Goal: Task Accomplishment & Management: Manage account settings

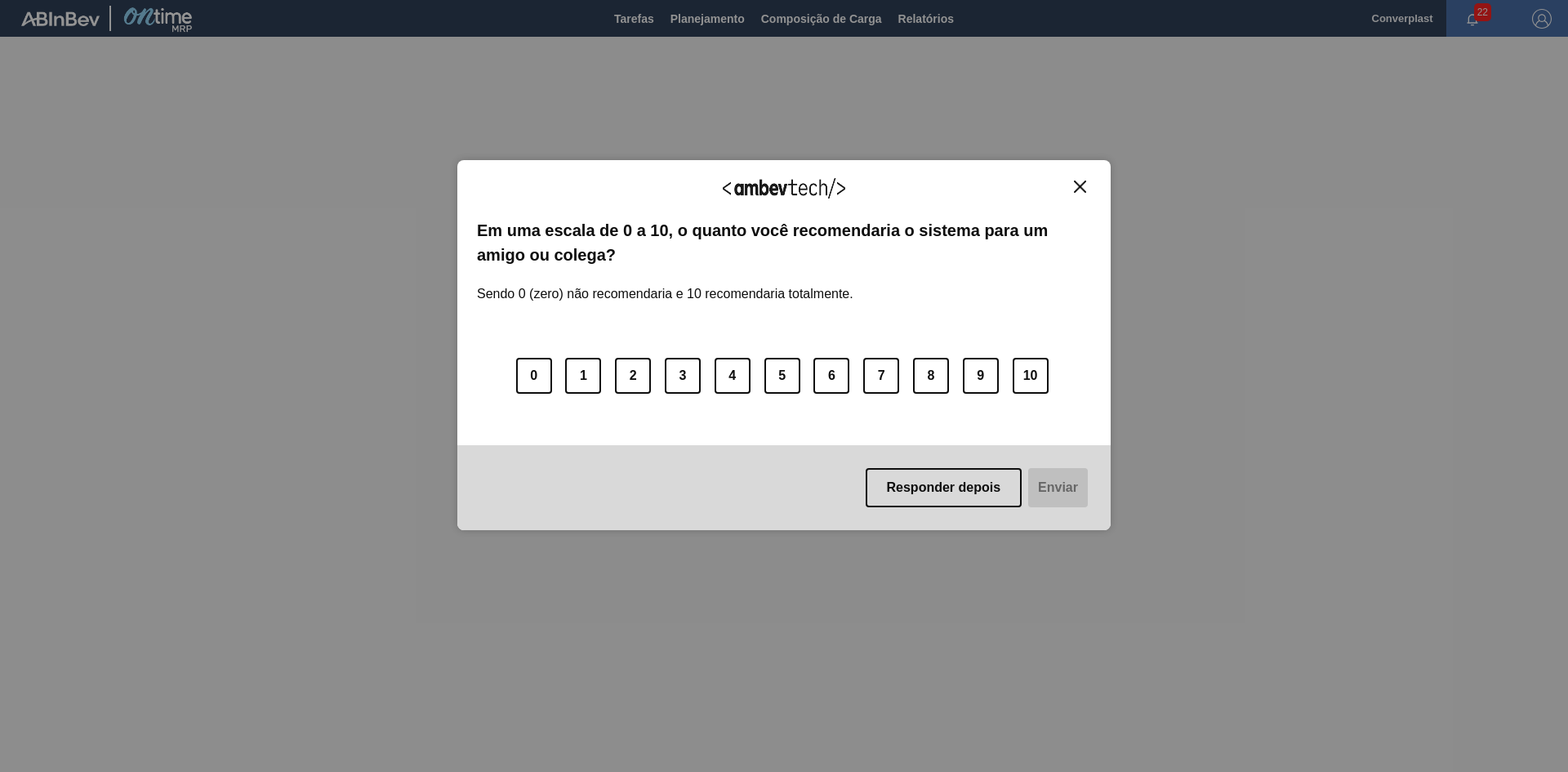
click at [1076, 181] on img "Close" at bounding box center [1080, 186] width 12 height 12
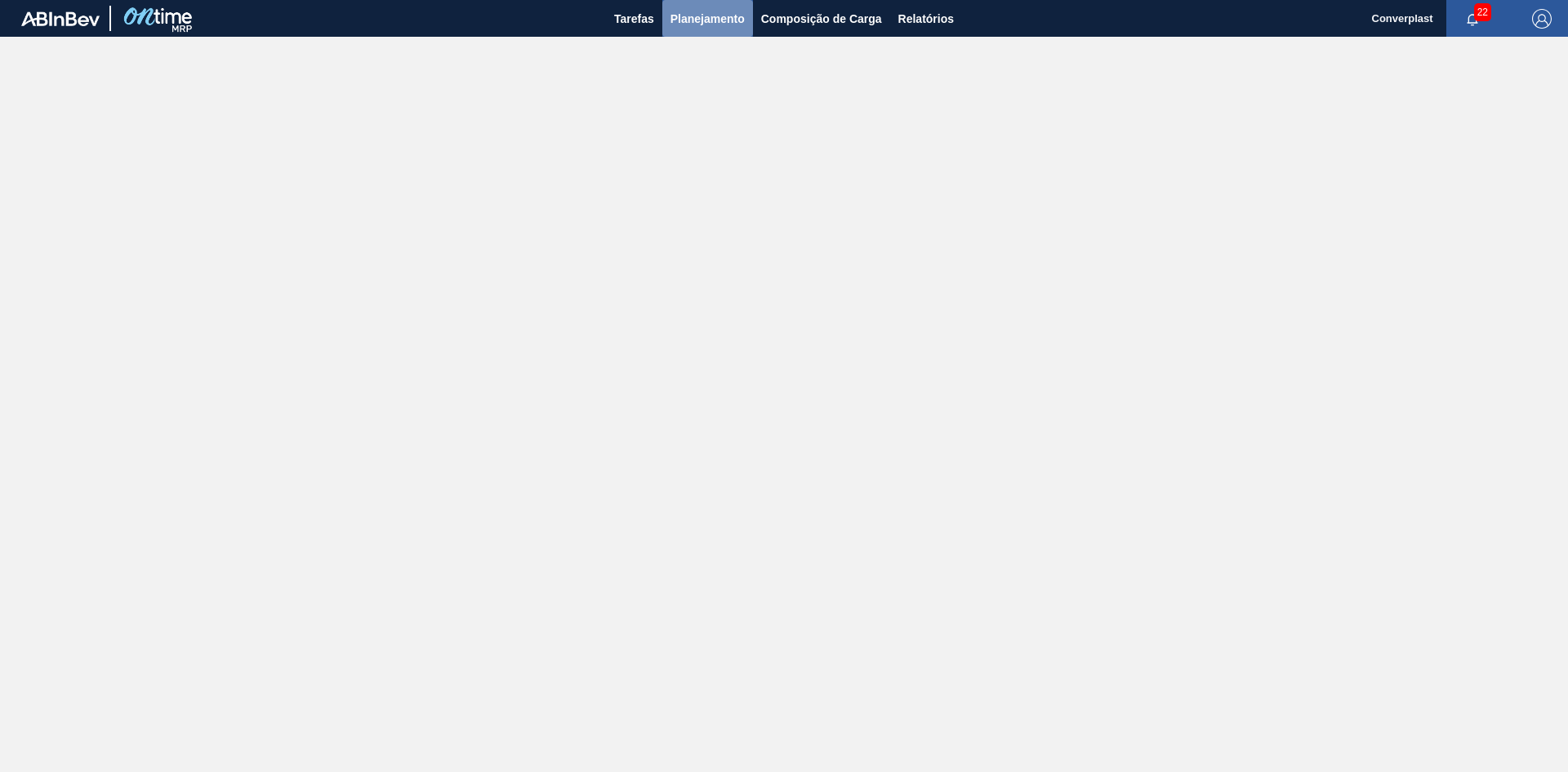
click at [702, 20] on span "Planejamento" at bounding box center [706, 18] width 74 height 19
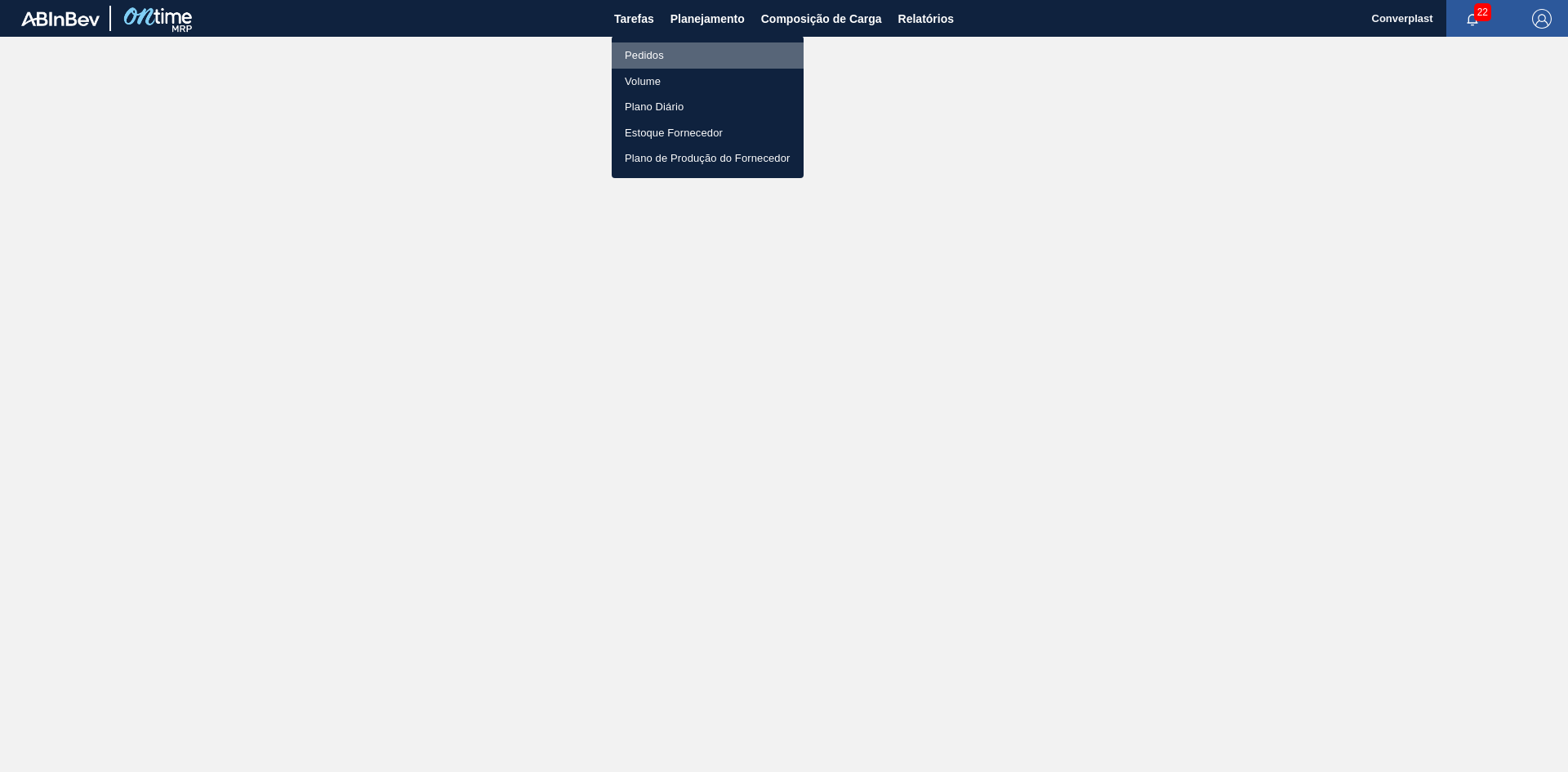
click at [688, 53] on li "Pedidos" at bounding box center [707, 56] width 192 height 26
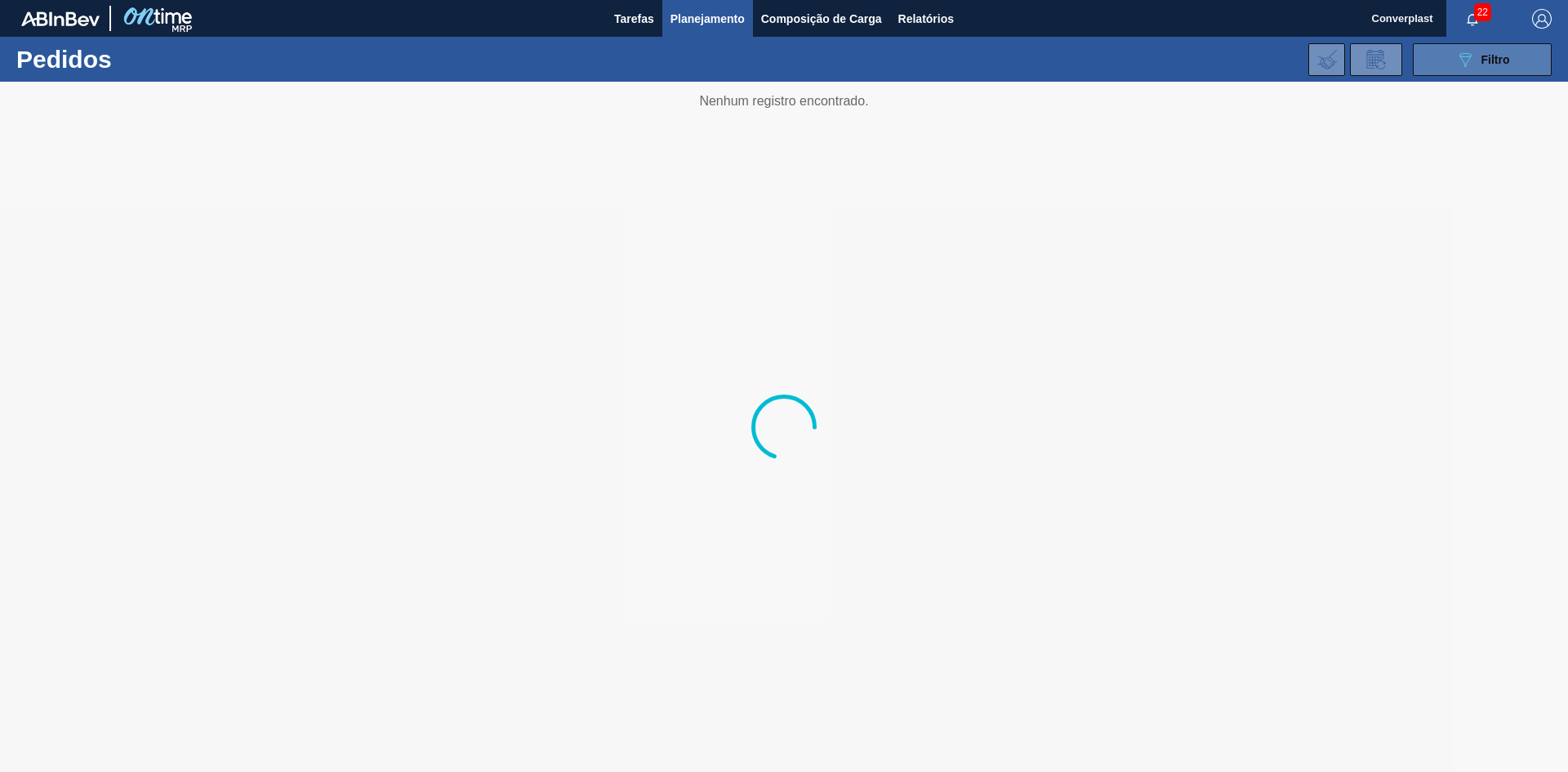
click at [1468, 62] on icon "089F7B8B-B2A5-4AFE-B5C0-19BA573D28AC" at bounding box center [1464, 59] width 19 height 19
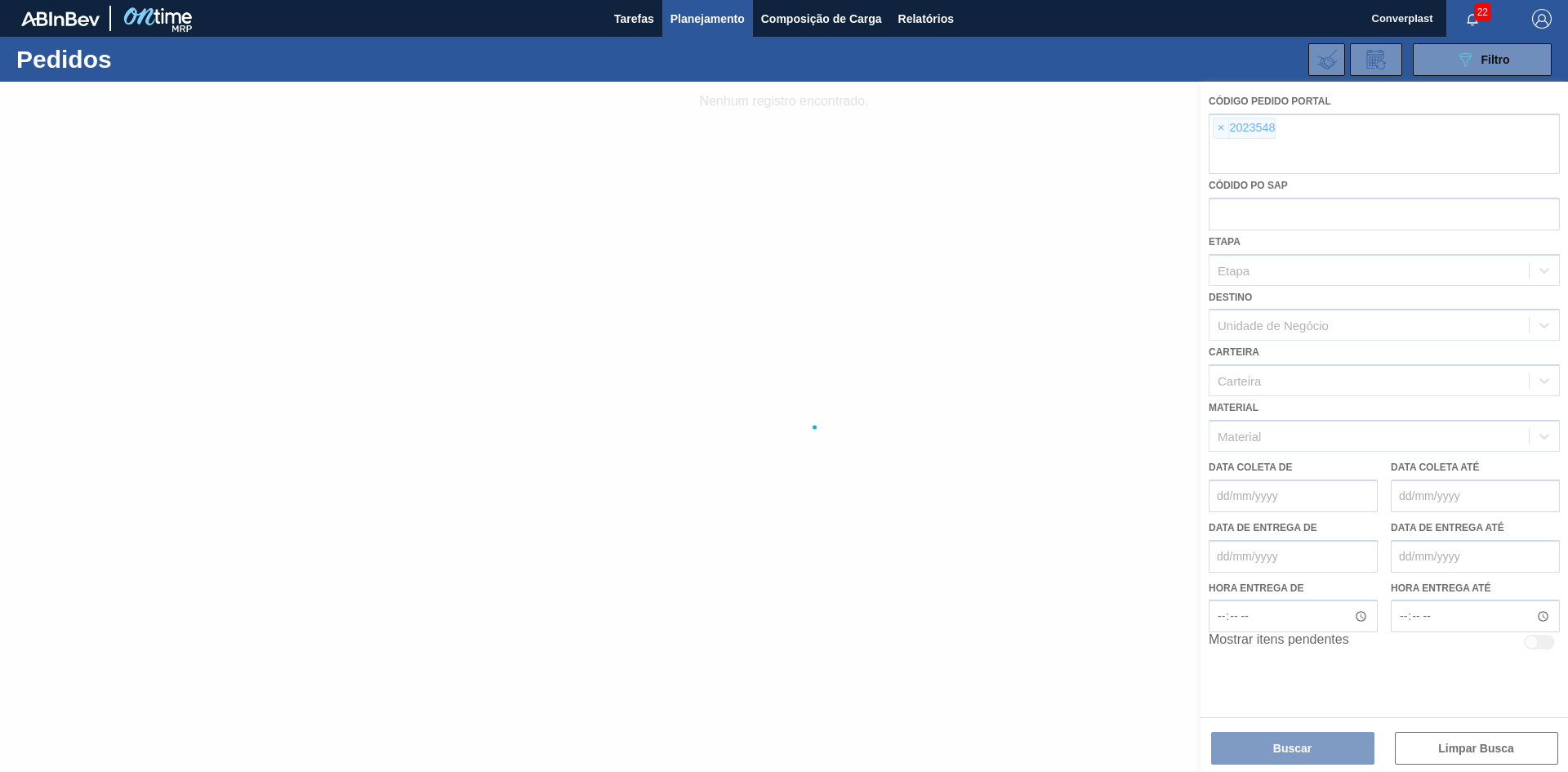
click at [1220, 125] on div at bounding box center [784, 427] width 1568 height 690
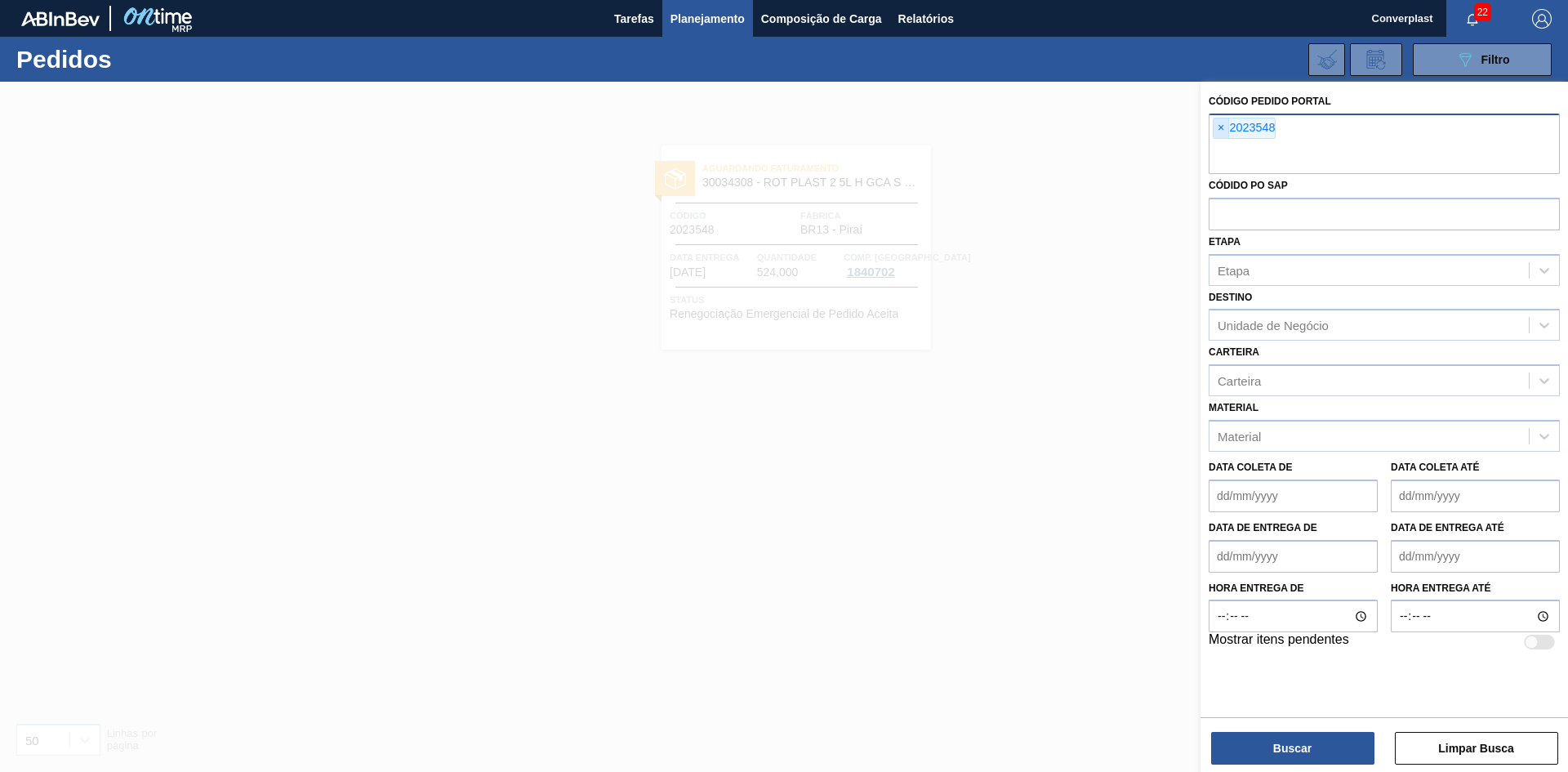
click at [1220, 128] on span "×" at bounding box center [1221, 128] width 16 height 19
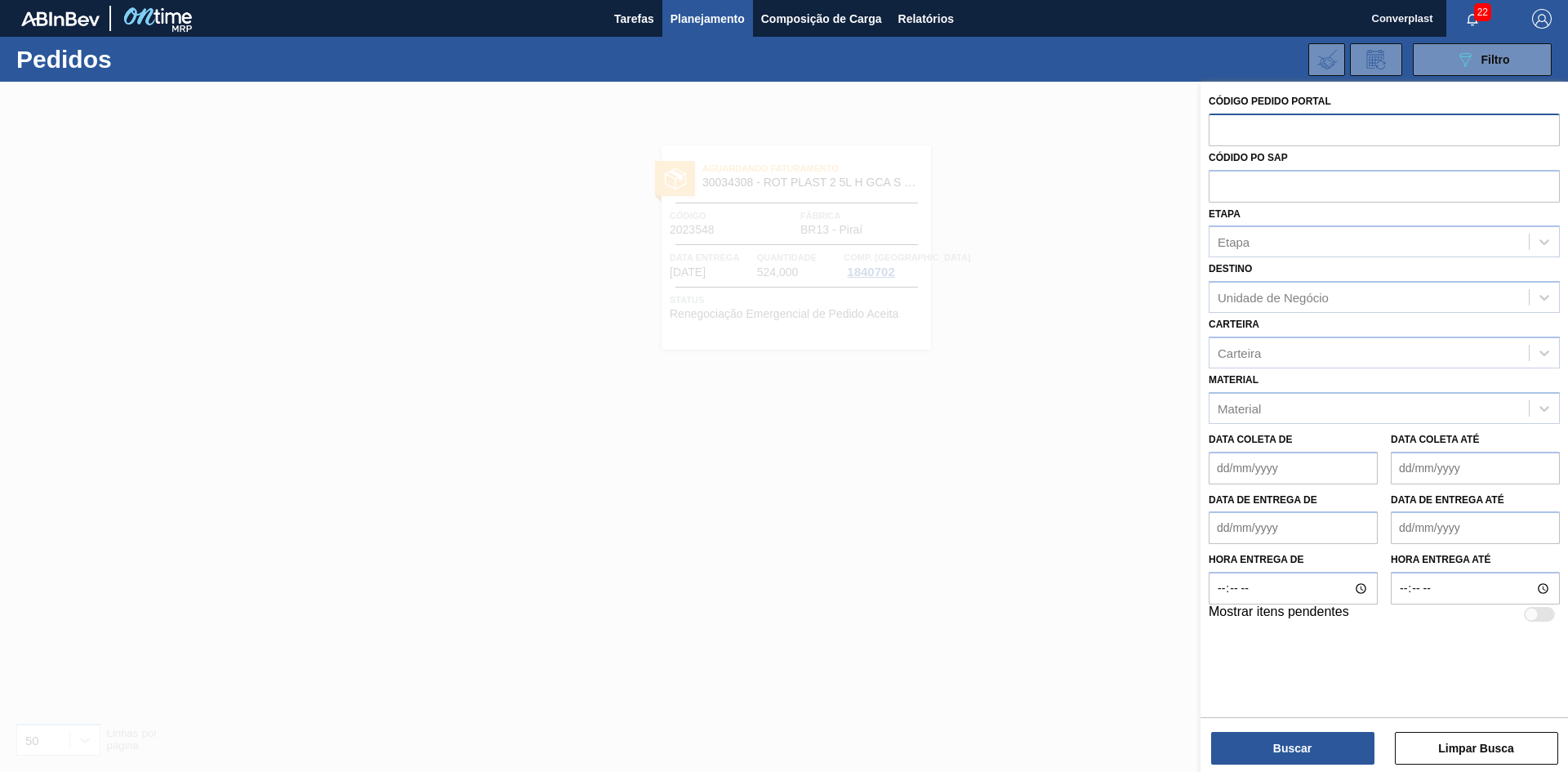
paste input "2028392"
type input "2028392"
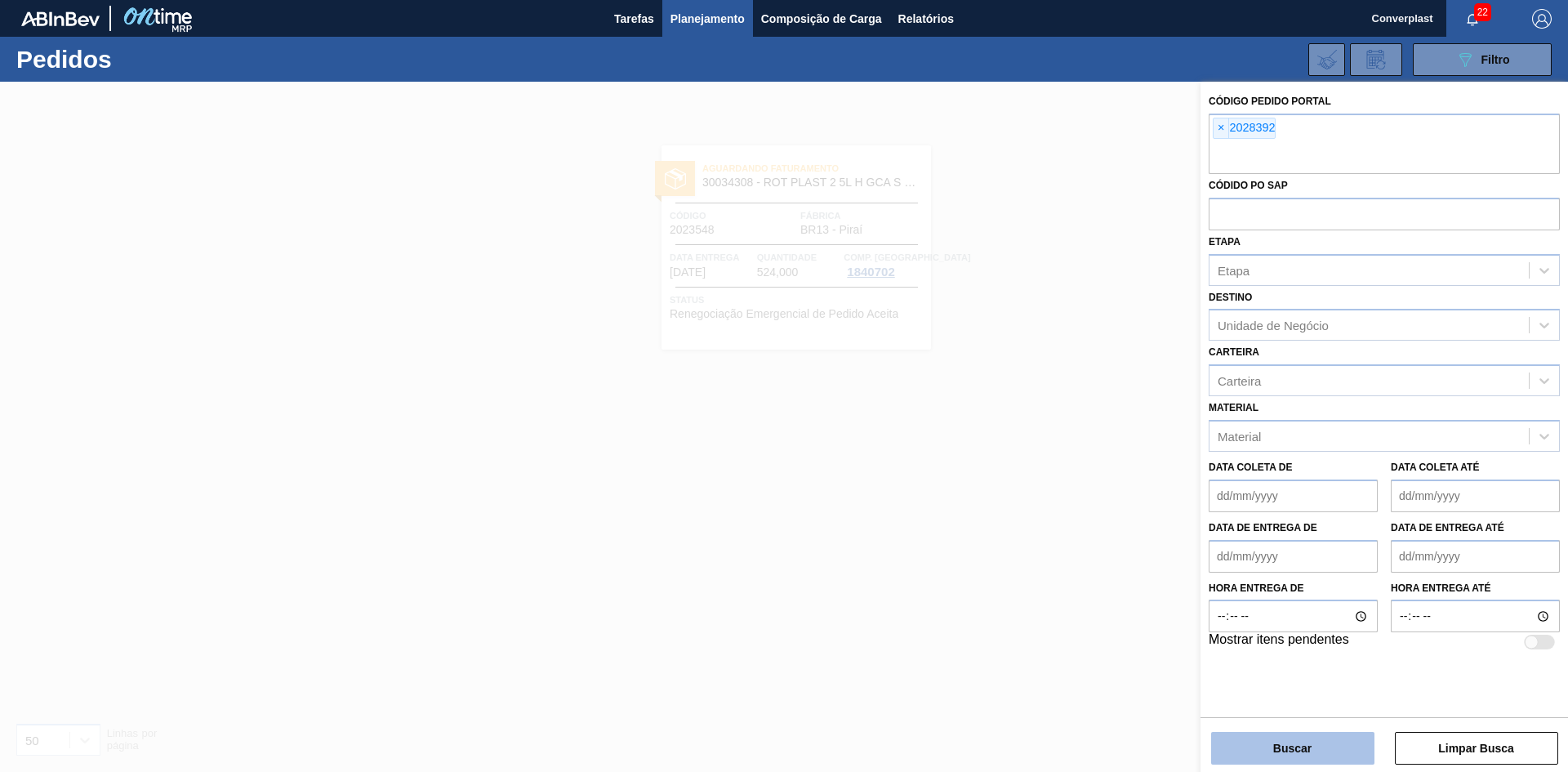
click at [1278, 743] on button "Buscar" at bounding box center [1292, 748] width 163 height 32
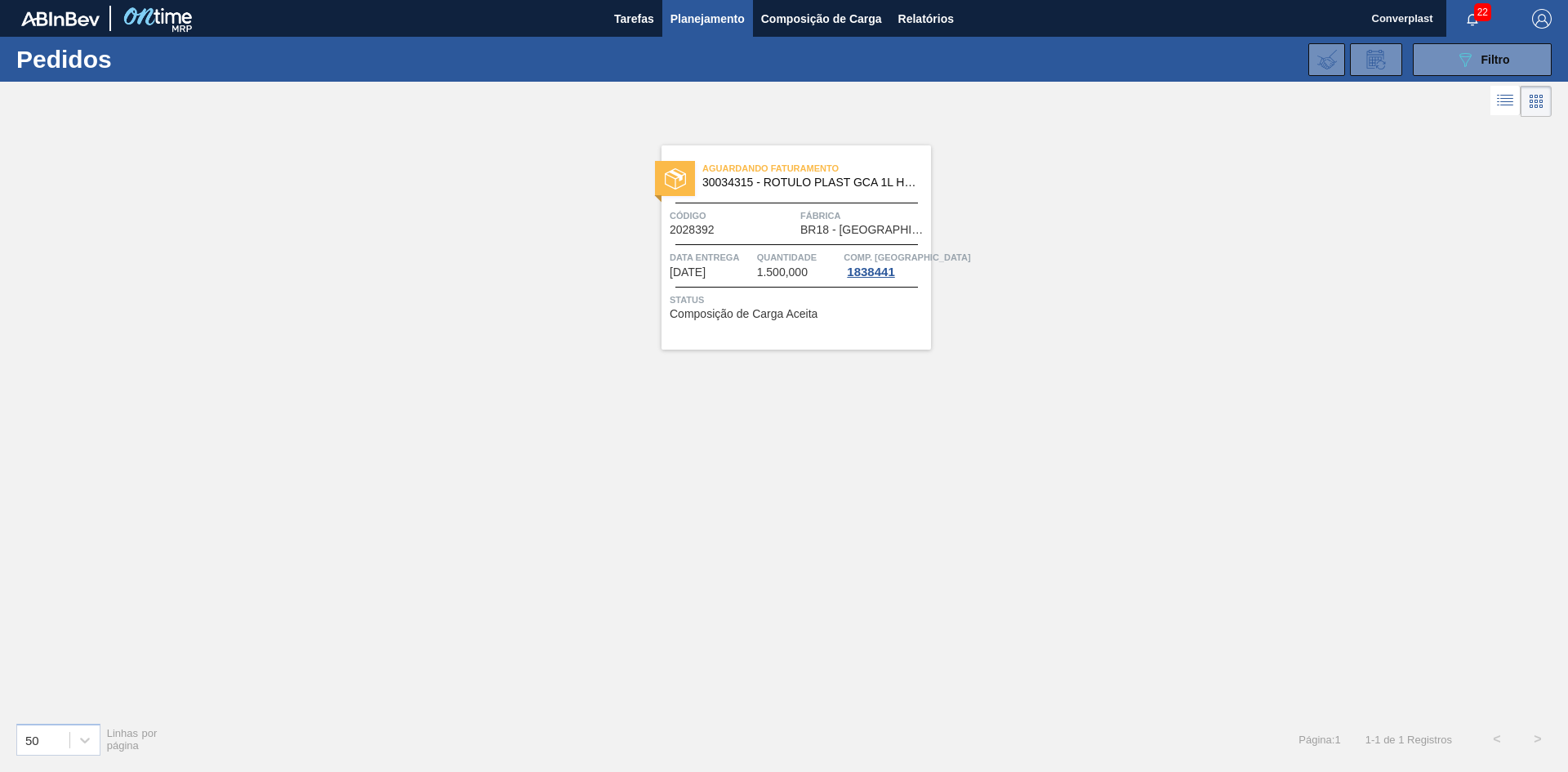
click at [838, 241] on div "Aguardando Faturamento 30034315 - ROTULO PLAST GCA 1L H 2PACK1L S CL NIV25 Códi…" at bounding box center [795, 247] width 269 height 204
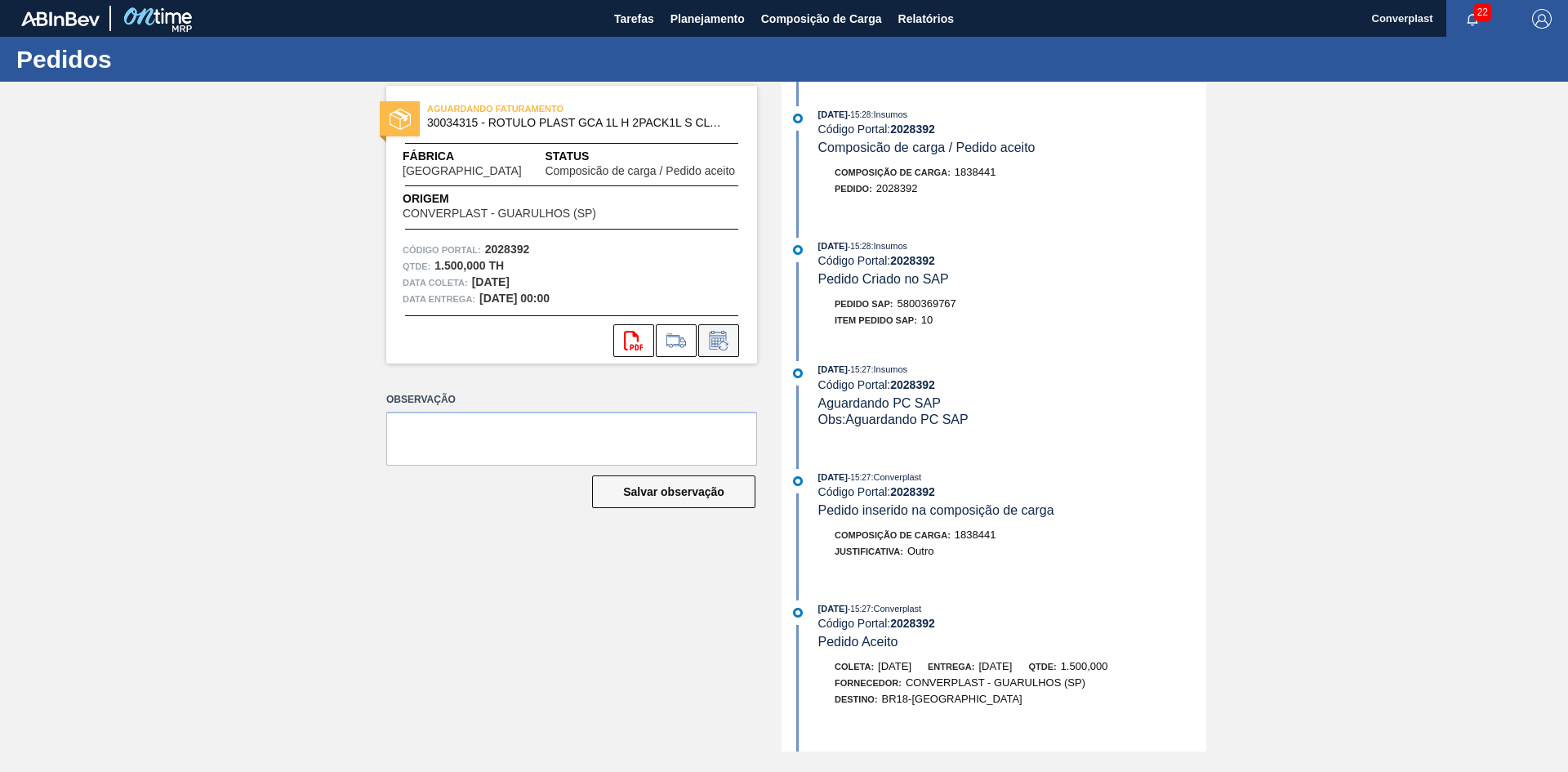
click at [734, 345] on button at bounding box center [718, 340] width 41 height 32
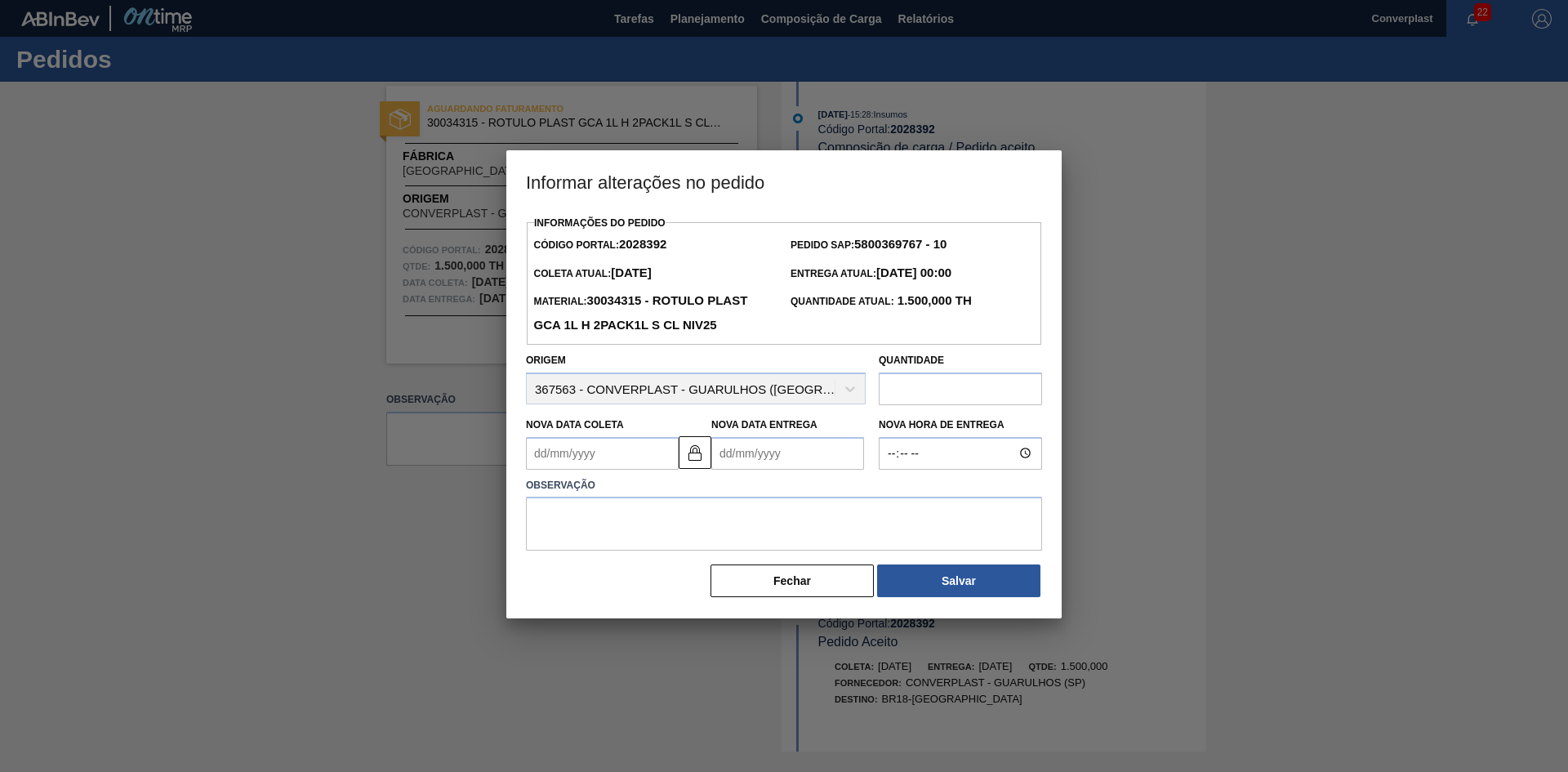
click at [953, 400] on input "text" at bounding box center [959, 388] width 163 height 32
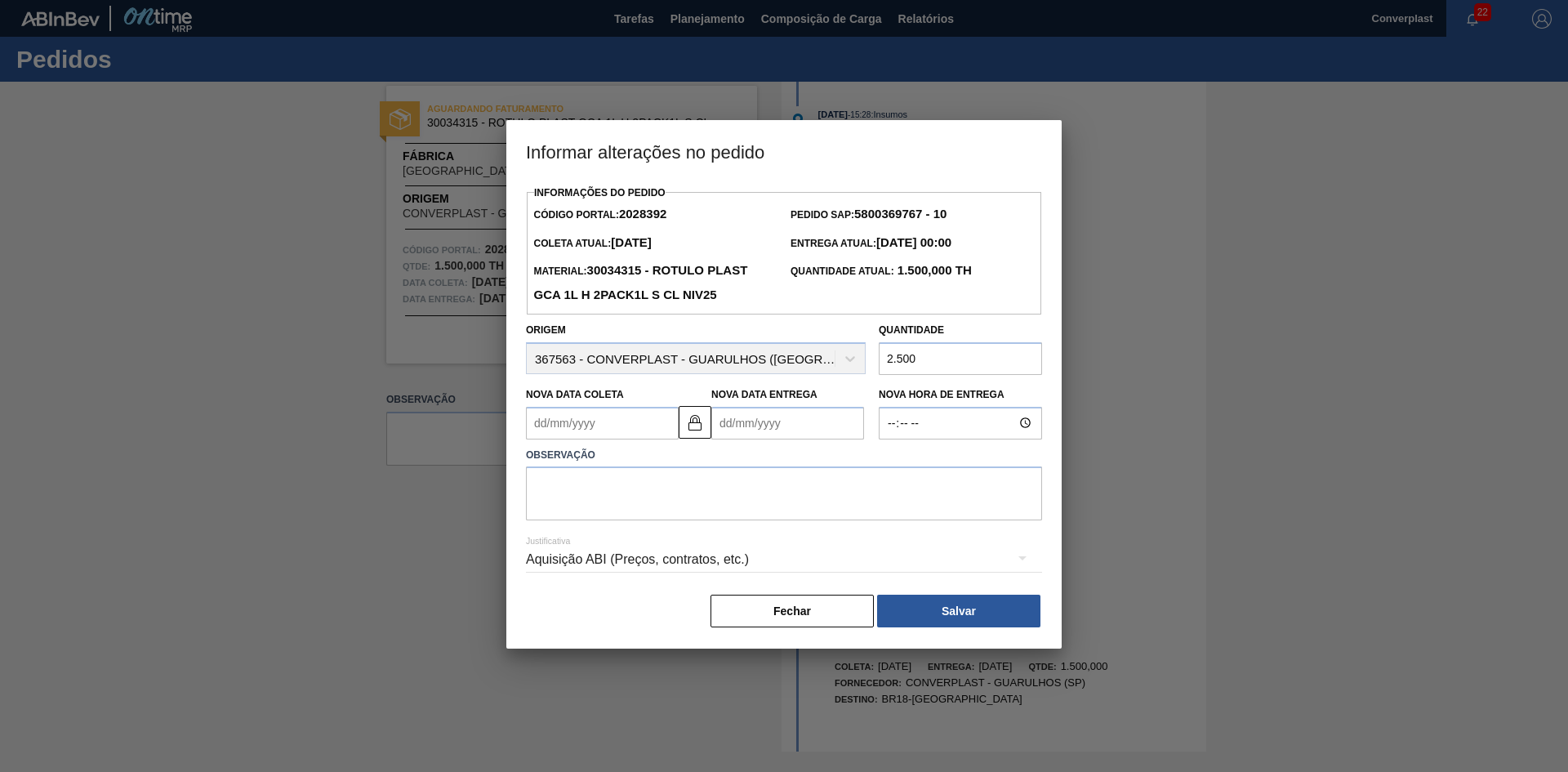
type input "2.500"
click at [700, 484] on textarea at bounding box center [784, 493] width 516 height 54
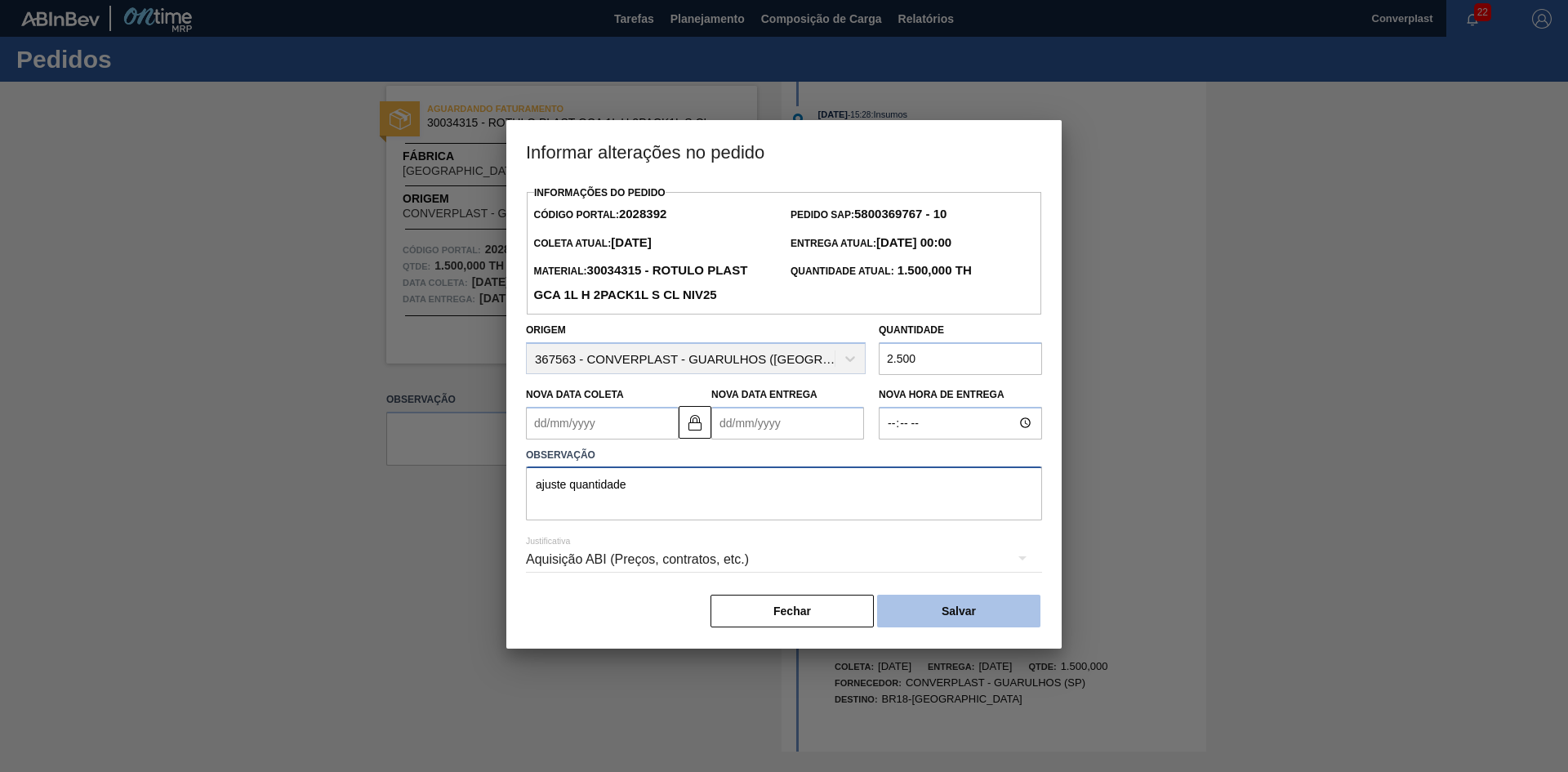
type textarea "ajuste quantidade"
click at [957, 627] on button "Salvar" at bounding box center [958, 610] width 163 height 32
click at [955, 620] on button "Salvar" at bounding box center [958, 610] width 163 height 32
click at [949, 623] on button "Salvar" at bounding box center [958, 610] width 163 height 32
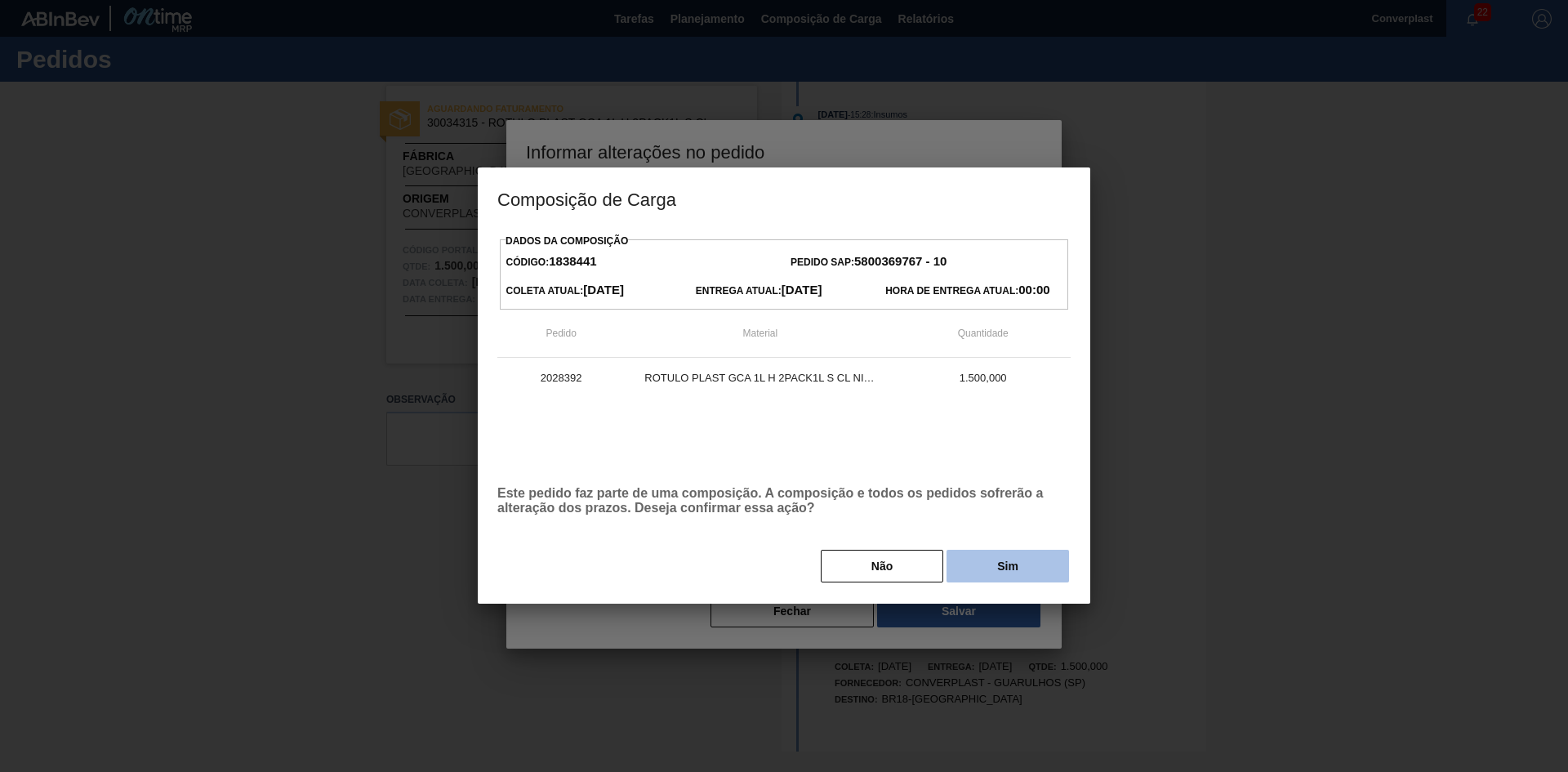
click at [986, 570] on button "Sim" at bounding box center [1007, 565] width 123 height 32
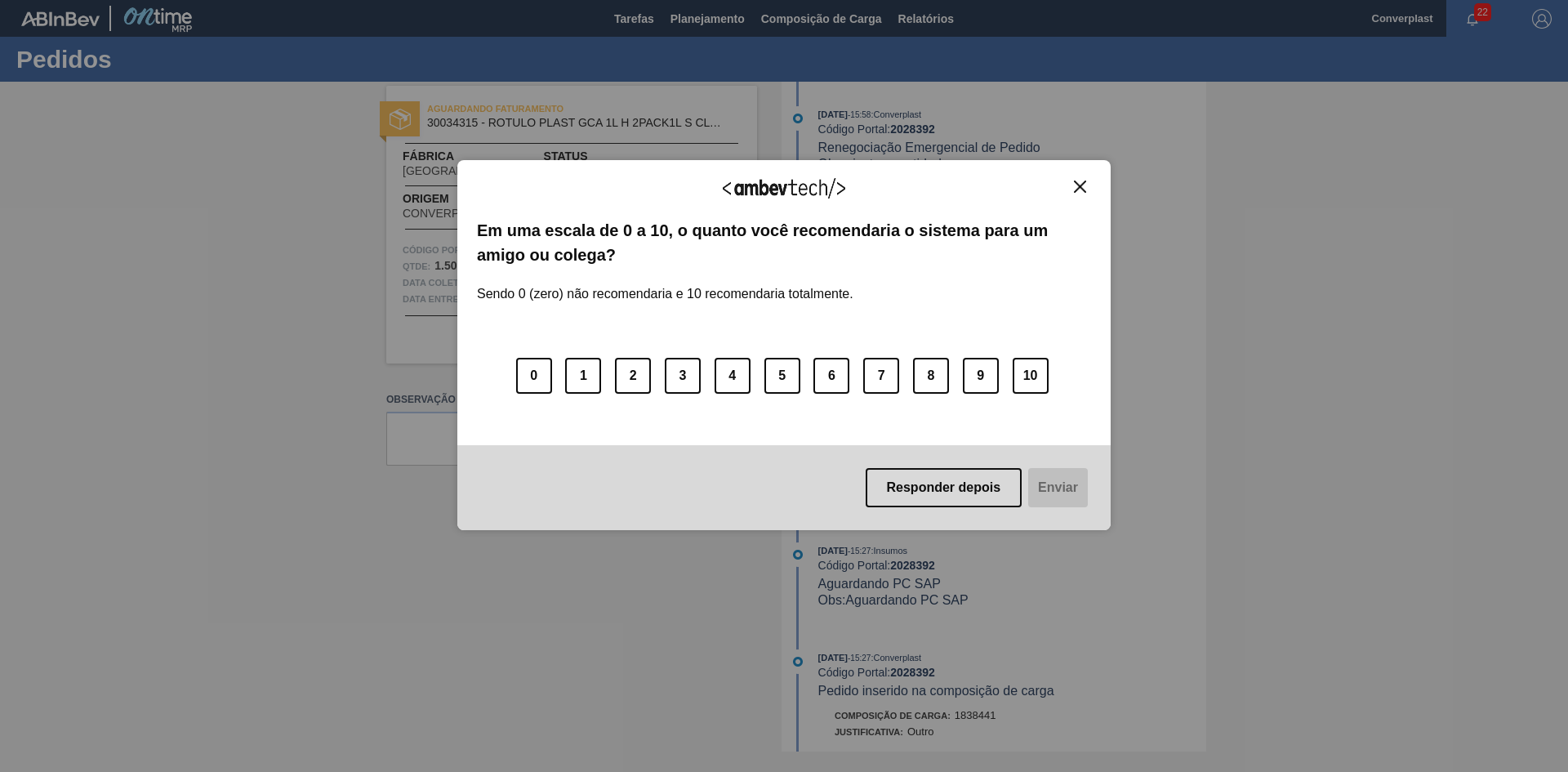
click at [1079, 186] on img "Close" at bounding box center [1080, 186] width 12 height 12
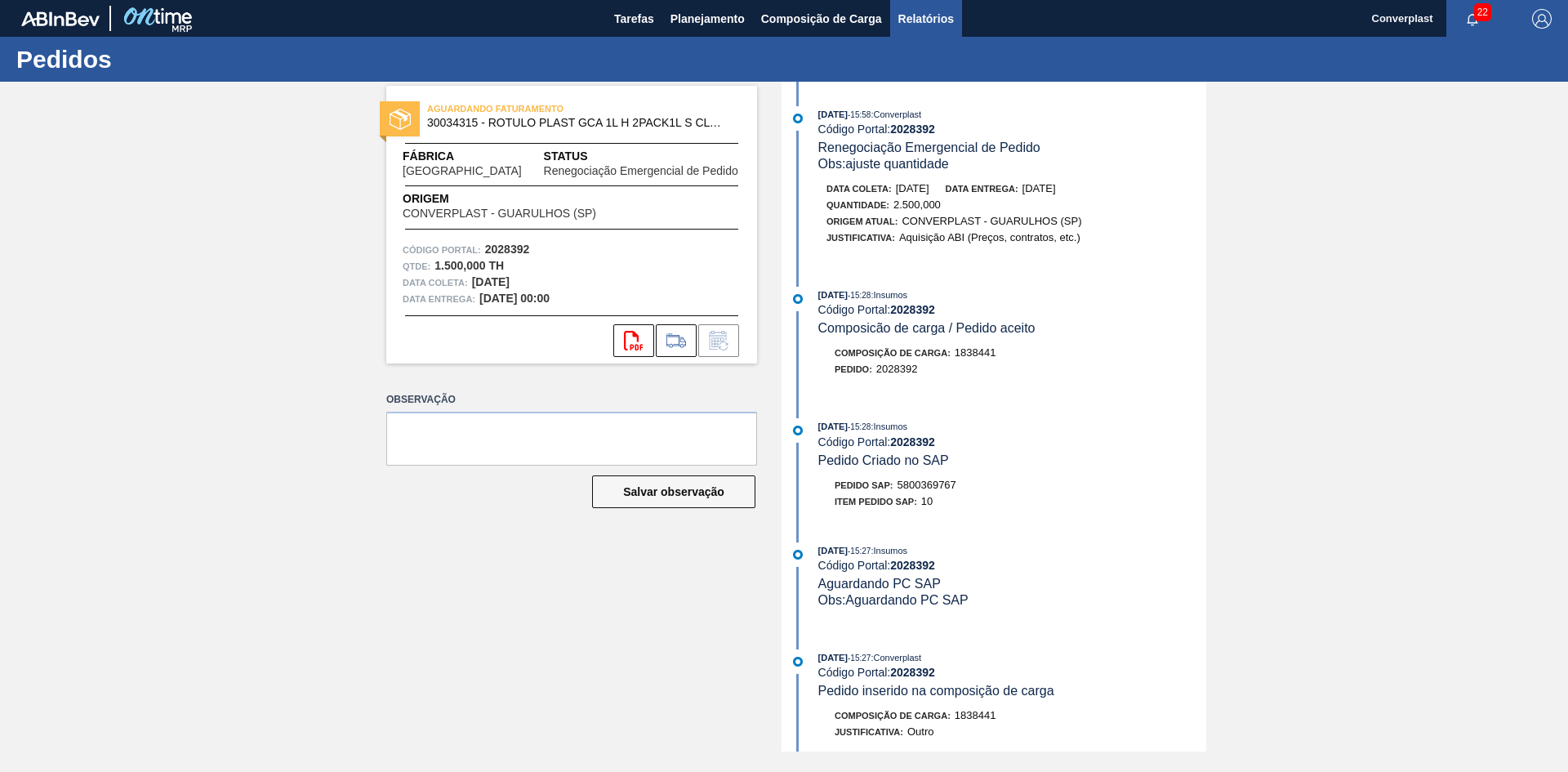
click at [914, 6] on button "Relatórios" at bounding box center [926, 18] width 71 height 37
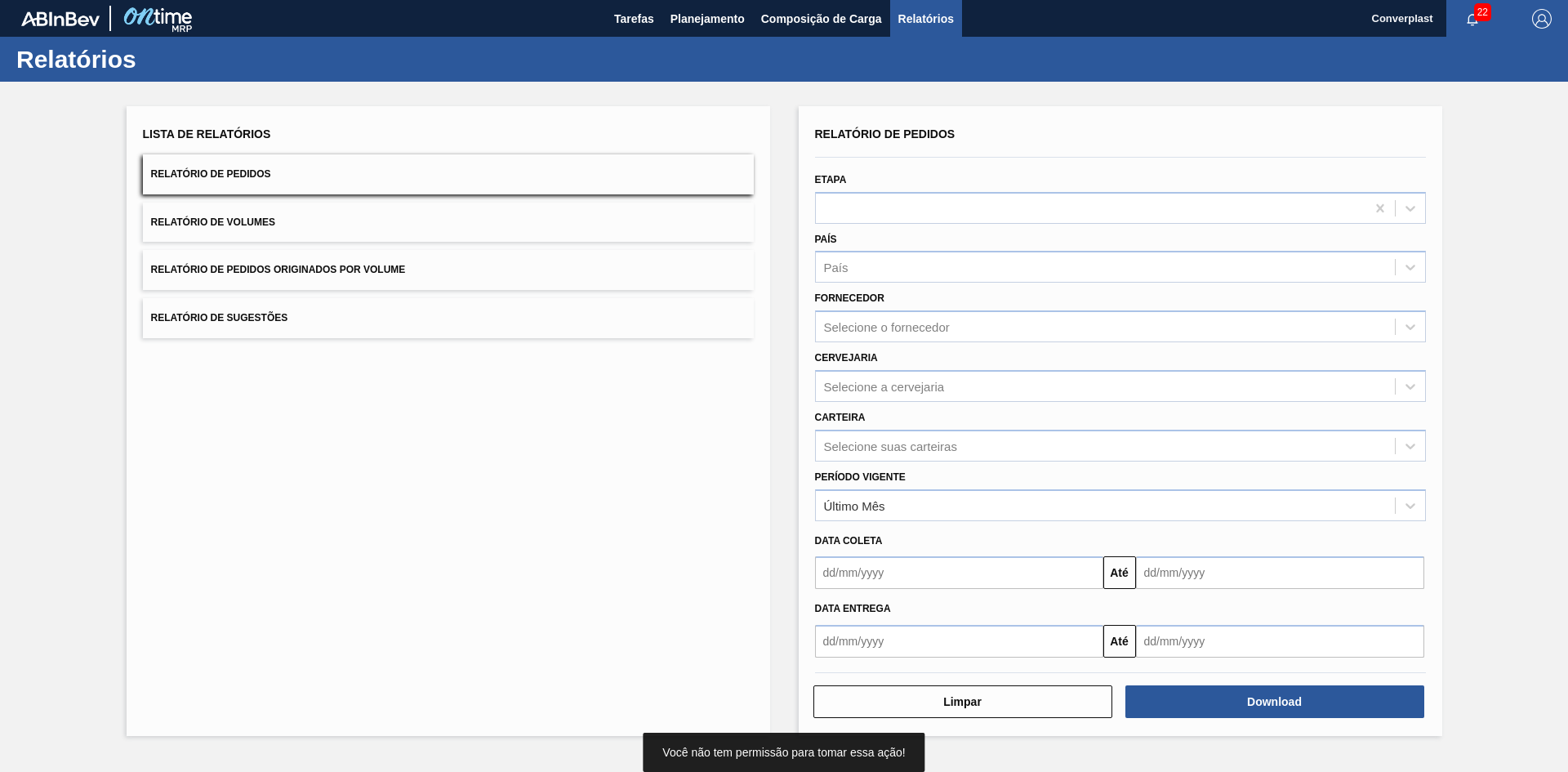
click at [879, 521] on div "Data coleta Até" at bounding box center [1120, 555] width 624 height 69
click at [880, 511] on div "Último Mês" at bounding box center [855, 505] width 61 height 14
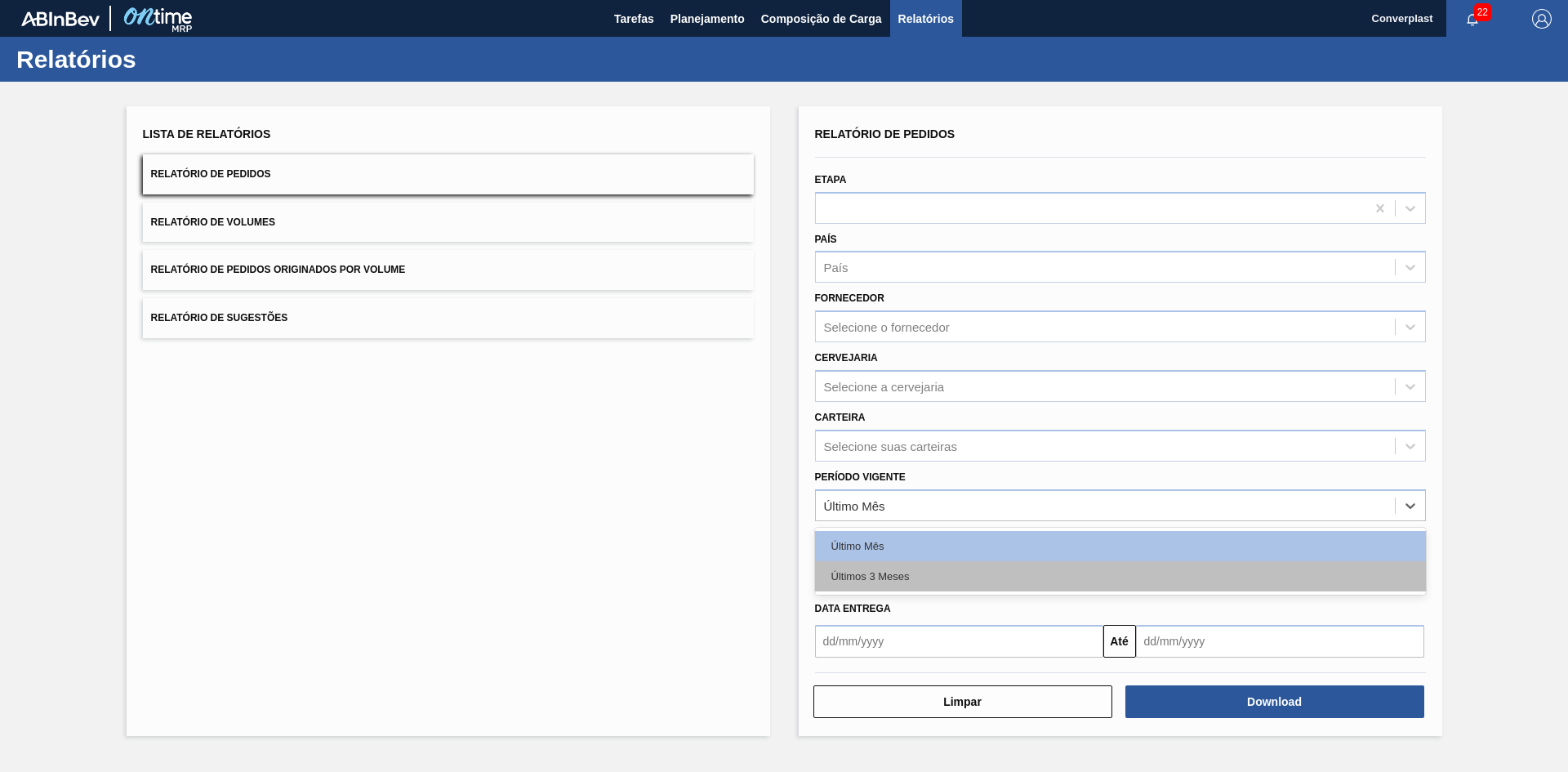
click at [893, 579] on div "Últimos 3 Meses" at bounding box center [1119, 576] width 611 height 30
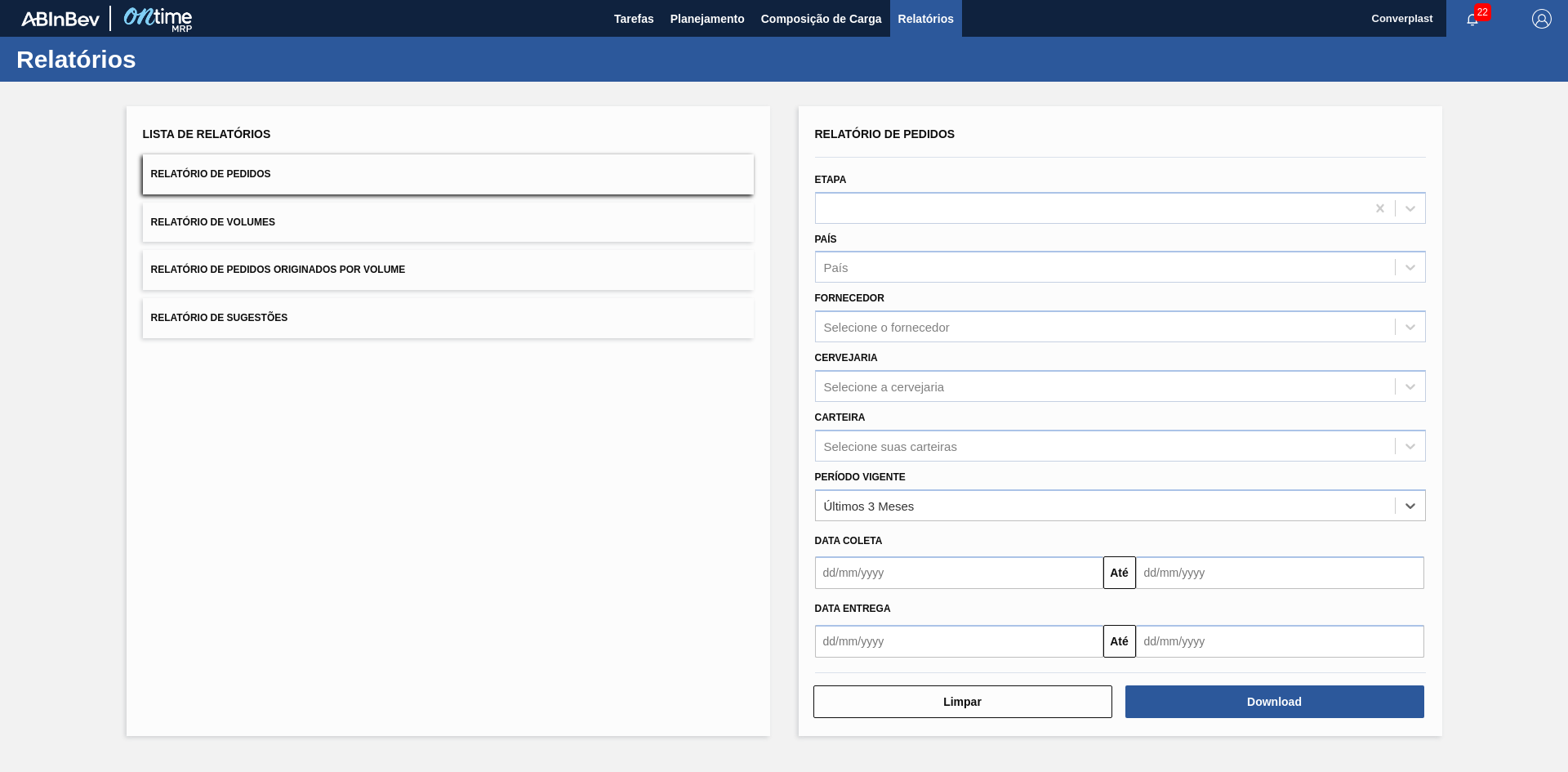
click at [933, 573] on input "text" at bounding box center [958, 572] width 288 height 32
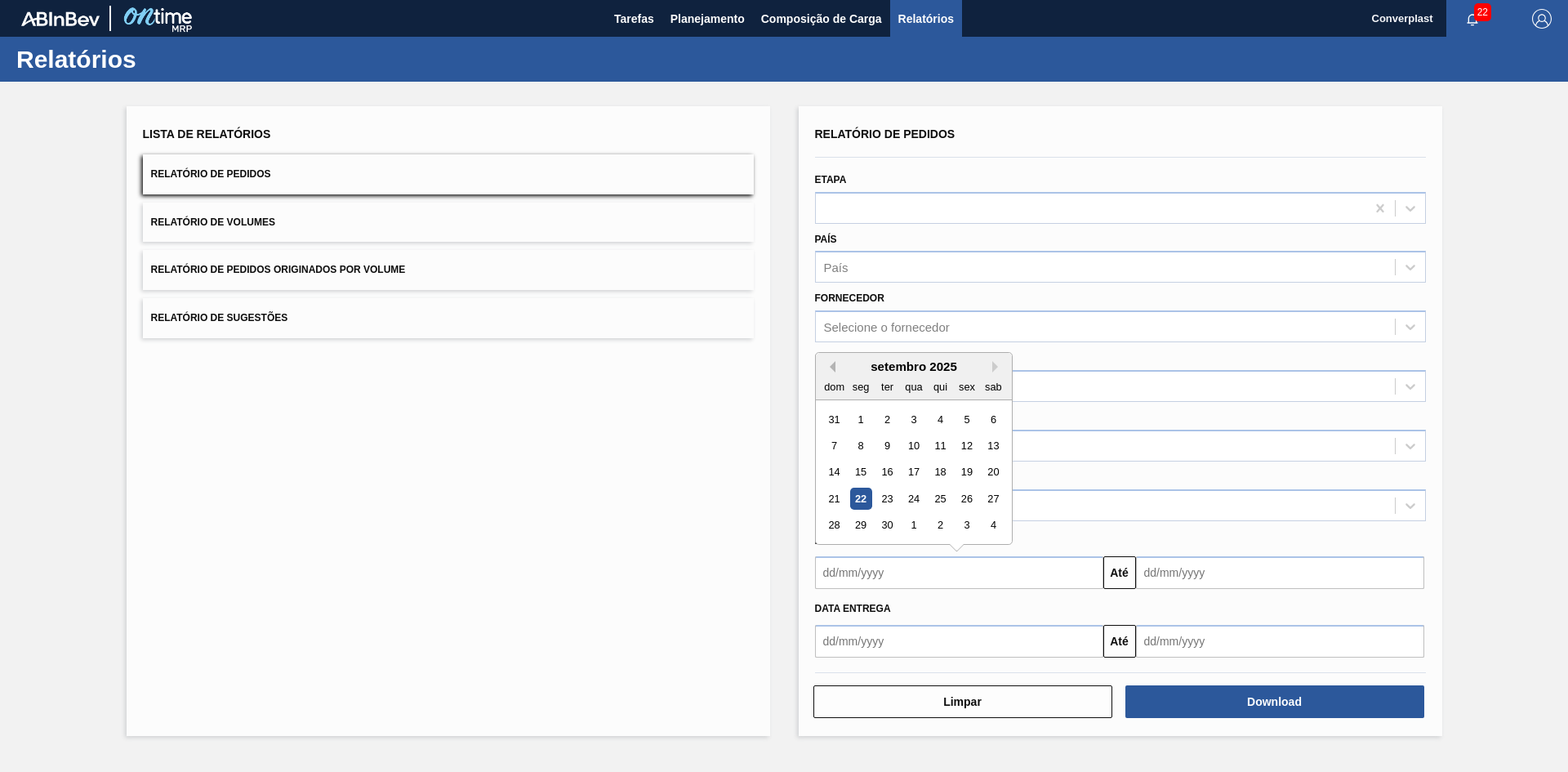
click at [835, 369] on button "Previous Month" at bounding box center [829, 366] width 11 height 11
click at [832, 369] on button "Previous Month" at bounding box center [829, 366] width 11 height 11
click at [941, 416] on div "1" at bounding box center [939, 419] width 22 height 22
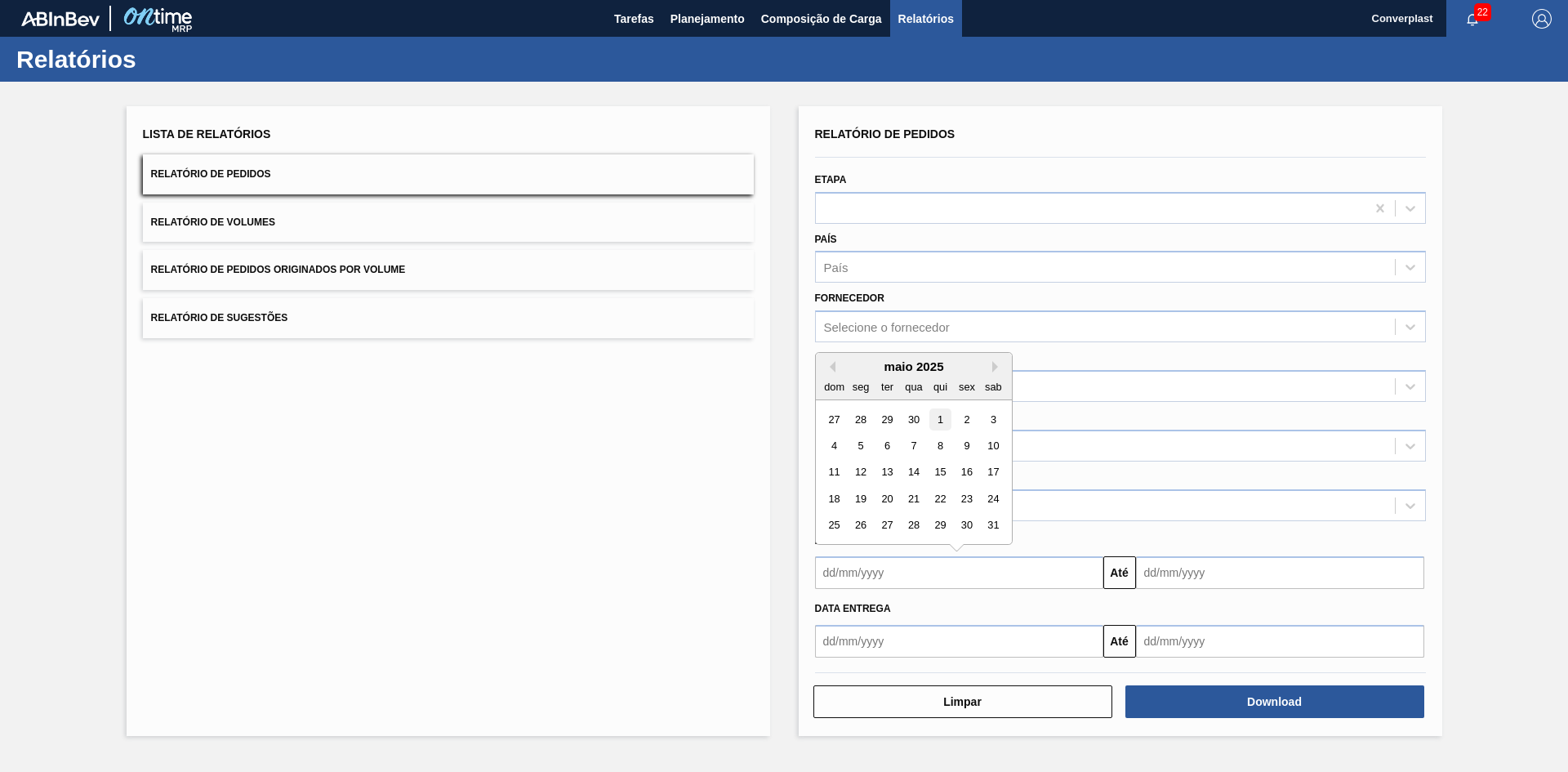
type input "[DATE]"
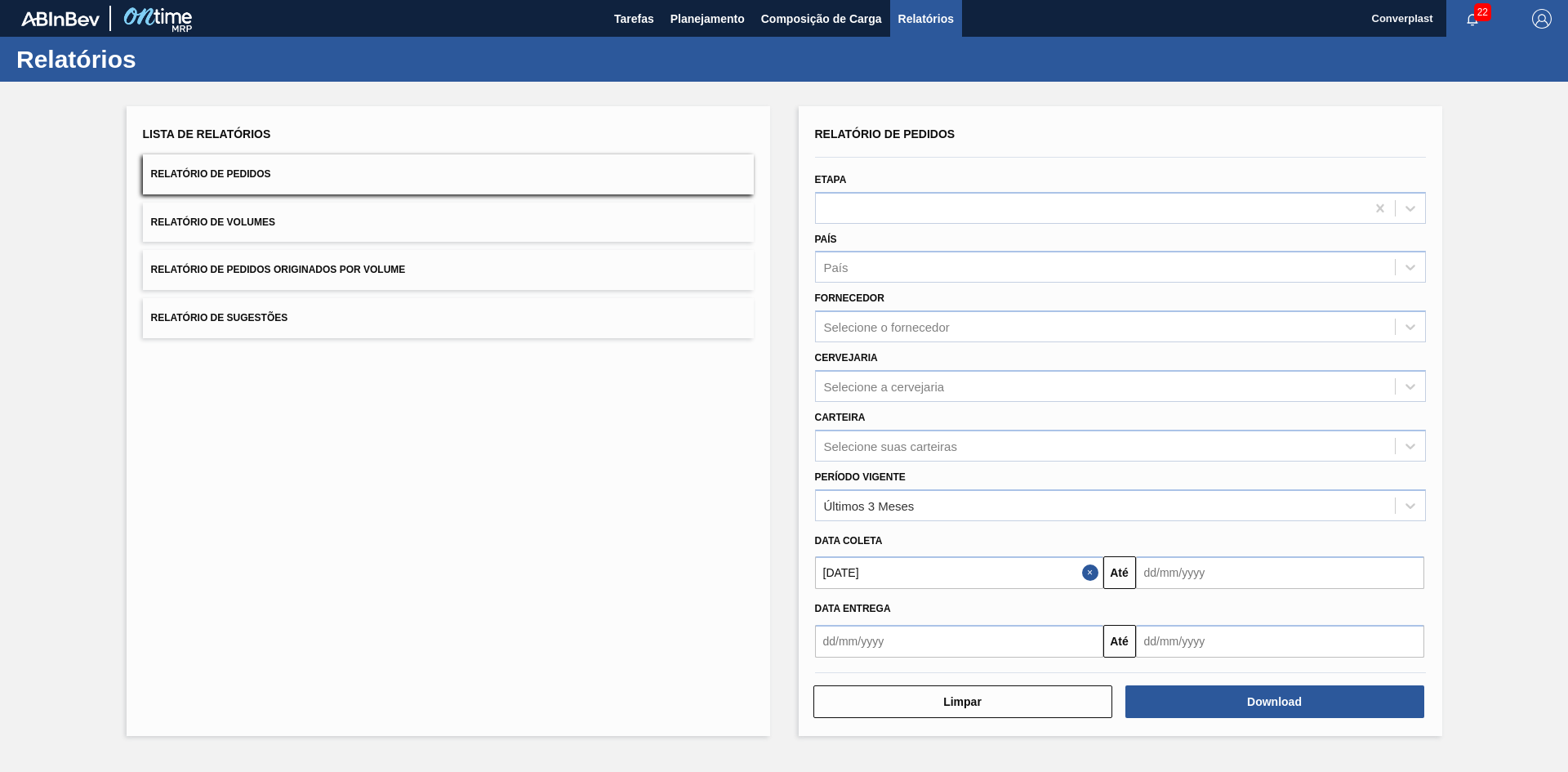
drag, startPoint x: 1234, startPoint y: 560, endPoint x: 1241, endPoint y: 572, distance: 13.9
click at [1234, 562] on input "text" at bounding box center [1280, 572] width 288 height 32
click at [1315, 363] on button "Next Month" at bounding box center [1318, 366] width 11 height 11
click at [1317, 363] on button "Next Month" at bounding box center [1318, 366] width 11 height 11
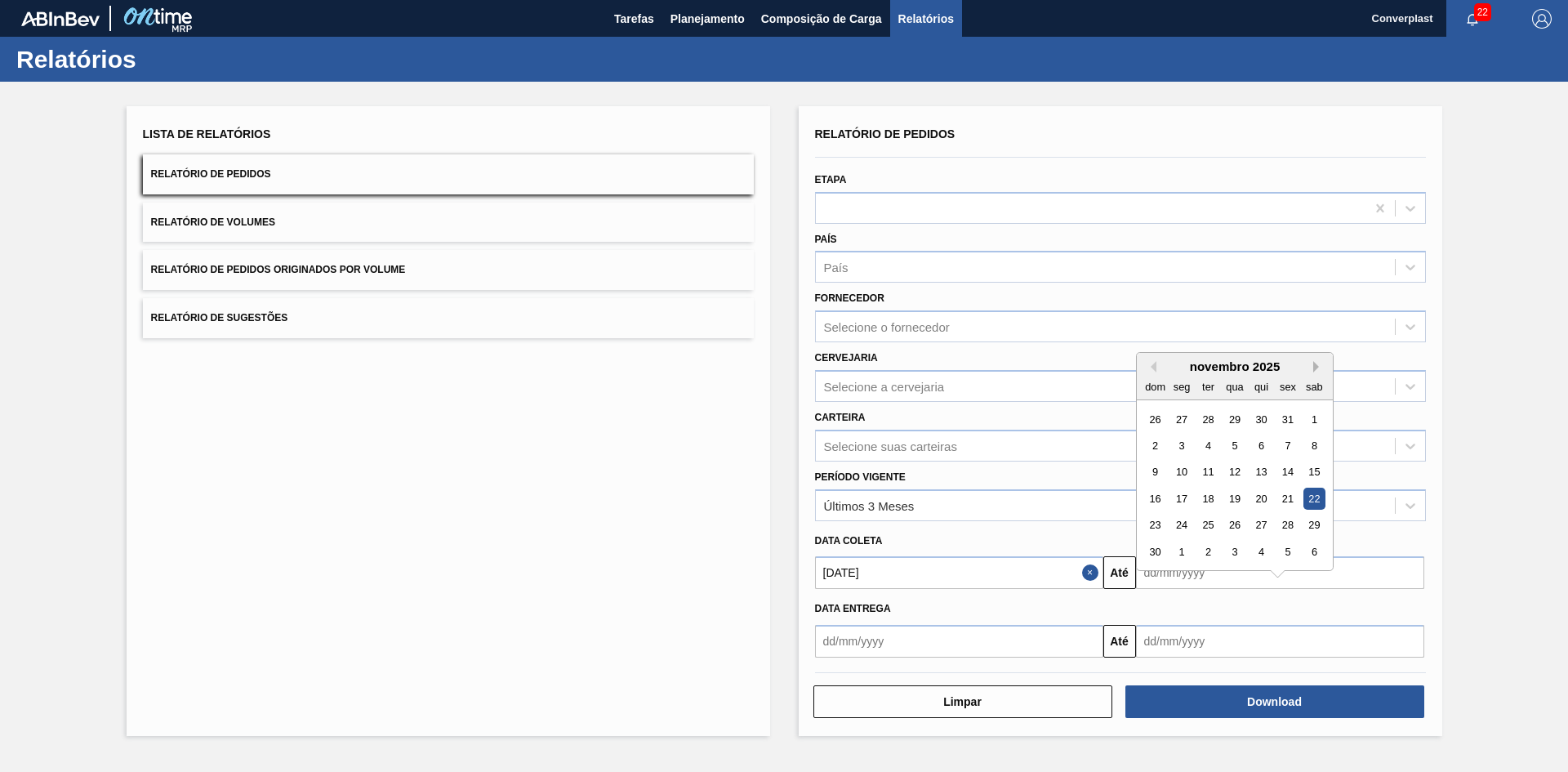
click at [1317, 363] on button "Next Month" at bounding box center [1318, 366] width 11 height 11
click at [1316, 363] on button "Next Month" at bounding box center [1318, 366] width 11 height 11
click at [1308, 525] on div "31" at bounding box center [1313, 525] width 22 height 22
type input "[DATE]"
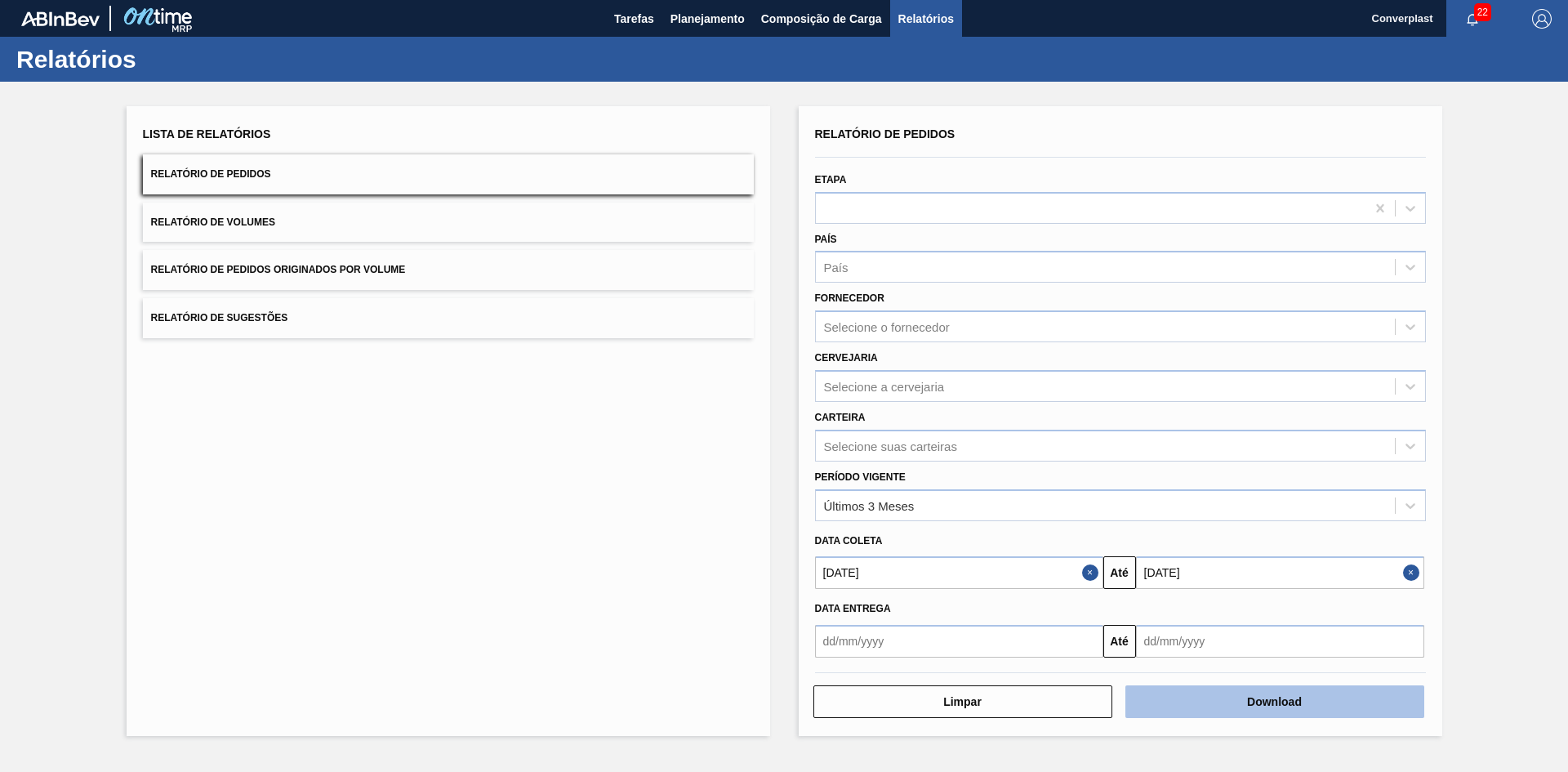
click at [1247, 711] on button "Download" at bounding box center [1274, 701] width 299 height 32
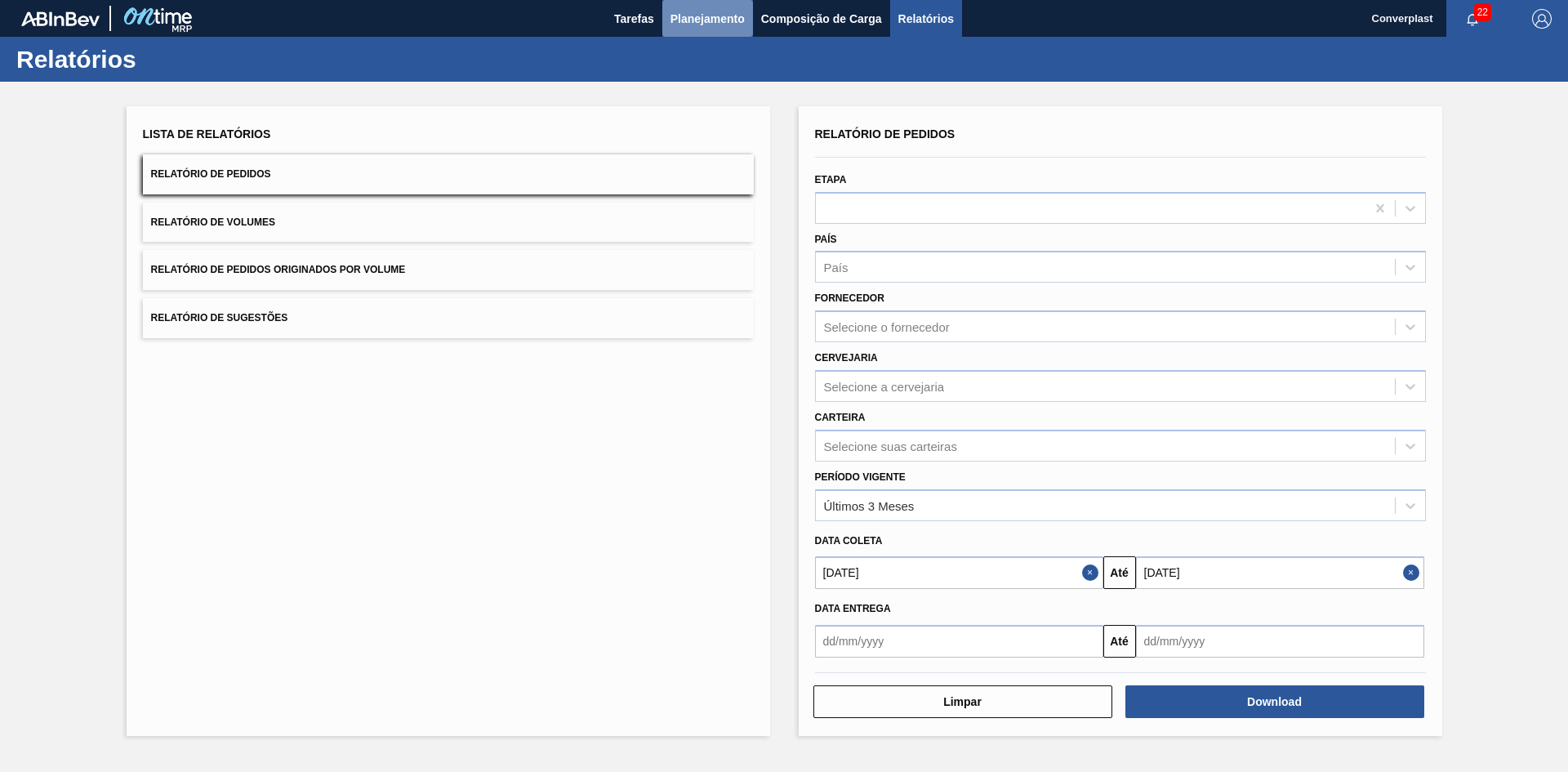
click at [665, 17] on button "Planejamento" at bounding box center [707, 18] width 91 height 37
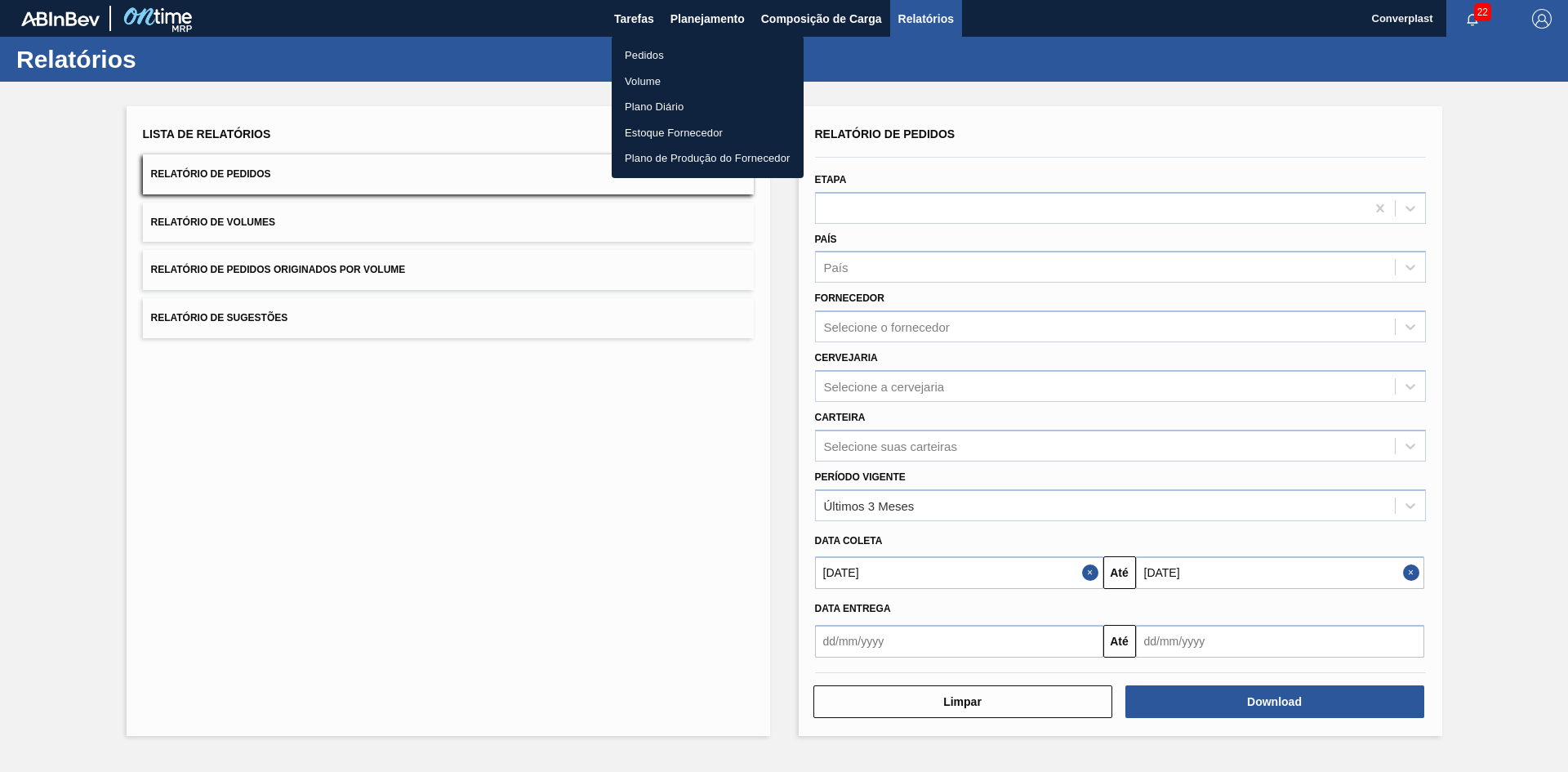
click at [654, 51] on li "Pedidos" at bounding box center [707, 56] width 192 height 26
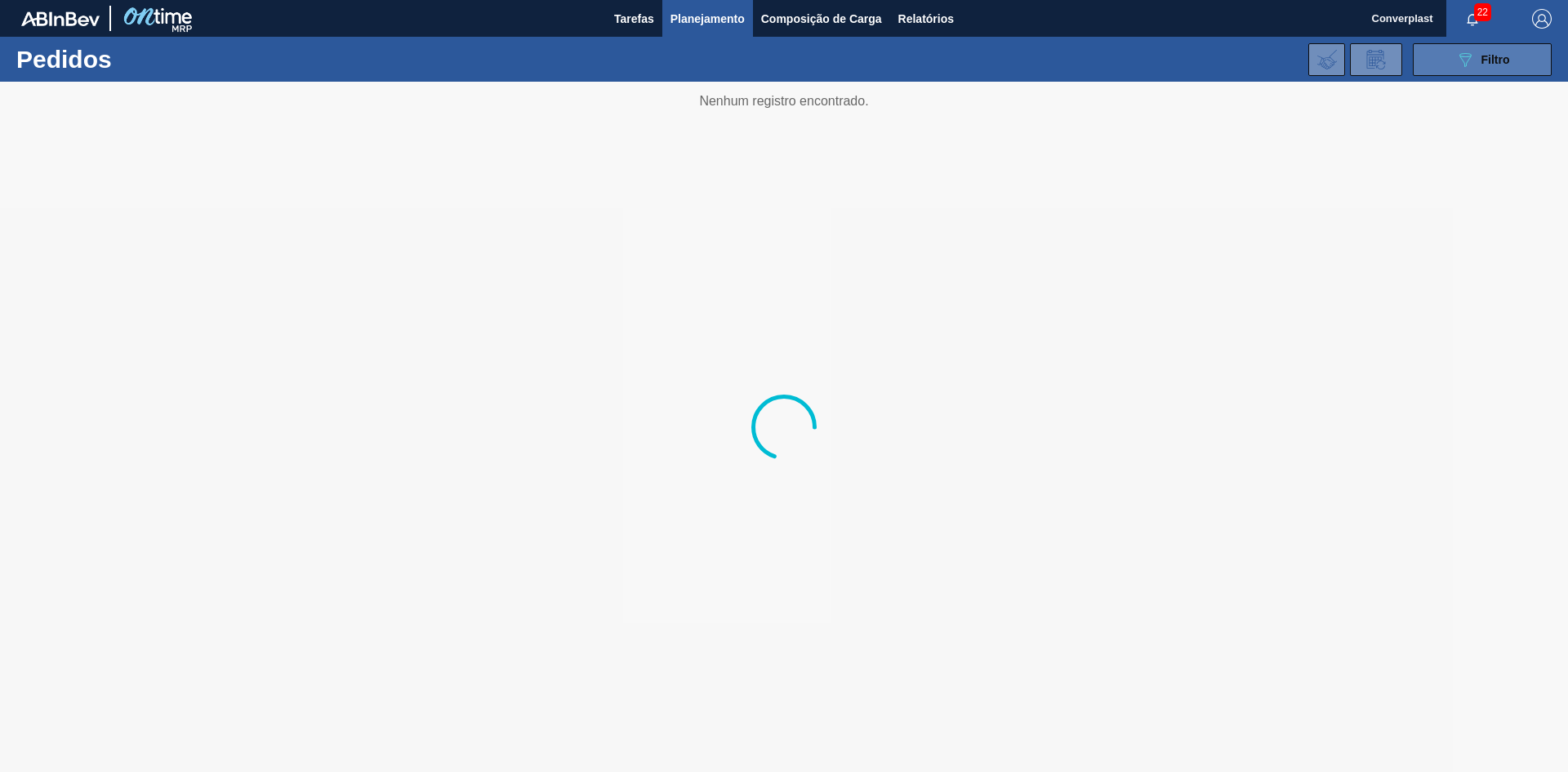
click at [1473, 59] on icon "089F7B8B-B2A5-4AFE-B5C0-19BA573D28AC" at bounding box center [1464, 59] width 19 height 19
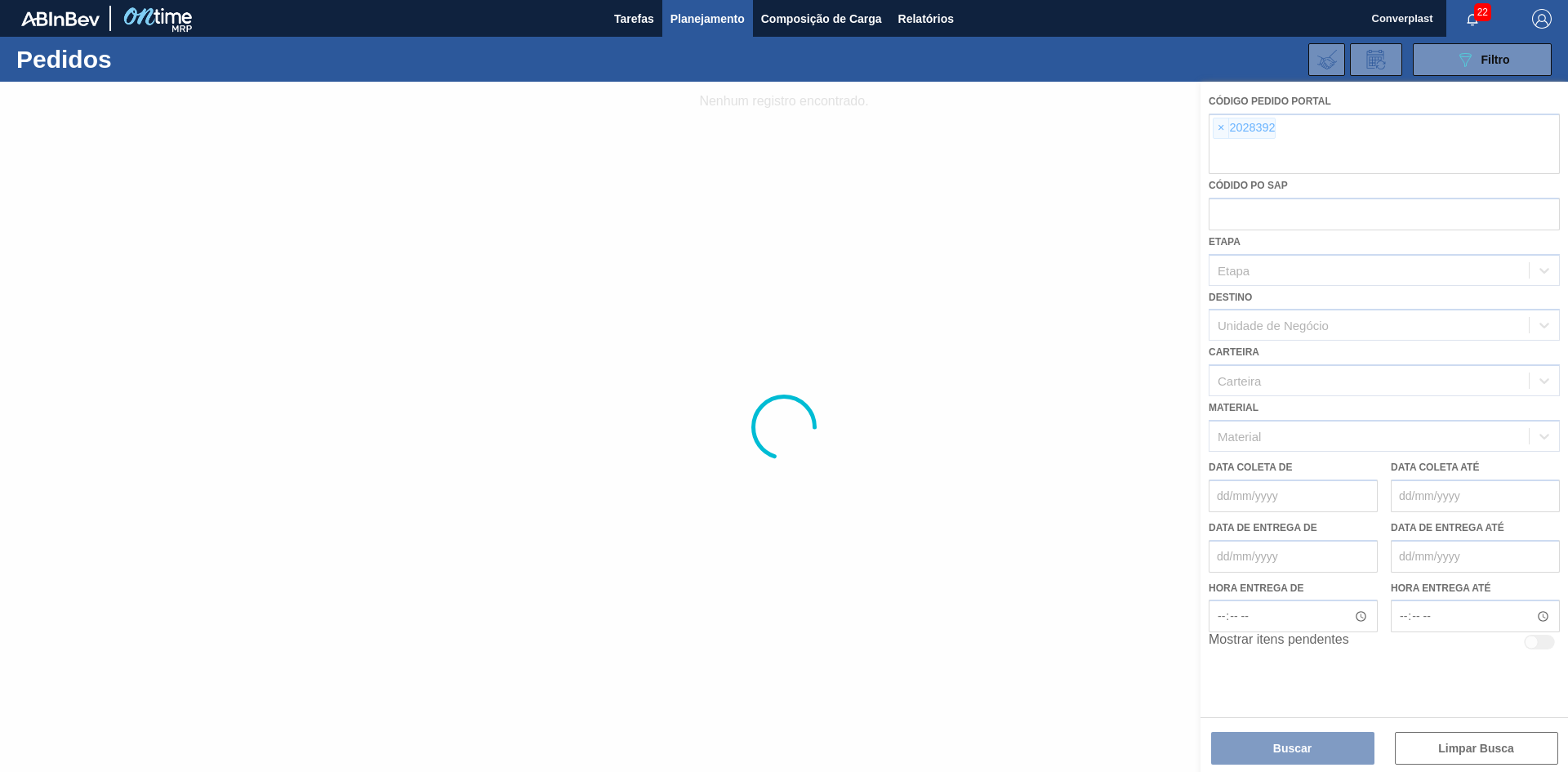
click at [1211, 129] on div at bounding box center [784, 427] width 1568 height 690
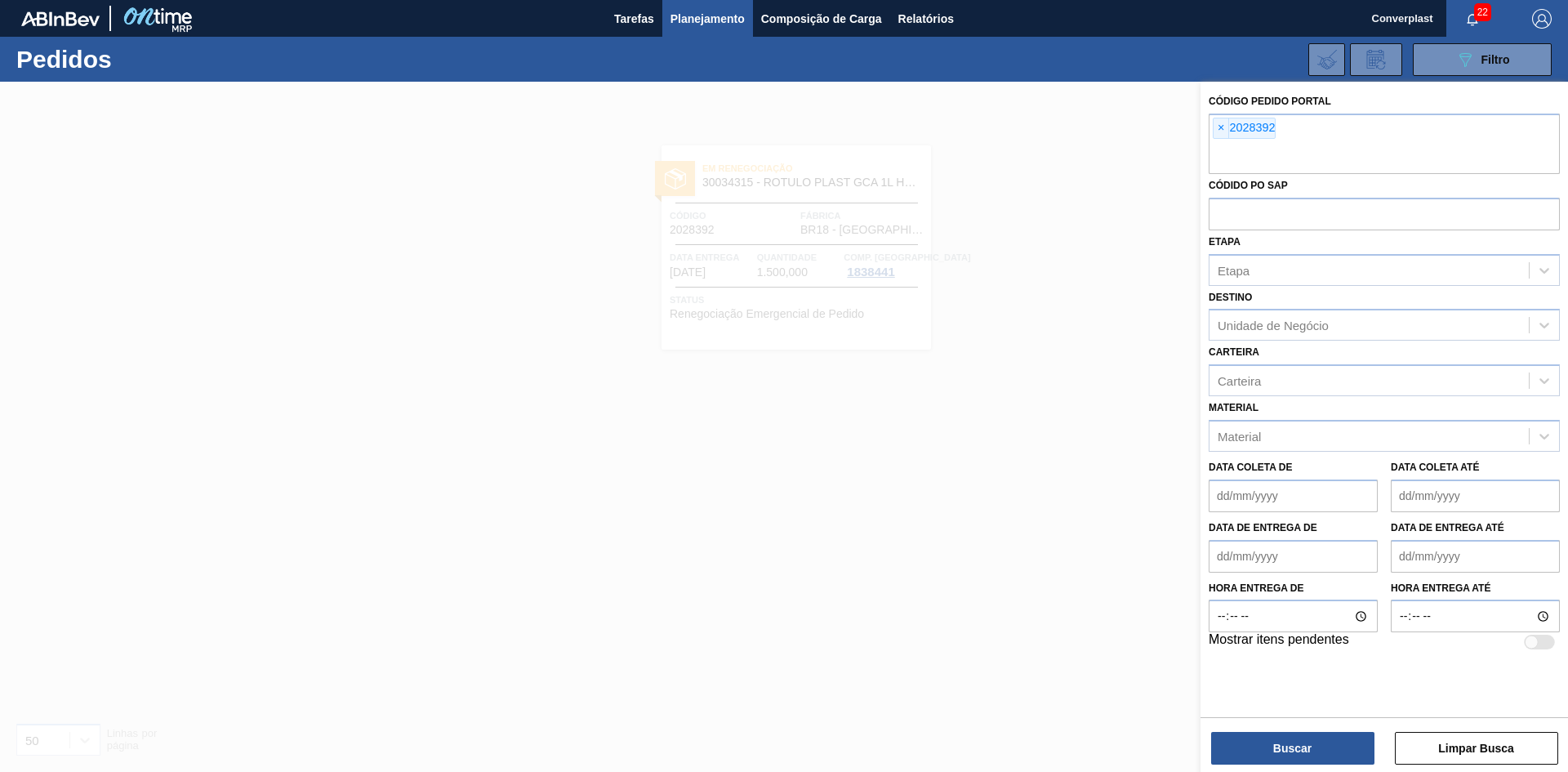
click at [1215, 127] on span "×" at bounding box center [1221, 128] width 16 height 19
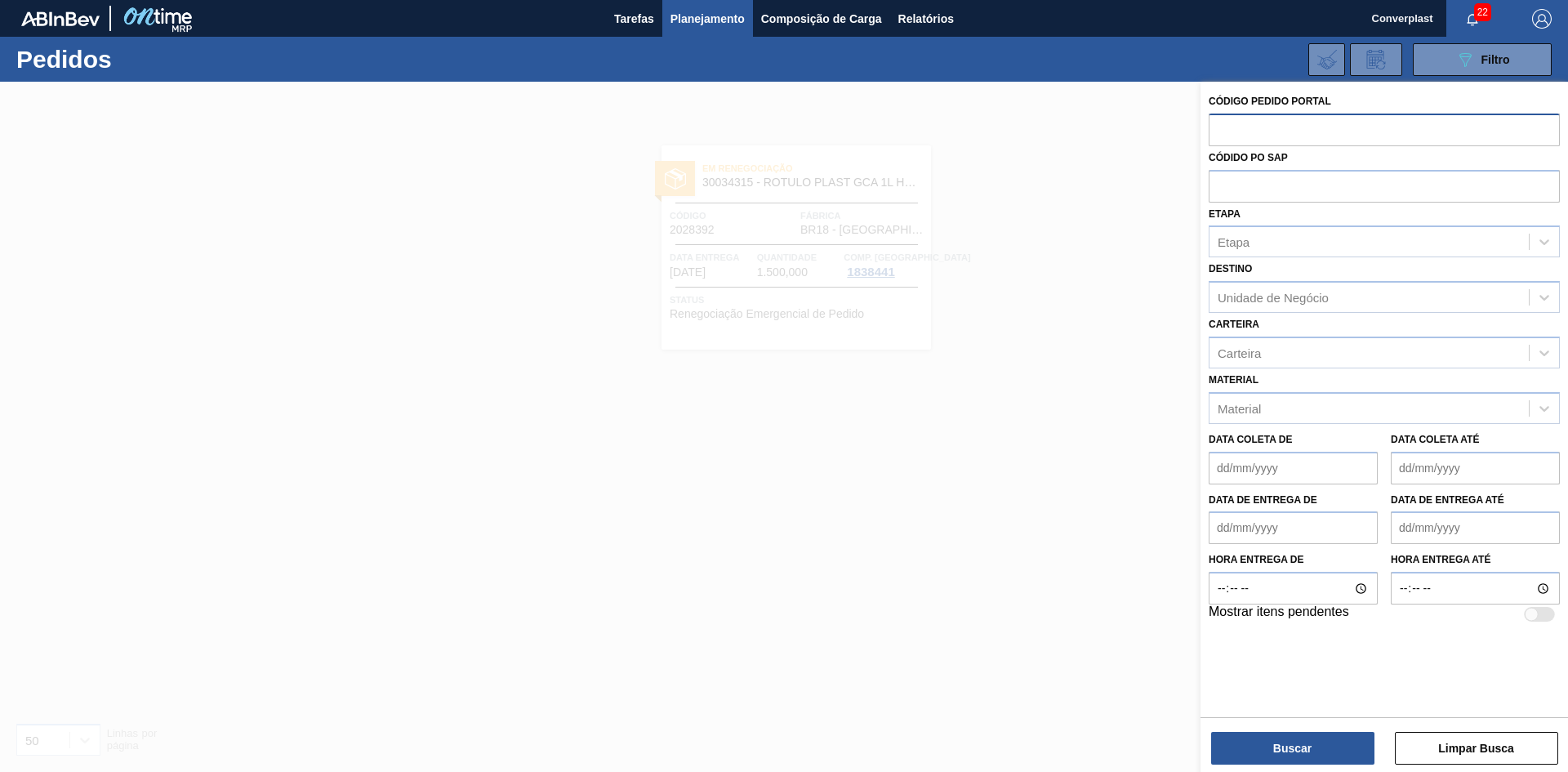
paste input "2032511"
type input "2032511"
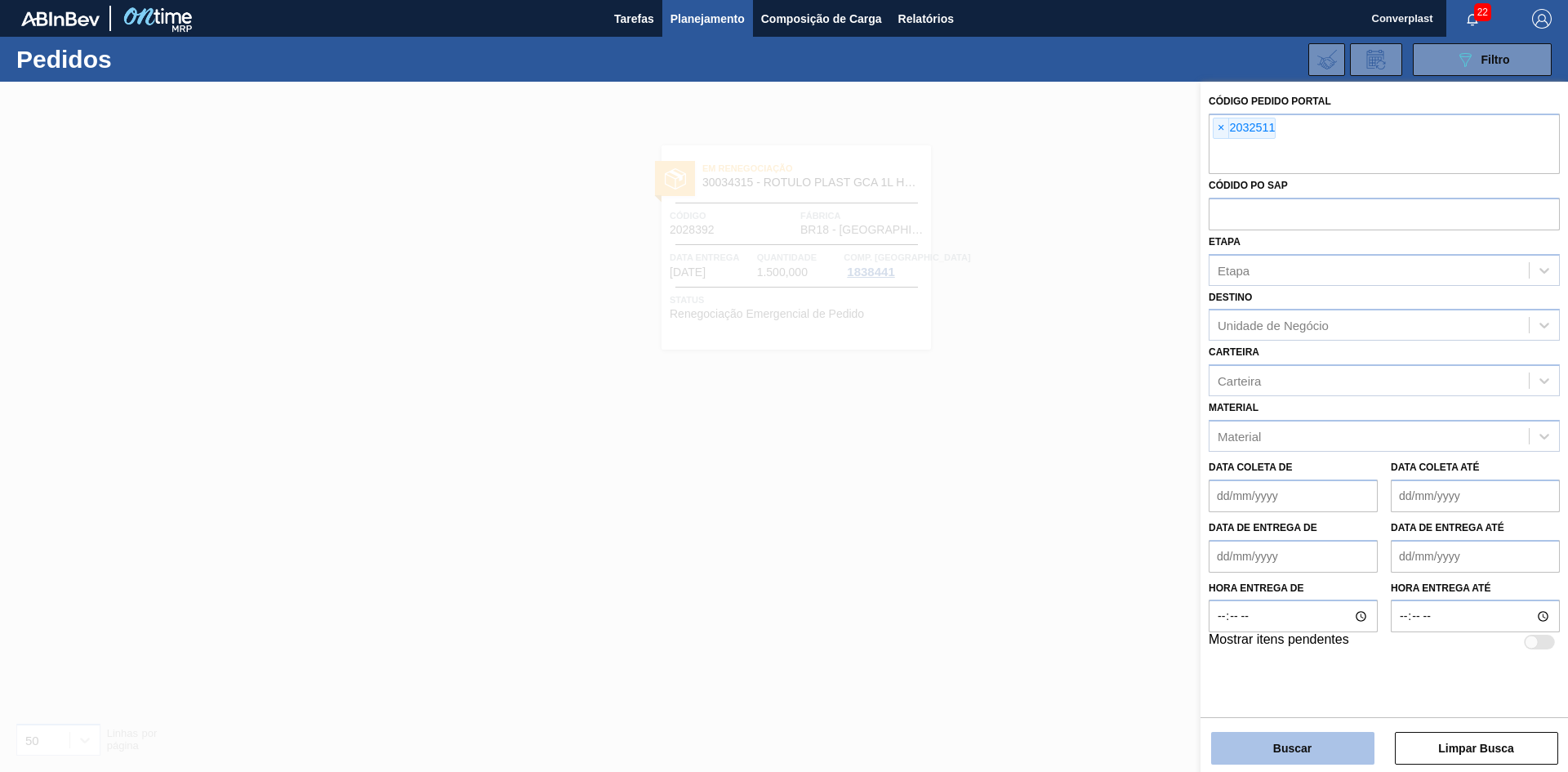
click at [1253, 754] on button "Buscar" at bounding box center [1292, 748] width 163 height 32
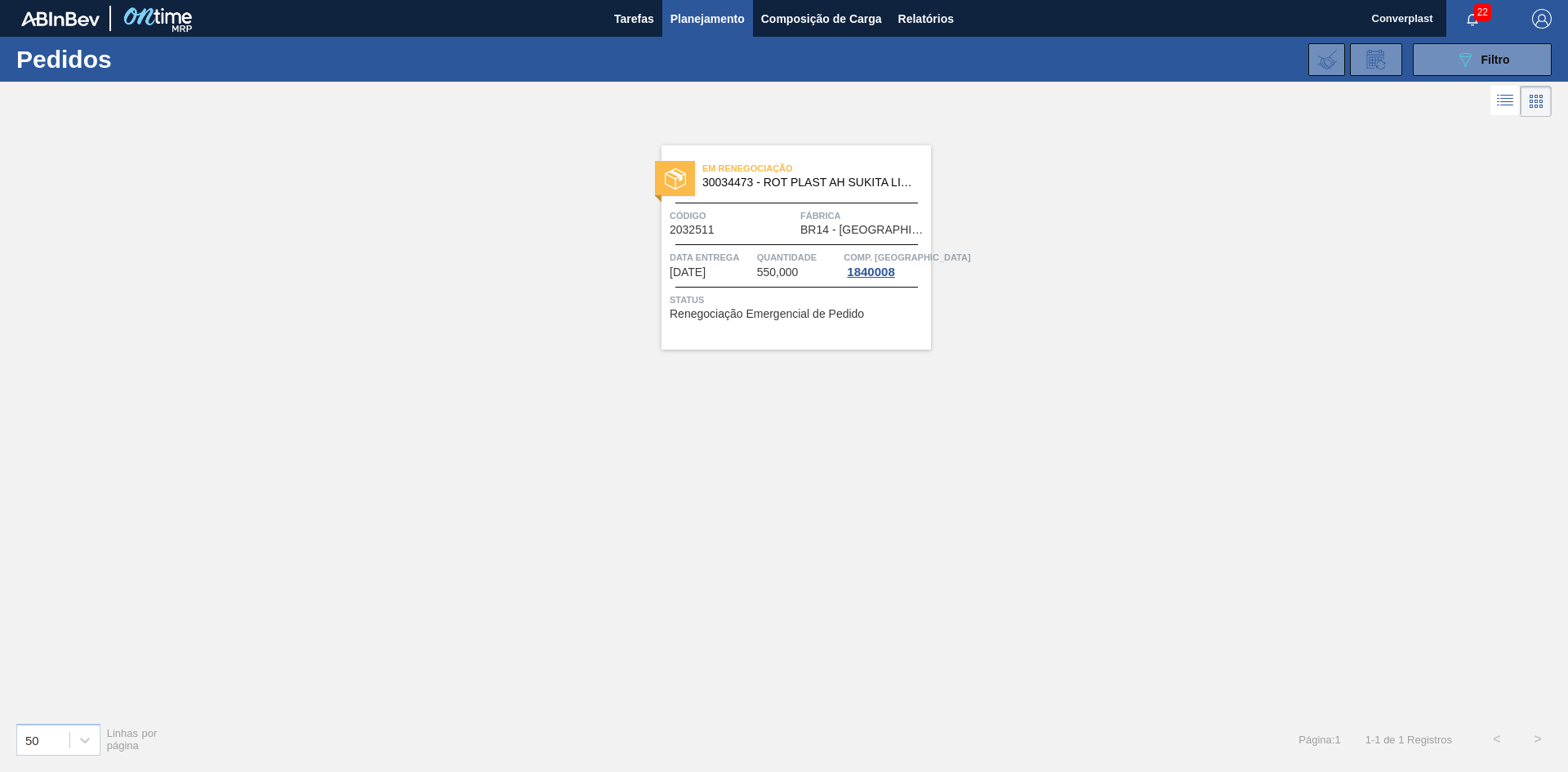
click at [903, 343] on div "Em renegociação 30034473 - ROT PLAST AH SUKITA LIMAO 2L NIV25 Código 2032511 Fá…" at bounding box center [795, 247] width 269 height 204
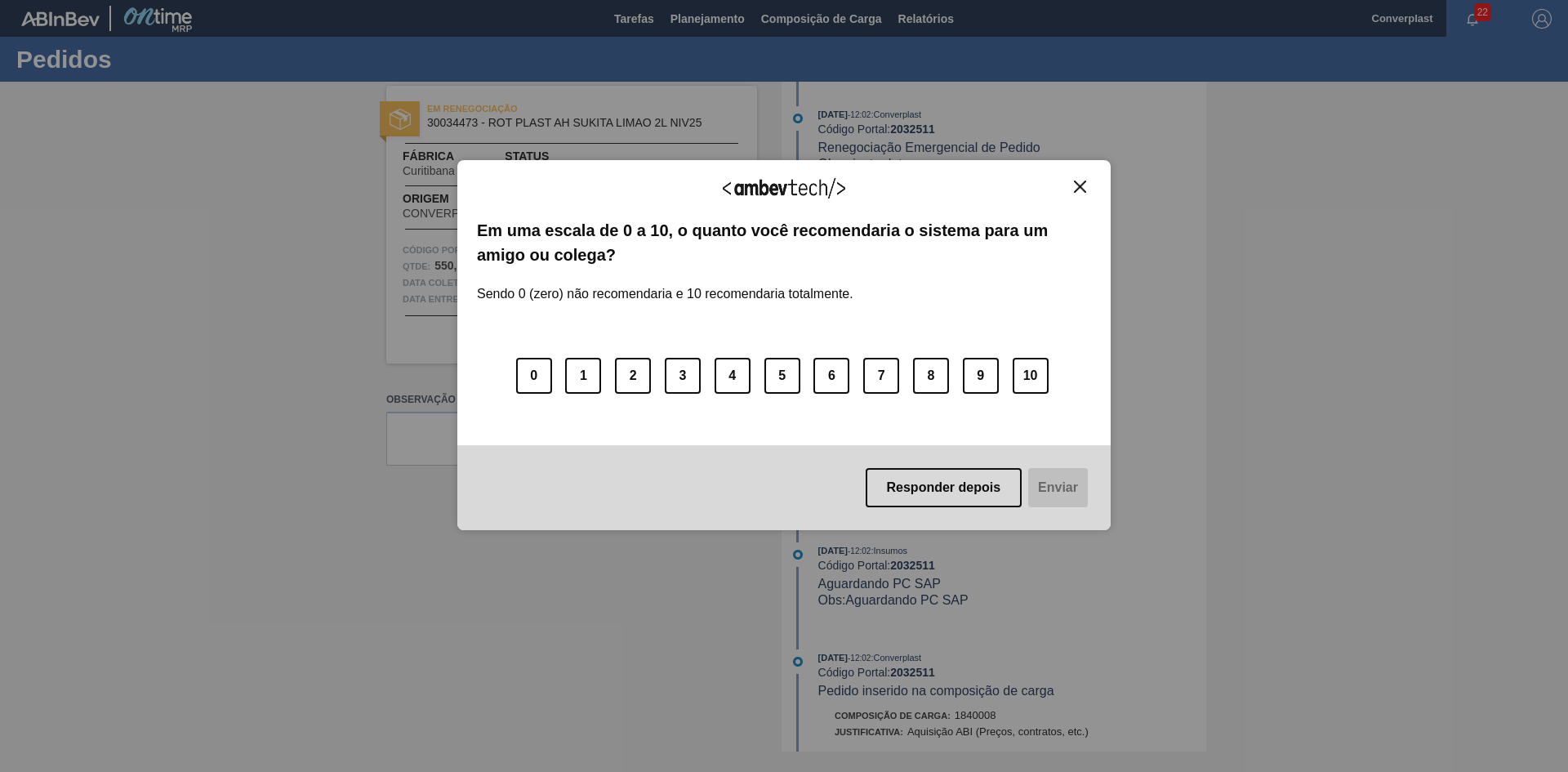
click at [1085, 184] on img "Close" at bounding box center [1080, 186] width 12 height 12
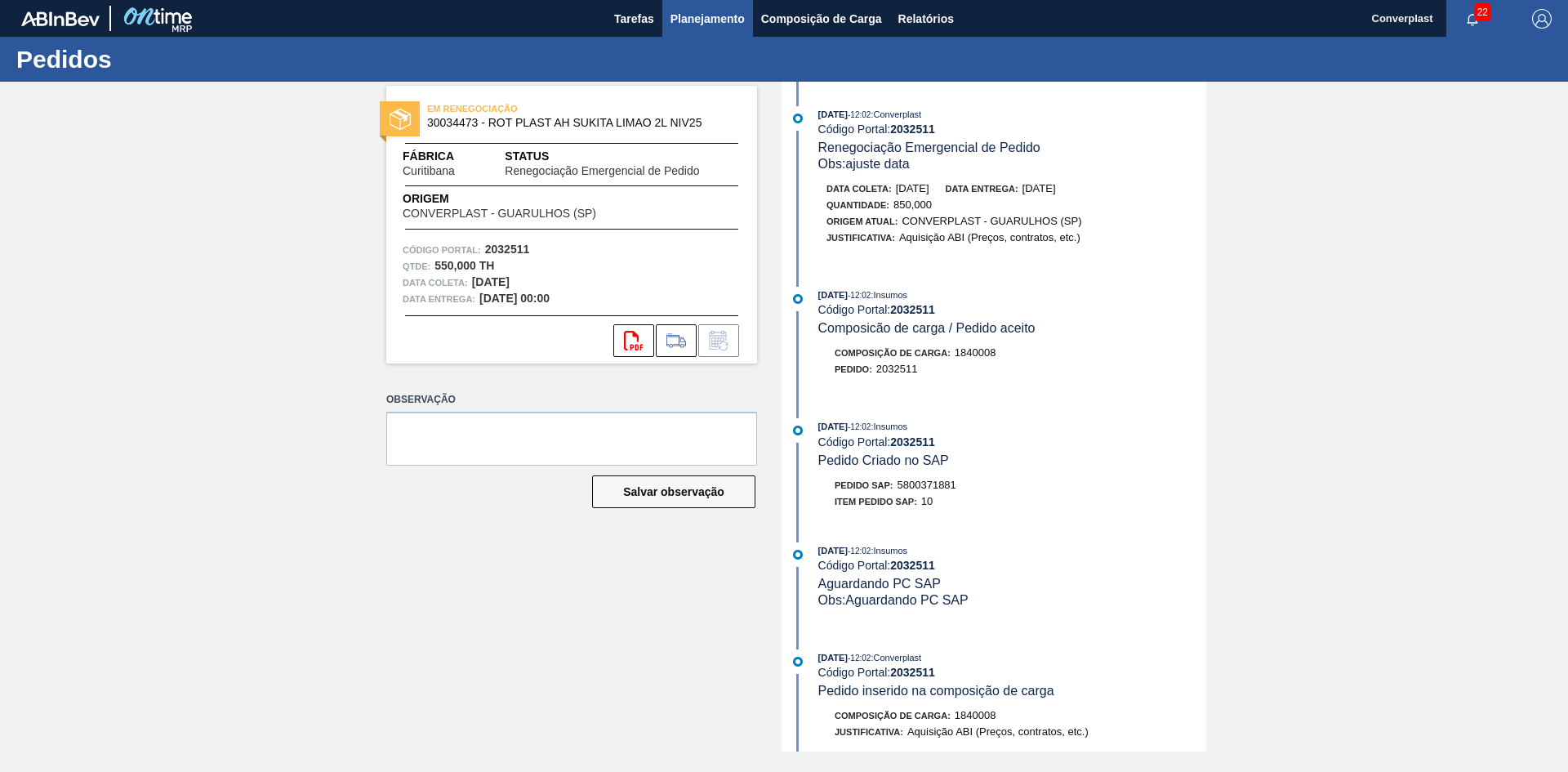
click at [704, 24] on span "Planejamento" at bounding box center [706, 18] width 74 height 19
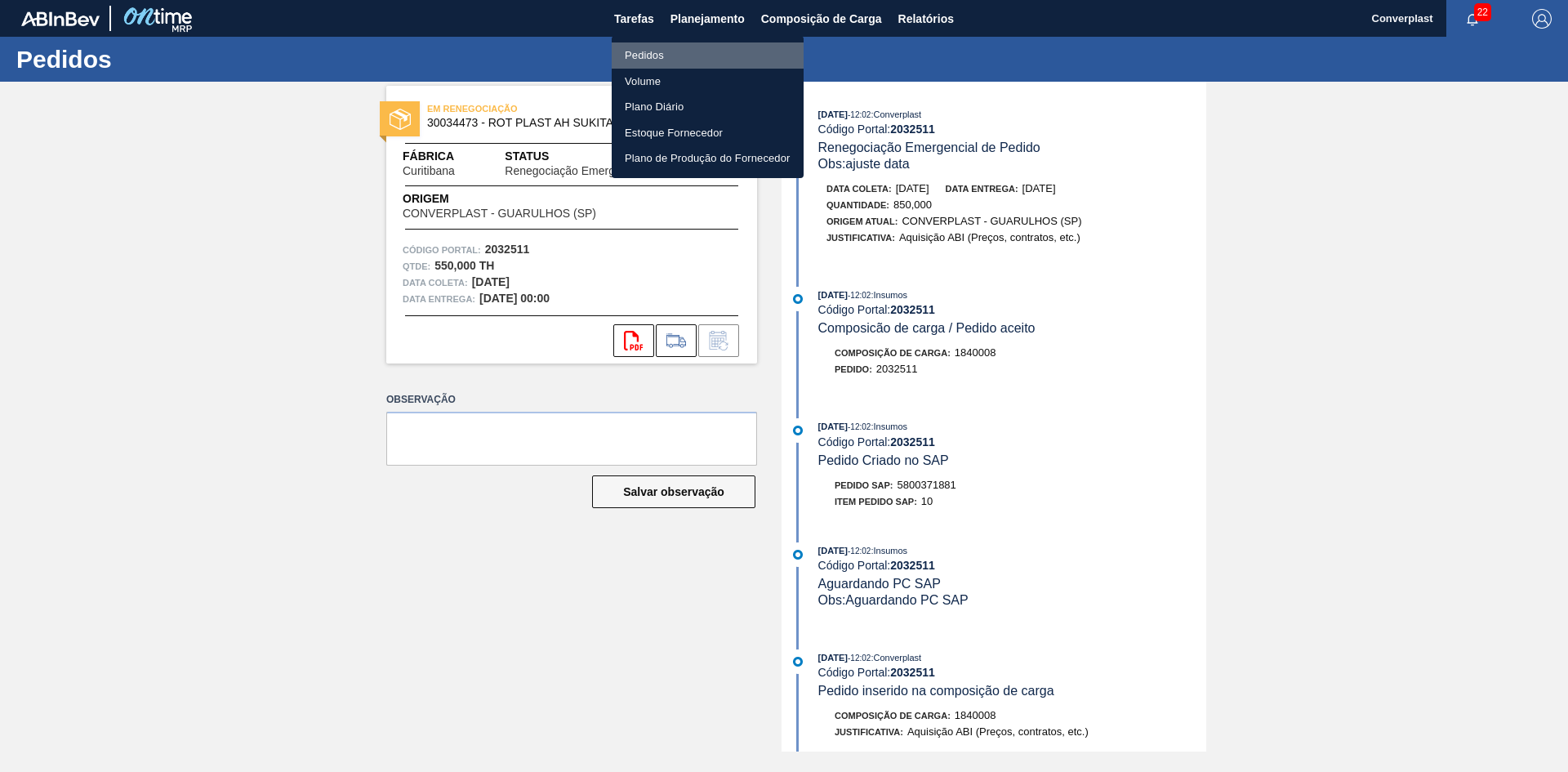
click at [688, 62] on li "Pedidos" at bounding box center [707, 56] width 192 height 26
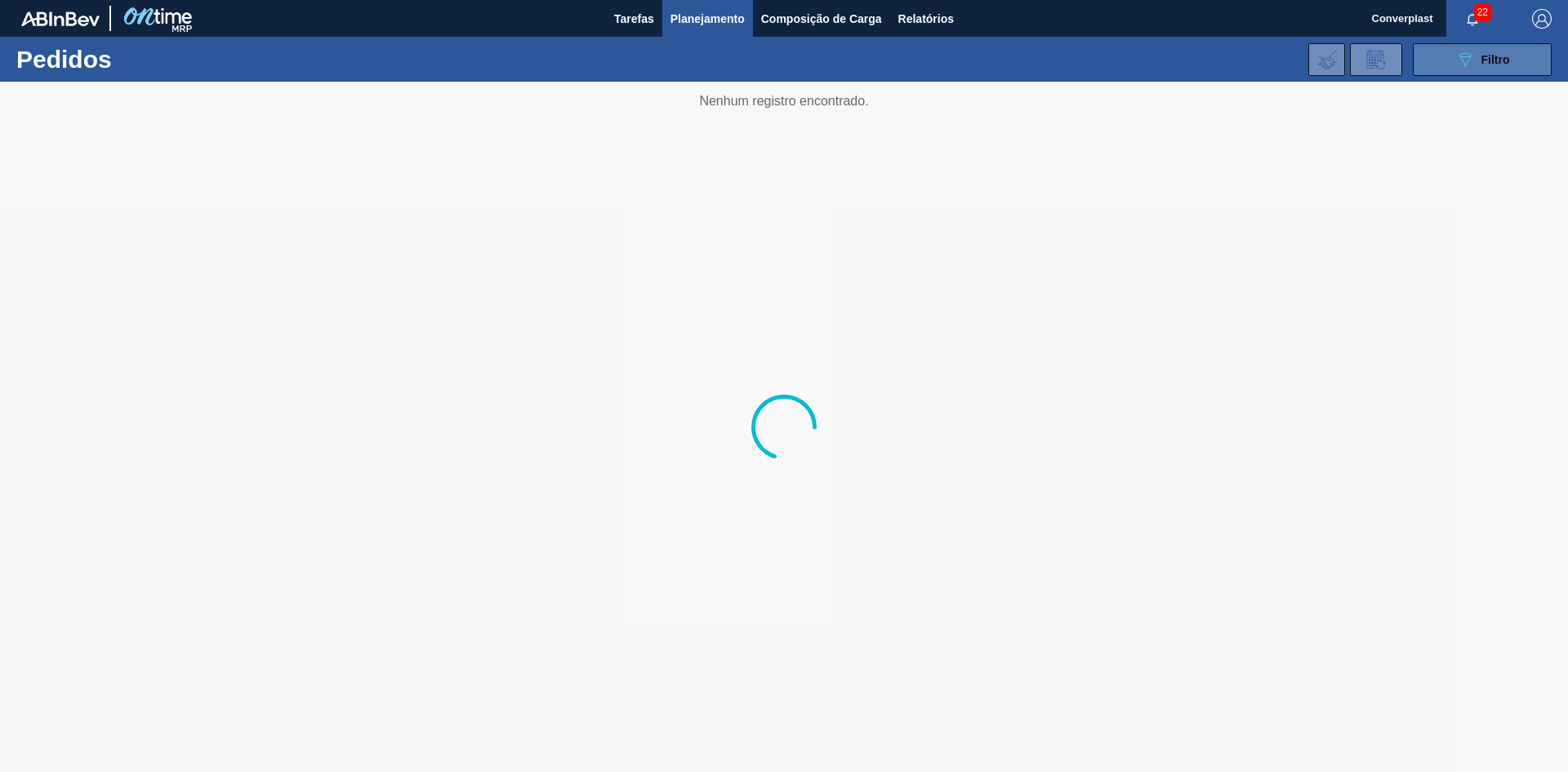
click at [1504, 71] on button "089F7B8B-B2A5-4AFE-B5C0-19BA573D28AC Filtro" at bounding box center [1481, 59] width 139 height 32
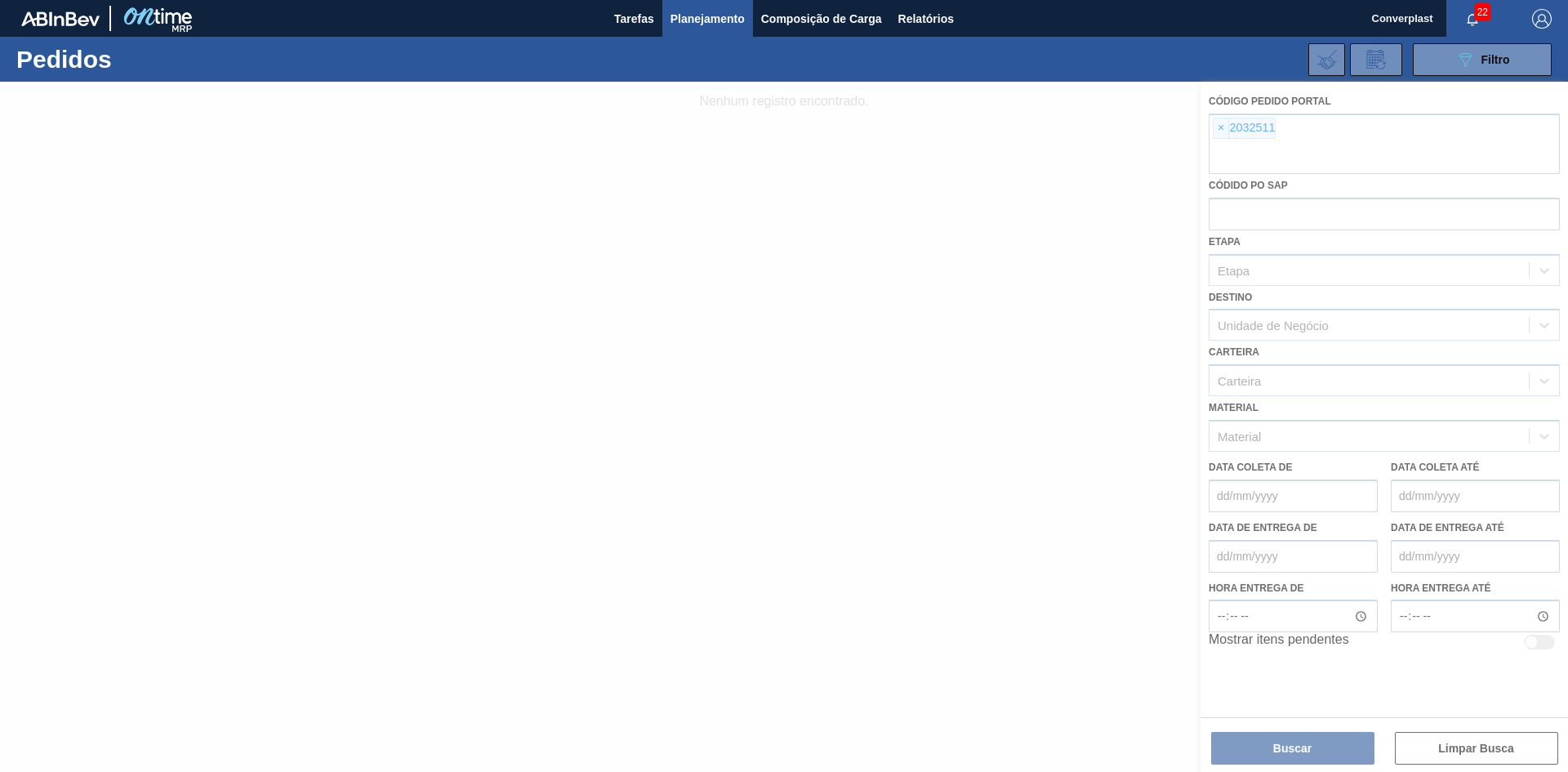
click at [1213, 131] on div at bounding box center [784, 427] width 1568 height 690
click at [1217, 130] on div at bounding box center [784, 427] width 1568 height 690
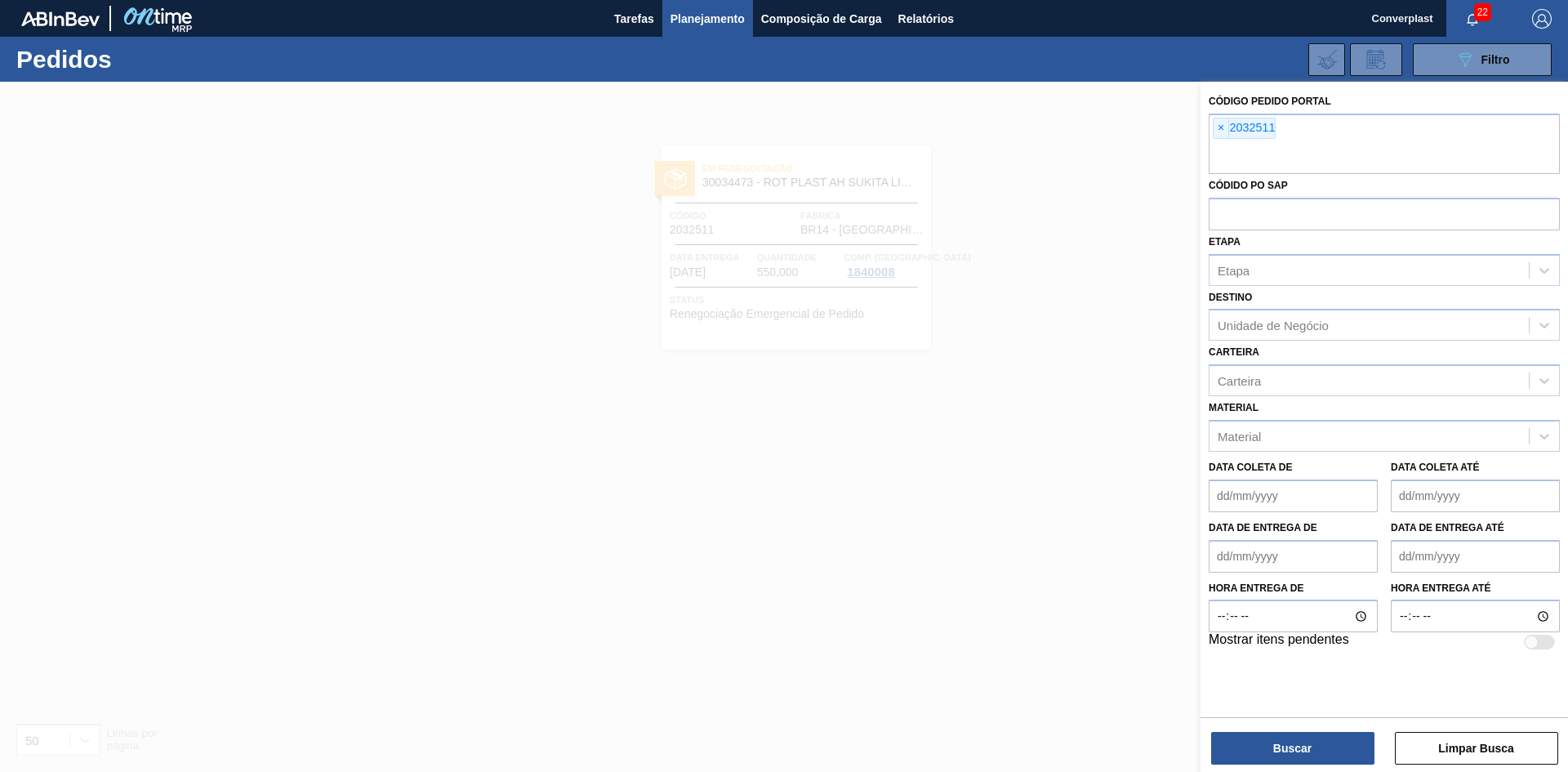
click at [1217, 130] on span "×" at bounding box center [1221, 128] width 16 height 19
paste input "2031809"
type input "2031809"
click at [1279, 755] on button "Buscar" at bounding box center [1292, 748] width 163 height 32
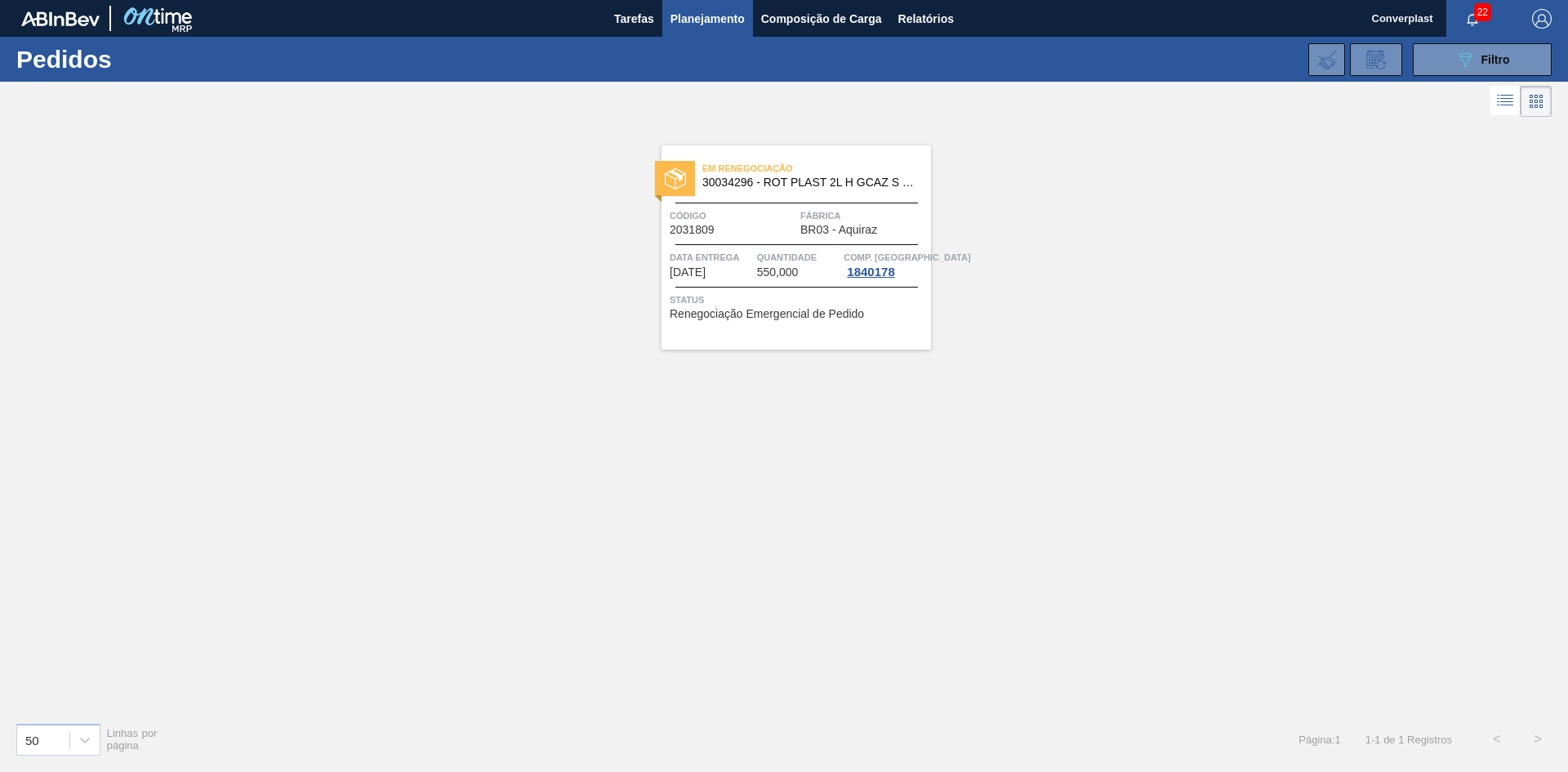
click at [851, 193] on div "Em renegociação 30034296 - ROT PLAST 2L H GCAZ S CLAIM NIV25" at bounding box center [795, 176] width 269 height 37
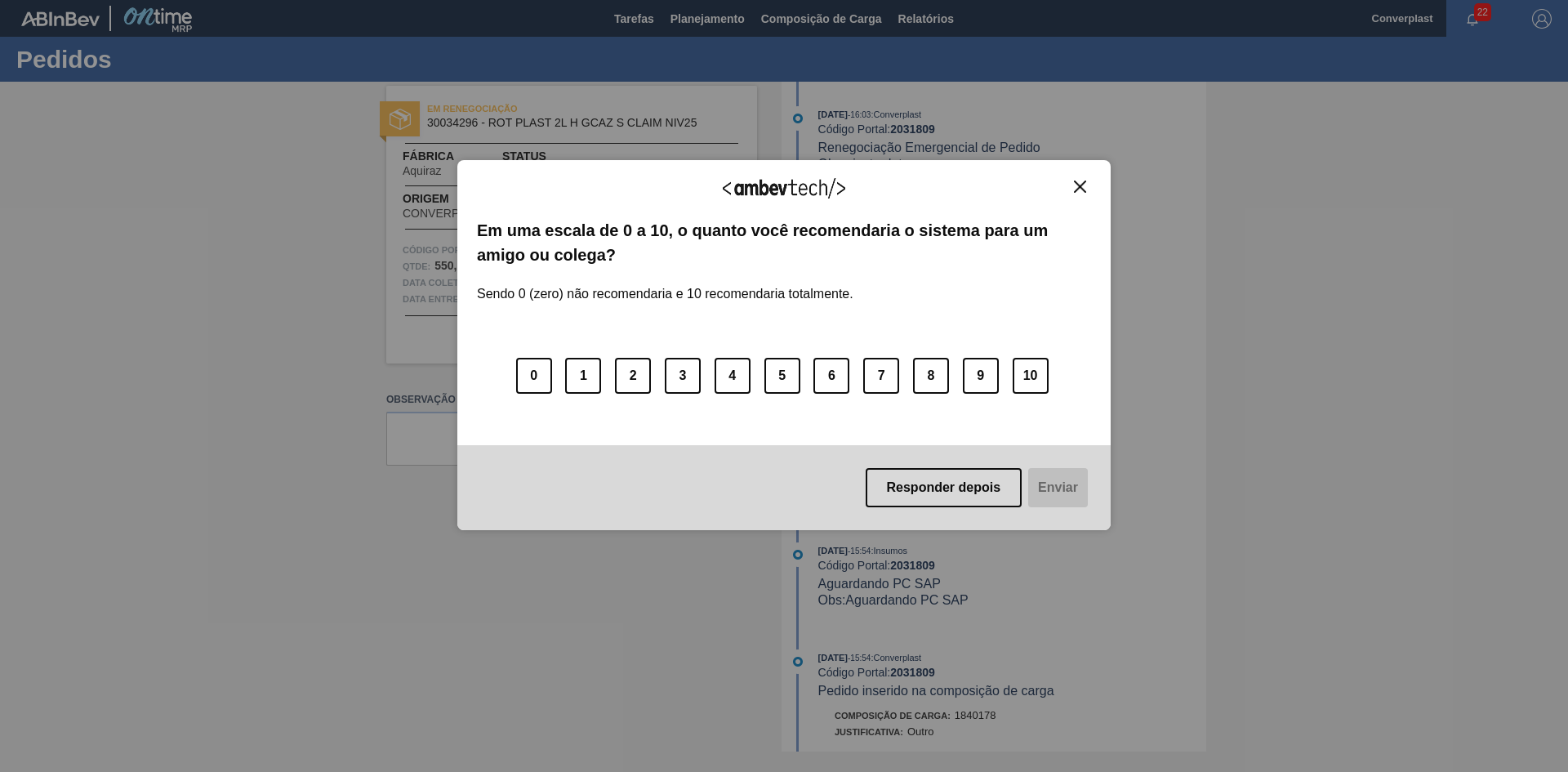
click at [1086, 186] on button "Close" at bounding box center [1079, 186] width 22 height 14
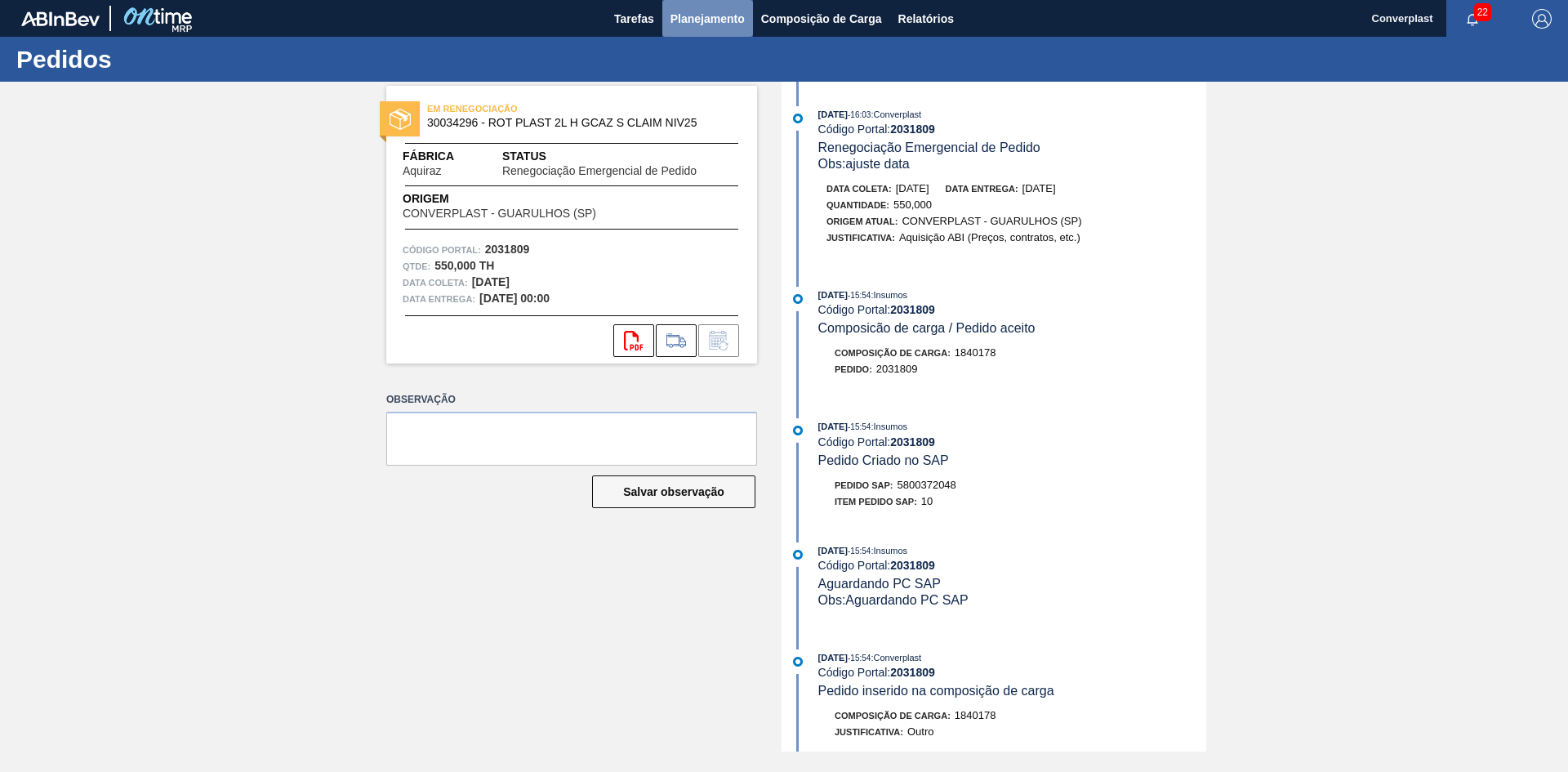
click at [718, 15] on span "Planejamento" at bounding box center [706, 18] width 74 height 19
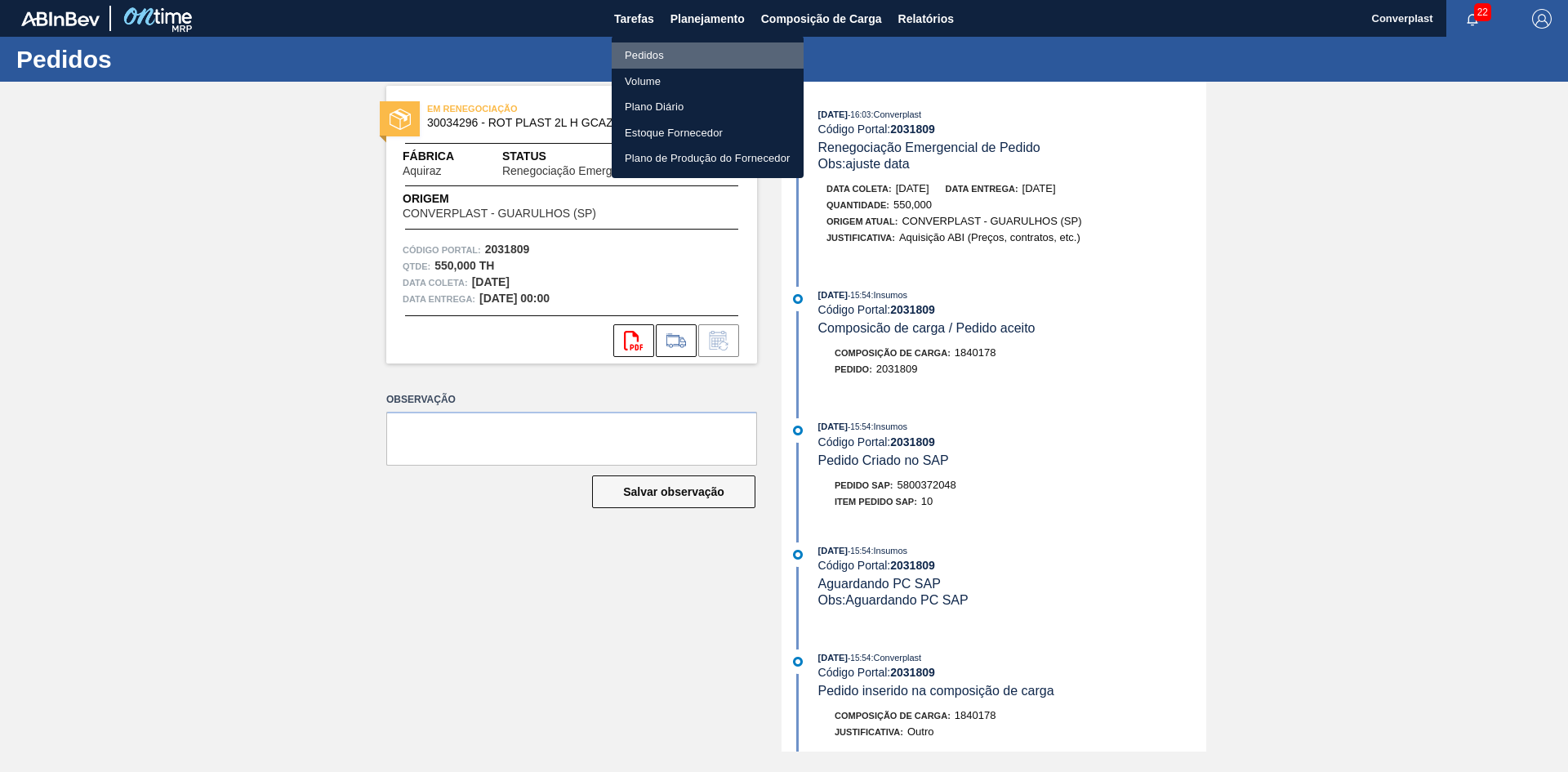
click at [660, 53] on li "Pedidos" at bounding box center [707, 56] width 192 height 26
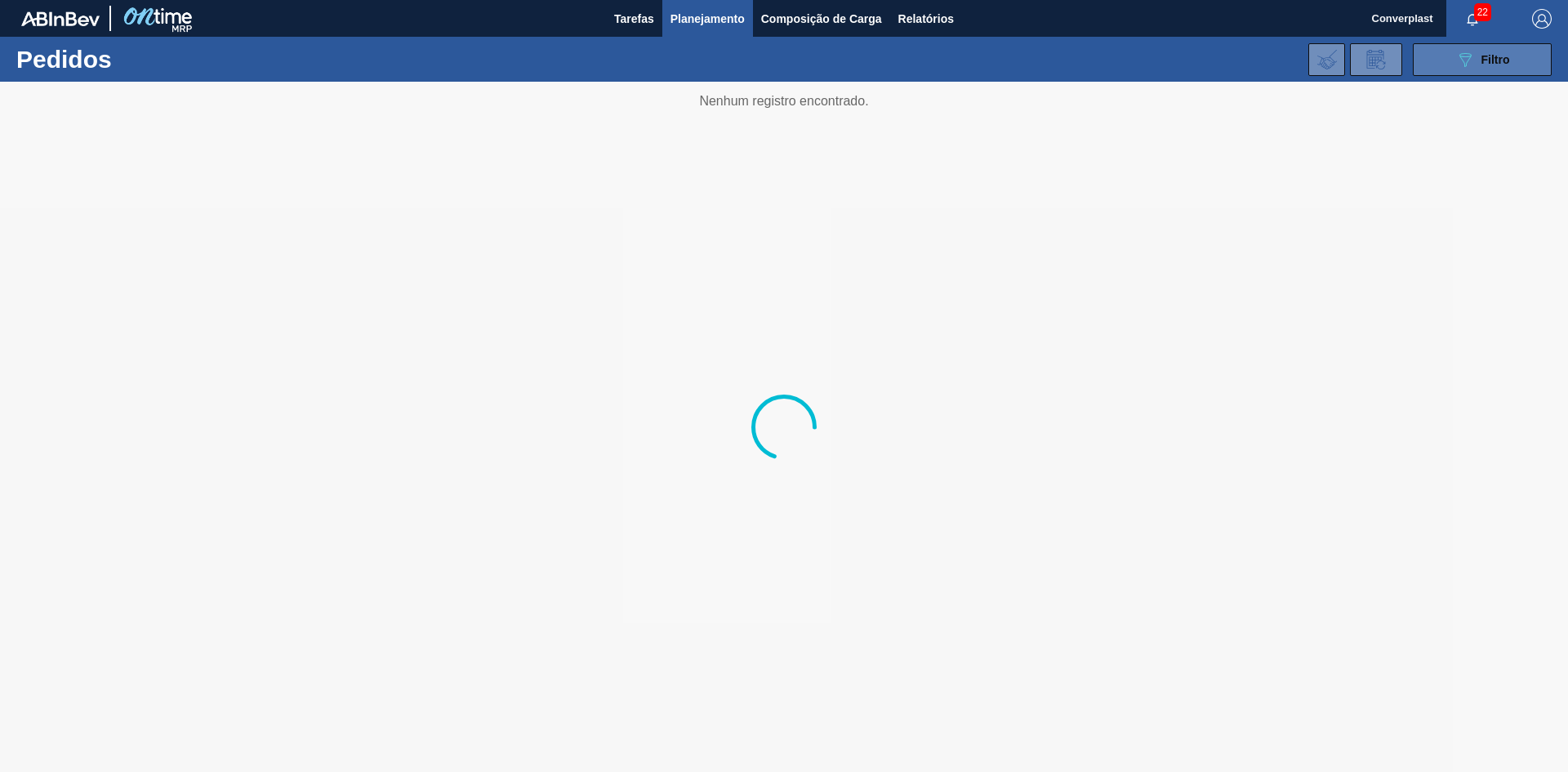
click at [1450, 60] on button "089F7B8B-B2A5-4AFE-B5C0-19BA573D28AC Filtro" at bounding box center [1481, 59] width 139 height 32
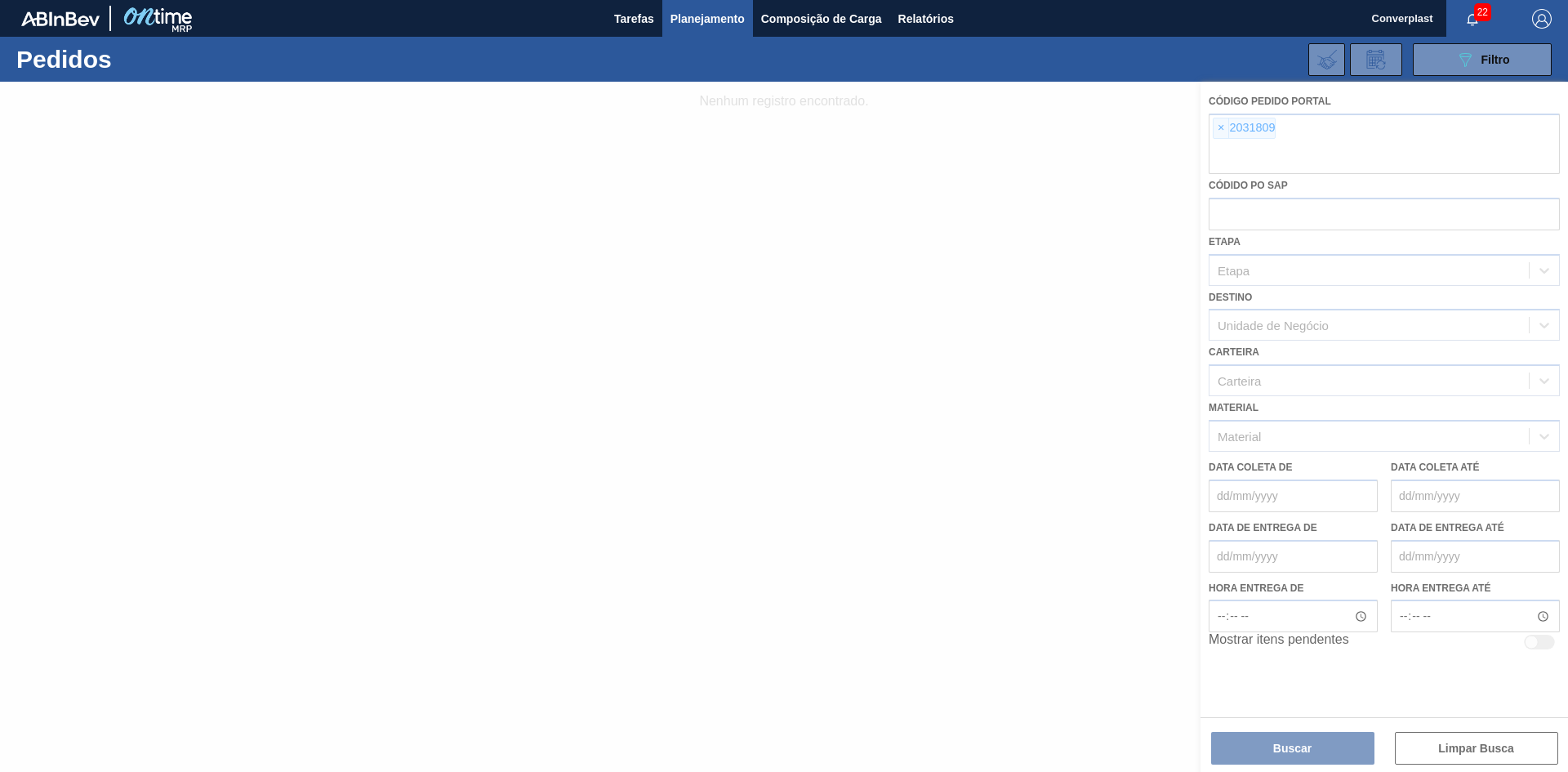
click at [1220, 124] on div at bounding box center [784, 427] width 1568 height 690
click at [1214, 126] on div at bounding box center [784, 427] width 1568 height 690
click at [1217, 129] on div at bounding box center [784, 427] width 1568 height 690
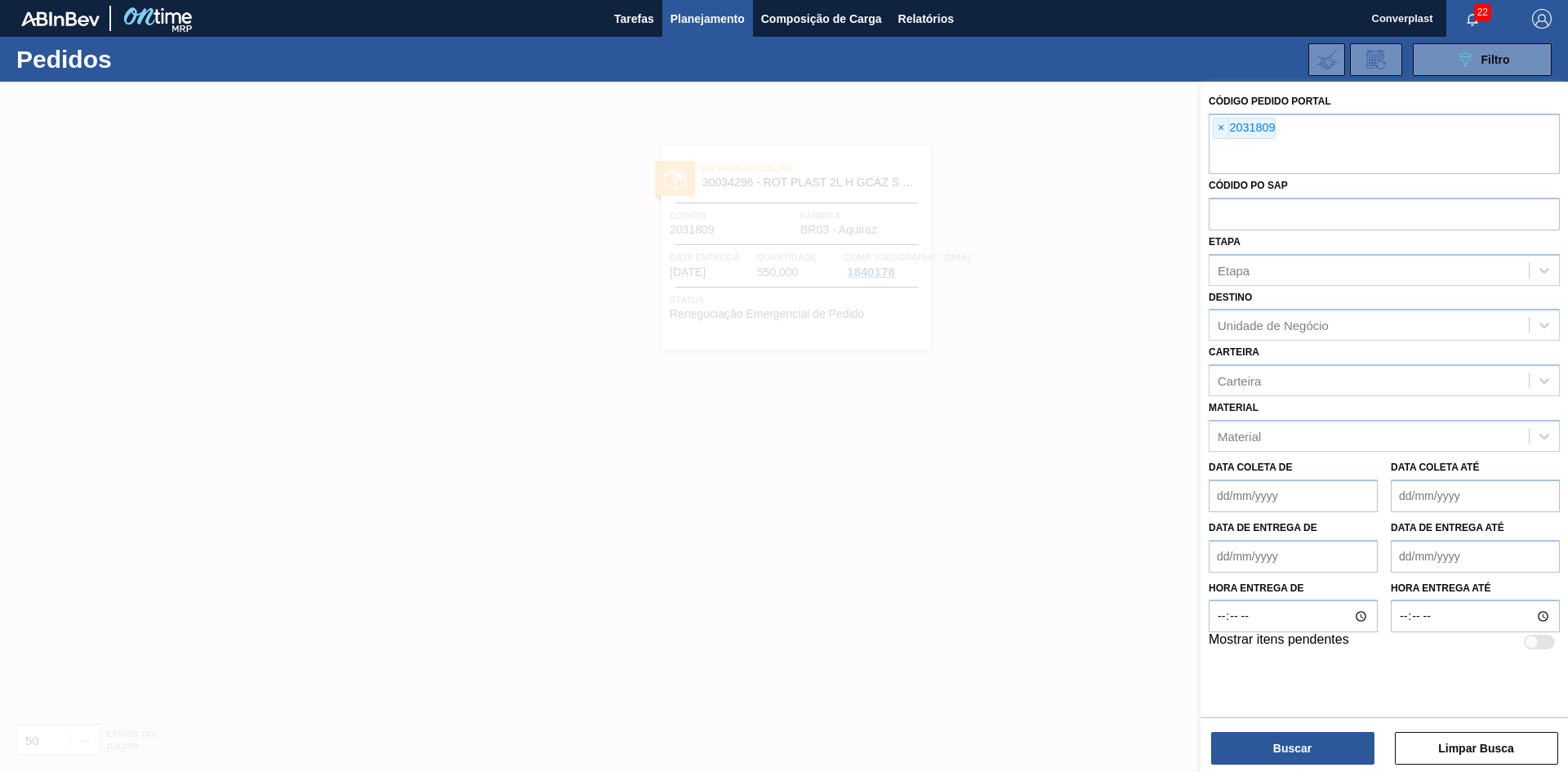
click at [1217, 130] on span "×" at bounding box center [1221, 128] width 16 height 19
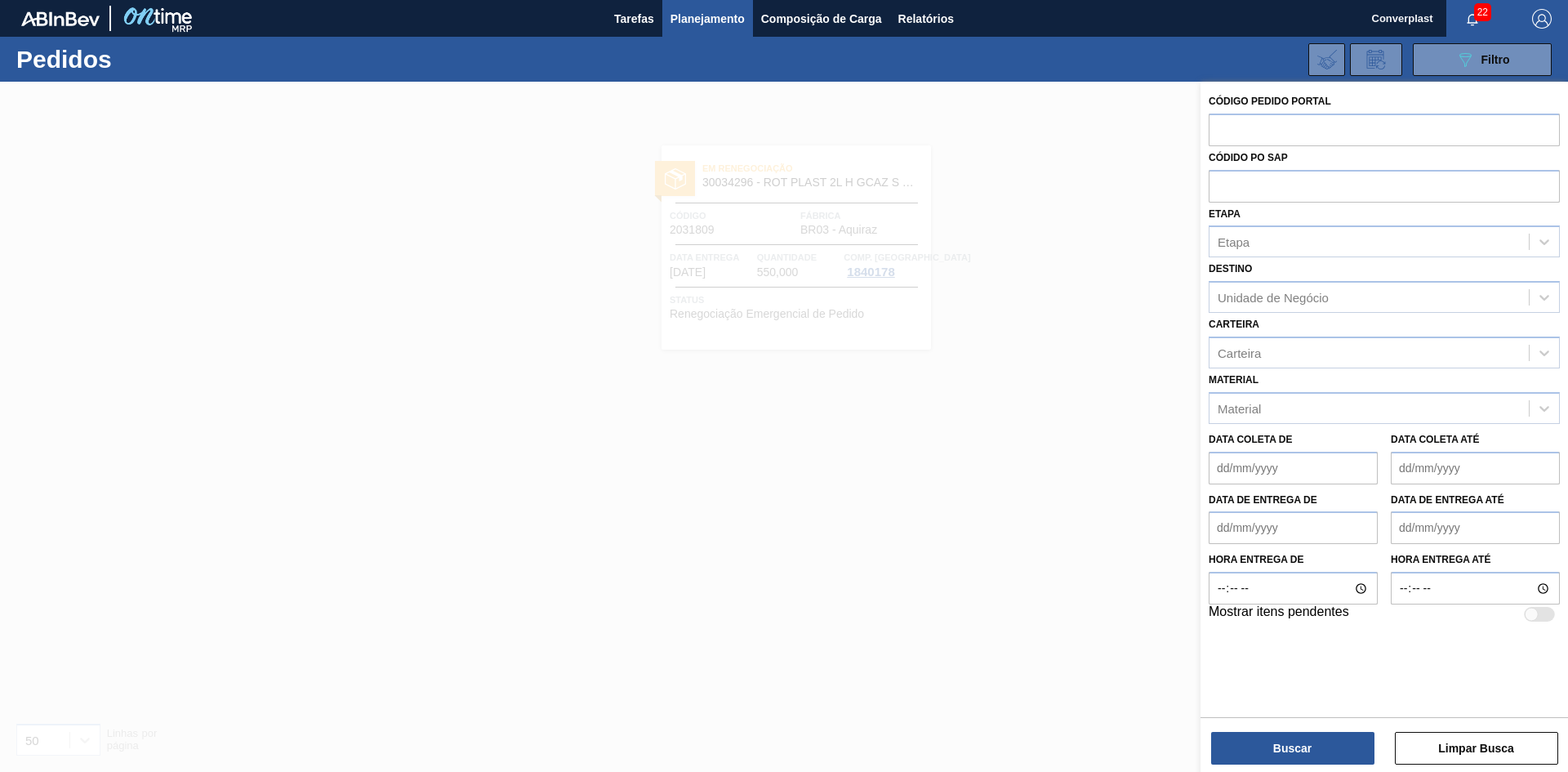
paste input "2032511"
type input "2032511"
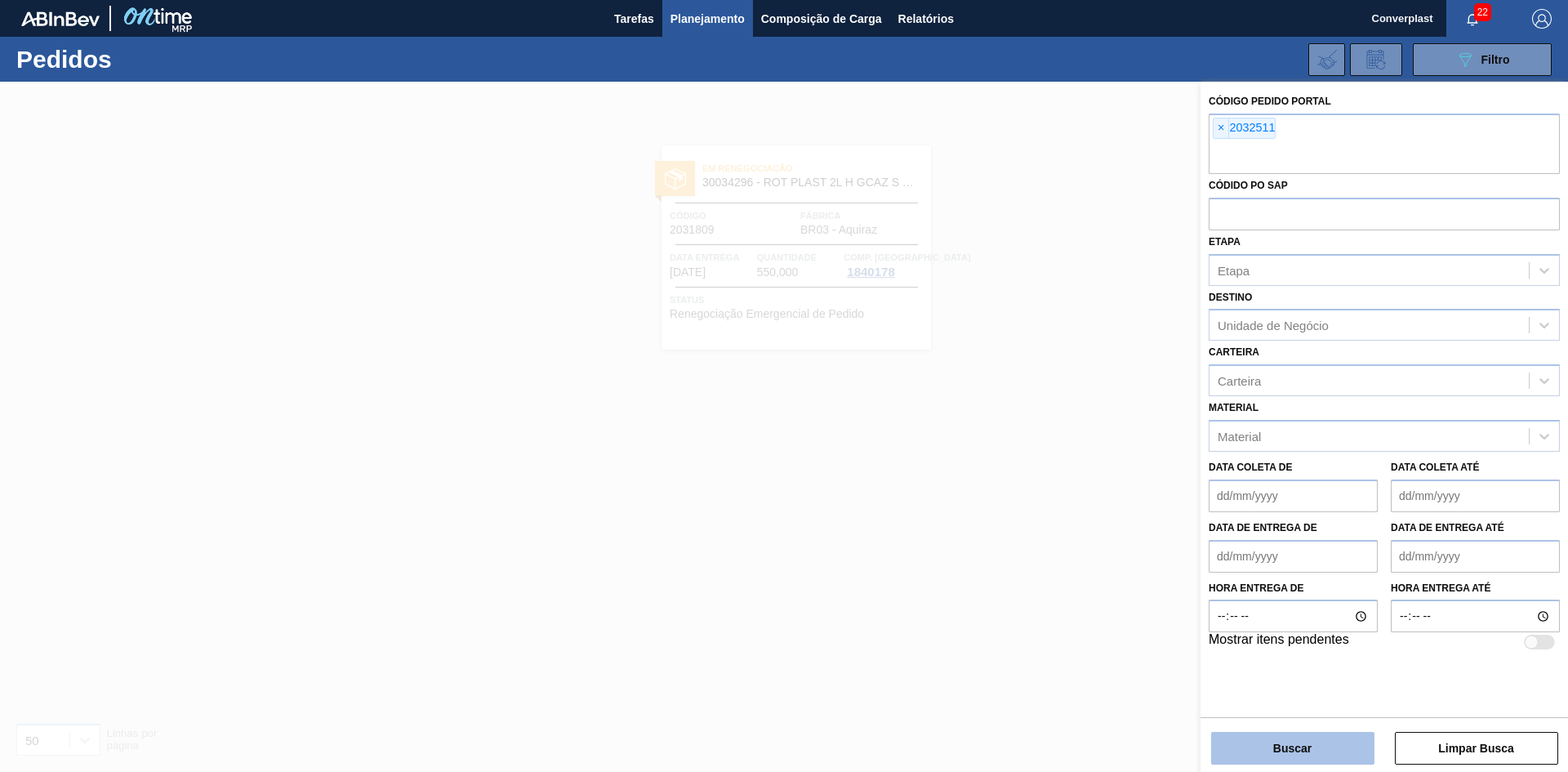
click at [1286, 755] on button "Buscar" at bounding box center [1292, 748] width 163 height 32
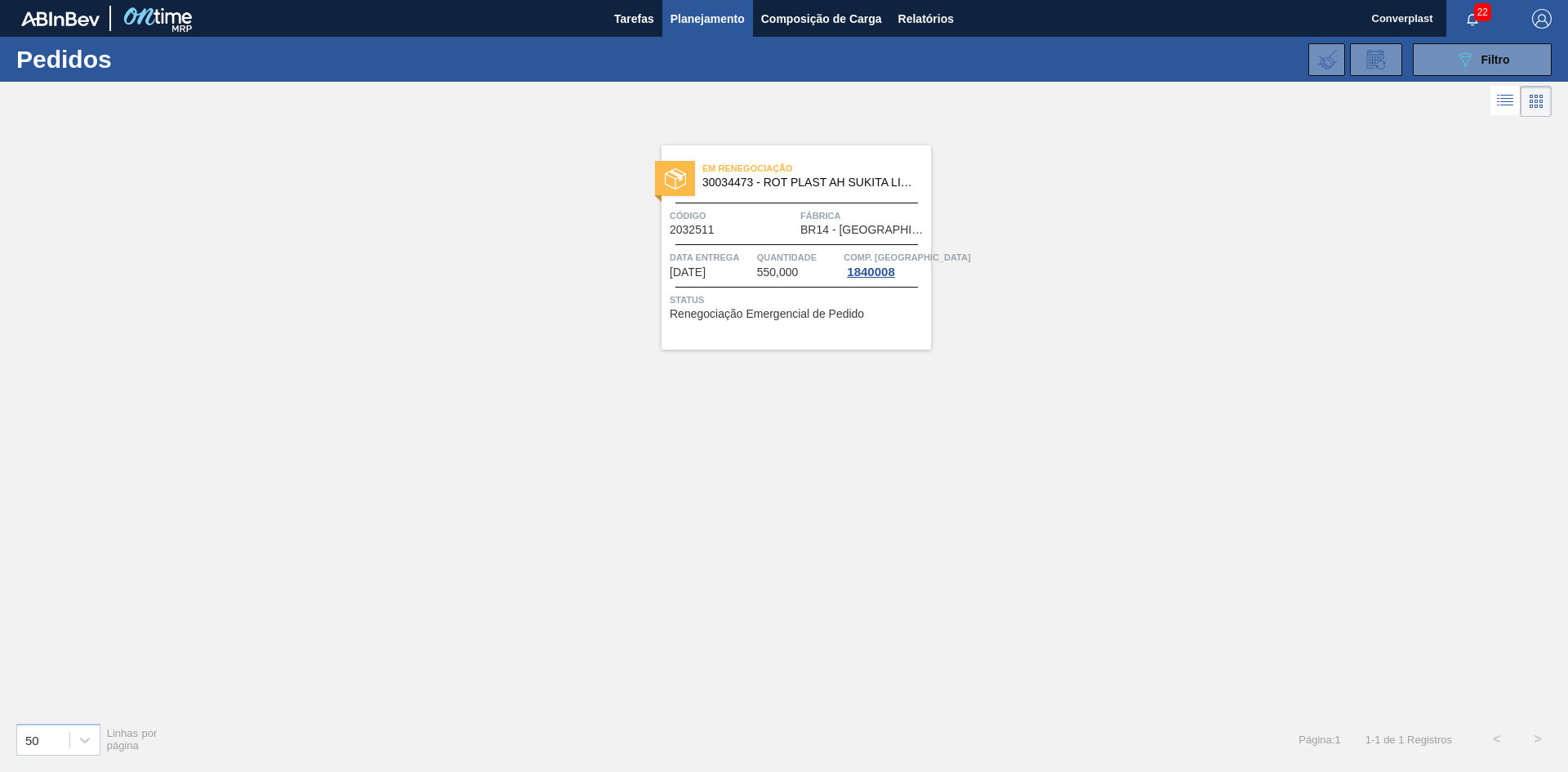
click at [770, 331] on div "Em renegociação 30034473 - ROT PLAST AH SUKITA LIMAO 2L NIV25 Código 2032511 Fá…" at bounding box center [795, 247] width 269 height 204
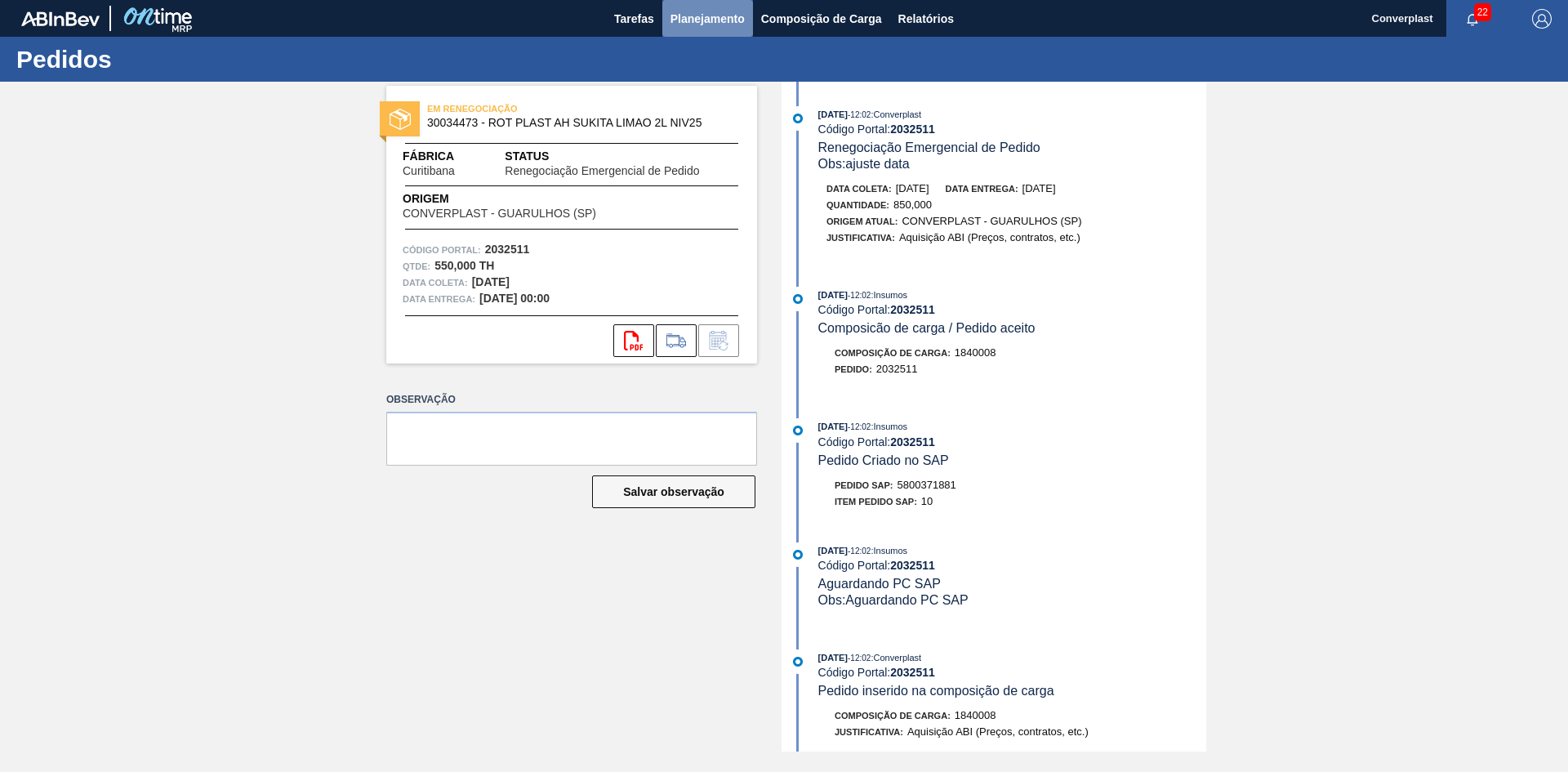
click at [722, 13] on span "Planejamento" at bounding box center [706, 18] width 74 height 19
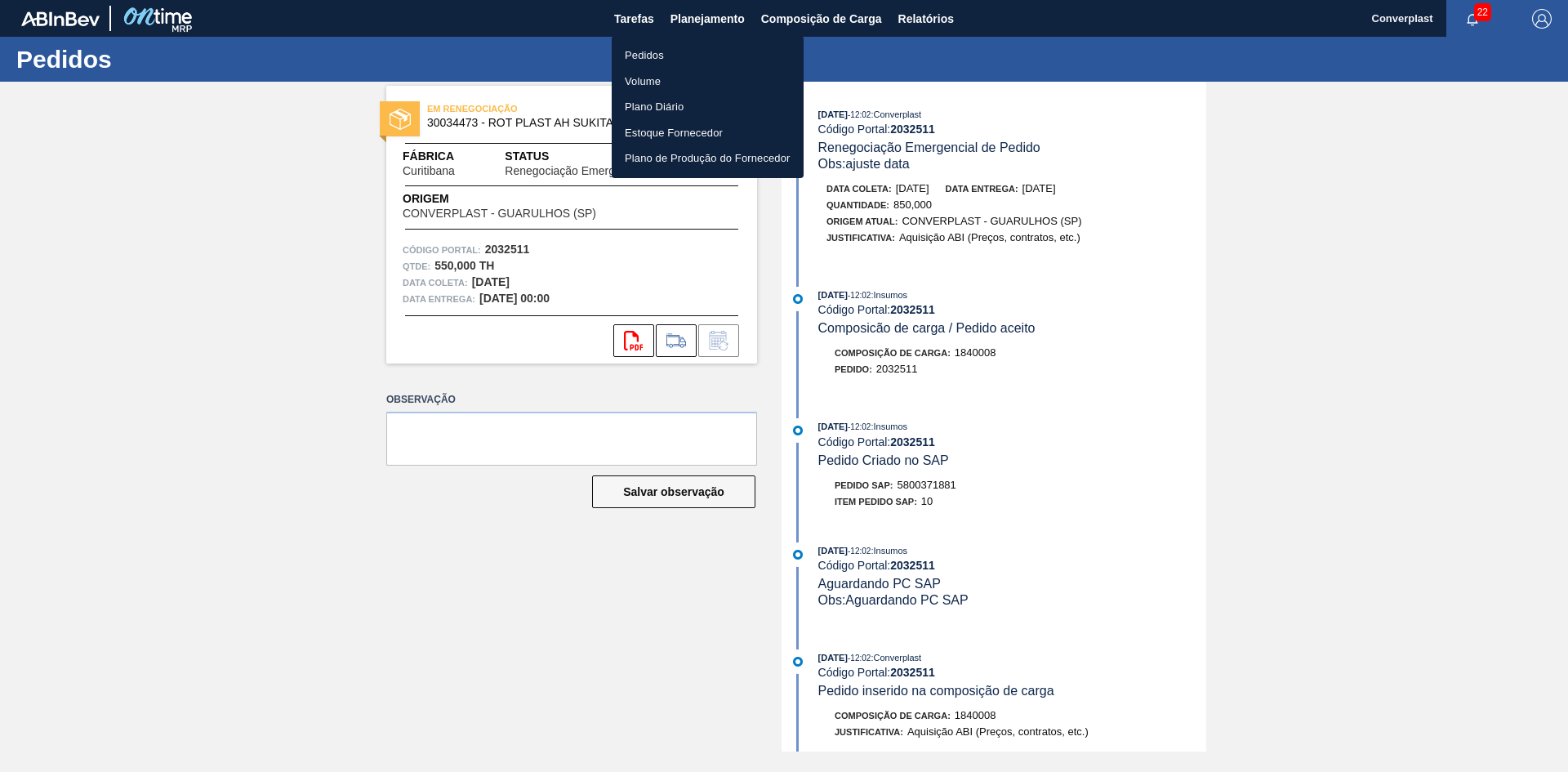
click at [659, 53] on li "Pedidos" at bounding box center [707, 56] width 192 height 26
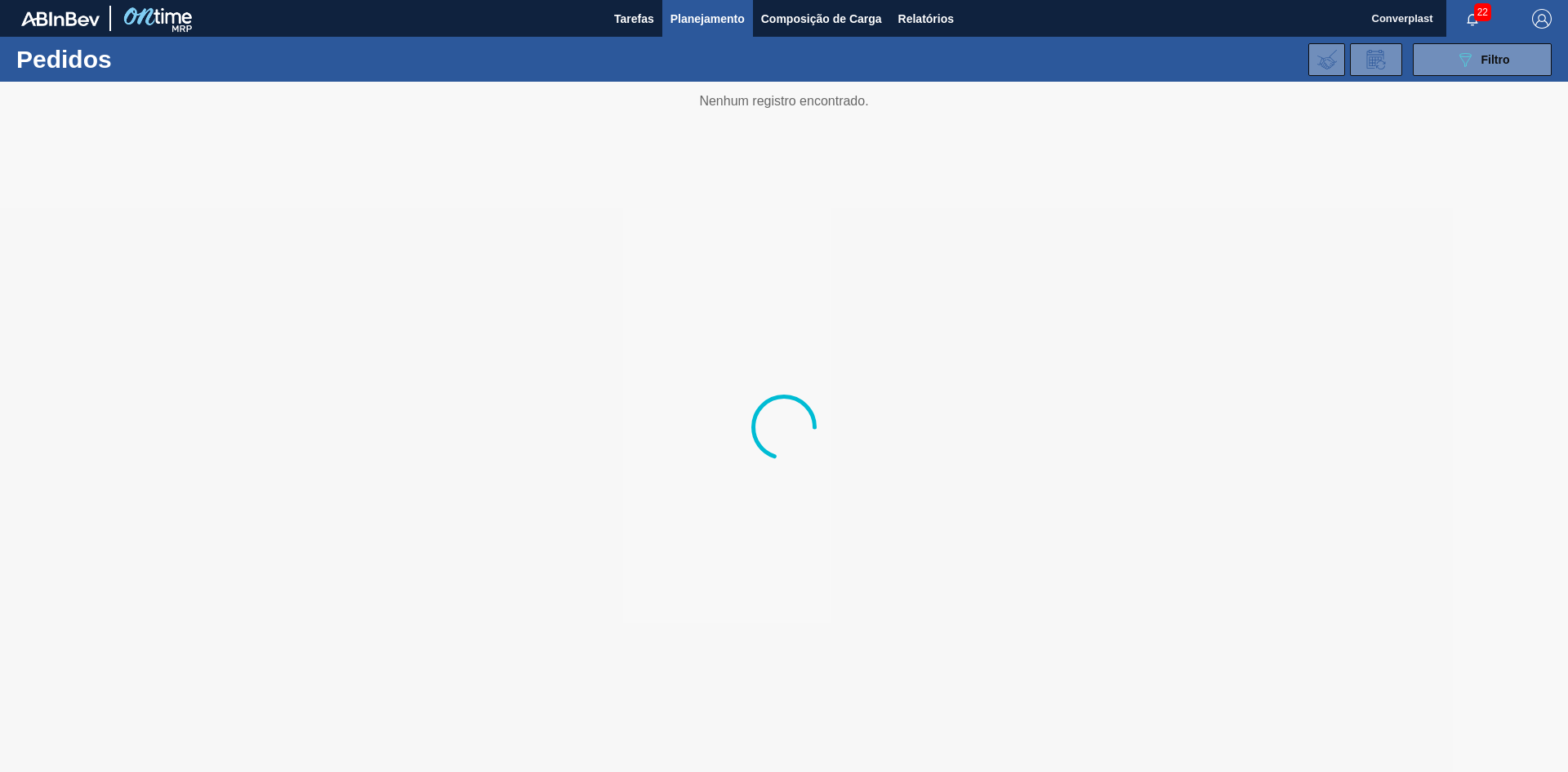
click at [1527, 76] on div "089F7B8B-B2A5-4AFE-B5C0-19BA573D28AC Filtro Código Pedido Portal × 2032511 Códi…" at bounding box center [909, 59] width 1299 height 49
click at [1517, 65] on button "089F7B8B-B2A5-4AFE-B5C0-19BA573D28AC Filtro" at bounding box center [1481, 59] width 139 height 32
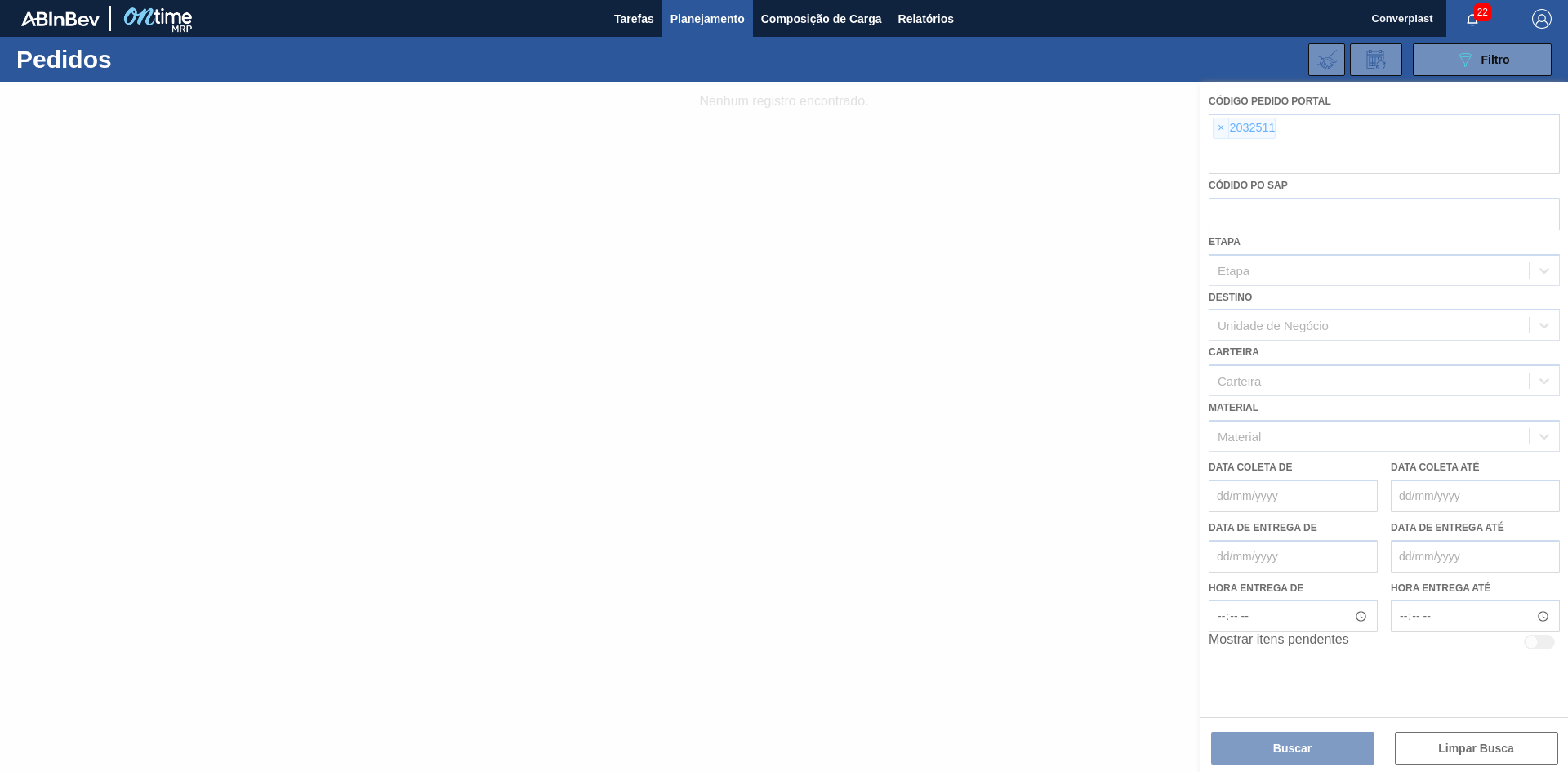
click at [1219, 125] on div at bounding box center [784, 427] width 1568 height 690
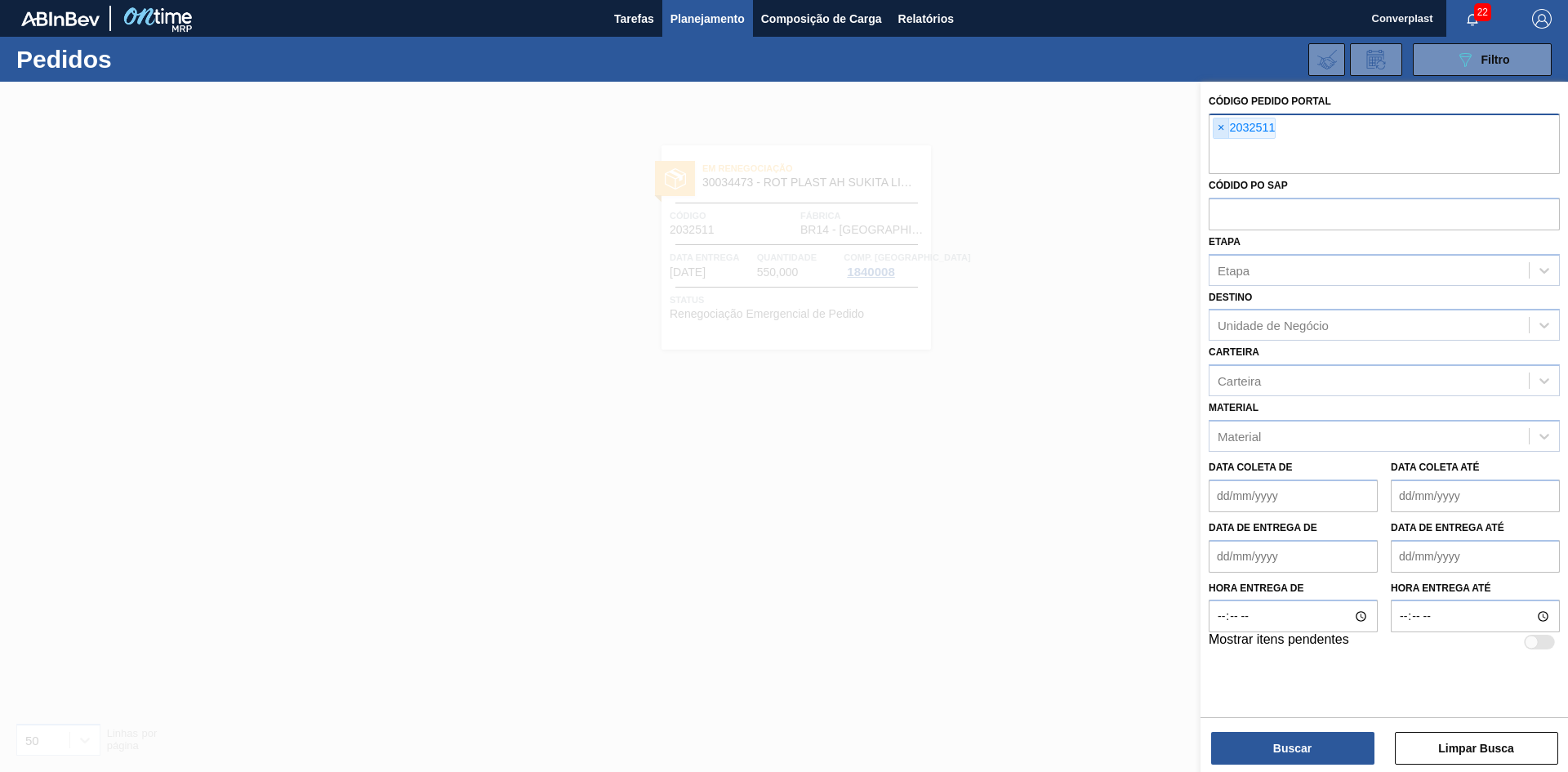
click at [1216, 131] on span "×" at bounding box center [1221, 128] width 16 height 19
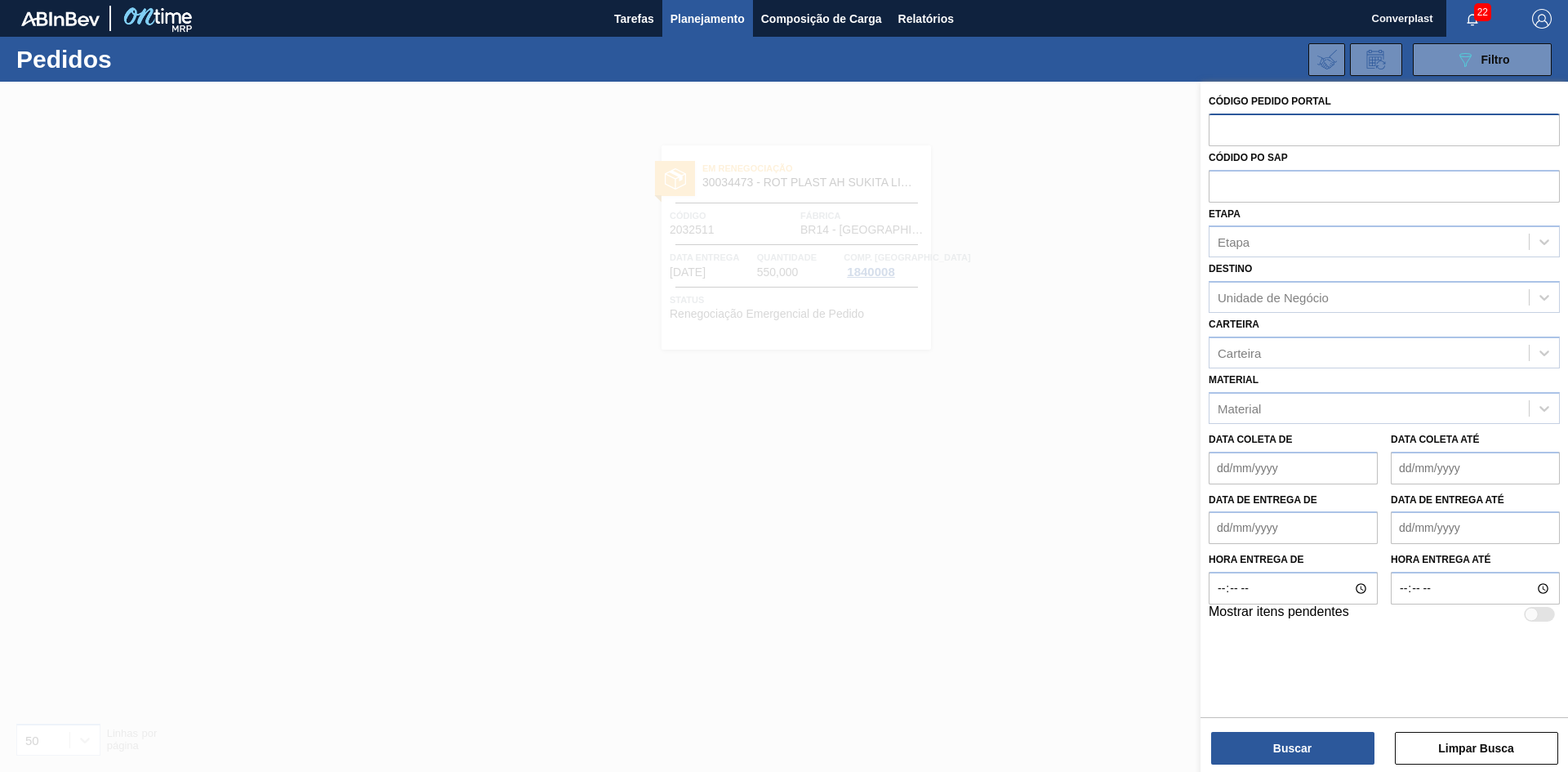
paste input "2032481"
type input "2032481"
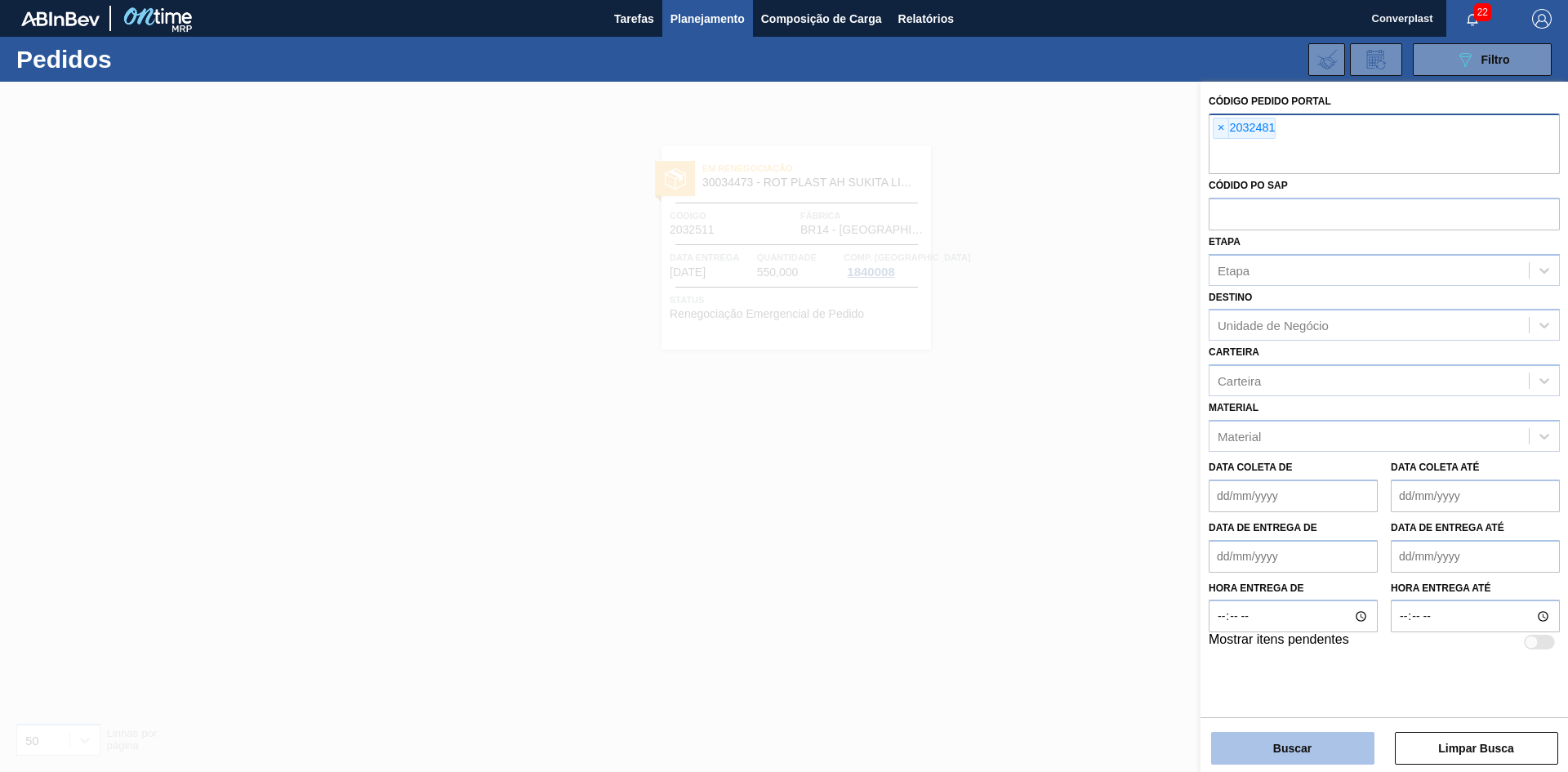
click at [1295, 750] on button "Buscar" at bounding box center [1292, 748] width 163 height 32
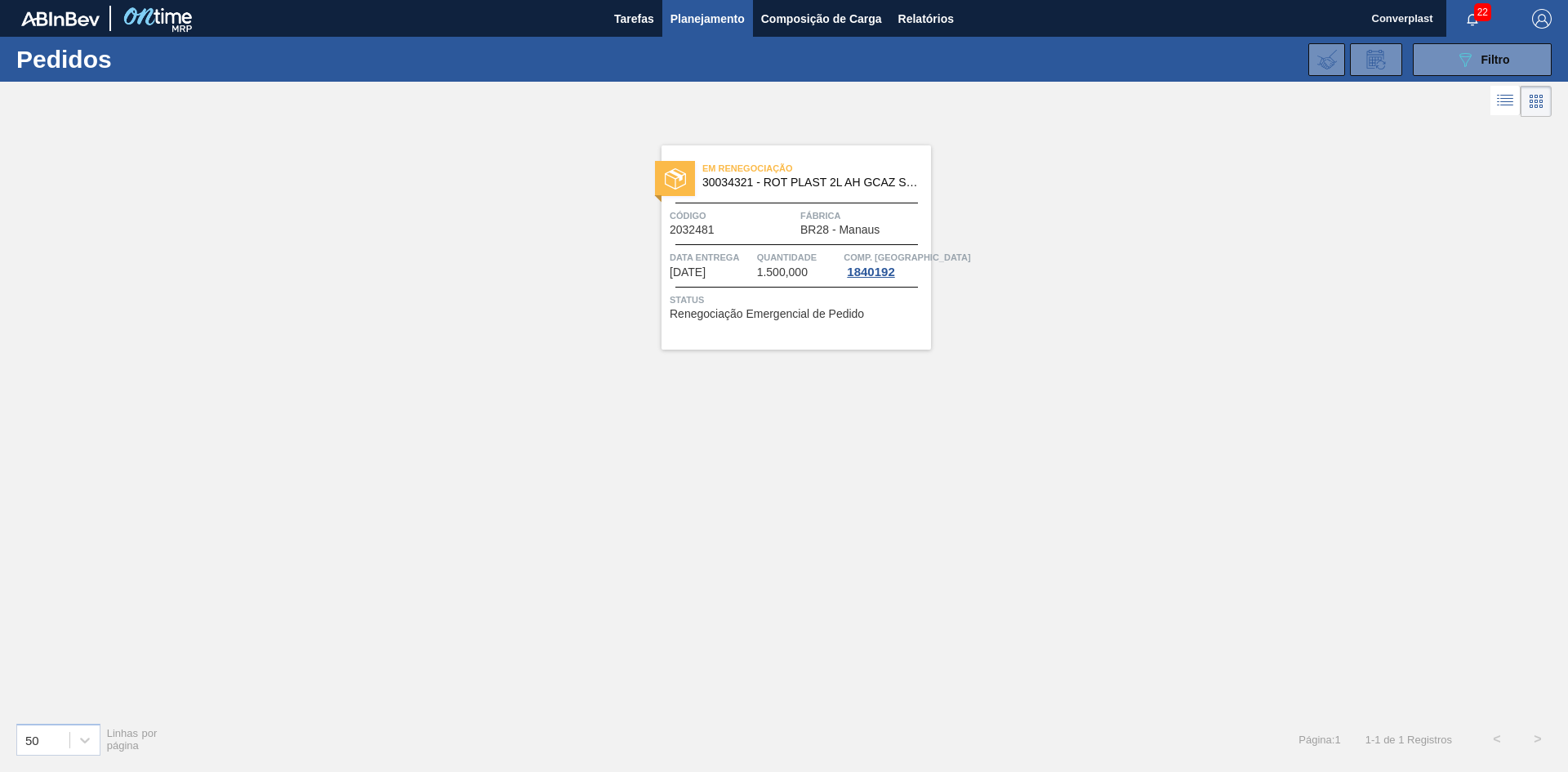
click at [862, 195] on div "Em renegociação 30034321 - ROT PLAST 2L AH GCAZ SUFR S CL NIV25 Código 2032481 …" at bounding box center [795, 247] width 269 height 204
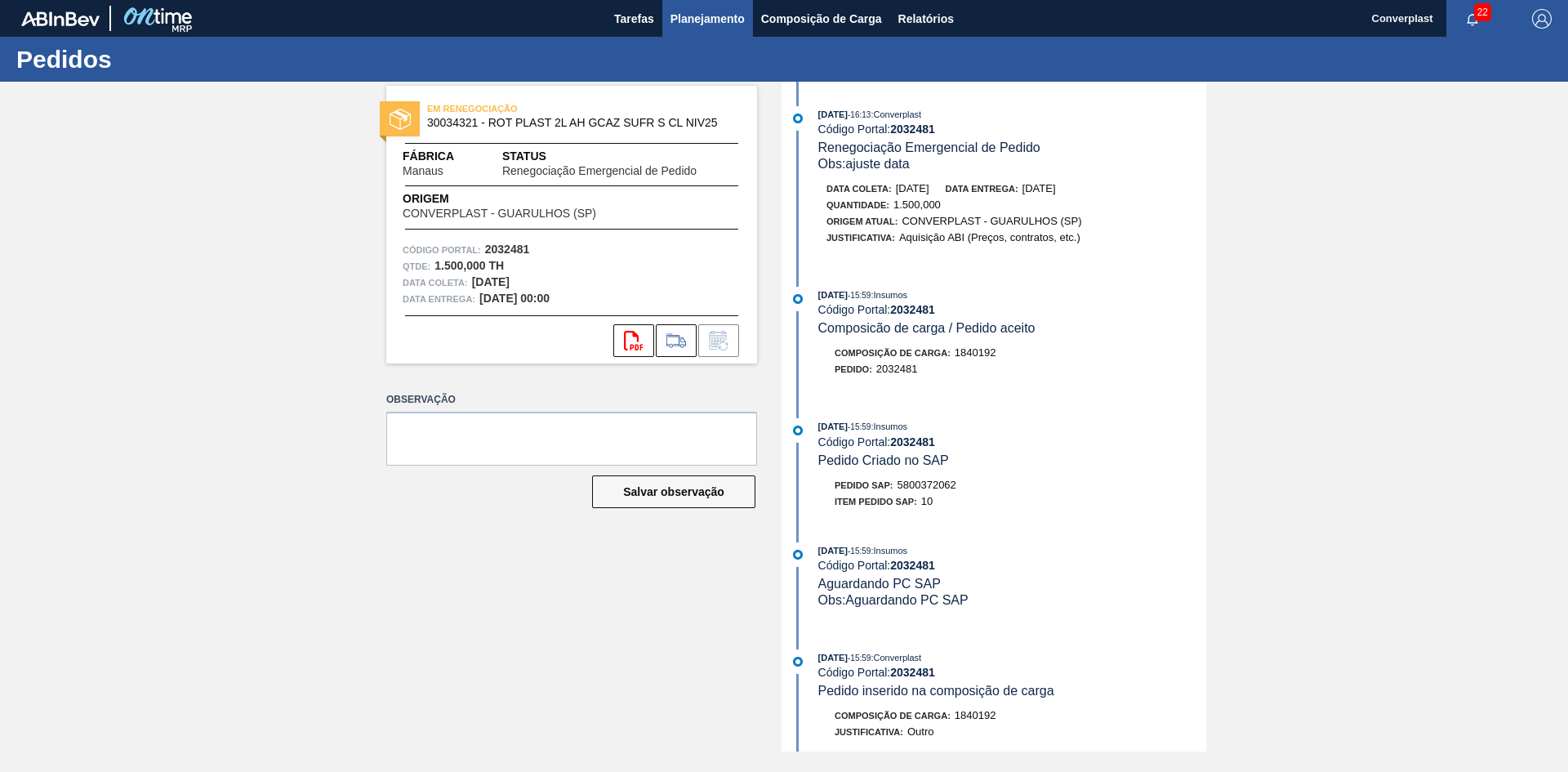
click at [721, 19] on span "Planejamento" at bounding box center [706, 18] width 74 height 19
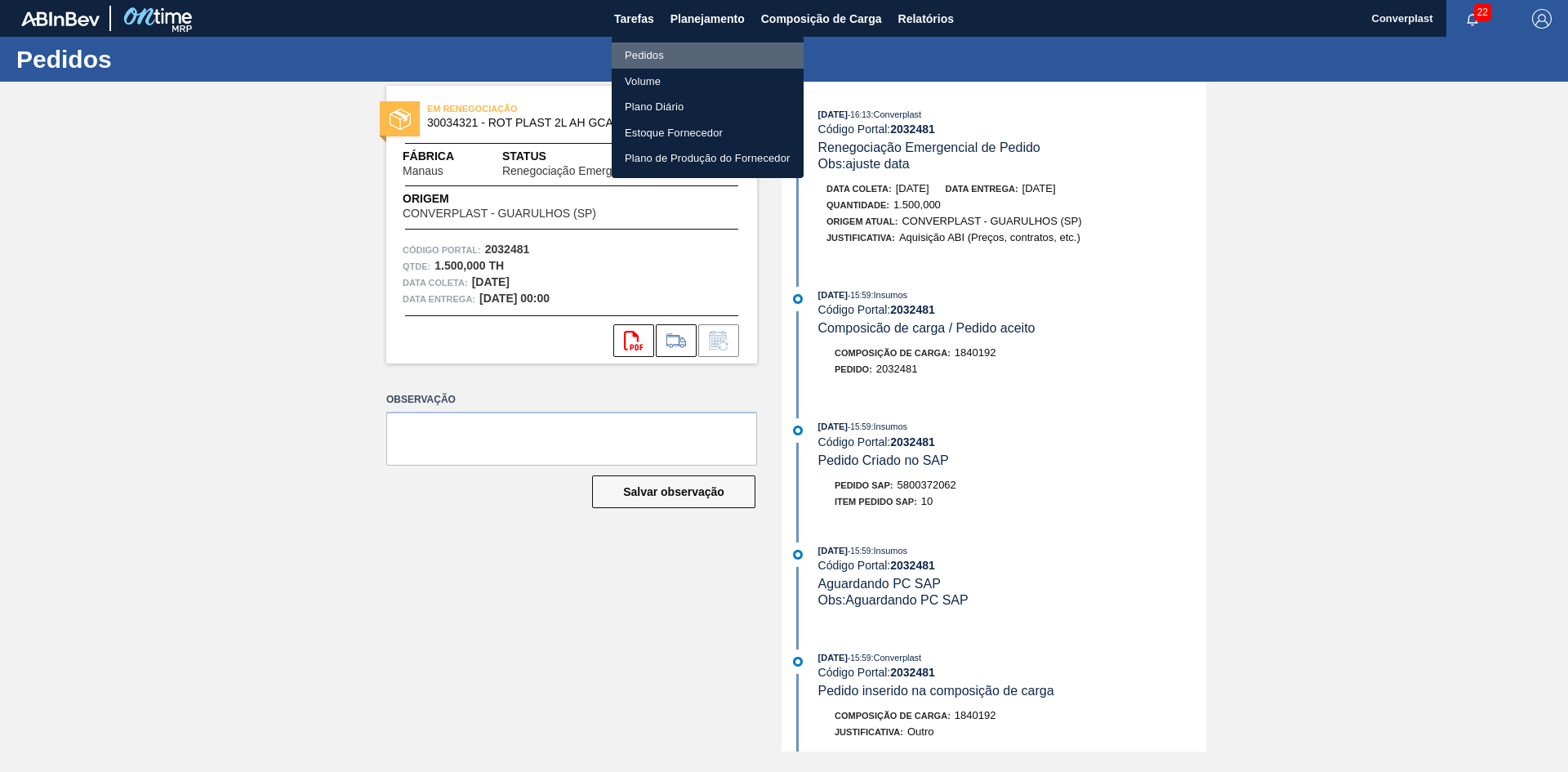
click at [693, 57] on li "Pedidos" at bounding box center [707, 56] width 192 height 26
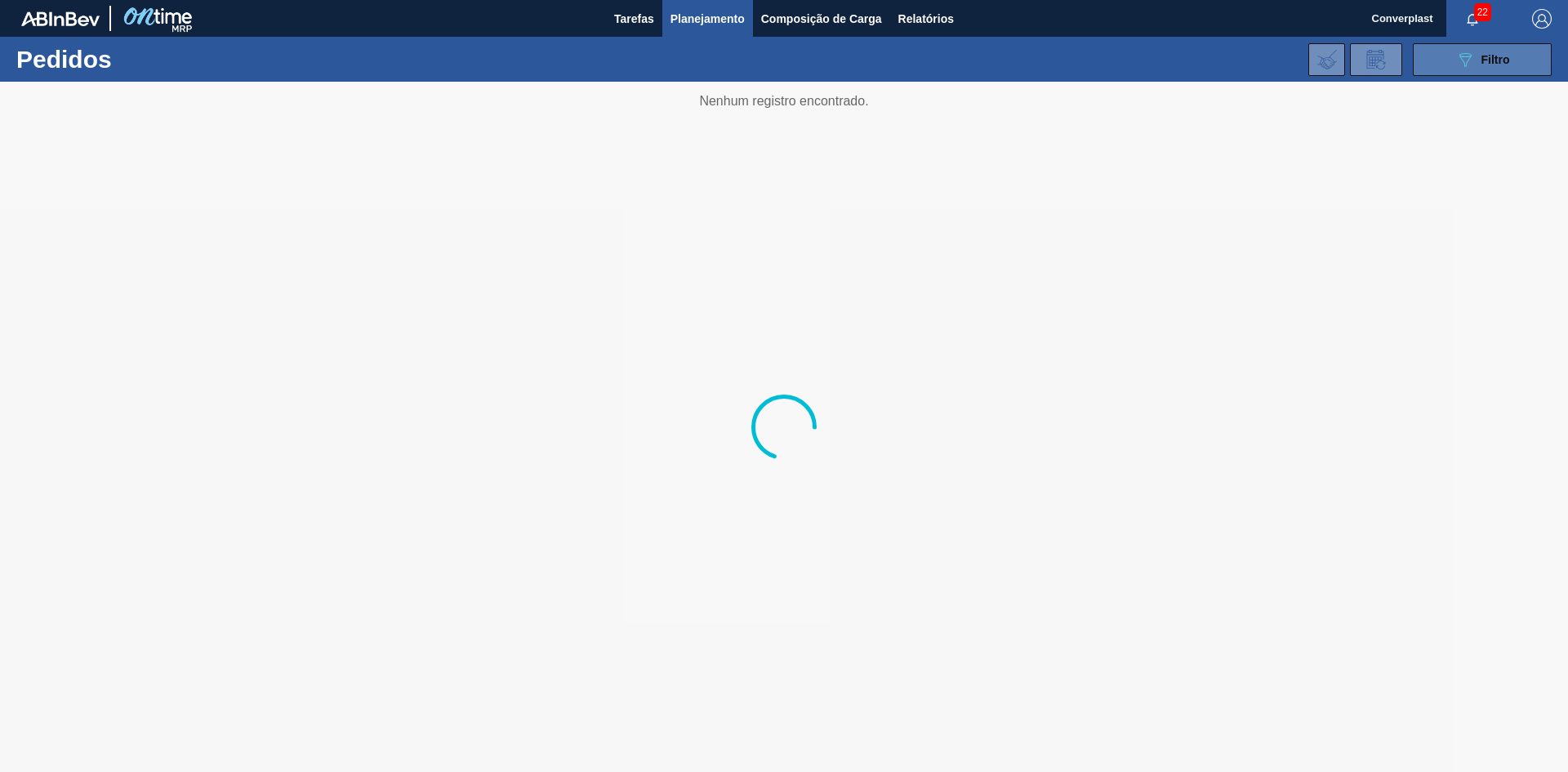
click at [1438, 58] on button "089F7B8B-B2A5-4AFE-B5C0-19BA573D28AC Filtro" at bounding box center [1481, 59] width 139 height 32
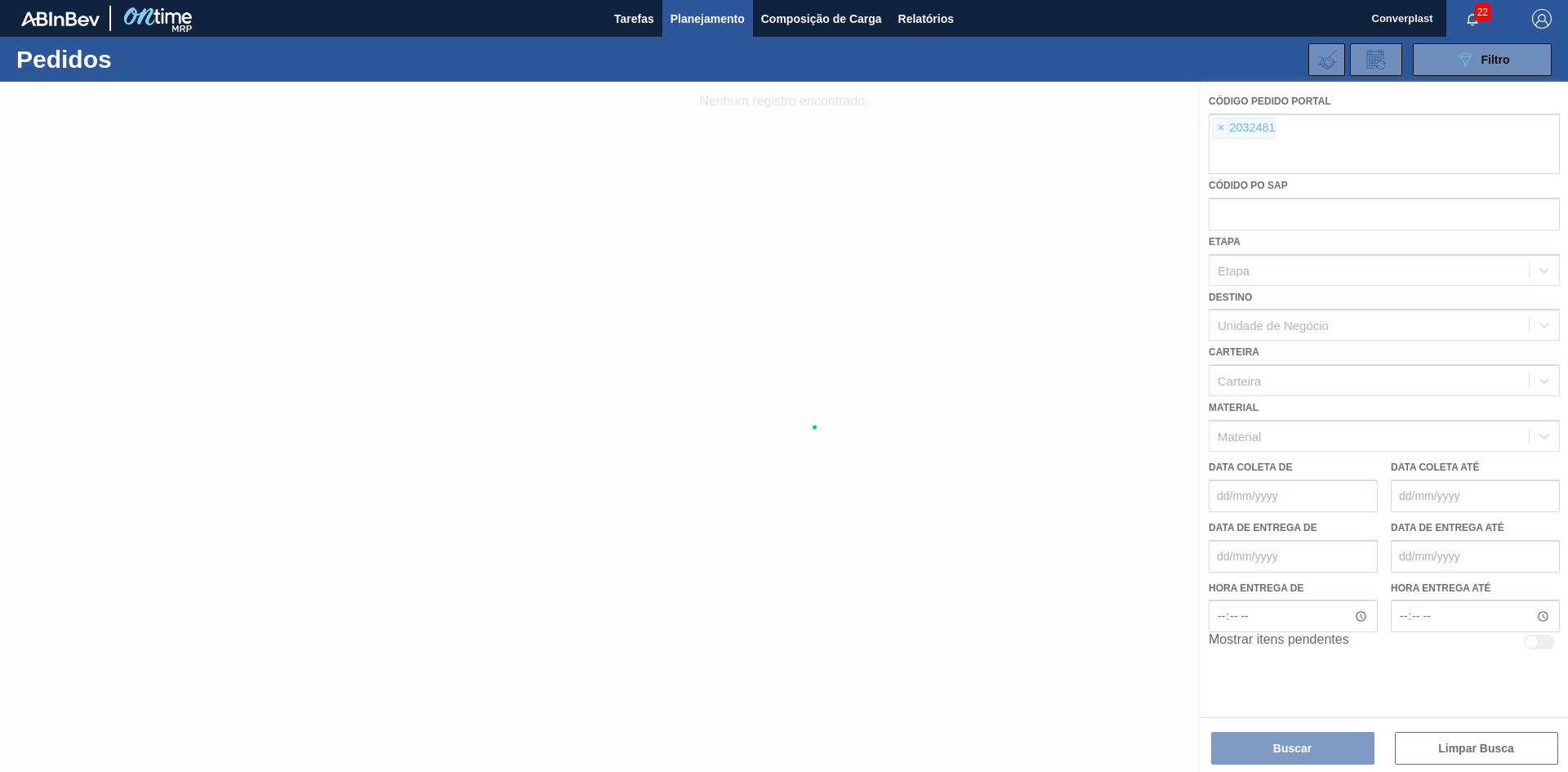
click at [1217, 126] on div at bounding box center [784, 427] width 1568 height 690
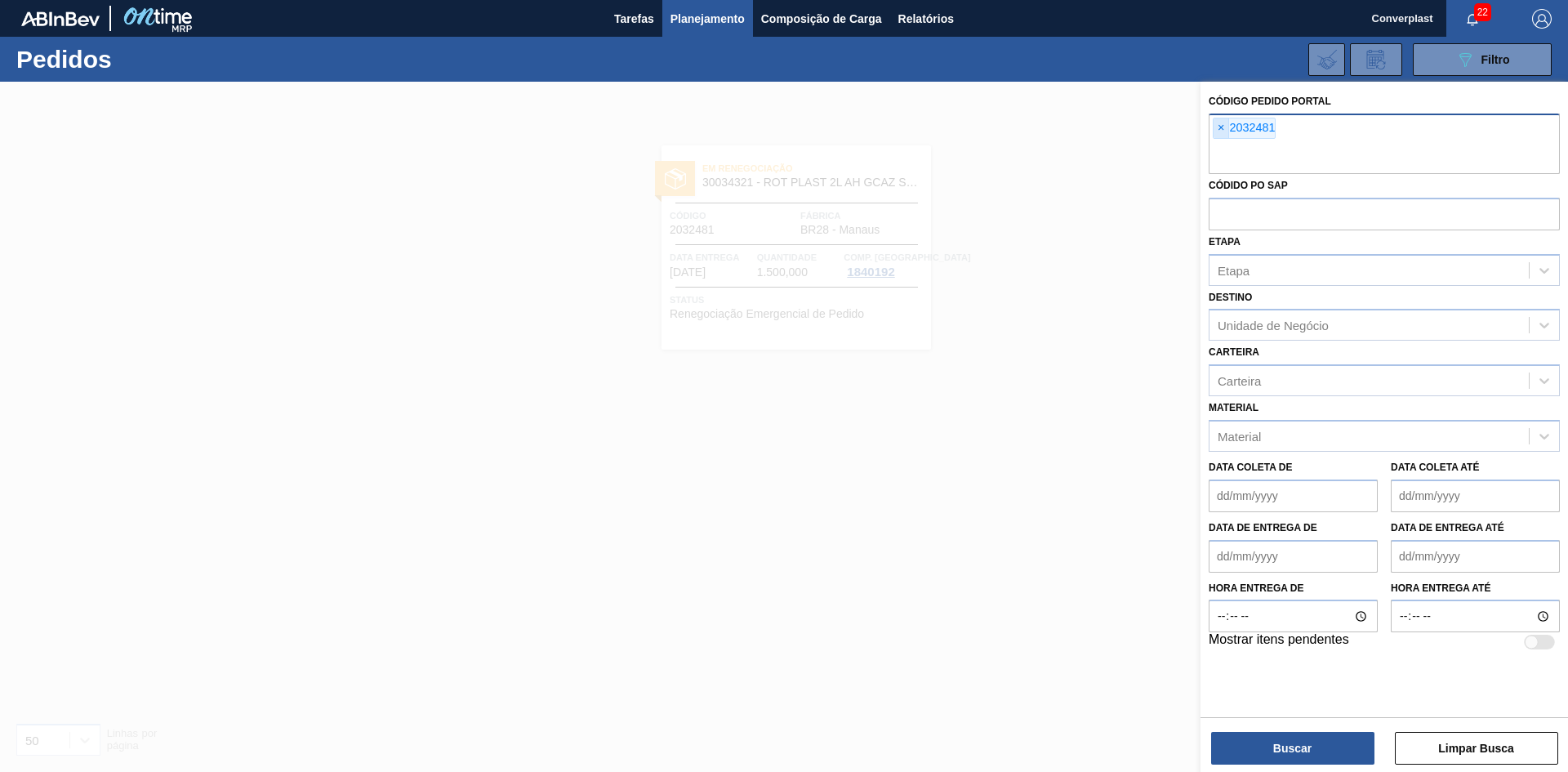
click at [1218, 129] on span "×" at bounding box center [1221, 128] width 16 height 19
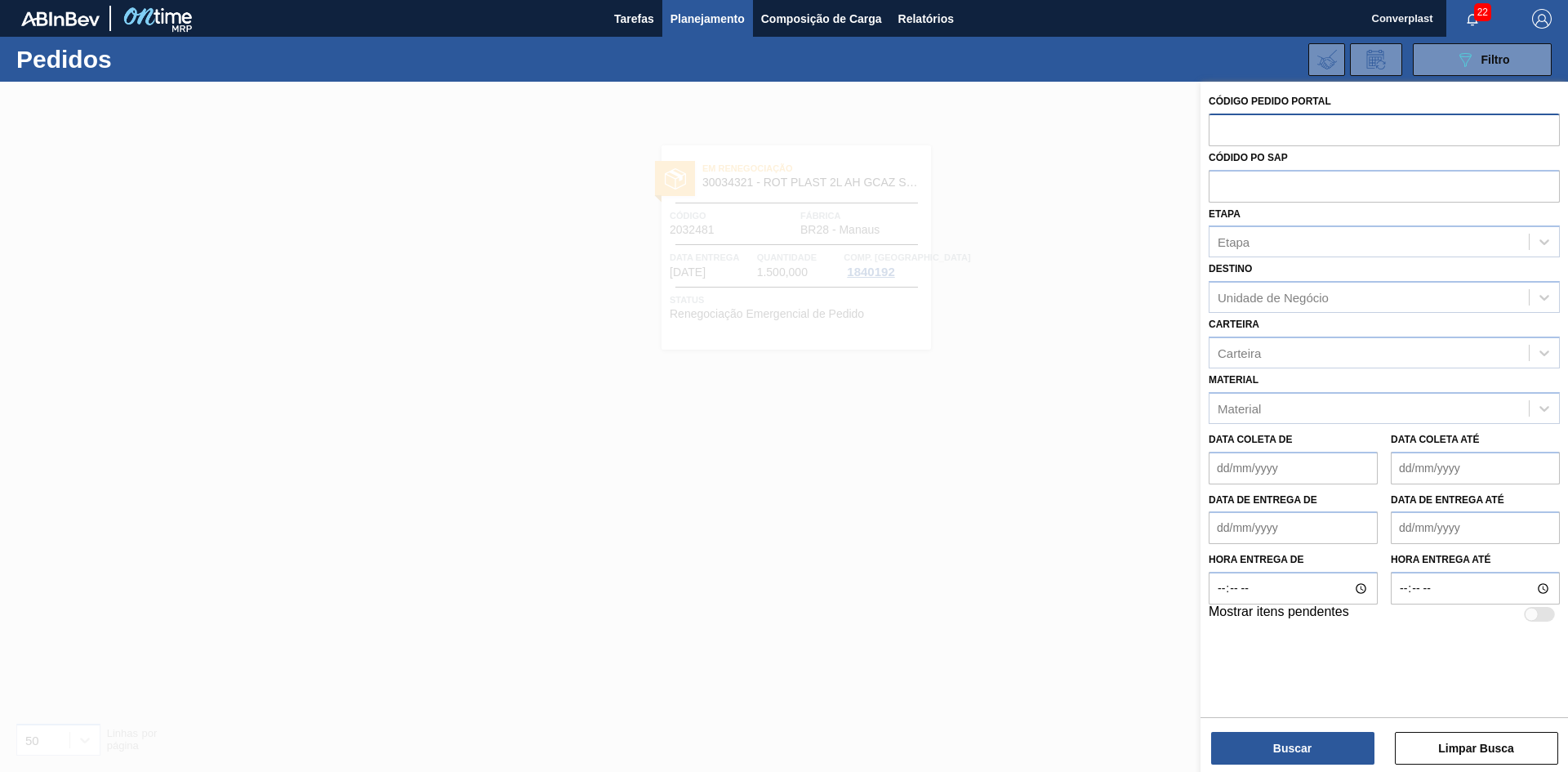
paste input "2012839"
type input "2012839"
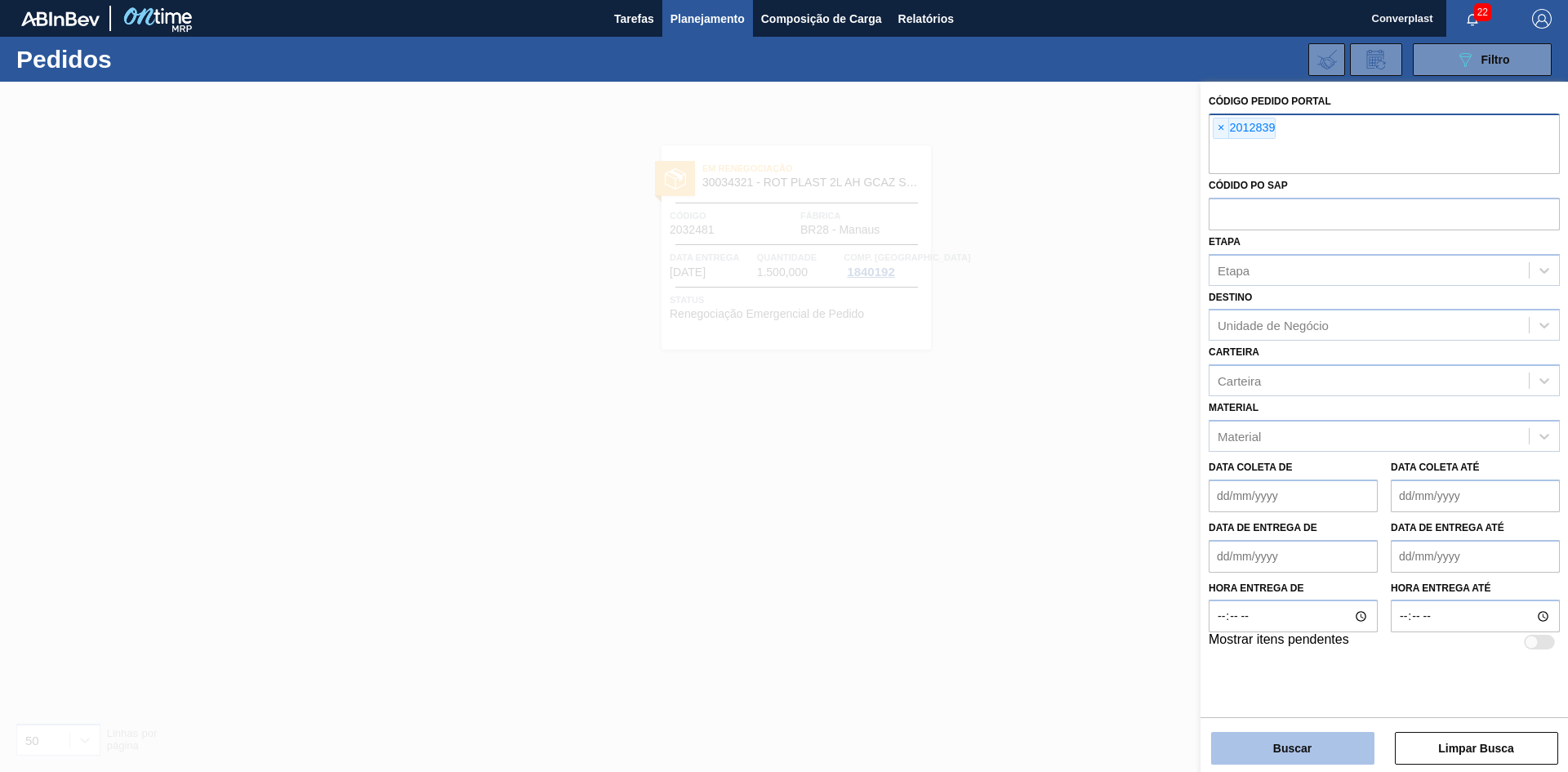
click at [1291, 760] on button "Buscar" at bounding box center [1292, 748] width 163 height 32
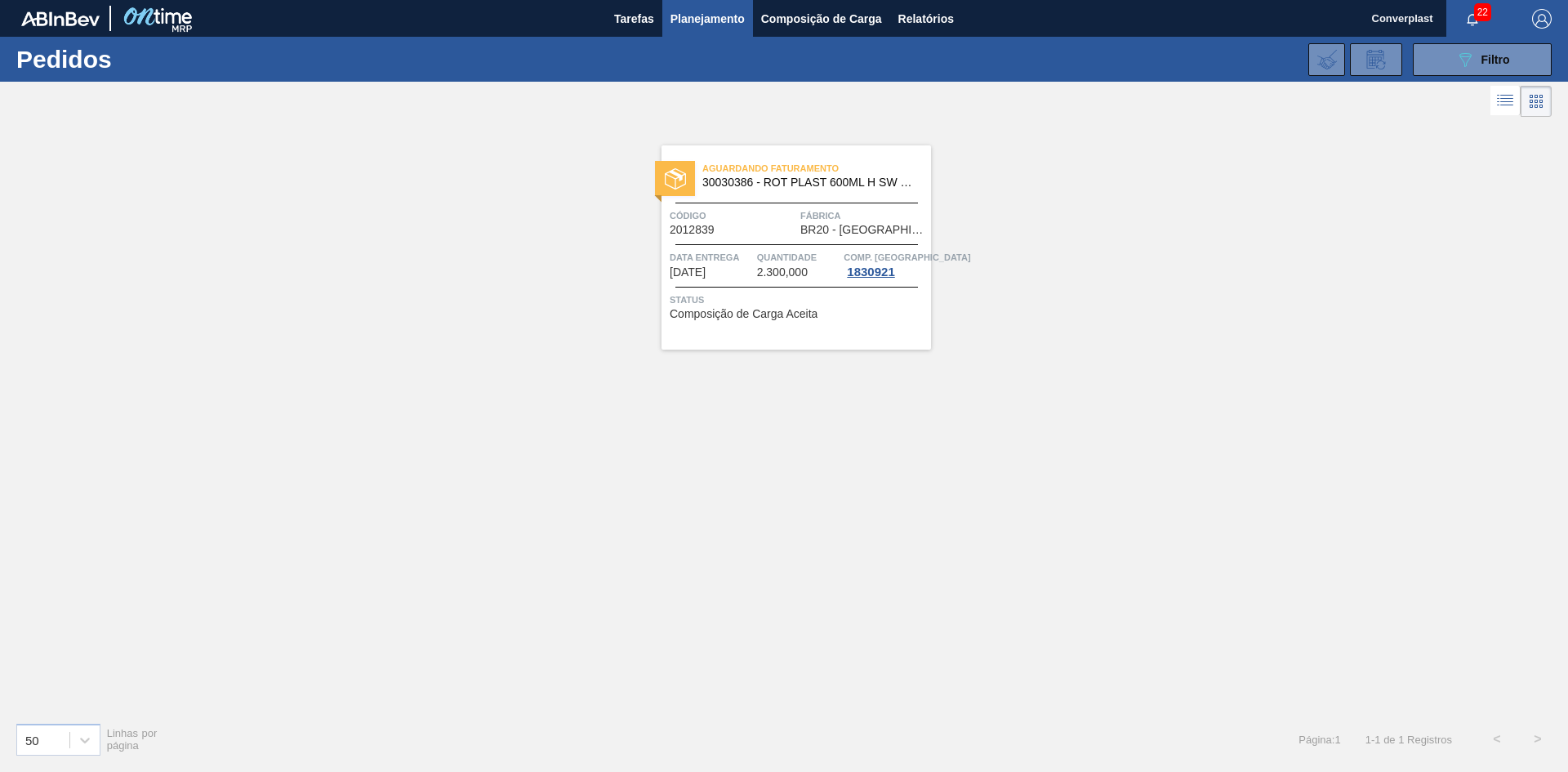
click at [789, 231] on div "Código 2012839" at bounding box center [733, 221] width 126 height 29
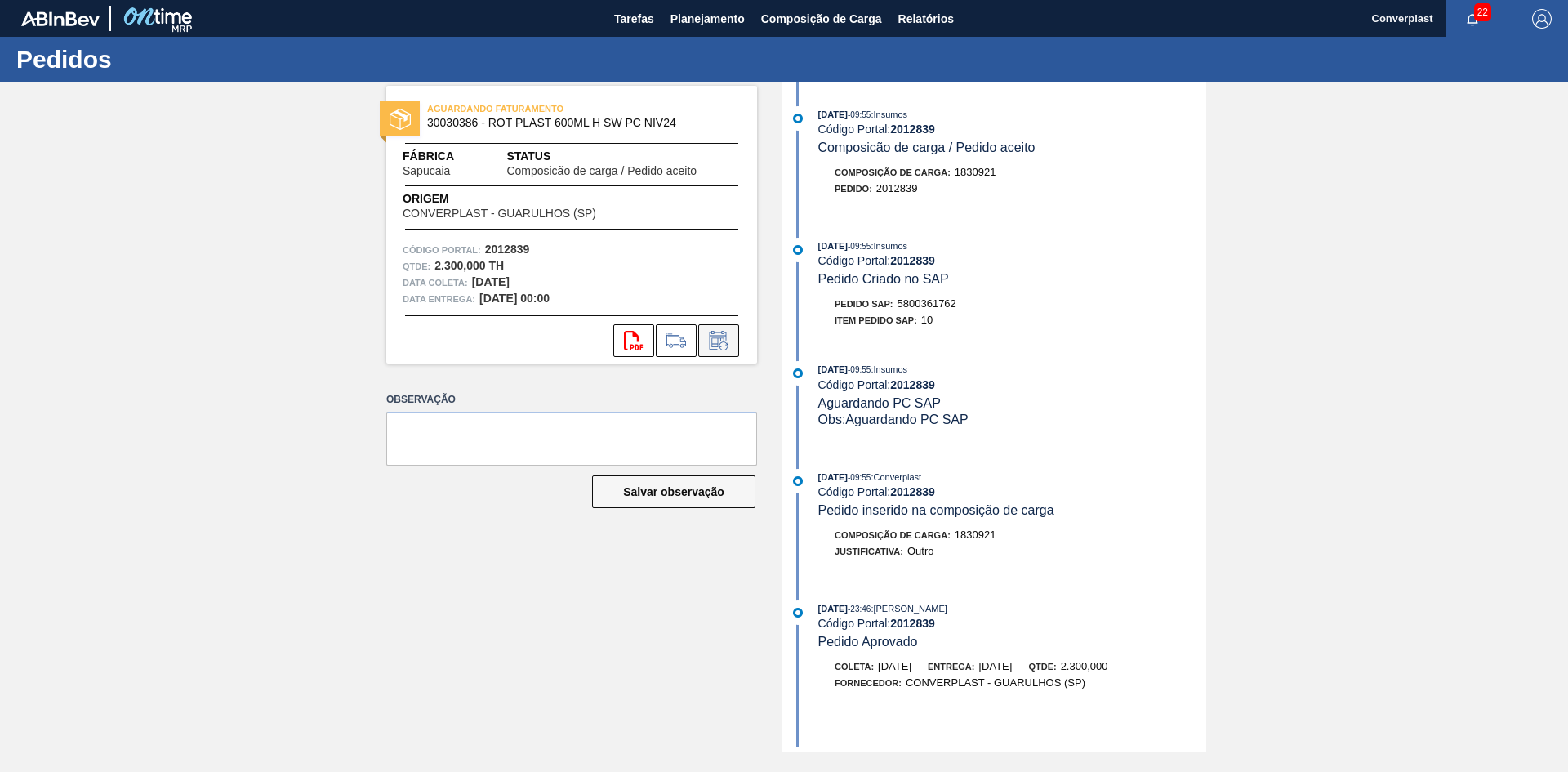
click at [717, 334] on icon at bounding box center [719, 341] width 26 height 19
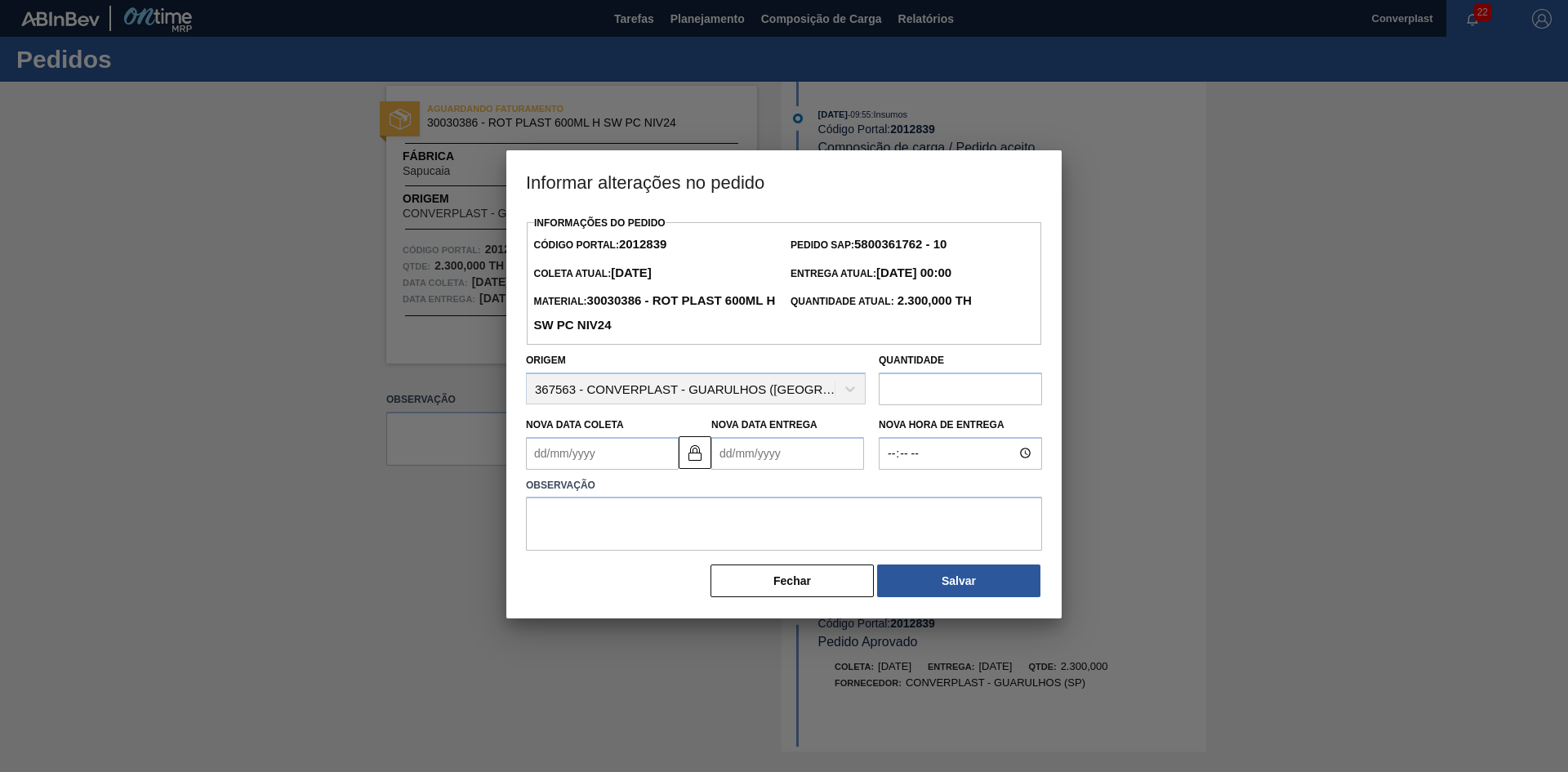
click at [603, 460] on Coleta2012839 "Nova Data Coleta" at bounding box center [602, 452] width 152 height 32
type Coleta2012839 "1"
type Entrega2012839 "[DATE]"
type Coleta2012839 "10"
type Entrega2012839 "[DATE]"
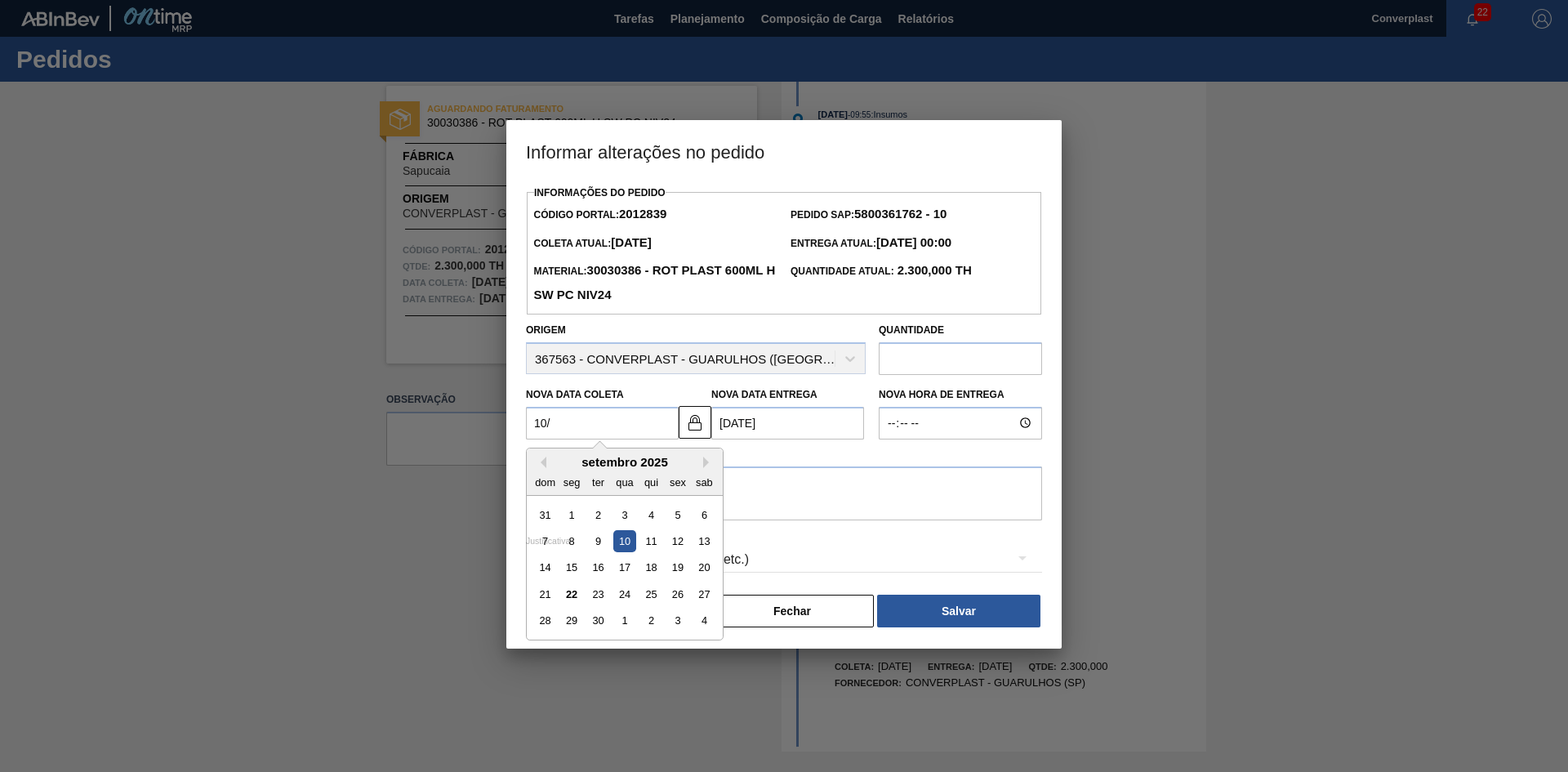
type Coleta2012839 "10/1"
type Entrega2012839 "[DATE]"
type Coleta2012839 "10/10"
type Entrega2012839 "[DATE]"
click at [681, 545] on div "10" at bounding box center [677, 540] width 22 height 22
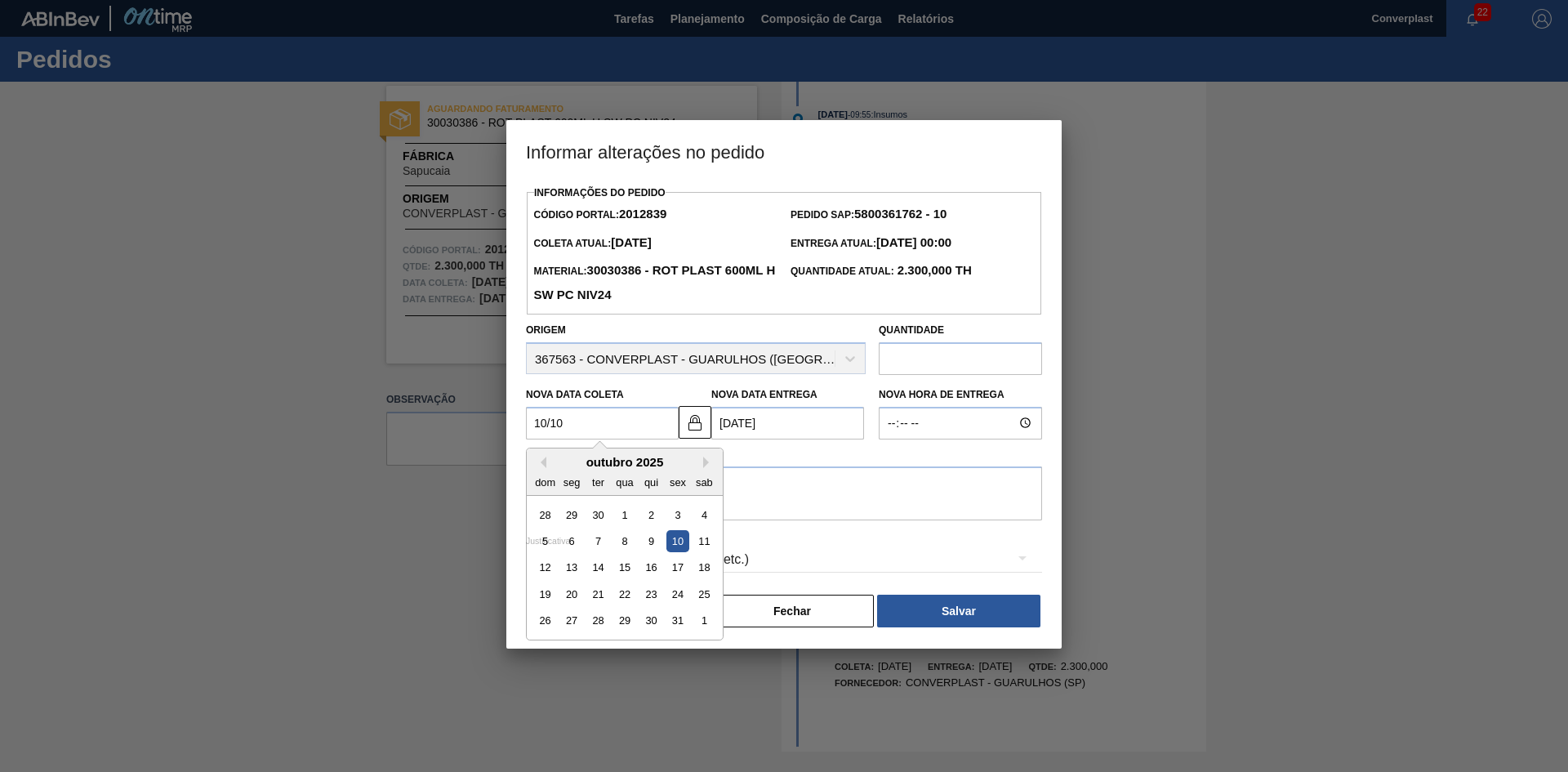
type Coleta2012839 "[DATE]"
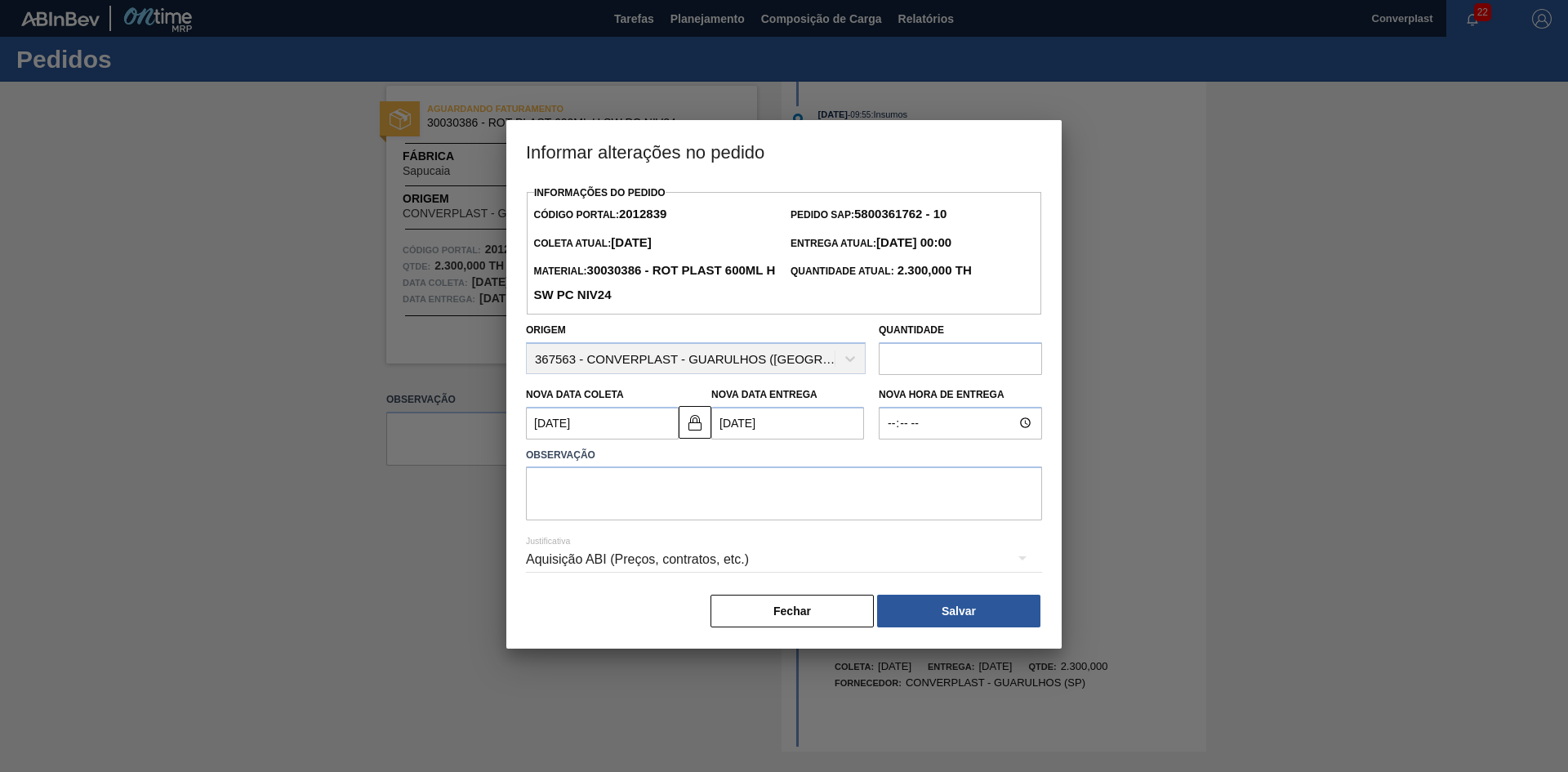
click at [765, 531] on div "Justificativa Aquisição ABI (Preços, contratos, etc.)" at bounding box center [784, 549] width 516 height 58
click at [725, 492] on textarea at bounding box center [784, 493] width 516 height 54
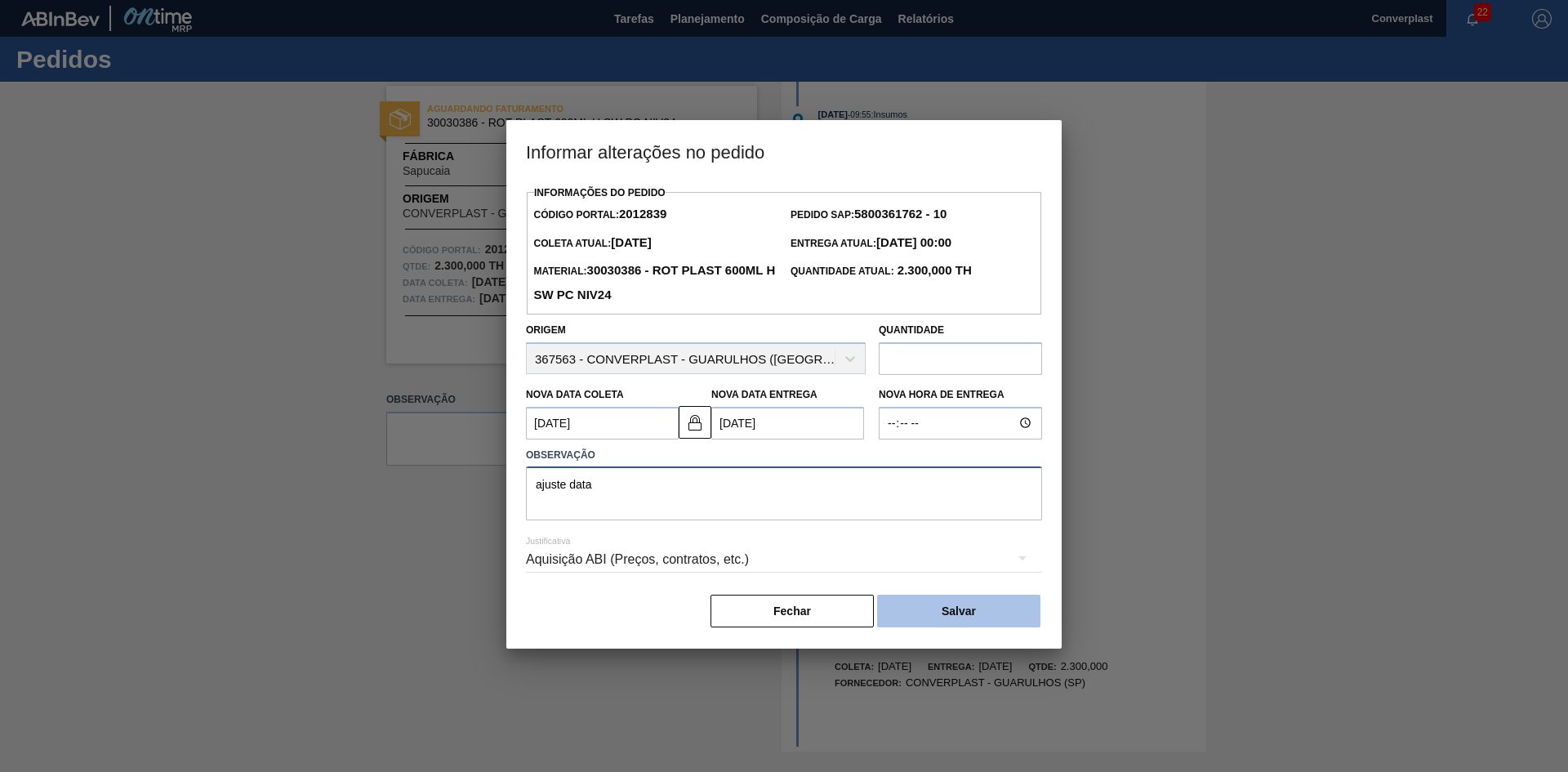
type textarea "ajuste data"
click at [924, 616] on button "Salvar" at bounding box center [958, 610] width 163 height 32
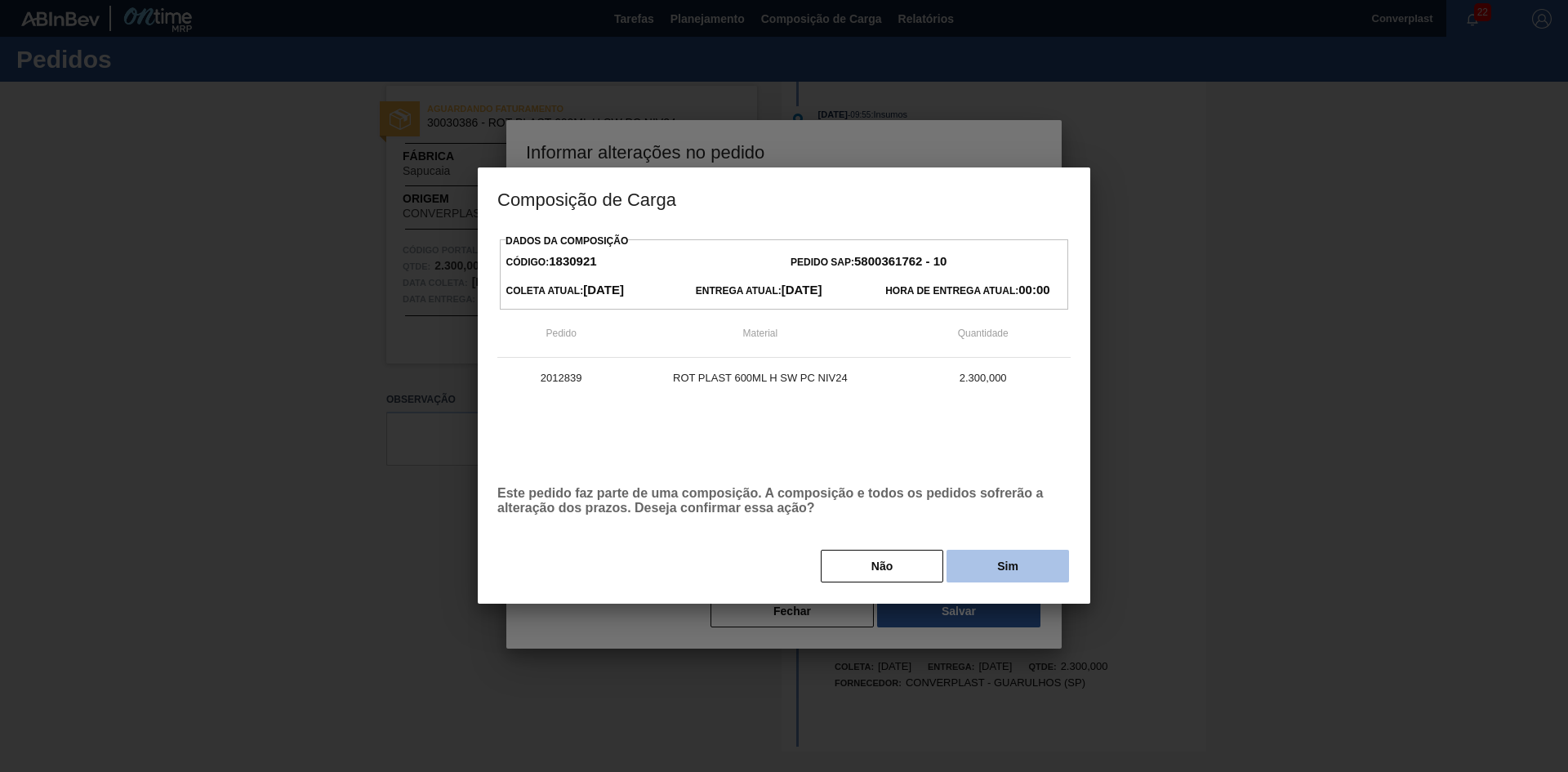
click at [979, 571] on button "Sim" at bounding box center [1007, 565] width 123 height 32
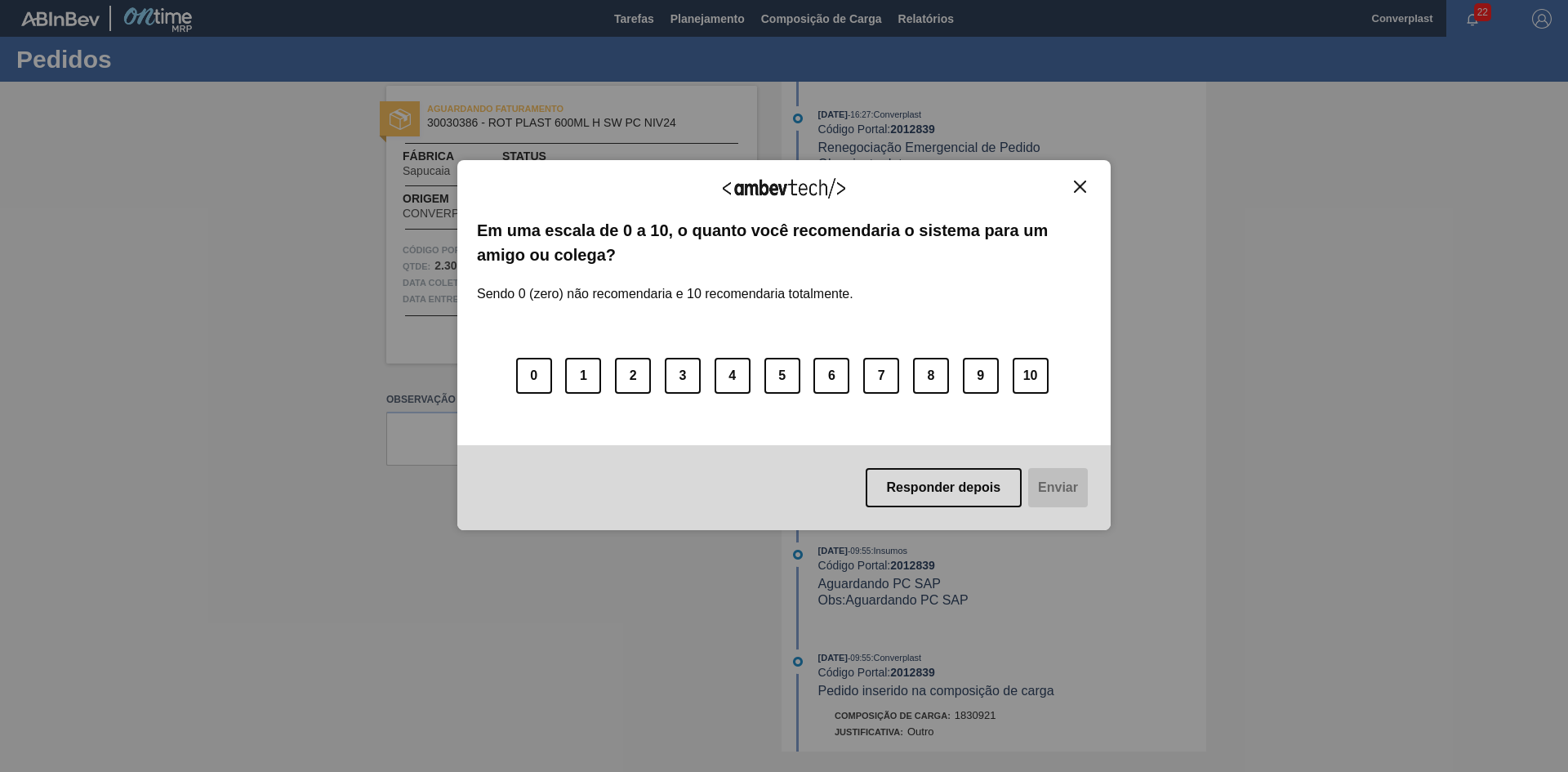
click at [1084, 184] on img "Close" at bounding box center [1080, 186] width 12 height 12
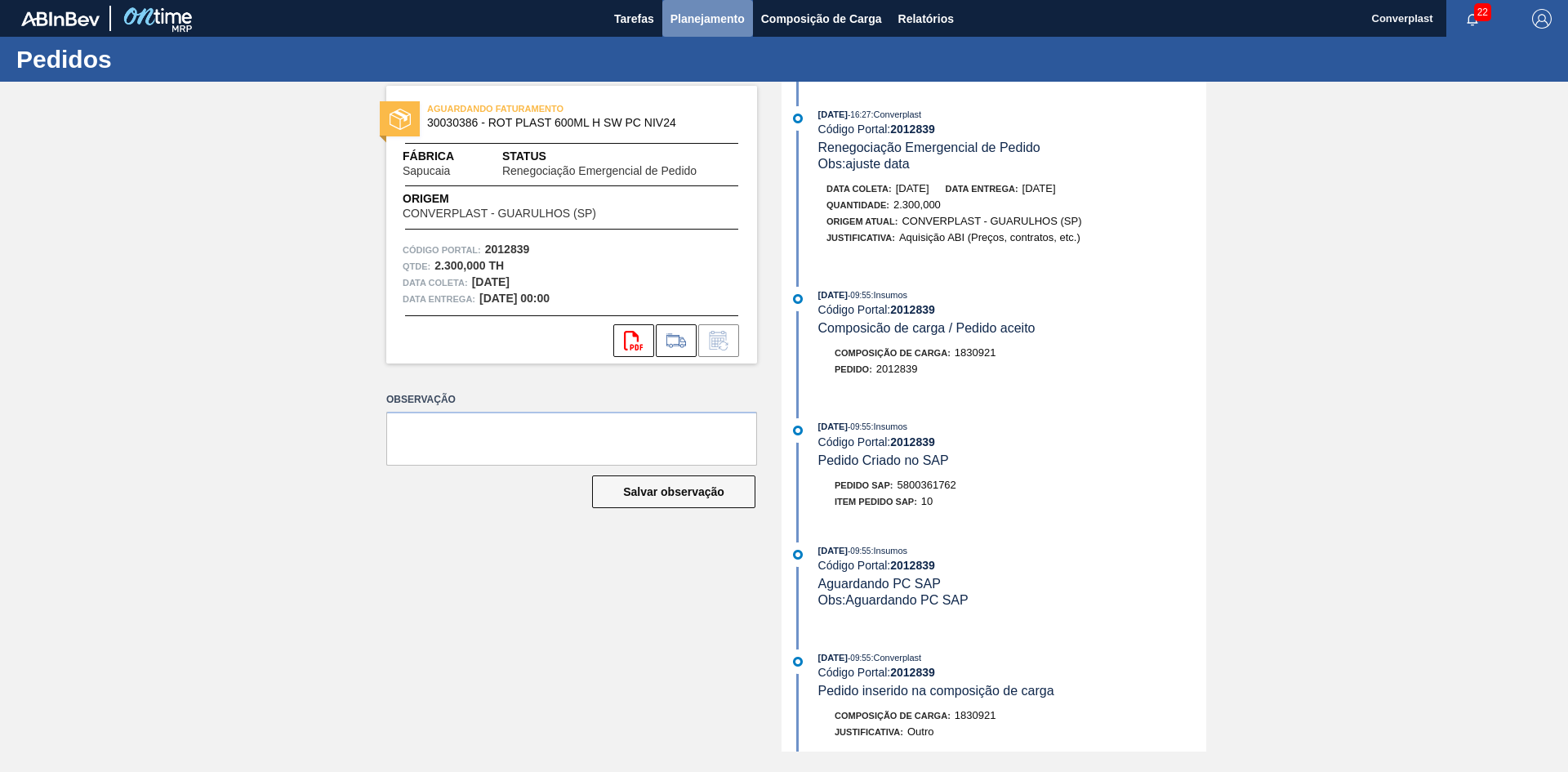
click at [680, 17] on span "Planejamento" at bounding box center [706, 18] width 74 height 19
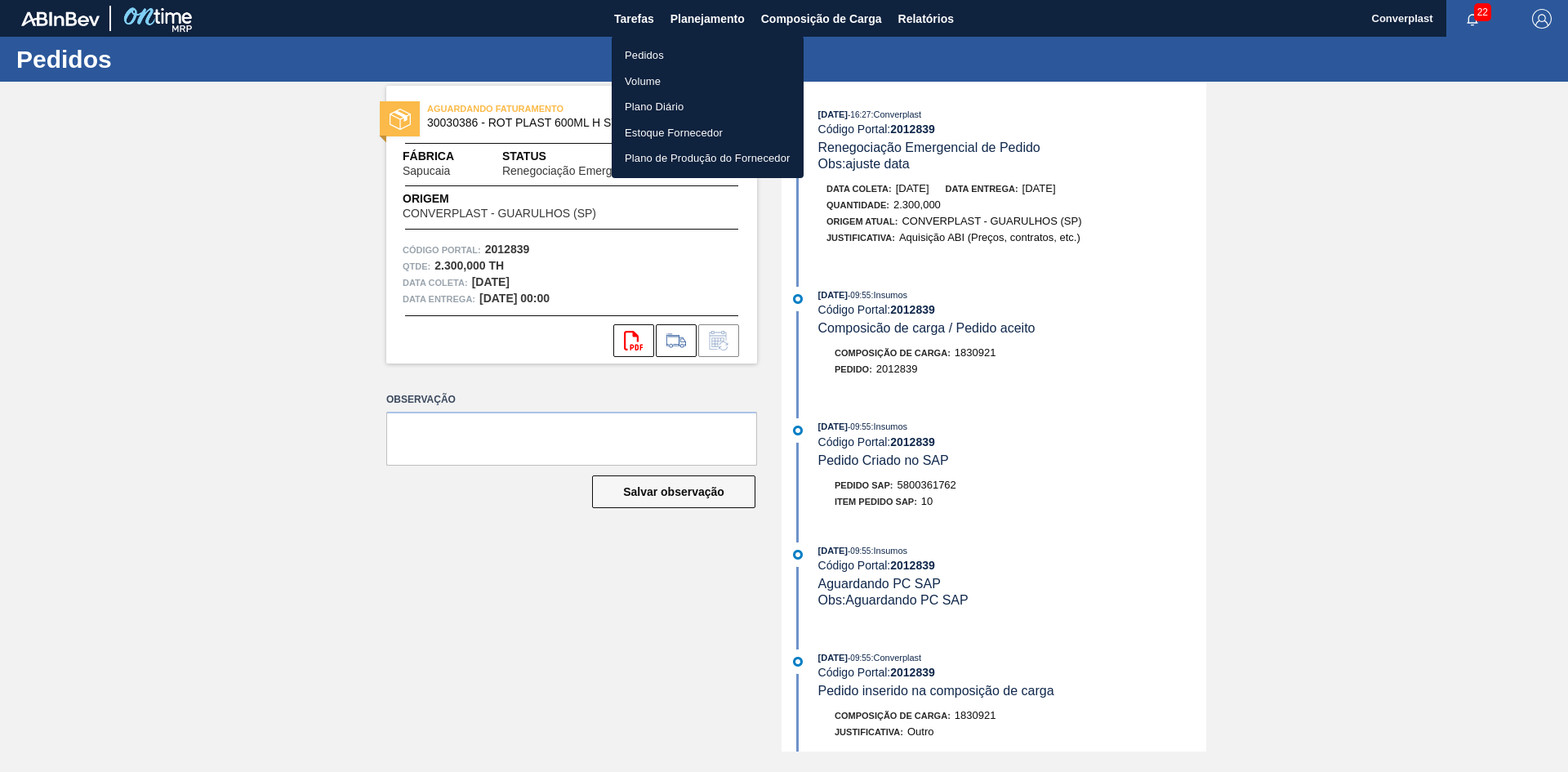
click at [673, 51] on li "Pedidos" at bounding box center [707, 56] width 192 height 26
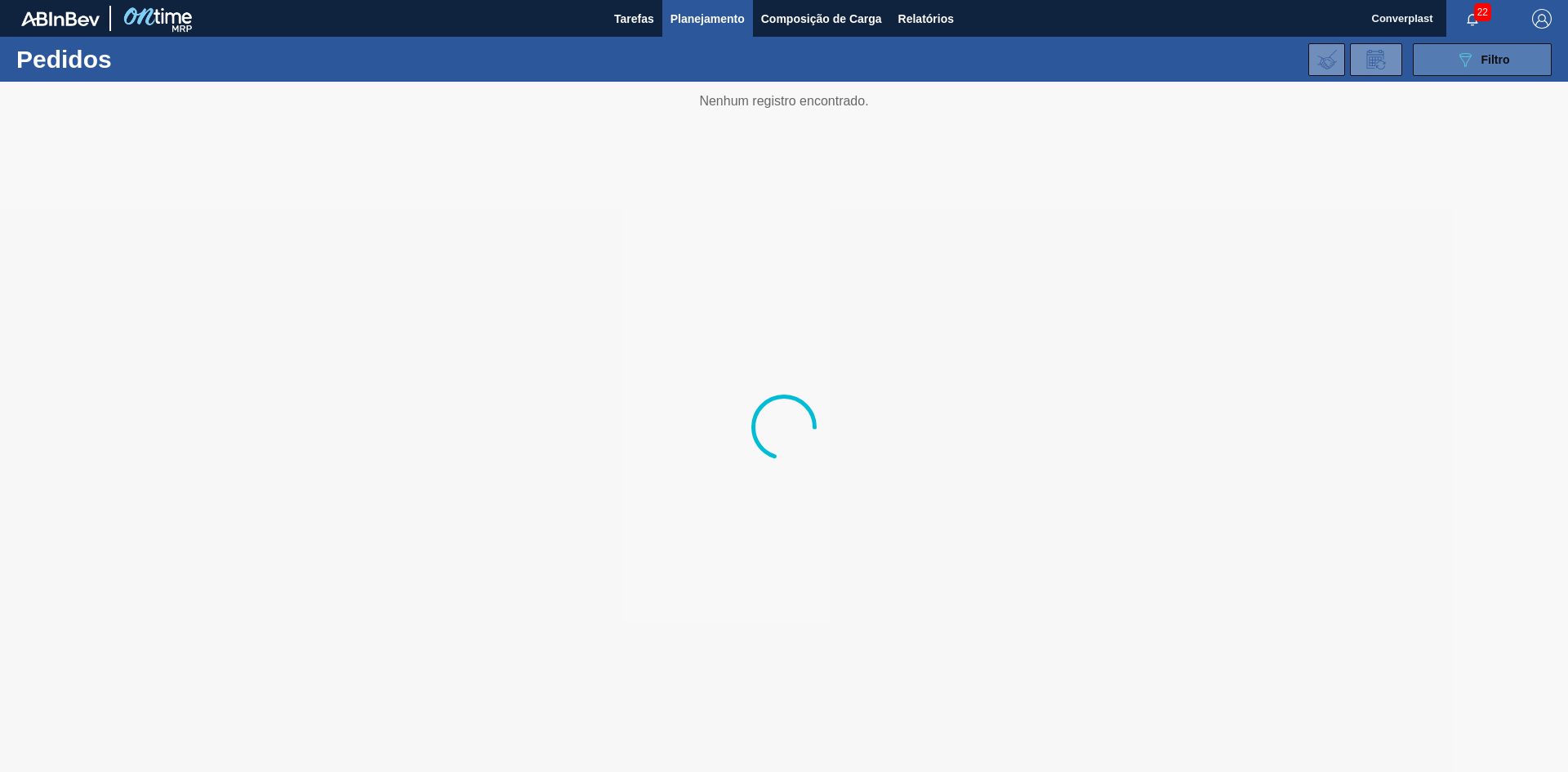
click at [1490, 64] on span "Filtro" at bounding box center [1495, 59] width 29 height 13
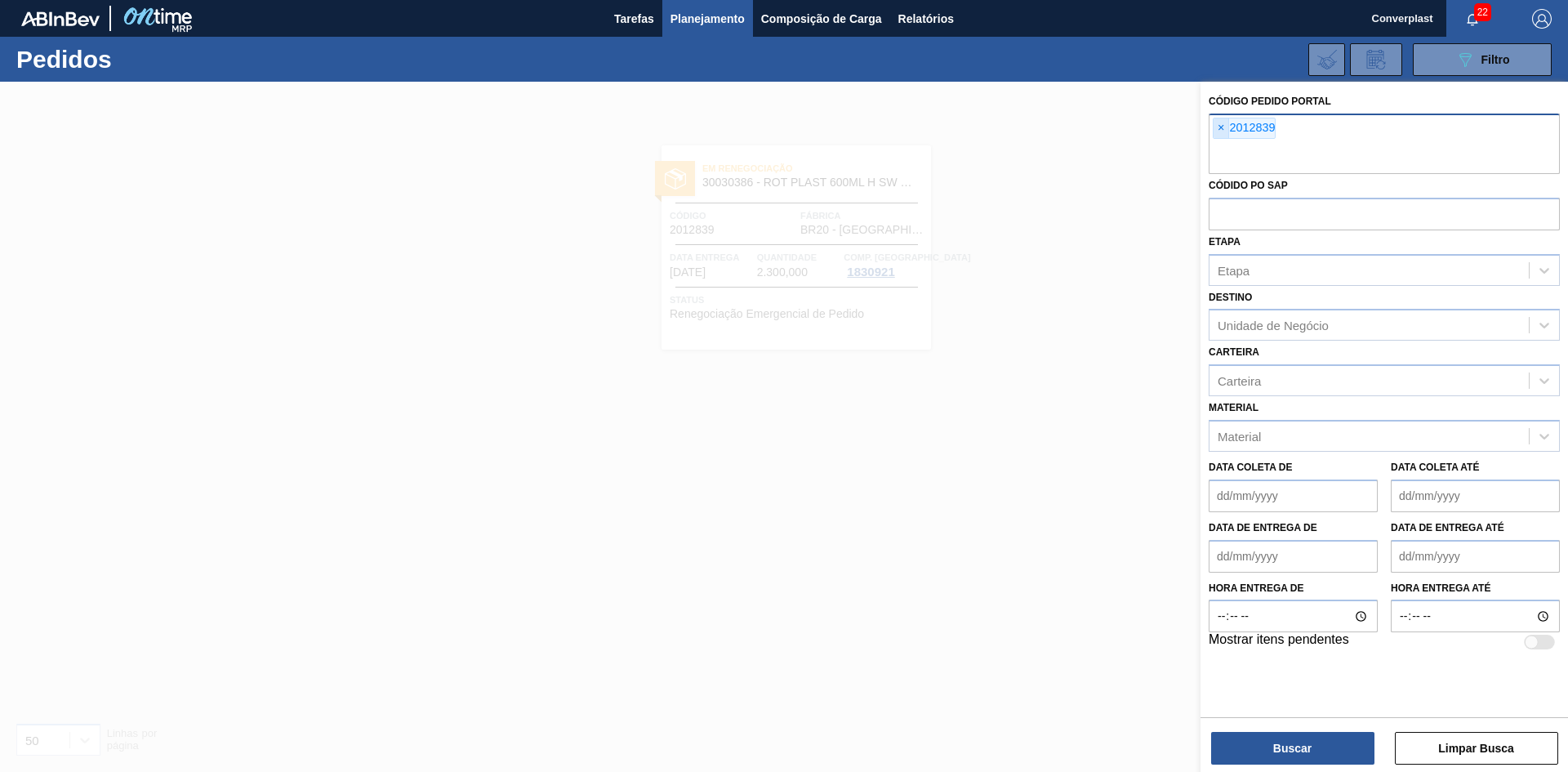
click at [1217, 127] on span "×" at bounding box center [1221, 128] width 16 height 19
paste input "2032637"
type input "2032637"
click at [1275, 743] on button "Buscar" at bounding box center [1292, 748] width 163 height 32
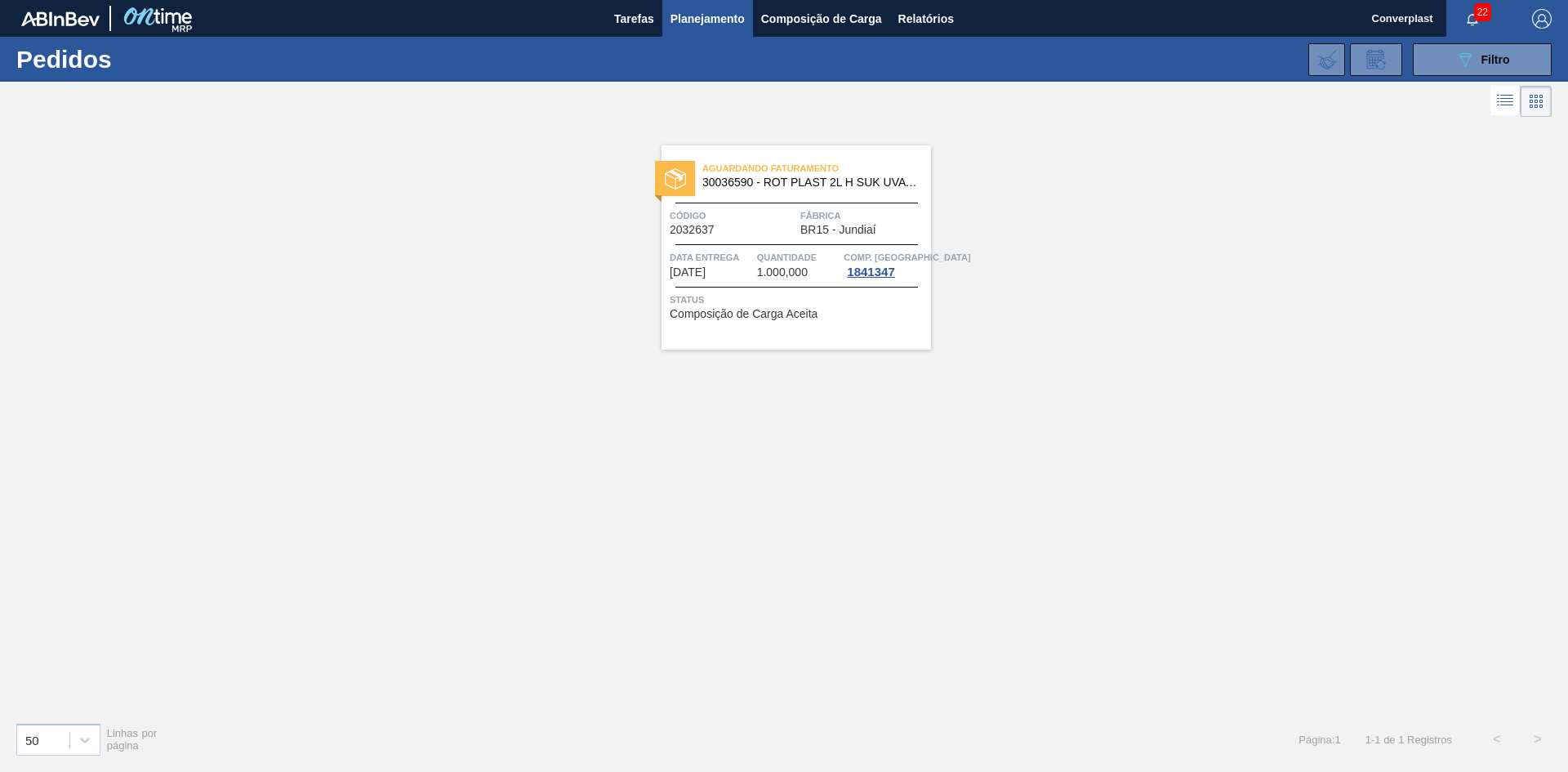
click at [814, 341] on div "Aguardando Faturamento 30036590 - ROT PLAST 2L H SUK UVA NIV25 Código 2032637 F…" at bounding box center [795, 247] width 269 height 204
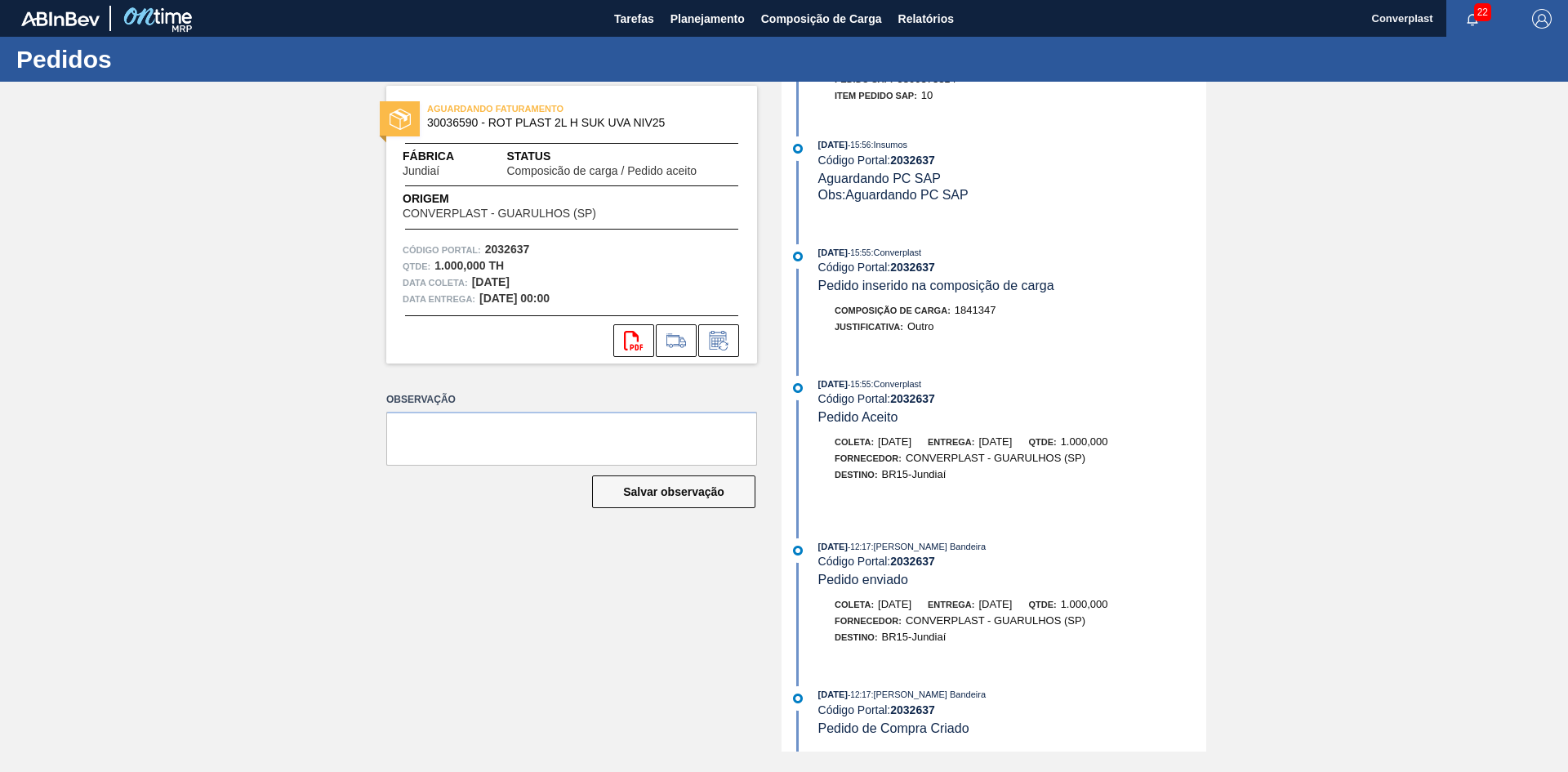
scroll to position [227, 0]
click at [709, 346] on icon at bounding box center [718, 341] width 17 height 19
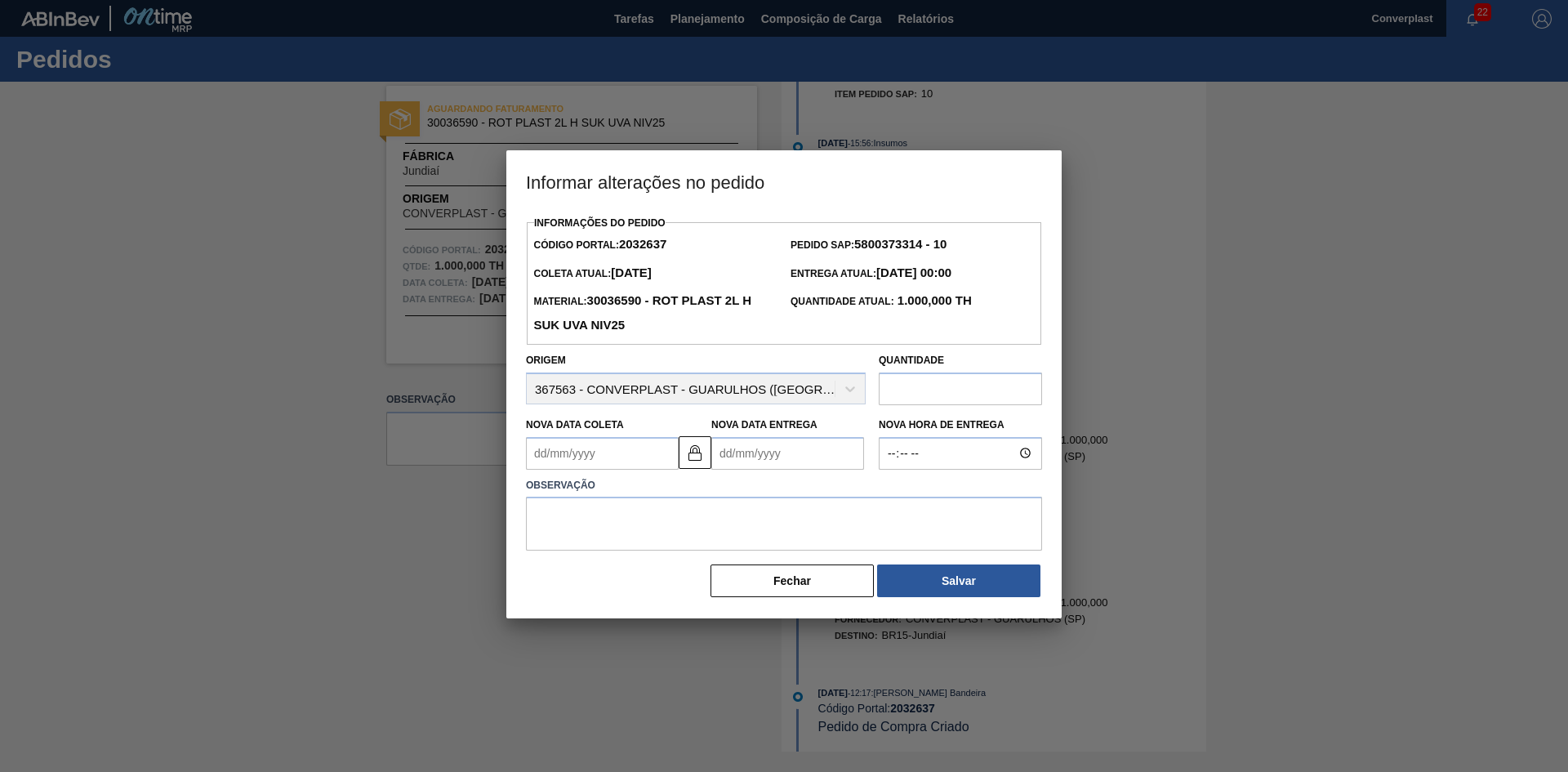
click at [613, 448] on Coleta2032637 "Nova Data Coleta" at bounding box center [602, 452] width 152 height 32
type Coleta2032637 "1"
type Entrega2032637 "[DATE]"
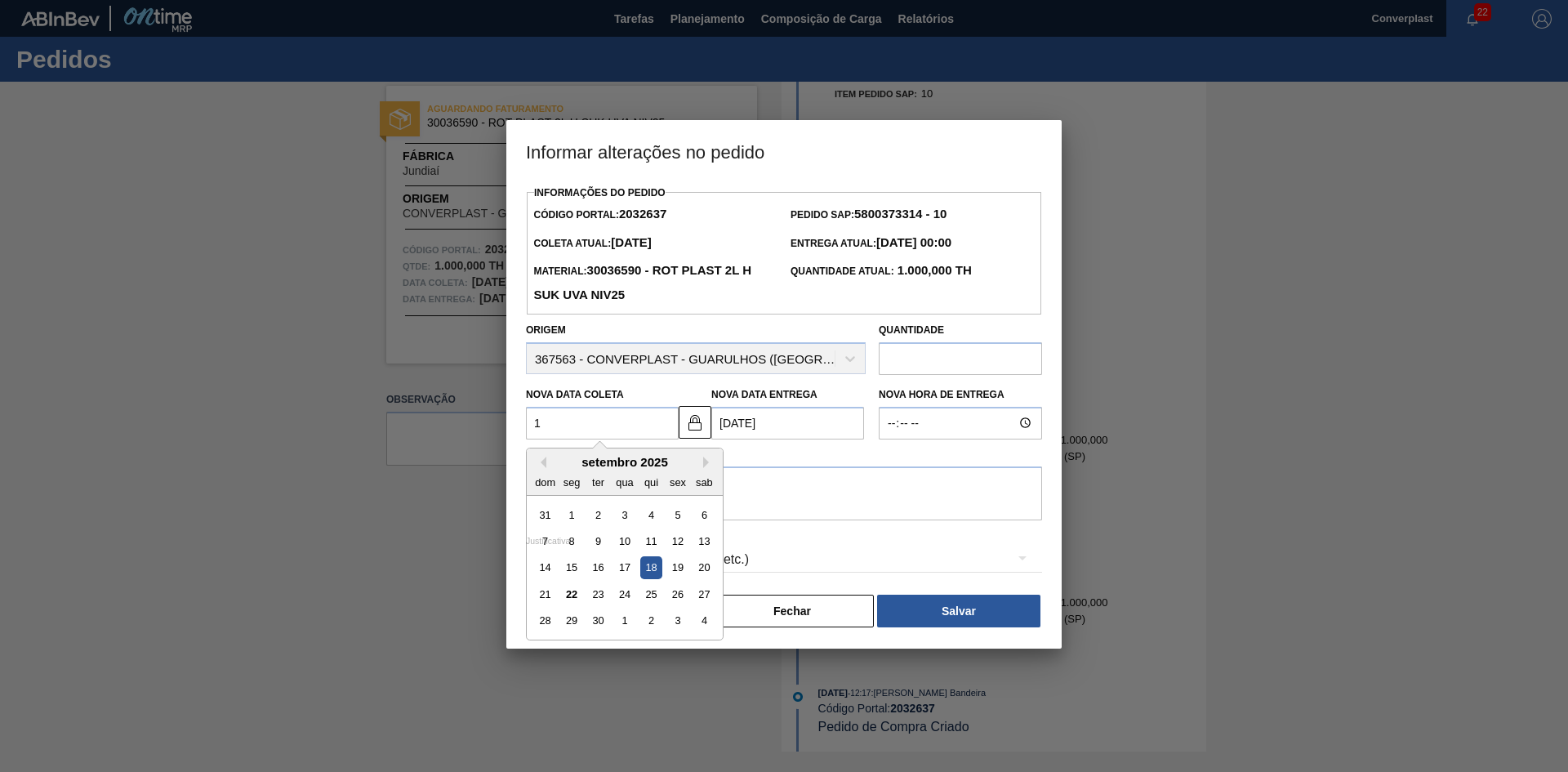
type Coleta2032637 "18"
type Entrega2032637 "[DATE]"
type Coleta2032637 "18/1"
type Entrega2032637 "[DATE]"
type Coleta2032637 "18/10"
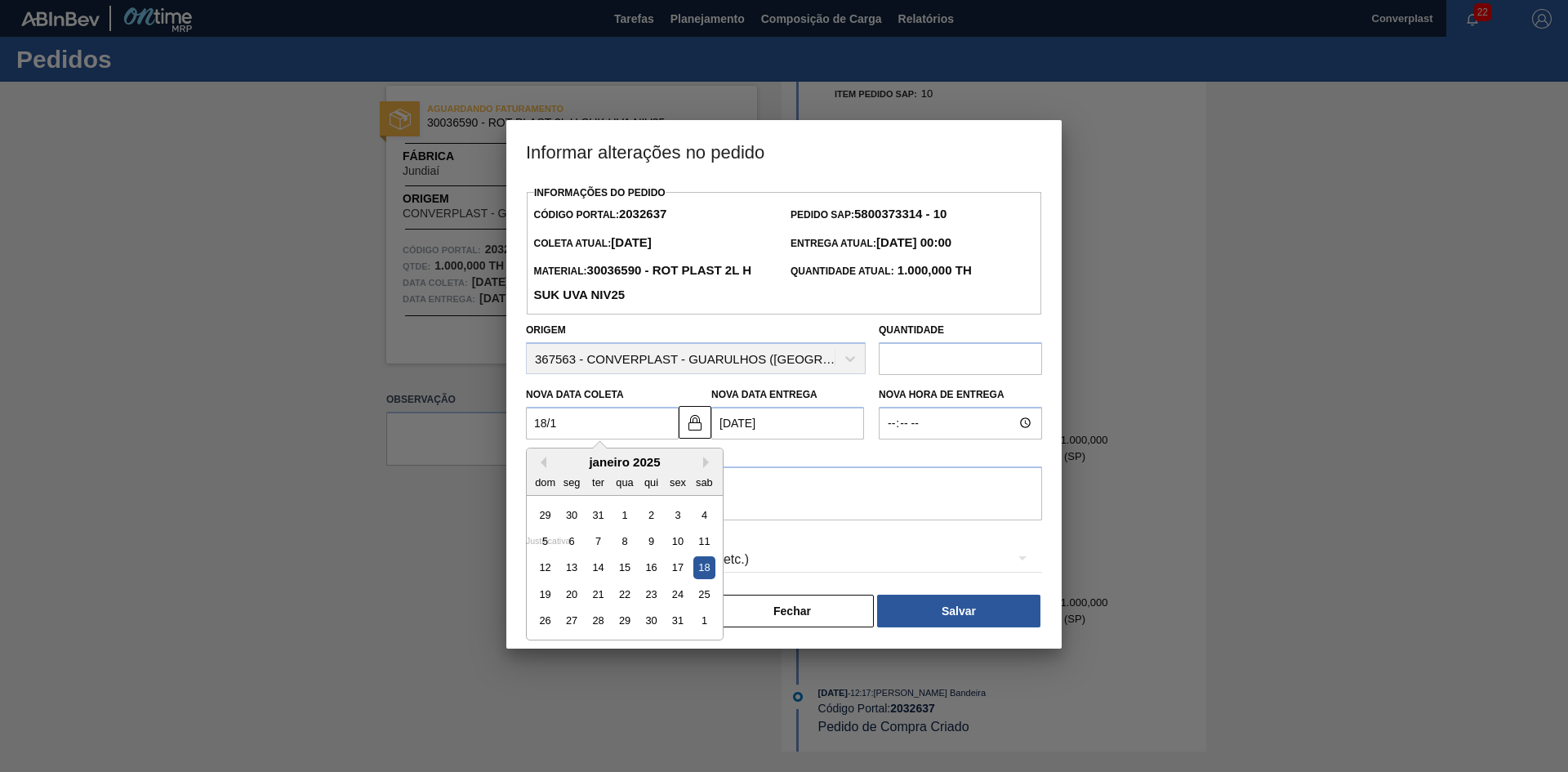
type Entrega2032637 "[DATE]"
click at [709, 572] on div "18" at bounding box center [704, 566] width 22 height 22
type Coleta2032637 "[DATE]"
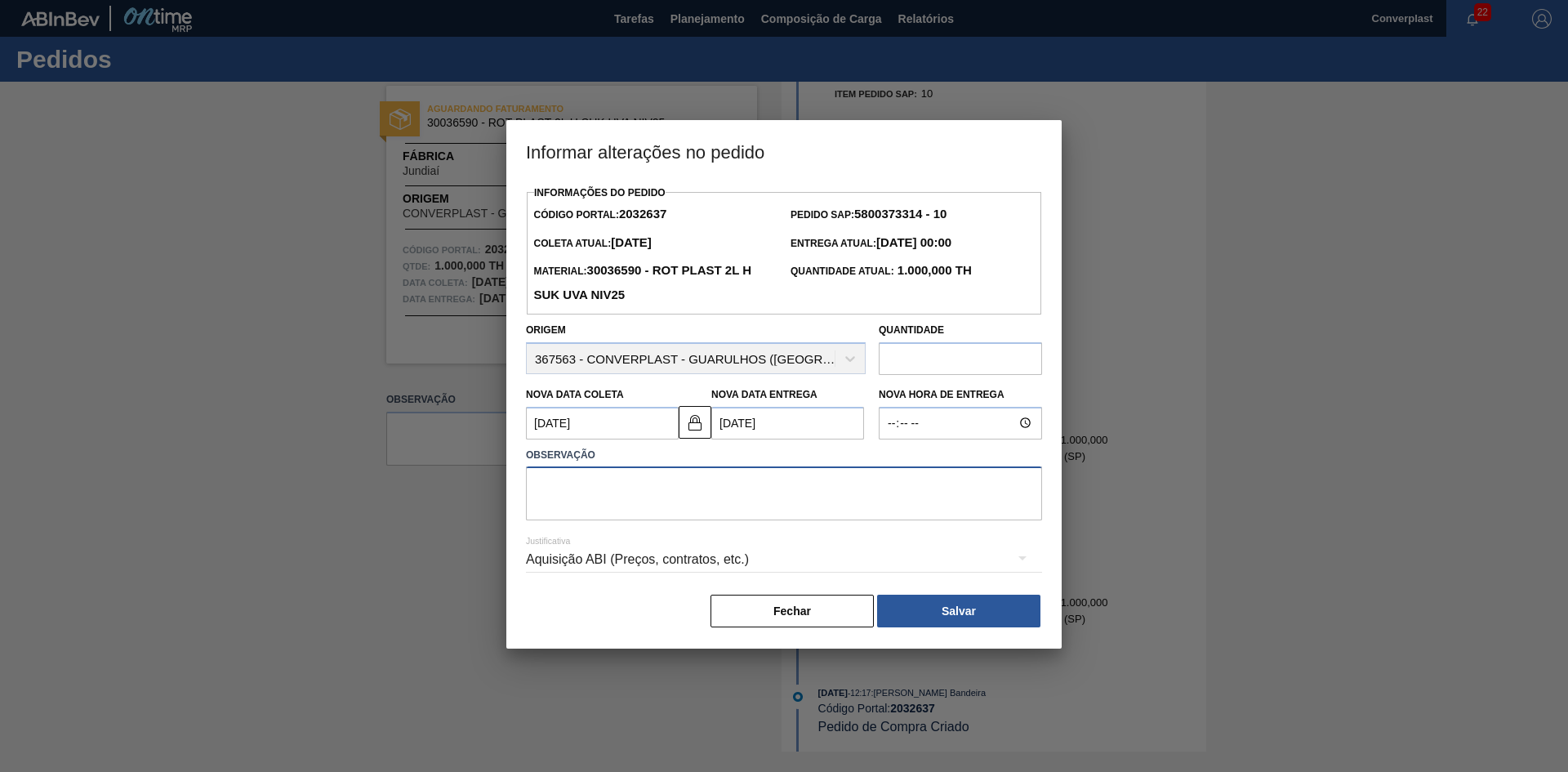
click at [748, 508] on textarea at bounding box center [784, 493] width 516 height 54
type textarea "ajuste data"
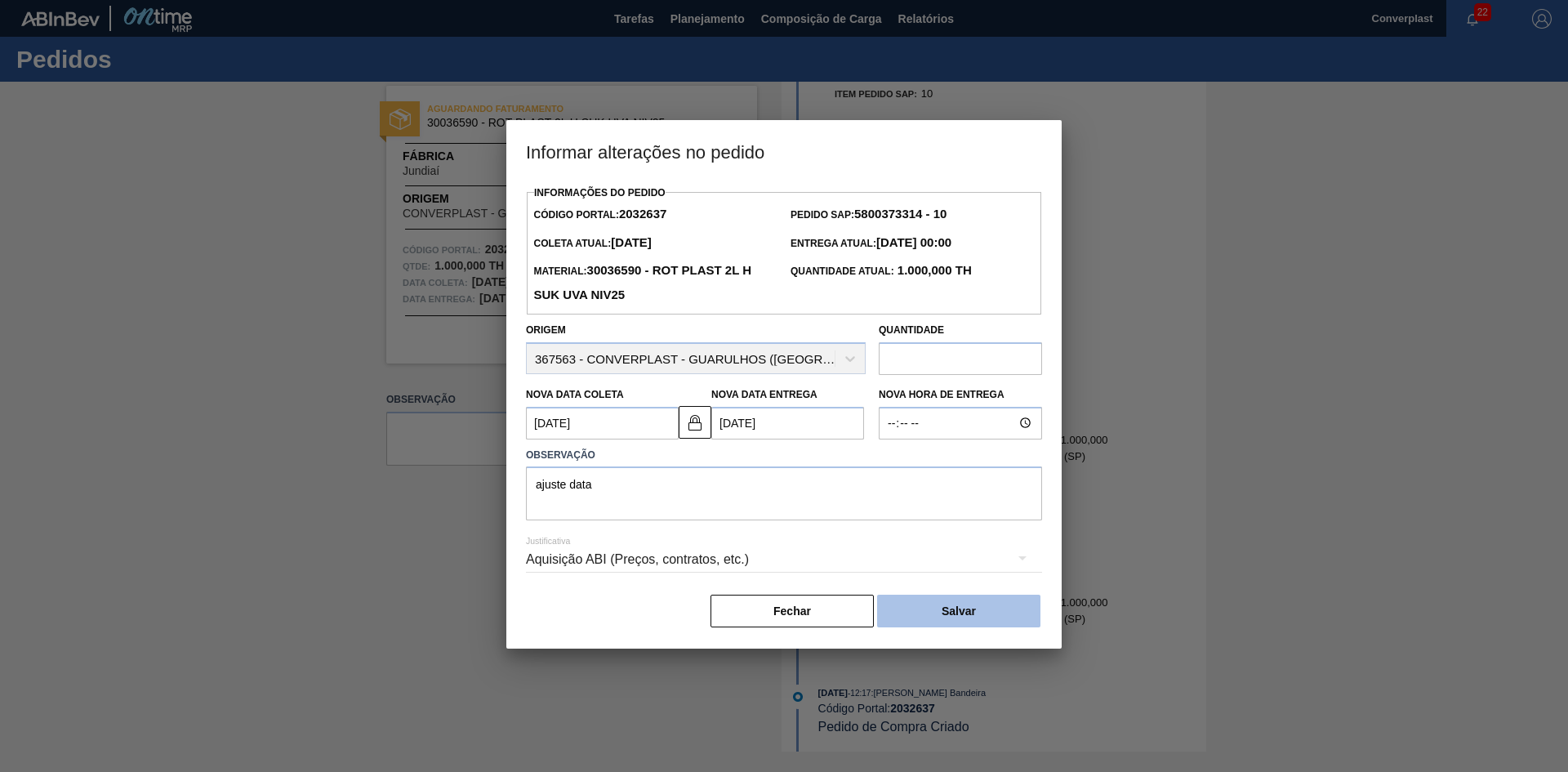
click at [963, 612] on button "Salvar" at bounding box center [958, 610] width 163 height 32
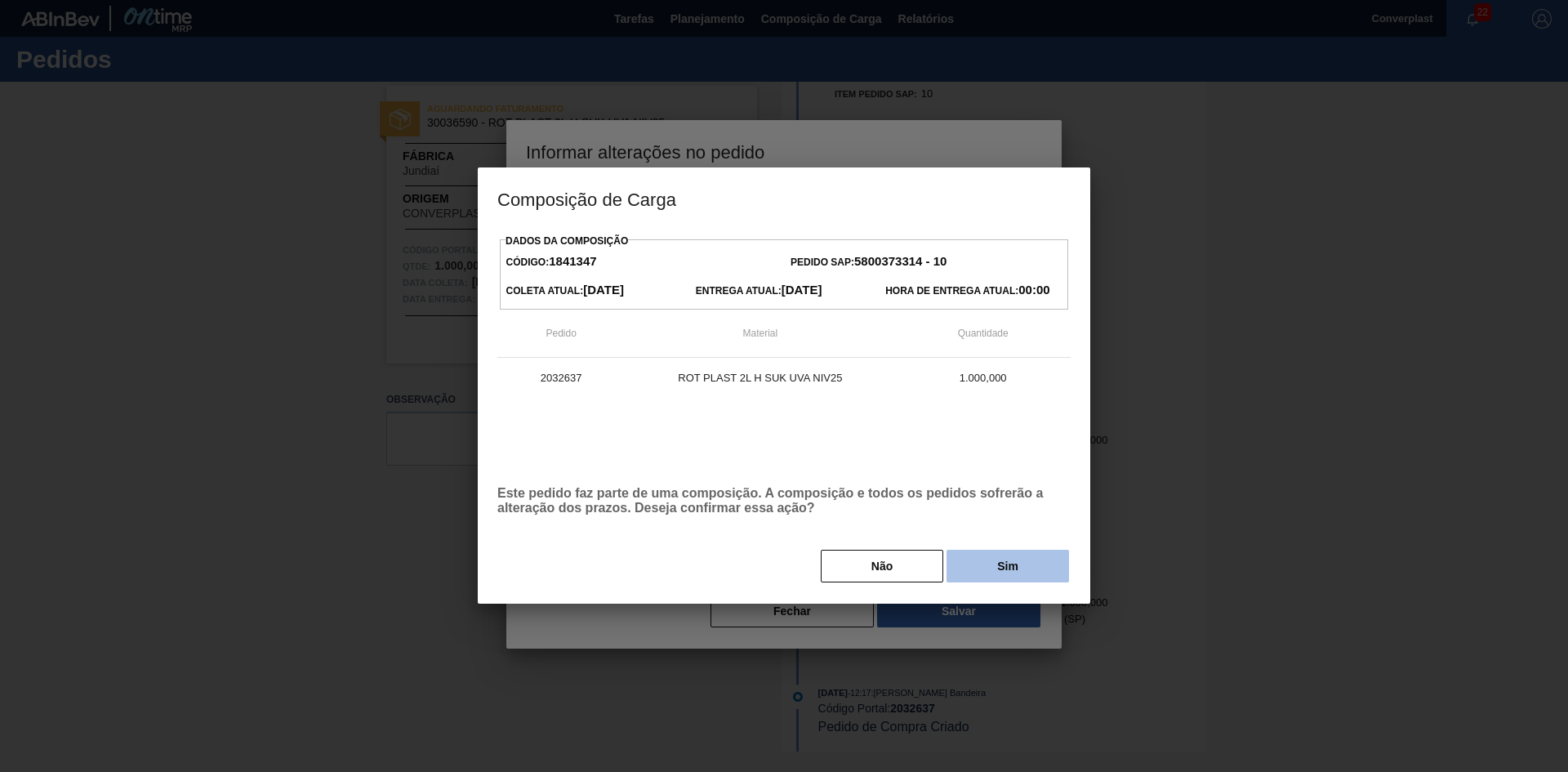
click at [1005, 579] on button "Sim" at bounding box center [1007, 565] width 123 height 32
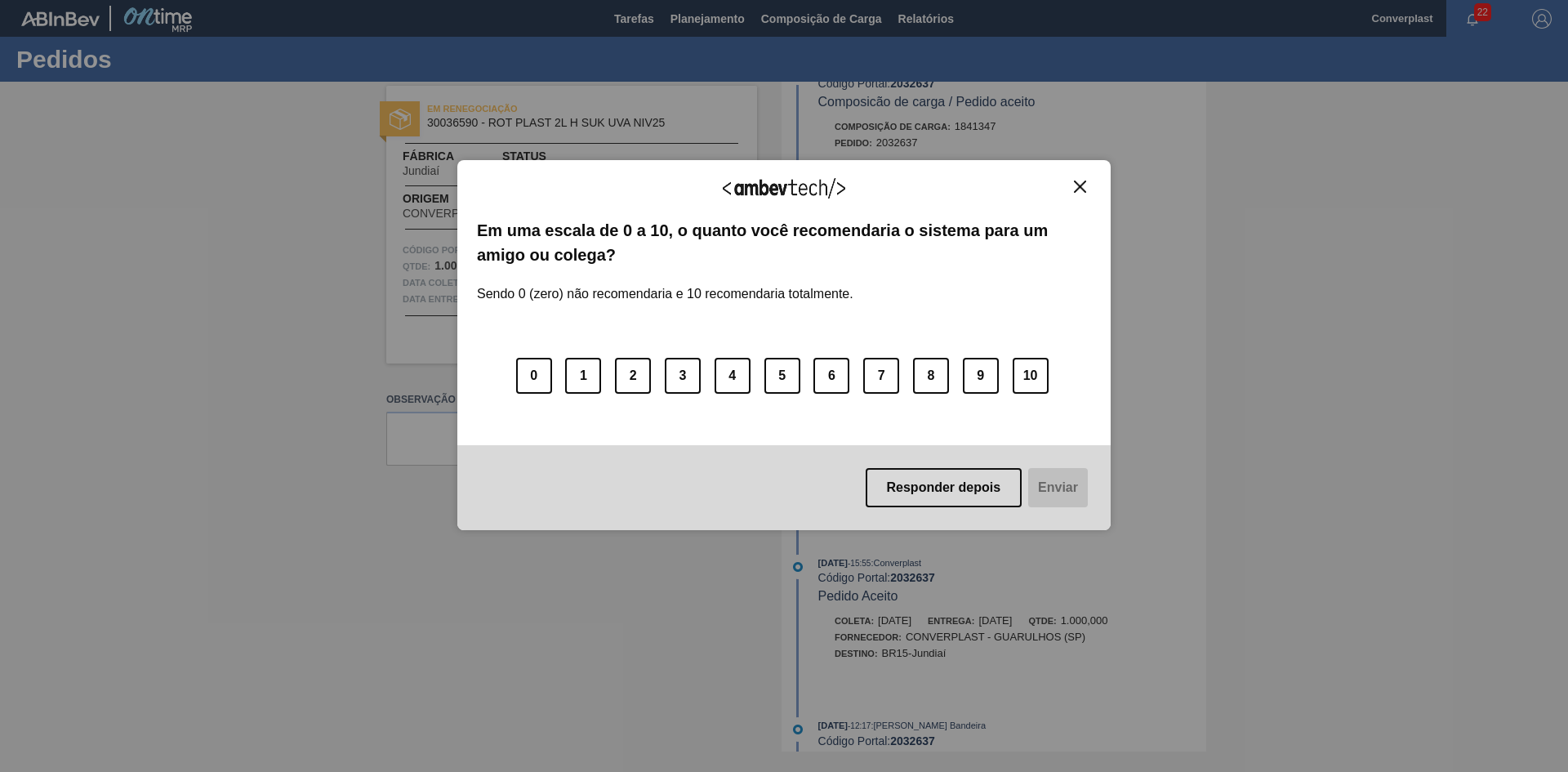
scroll to position [407, 0]
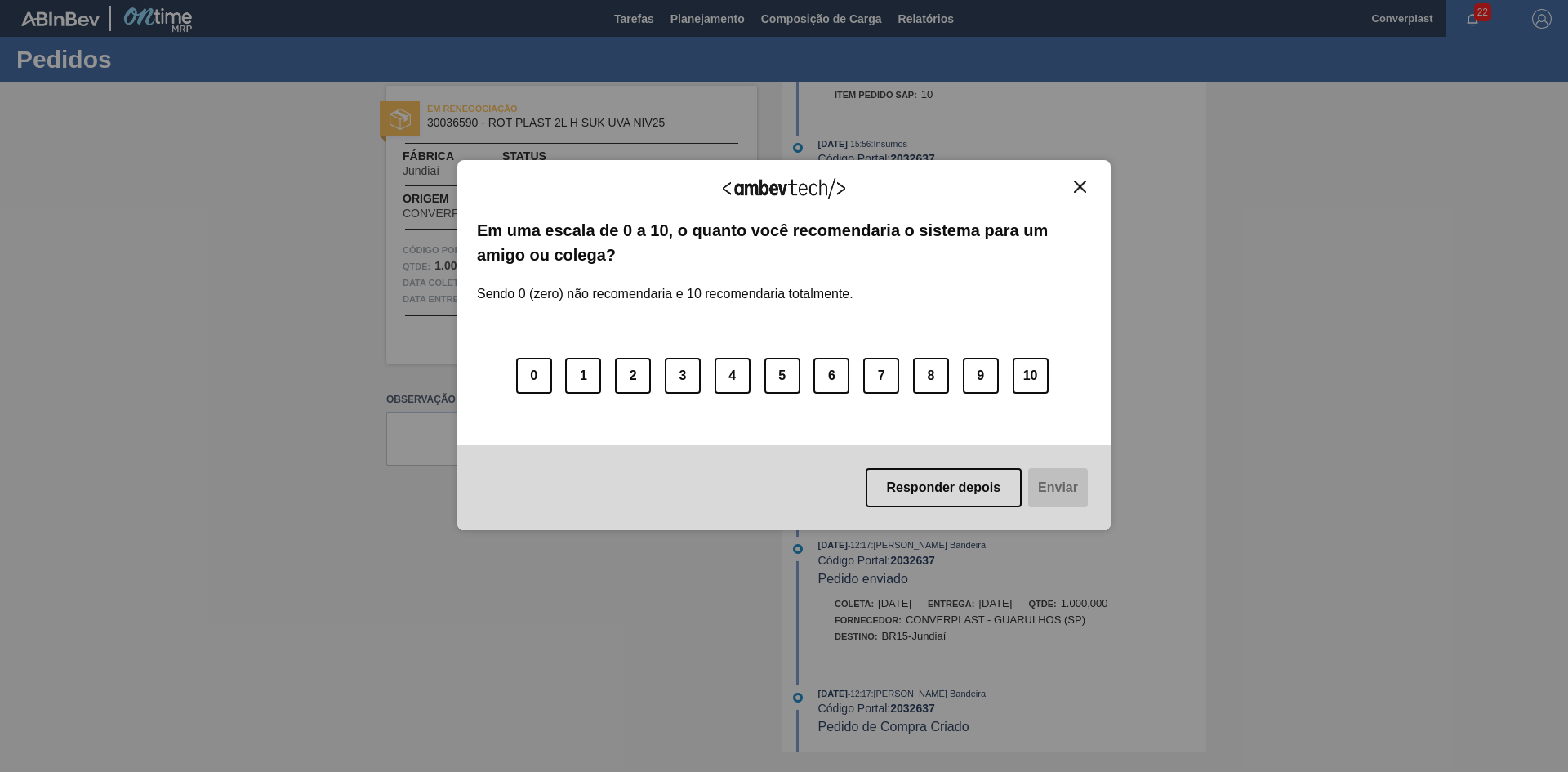
click at [1077, 189] on button "Close" at bounding box center [1079, 186] width 22 height 14
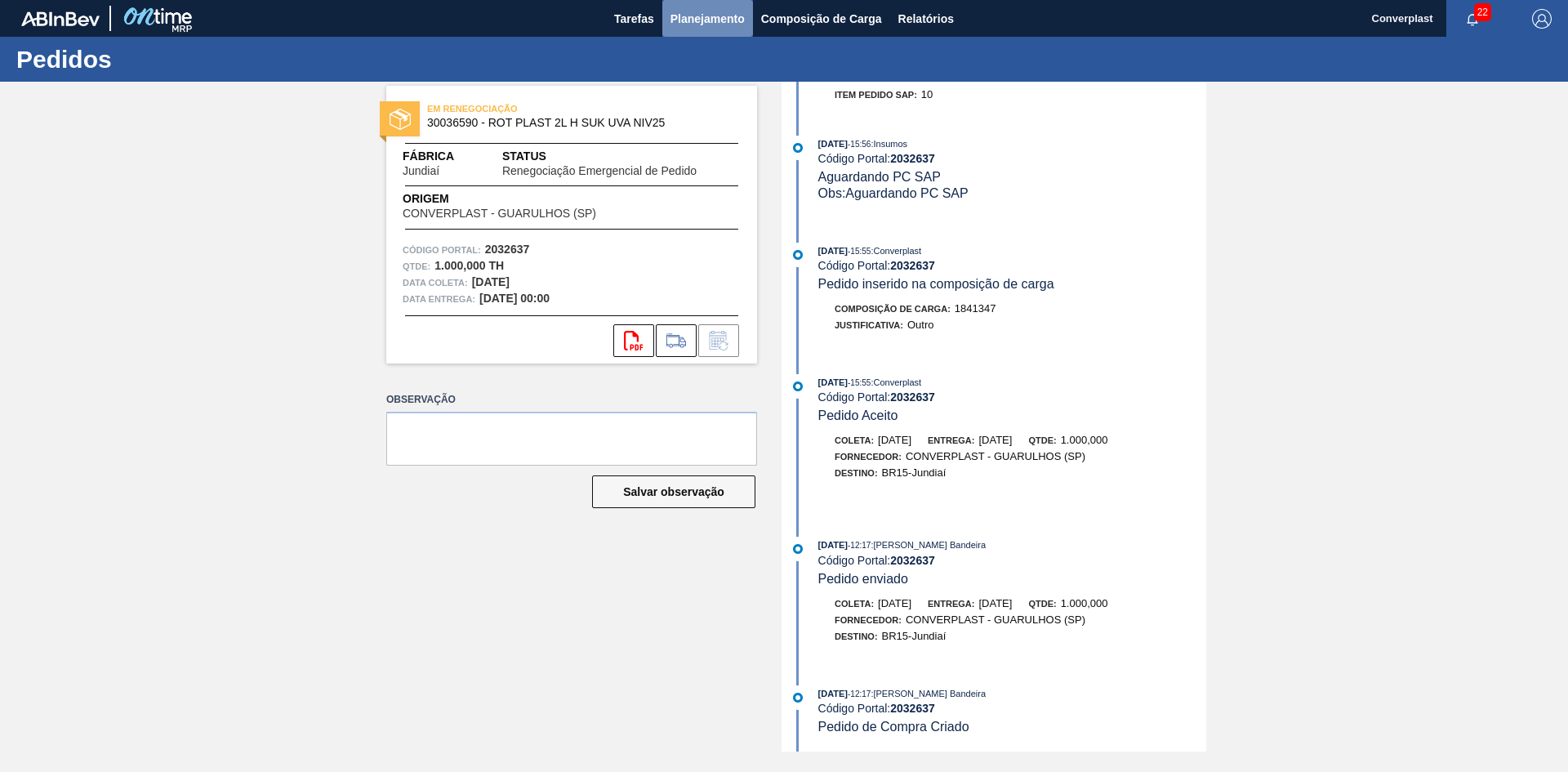
click at [713, 26] on span "Planejamento" at bounding box center [706, 18] width 74 height 19
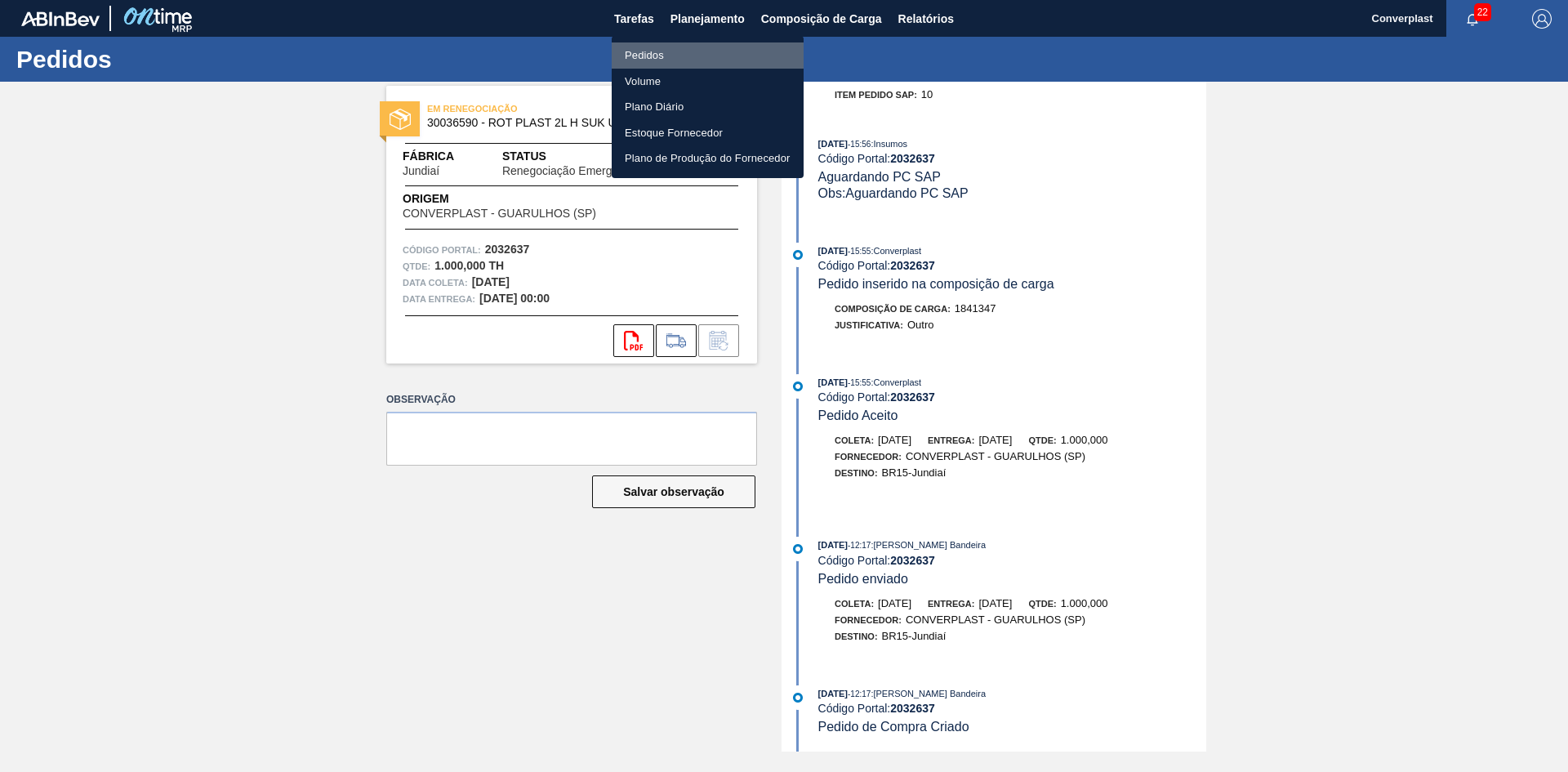
click at [700, 56] on li "Pedidos" at bounding box center [707, 56] width 192 height 26
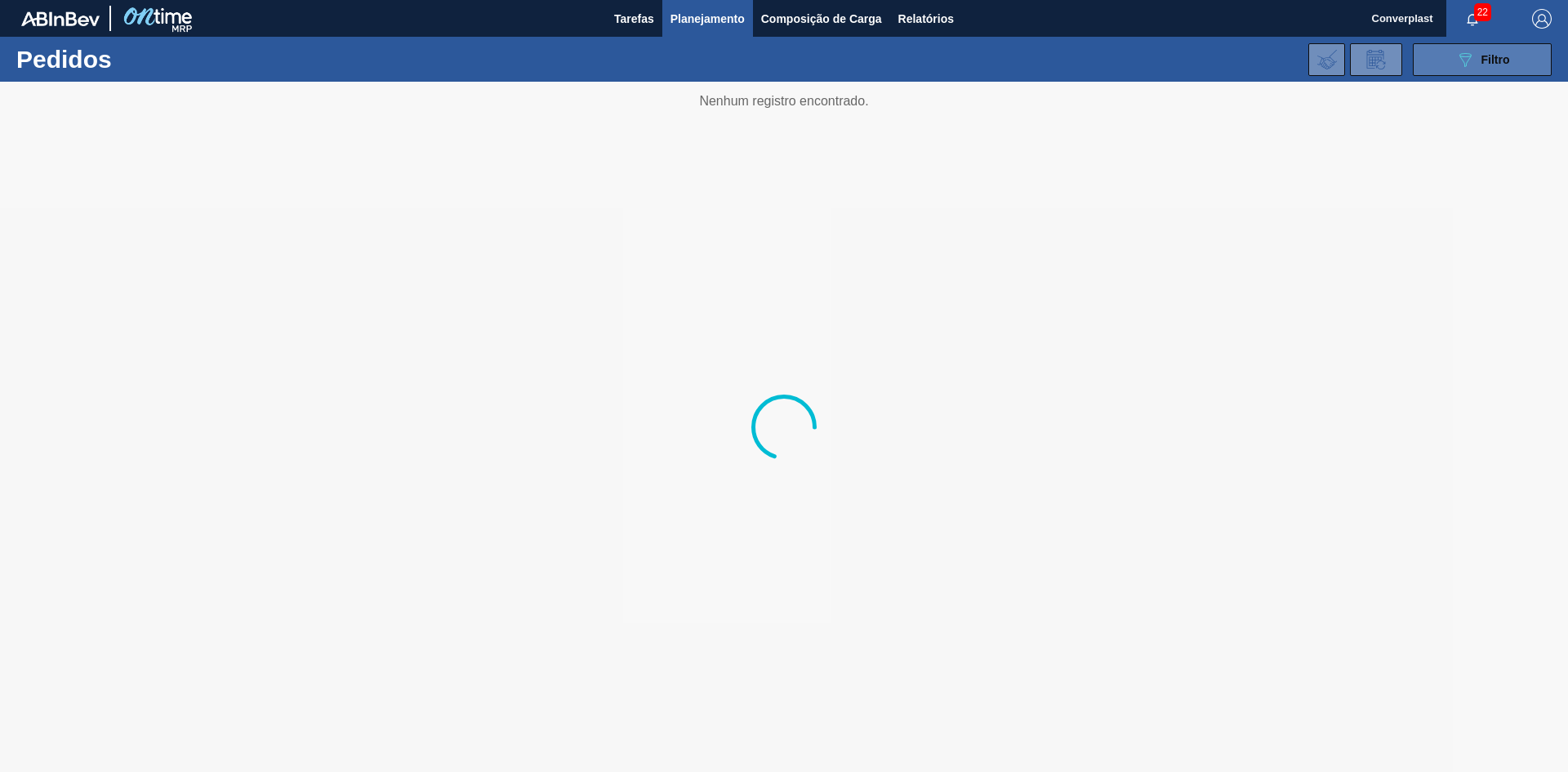
click at [1470, 64] on icon "089F7B8B-B2A5-4AFE-B5C0-19BA573D28AC" at bounding box center [1464, 59] width 19 height 19
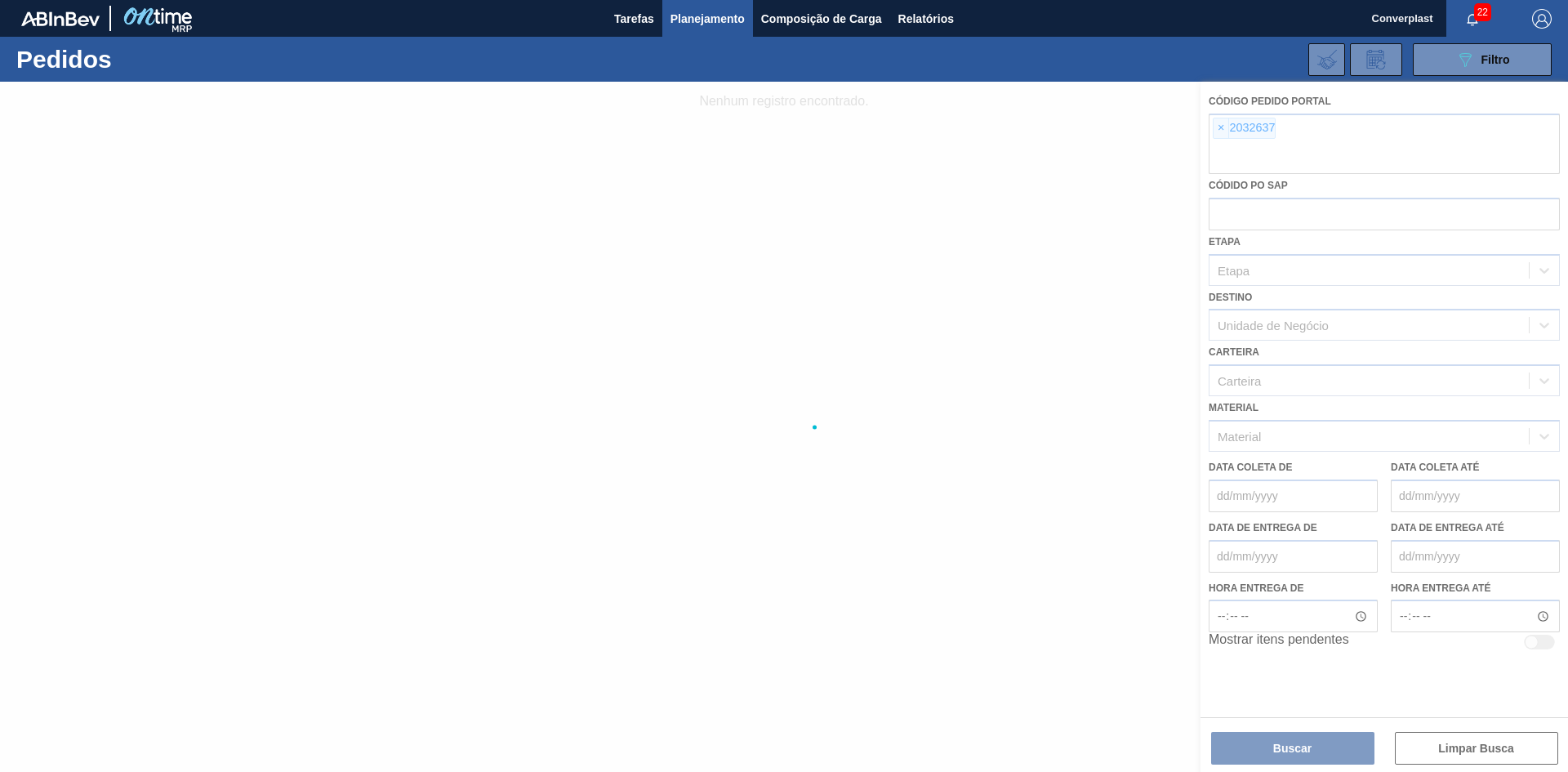
click at [1220, 130] on div at bounding box center [784, 427] width 1568 height 690
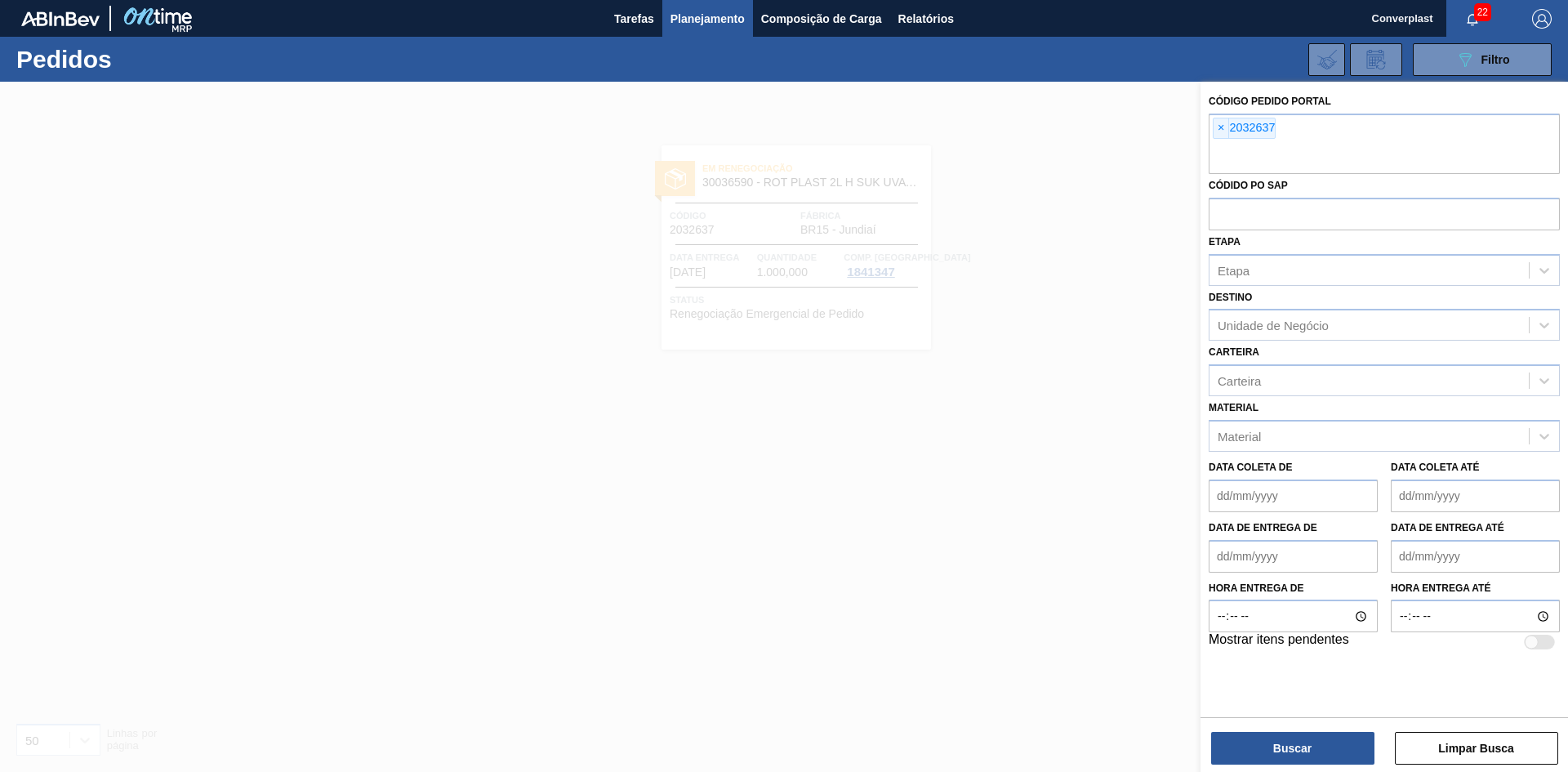
click at [1220, 130] on span "×" at bounding box center [1221, 128] width 16 height 19
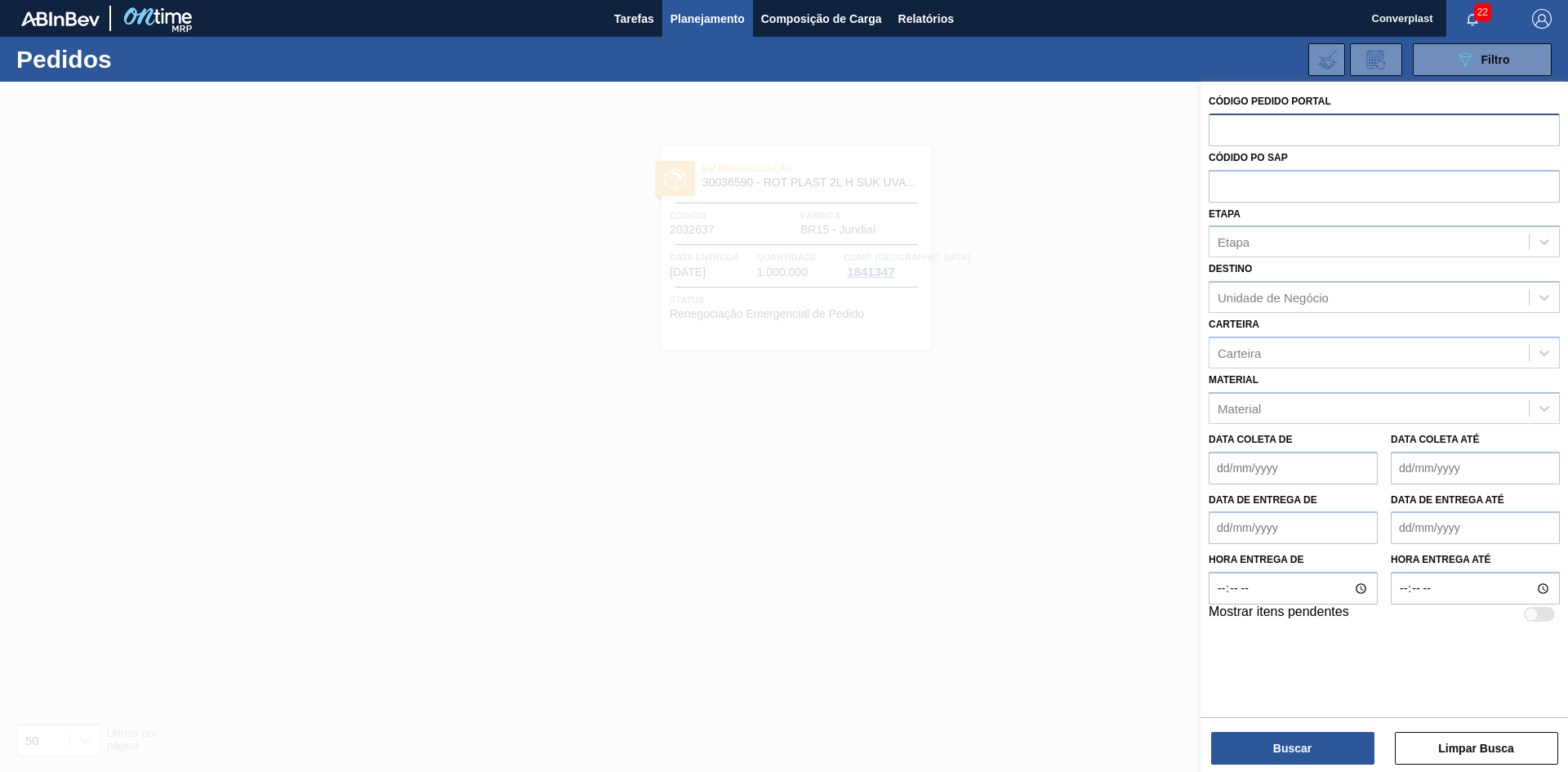
paste input "2018130"
type input "2018130"
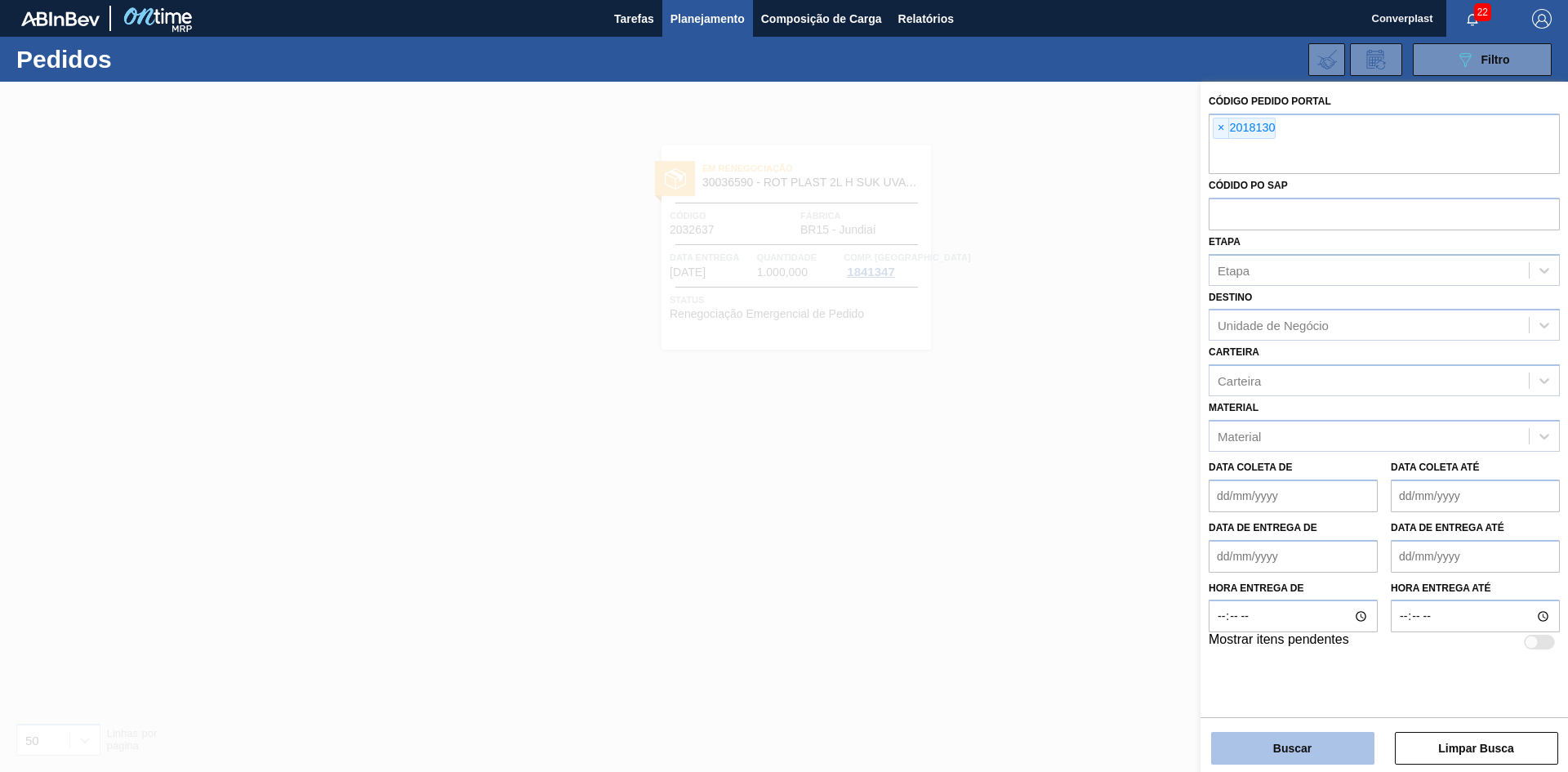
click at [1288, 737] on button "Buscar" at bounding box center [1292, 748] width 163 height 32
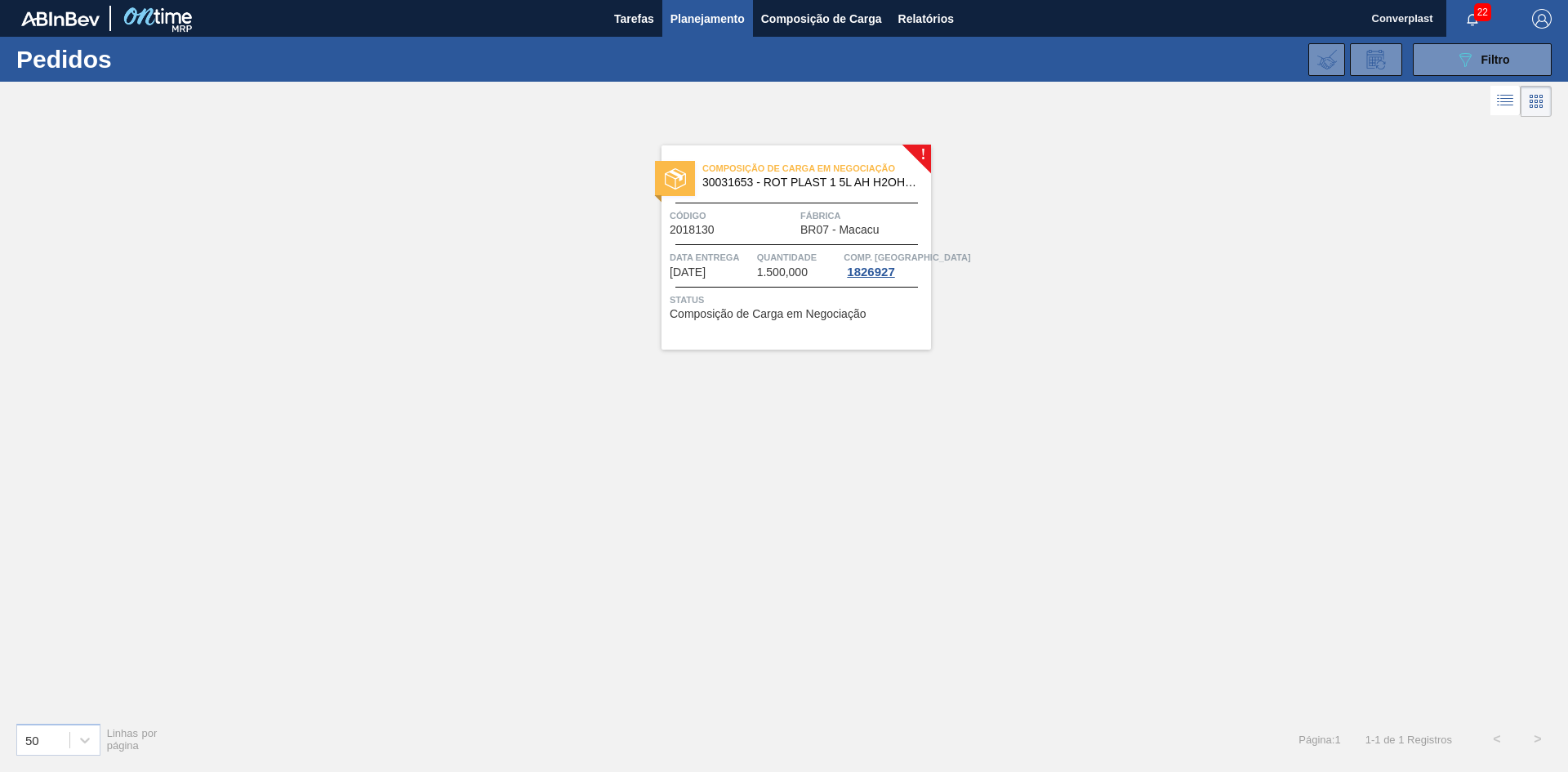
click at [762, 193] on div "Composição de Carga em Negociação 30031653 - ROT PLAST 1 5L AH H2OH LIMAO IN211" at bounding box center [795, 176] width 269 height 37
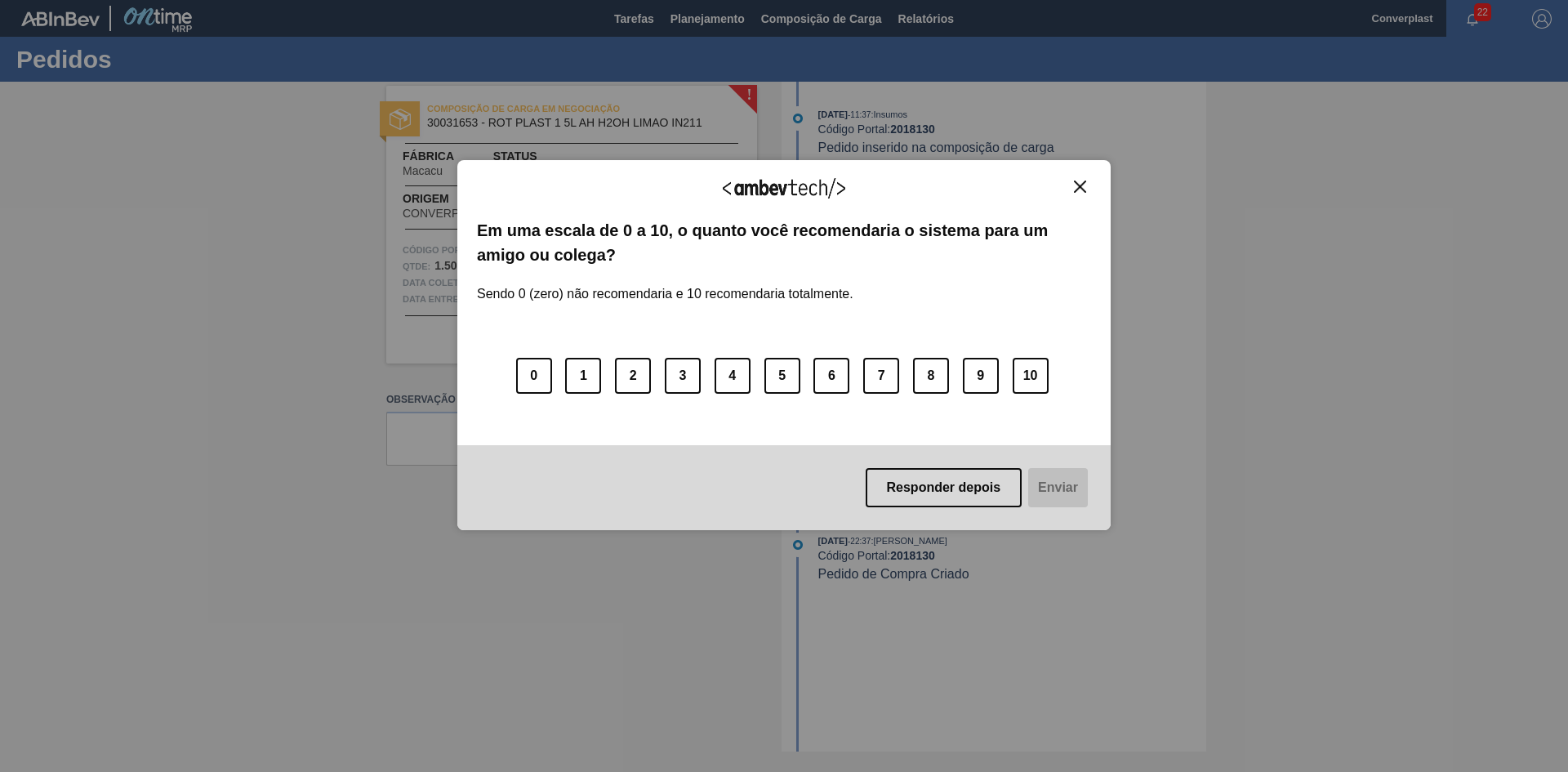
click at [1085, 193] on div "Agradecemos seu feedback!" at bounding box center [783, 199] width 614 height 38
click at [1084, 187] on img "Close" at bounding box center [1080, 186] width 12 height 12
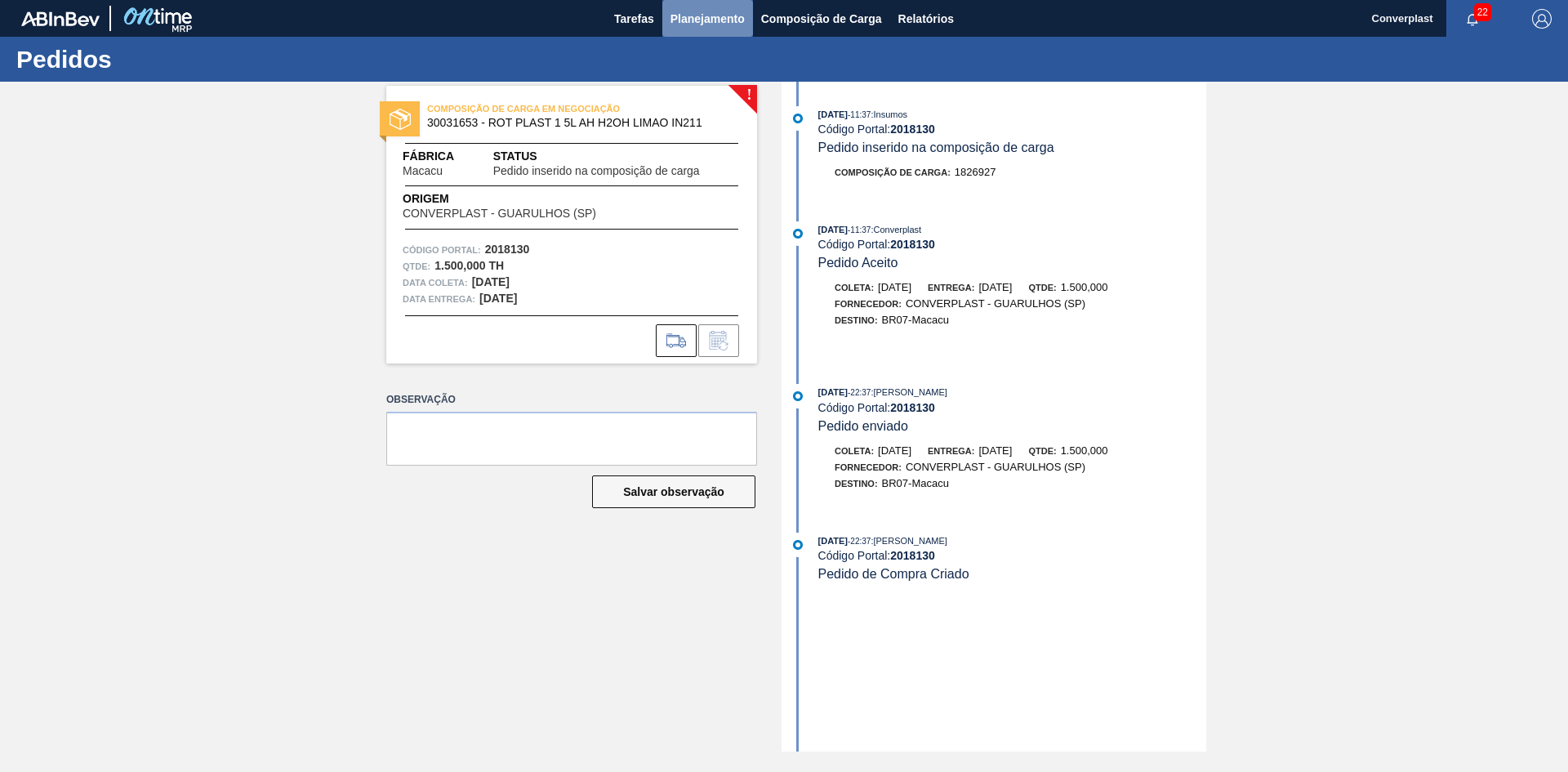
click at [718, 19] on span "Planejamento" at bounding box center [706, 18] width 74 height 19
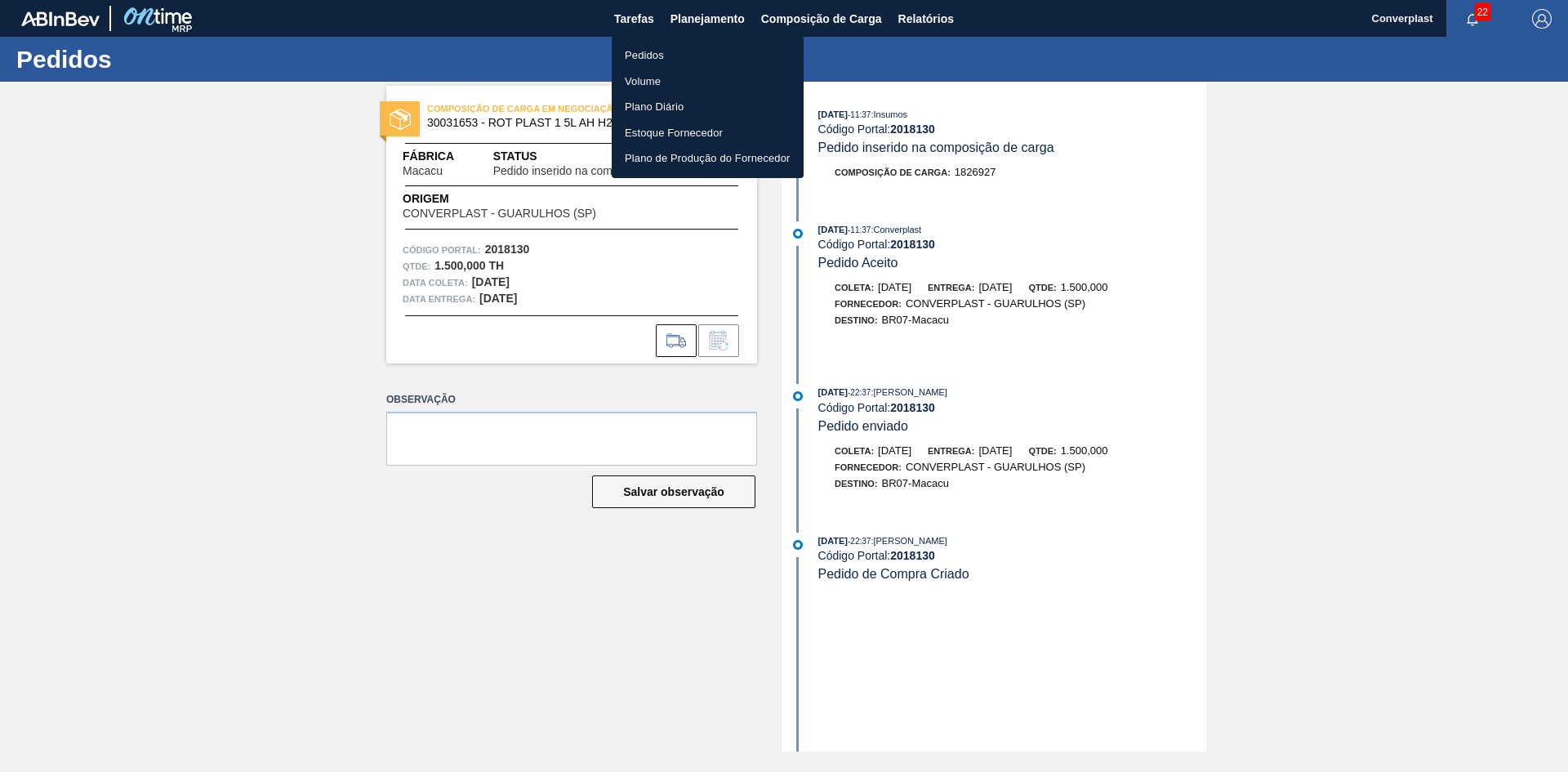
click at [637, 52] on li "Pedidos" at bounding box center [707, 56] width 192 height 26
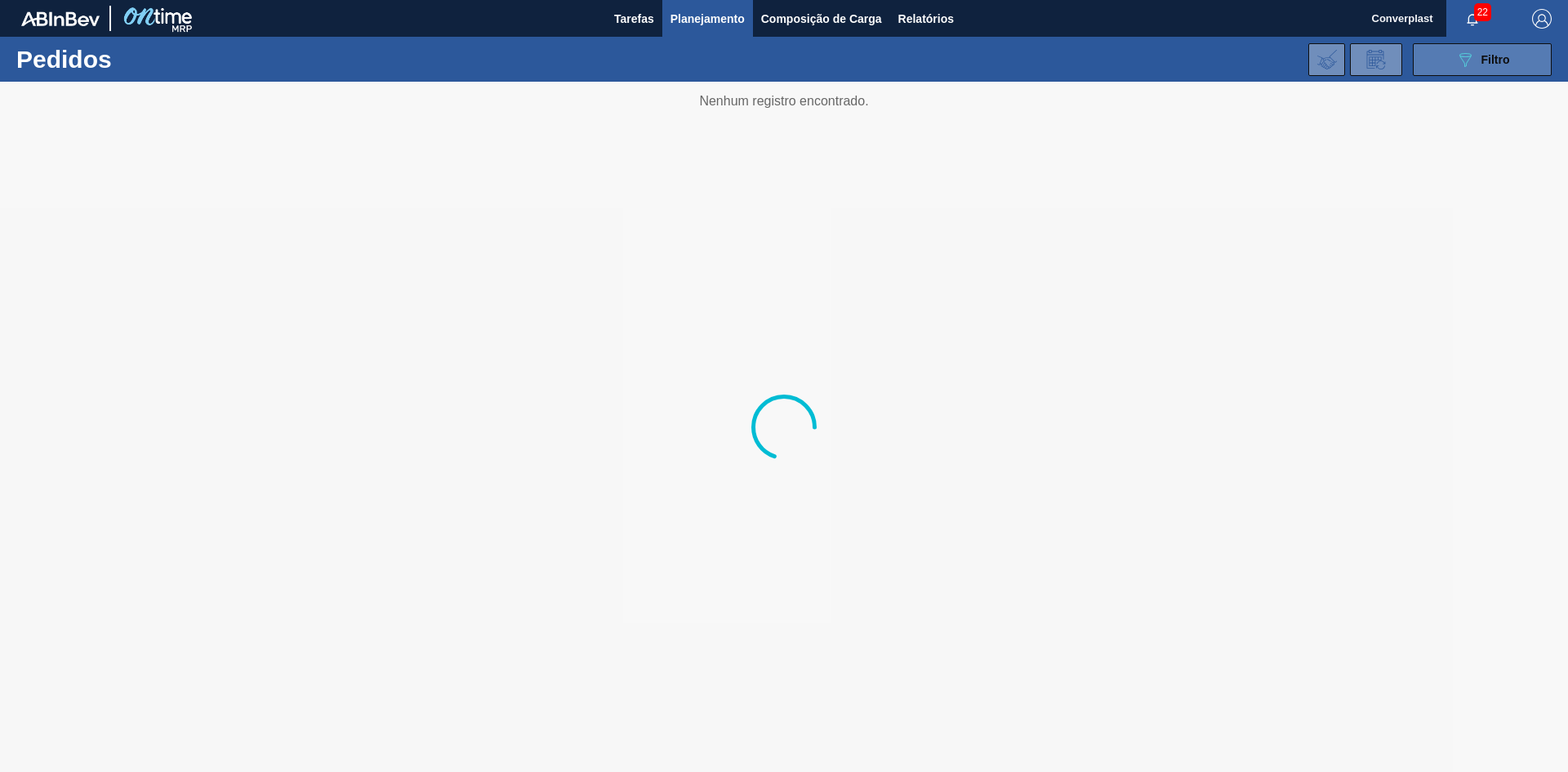
click at [1501, 62] on span "Filtro" at bounding box center [1495, 59] width 29 height 13
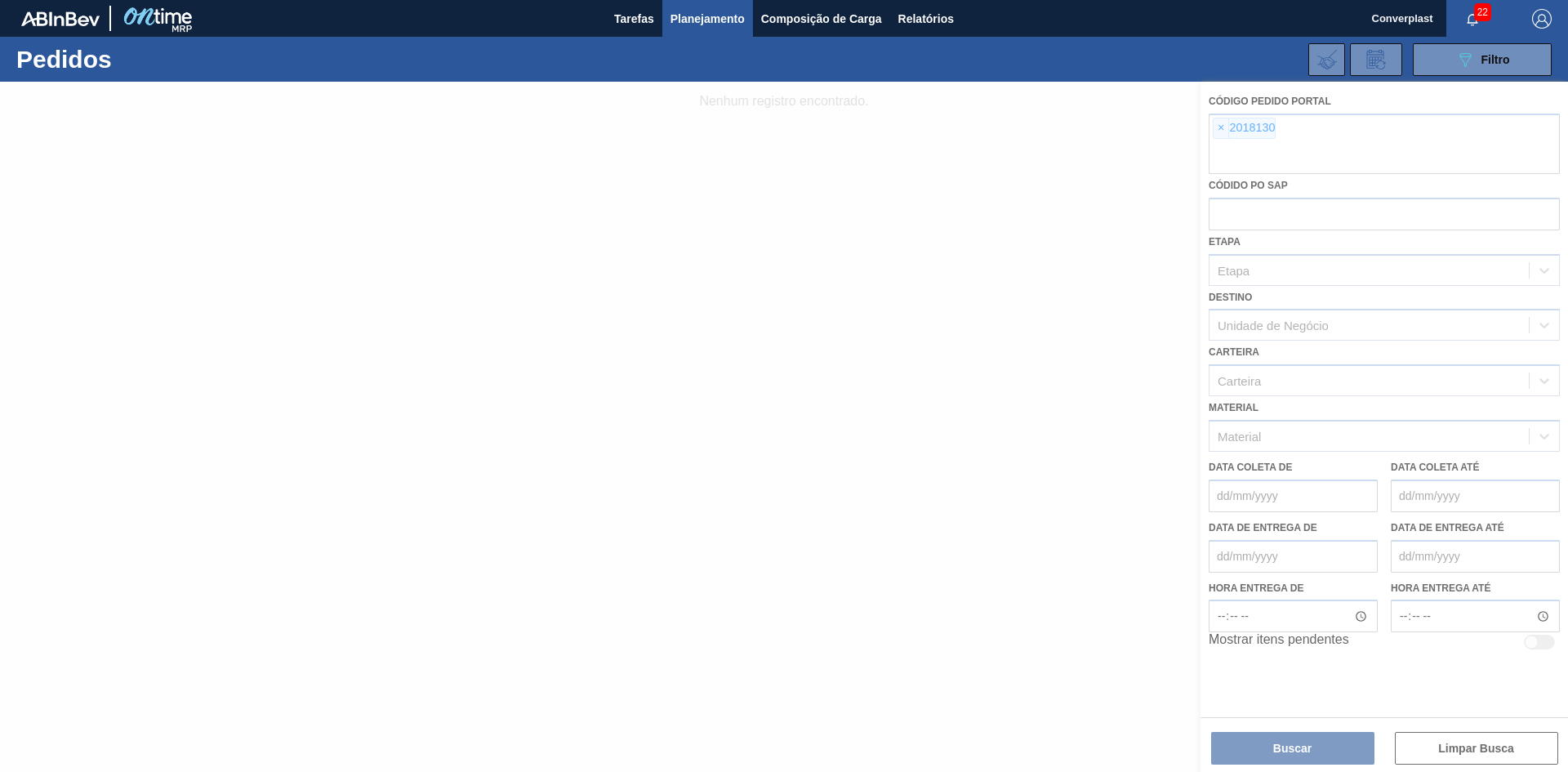
click at [1222, 132] on div at bounding box center [784, 427] width 1568 height 690
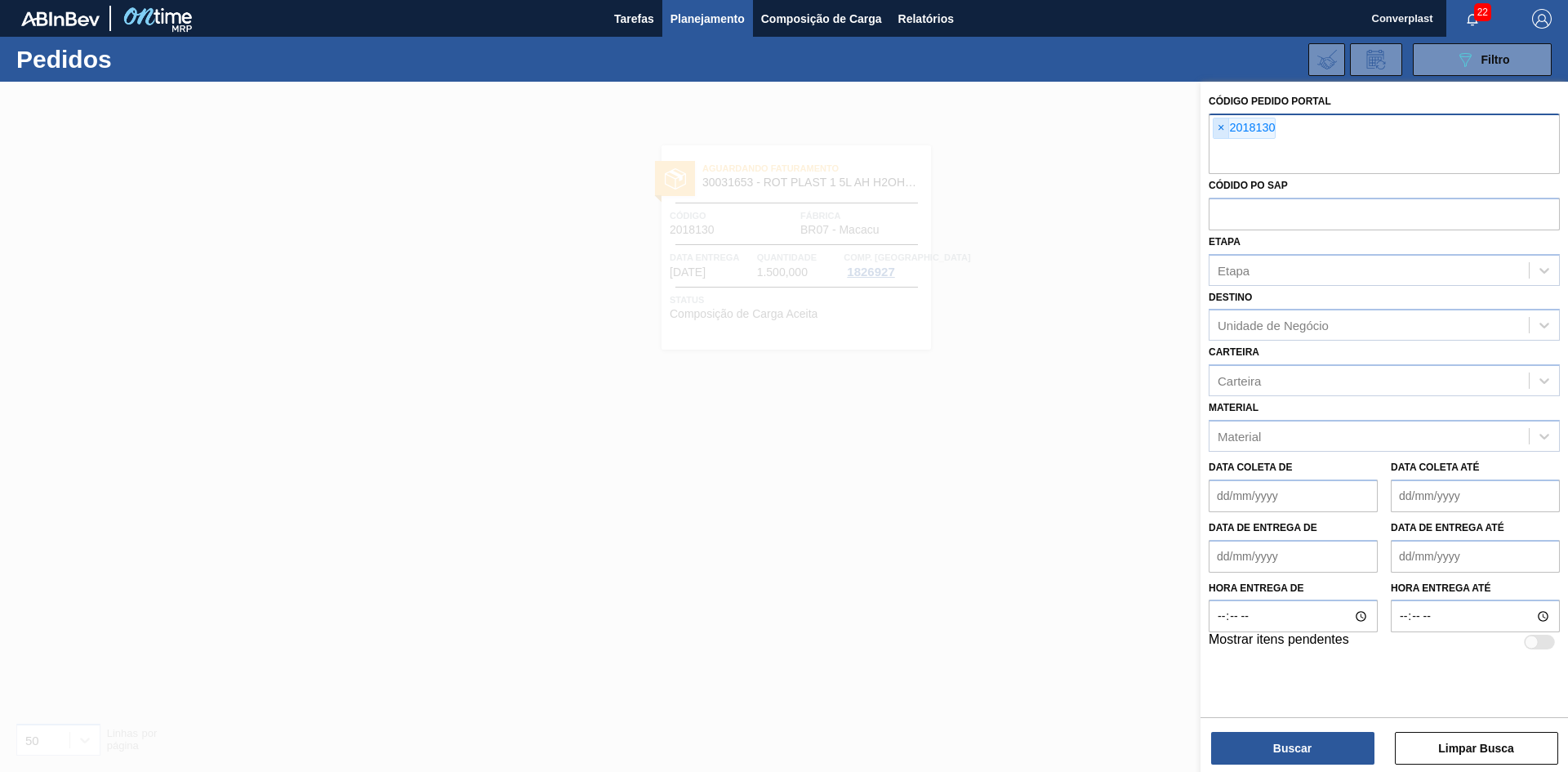
click at [1219, 130] on span "×" at bounding box center [1221, 128] width 16 height 19
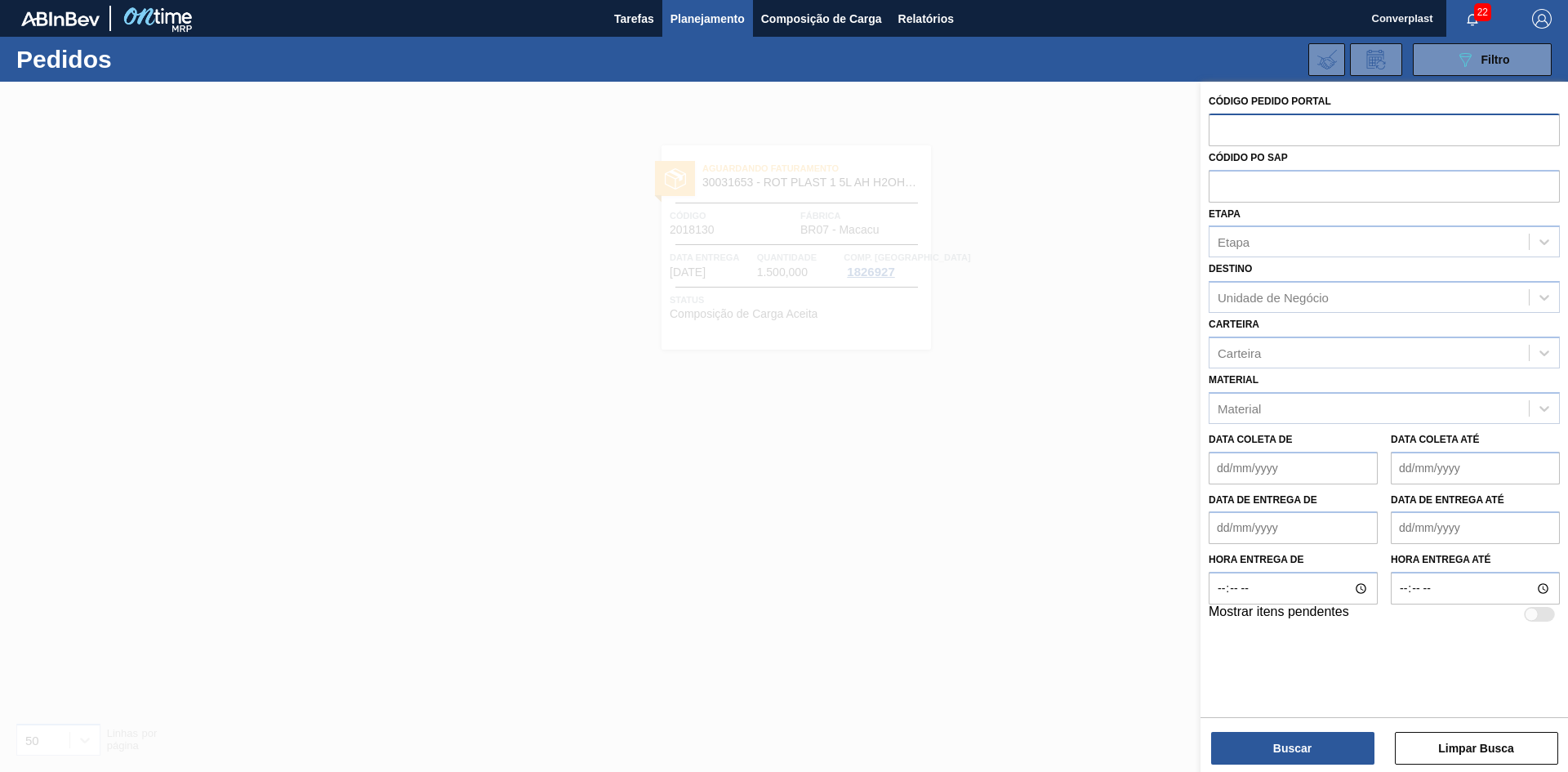
paste input "2027661"
type input "2027661"
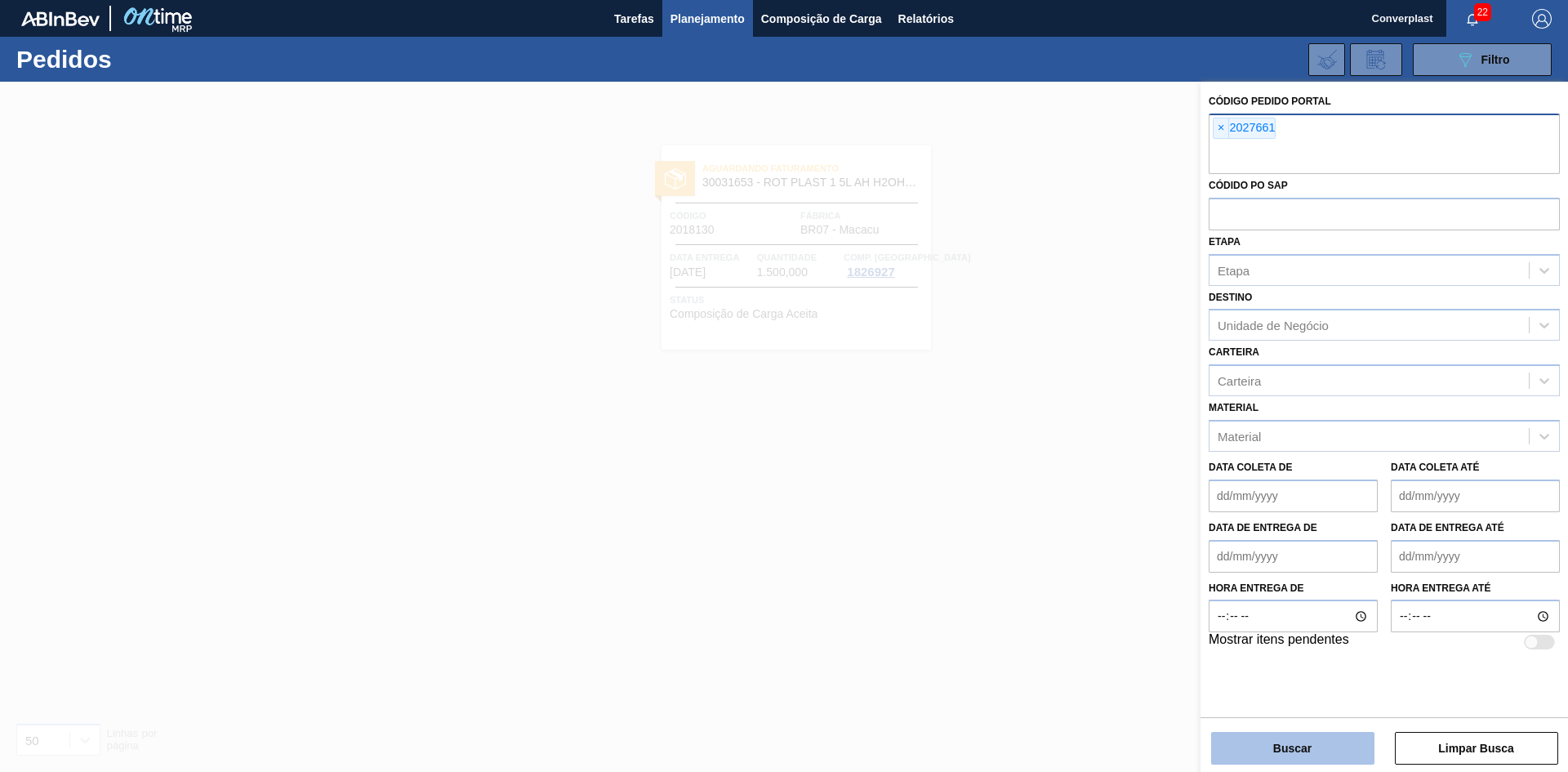
click at [1294, 751] on button "Buscar" at bounding box center [1292, 748] width 163 height 32
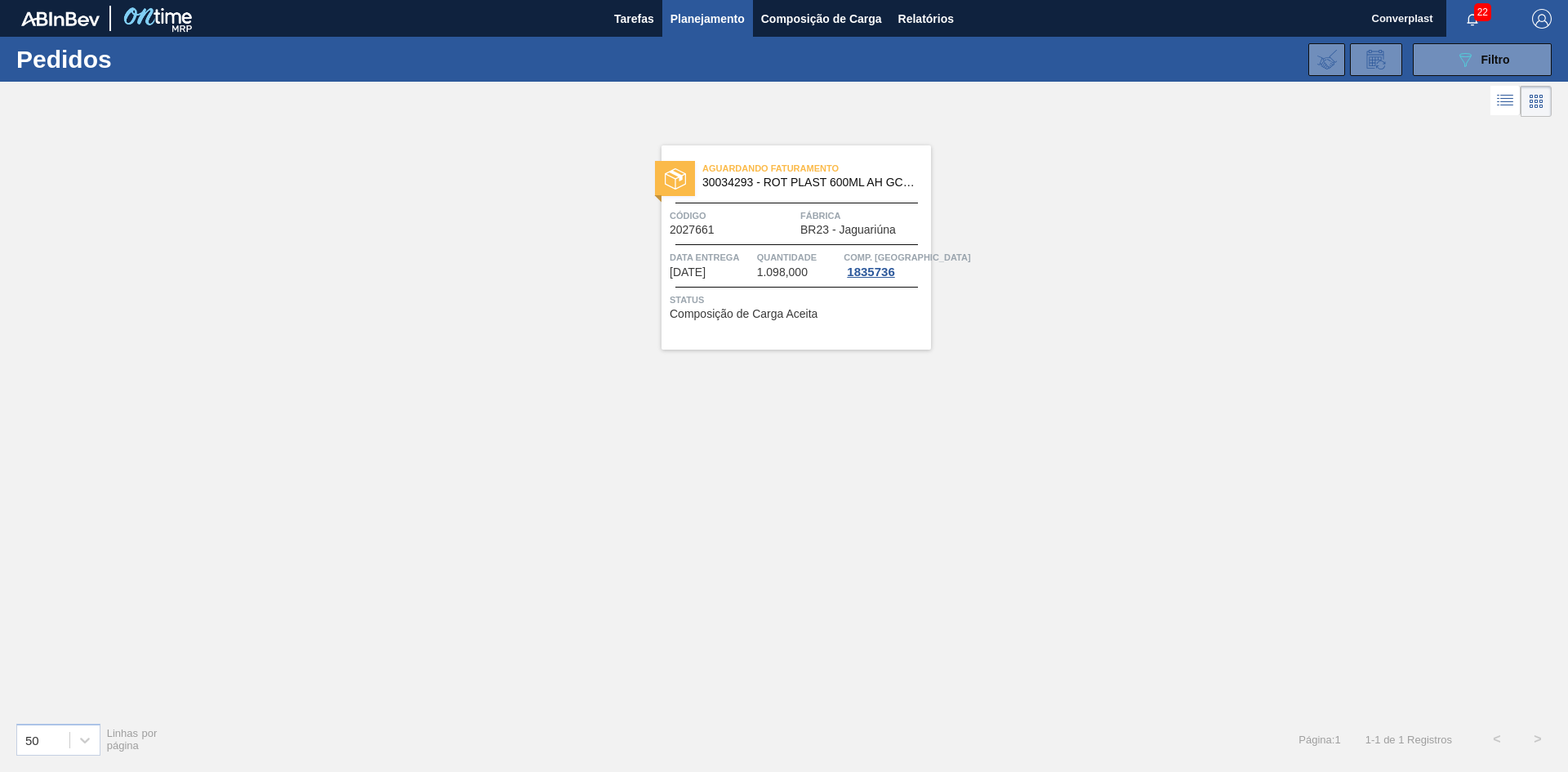
click at [748, 218] on span "Código" at bounding box center [733, 215] width 126 height 17
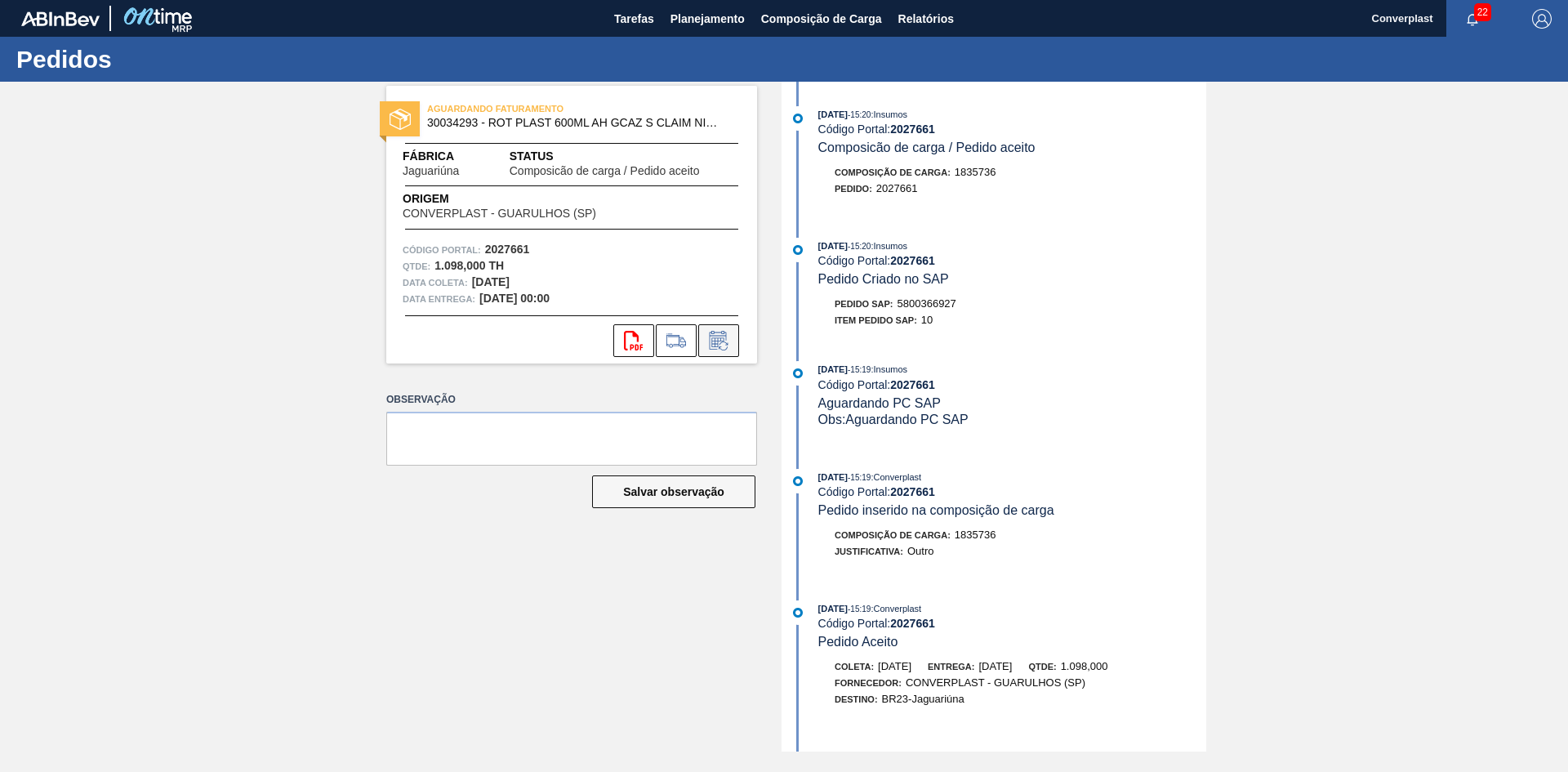
click at [709, 340] on icon at bounding box center [719, 341] width 26 height 19
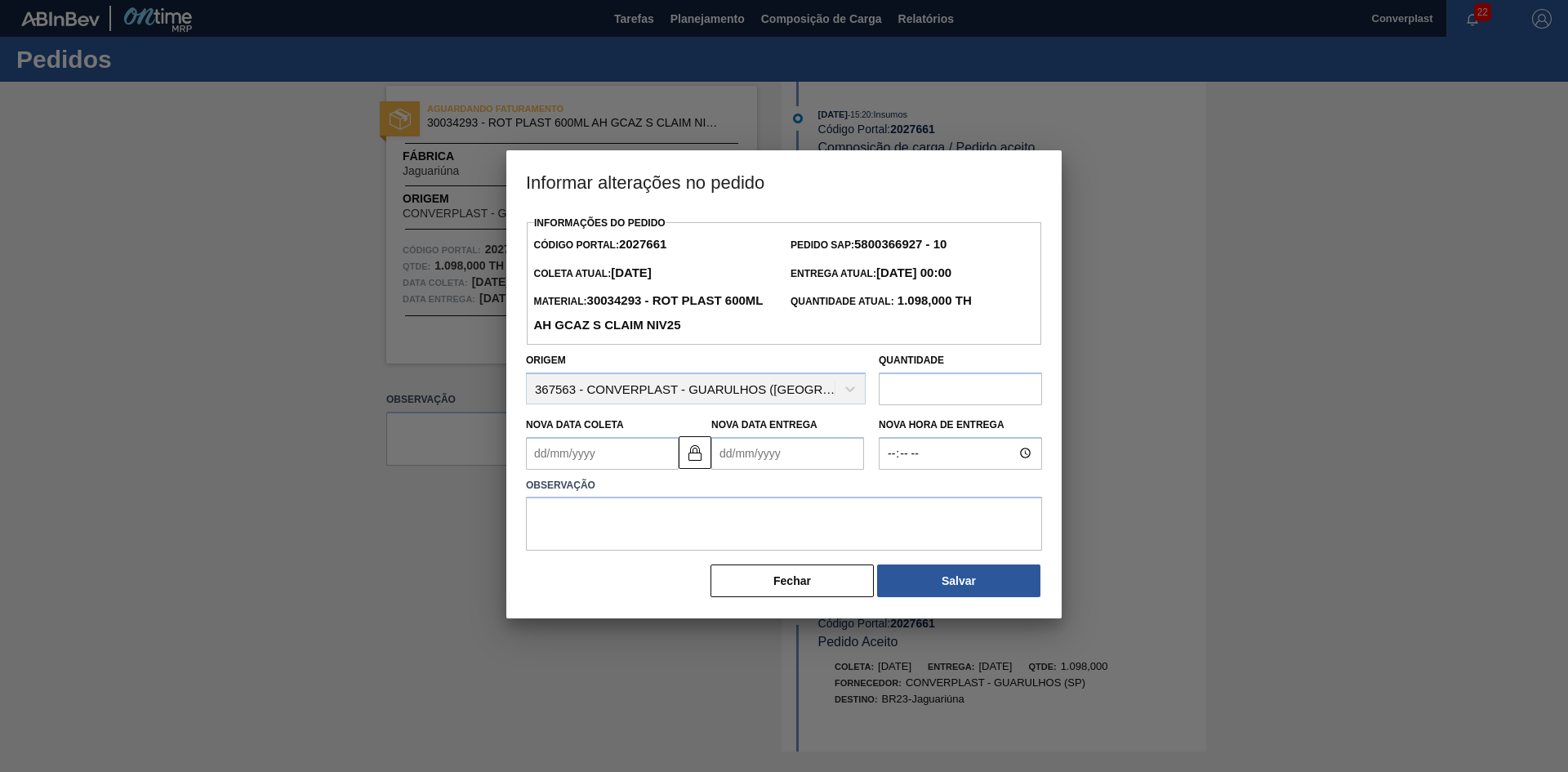
click at [946, 389] on input "text" at bounding box center [959, 388] width 163 height 32
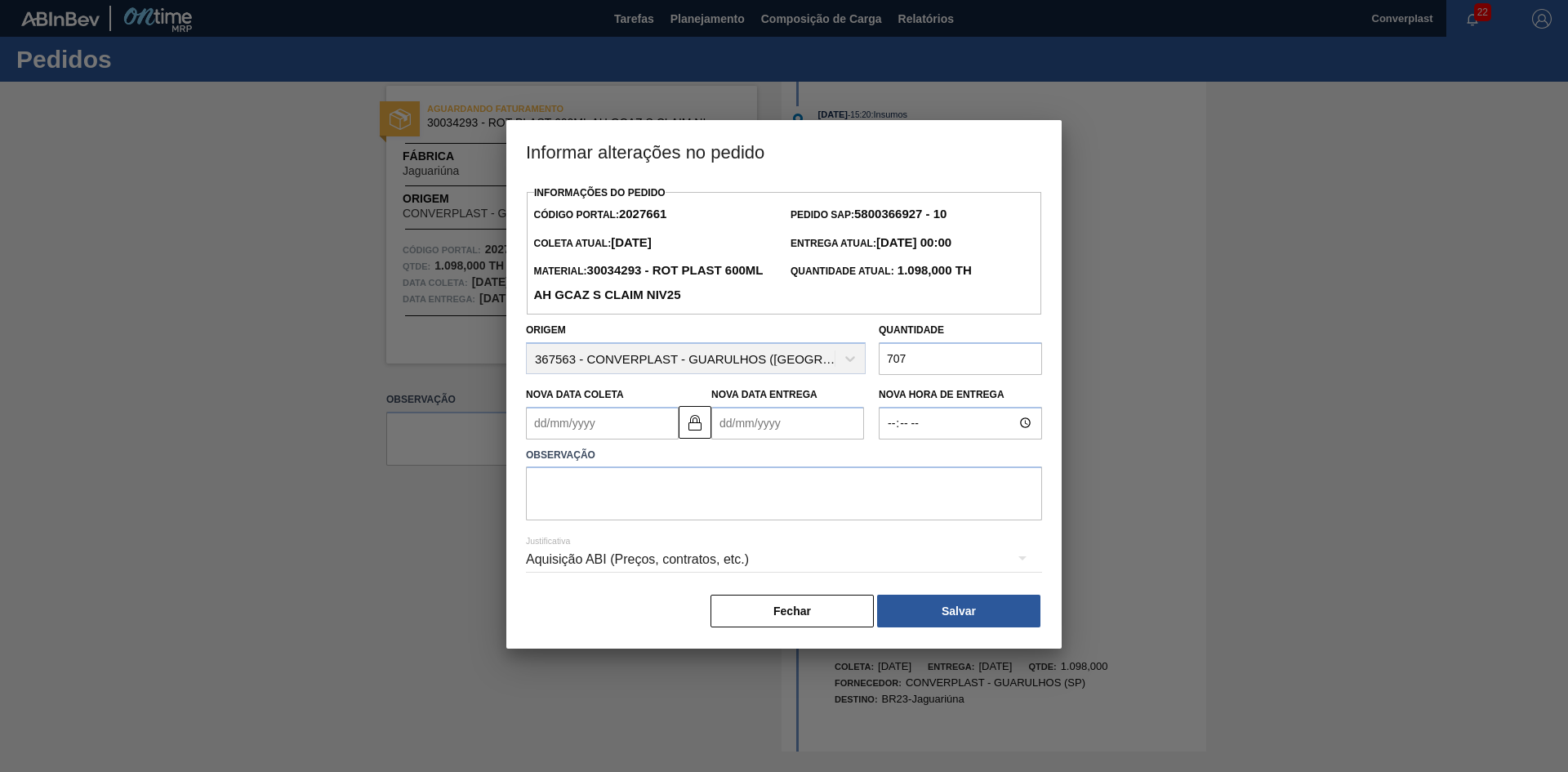
type input "707"
click at [769, 501] on textarea at bounding box center [784, 493] width 516 height 54
type textarea "ajuste quantidade"
click at [588, 417] on Coleta2027661 "Nova Data Coleta" at bounding box center [602, 423] width 152 height 32
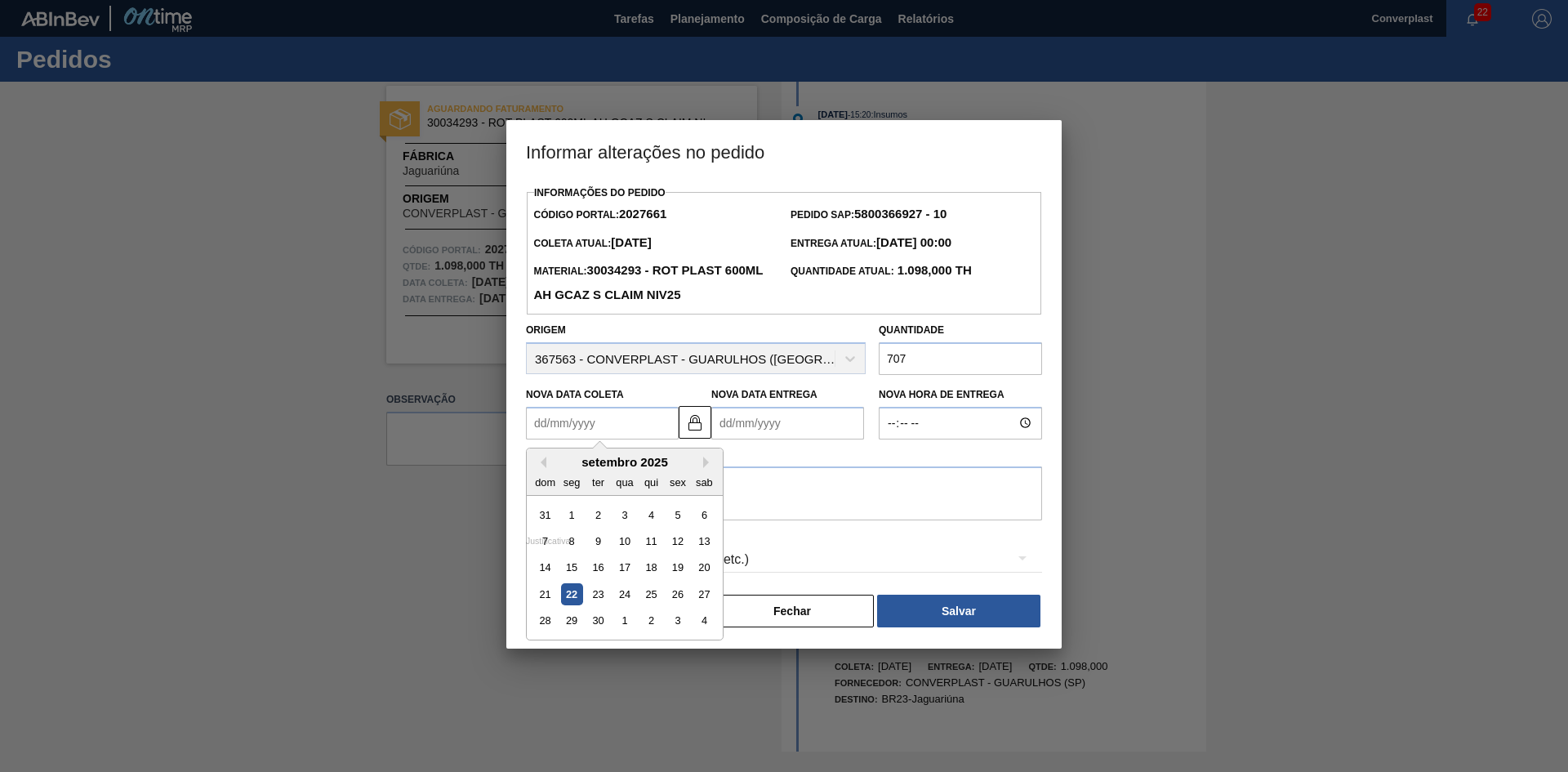
type Coleta2027661 "2"
type Entrega2027661 "[DATE]"
type Coleta2027661 "24"
type Entrega2027661 "[DATE]"
click at [625, 598] on div "24" at bounding box center [624, 593] width 22 height 22
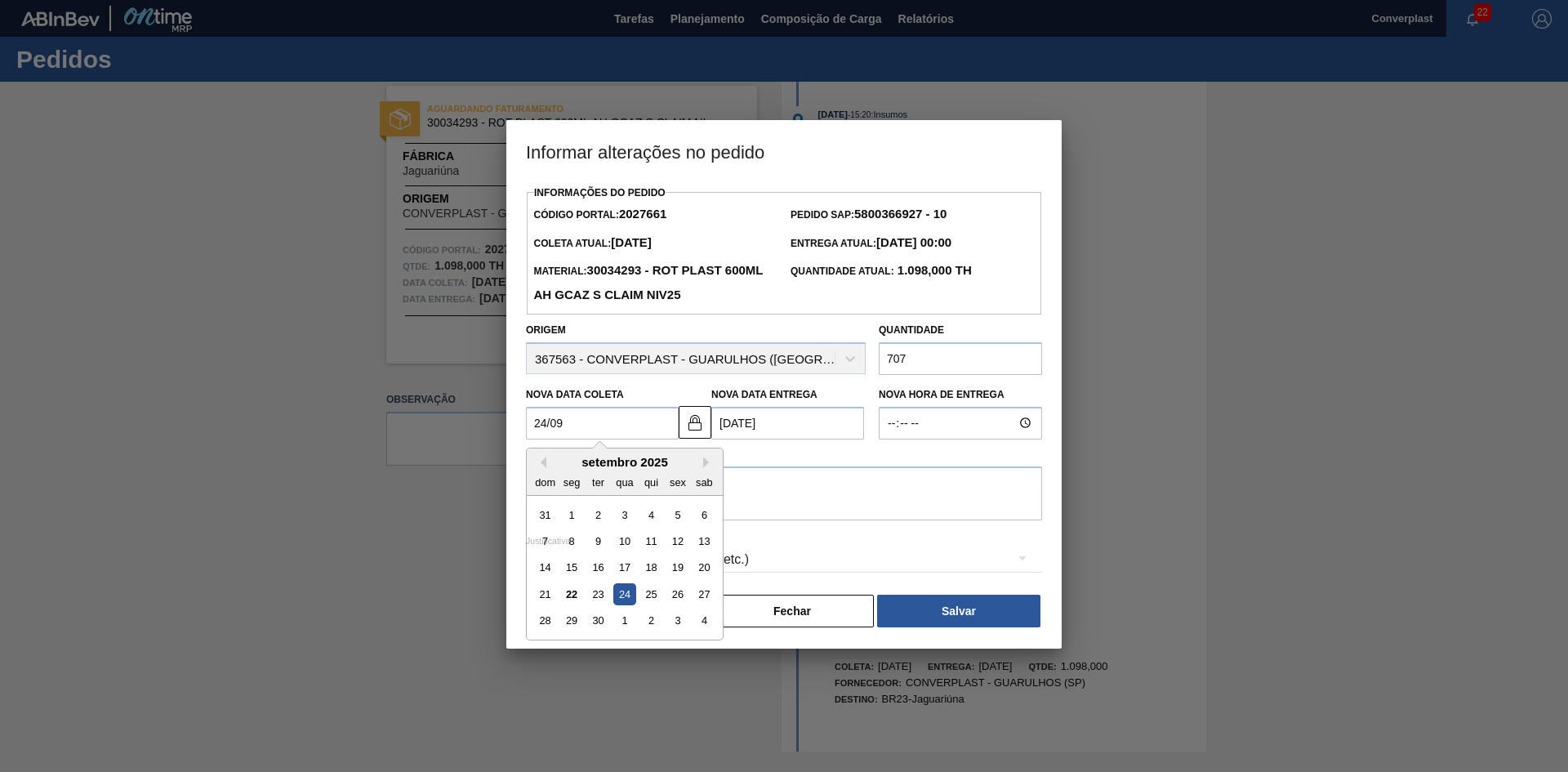
type Coleta2027661 "[DATE]"
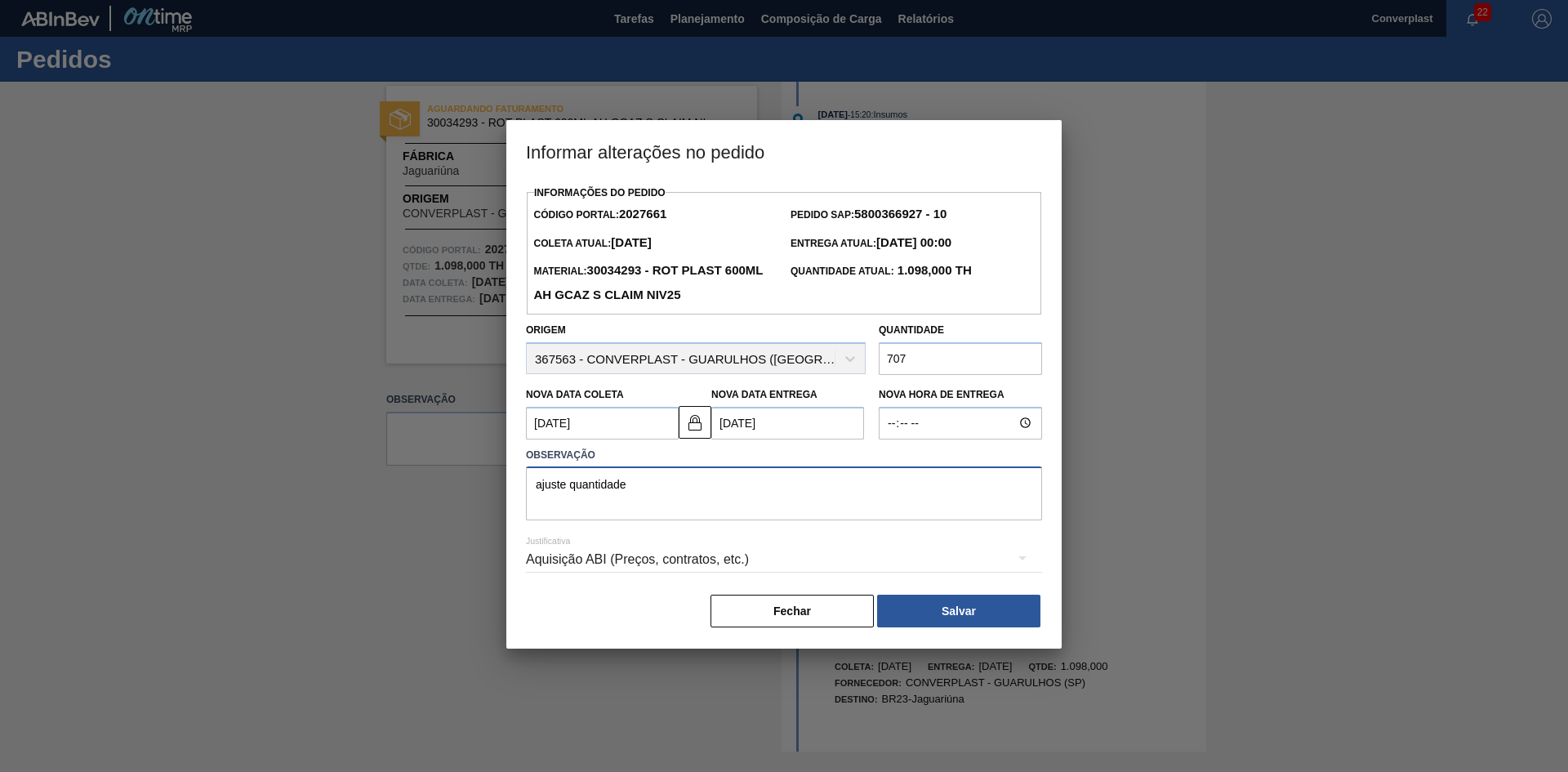
click at [639, 497] on textarea "ajuste quantidade" at bounding box center [784, 493] width 516 height 54
click at [967, 612] on button "Salvar" at bounding box center [958, 610] width 163 height 32
click at [991, 612] on button "Salvar" at bounding box center [958, 610] width 163 height 32
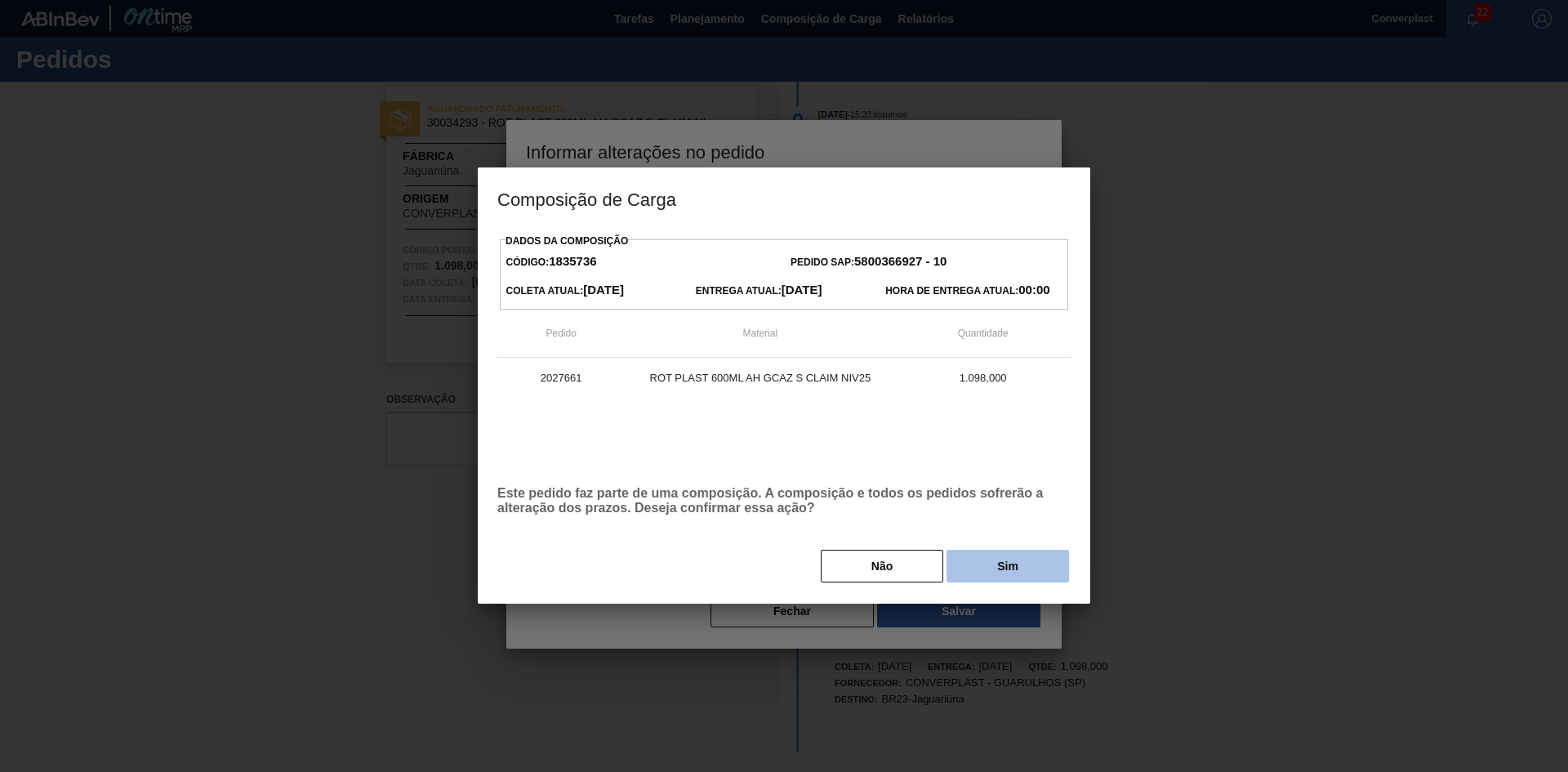
click at [1003, 567] on button "Sim" at bounding box center [1007, 565] width 123 height 32
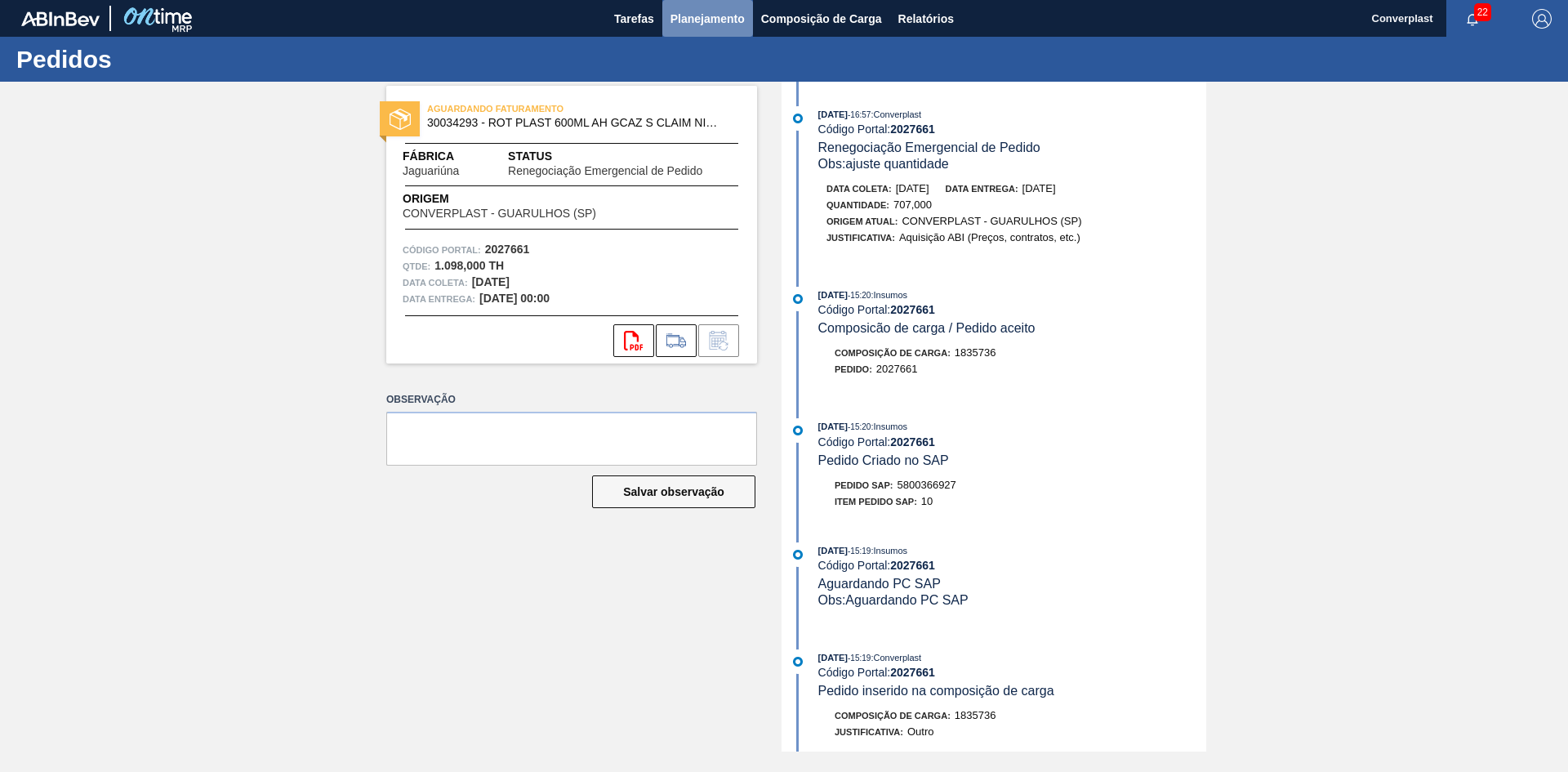
click at [721, 19] on span "Planejamento" at bounding box center [706, 18] width 74 height 19
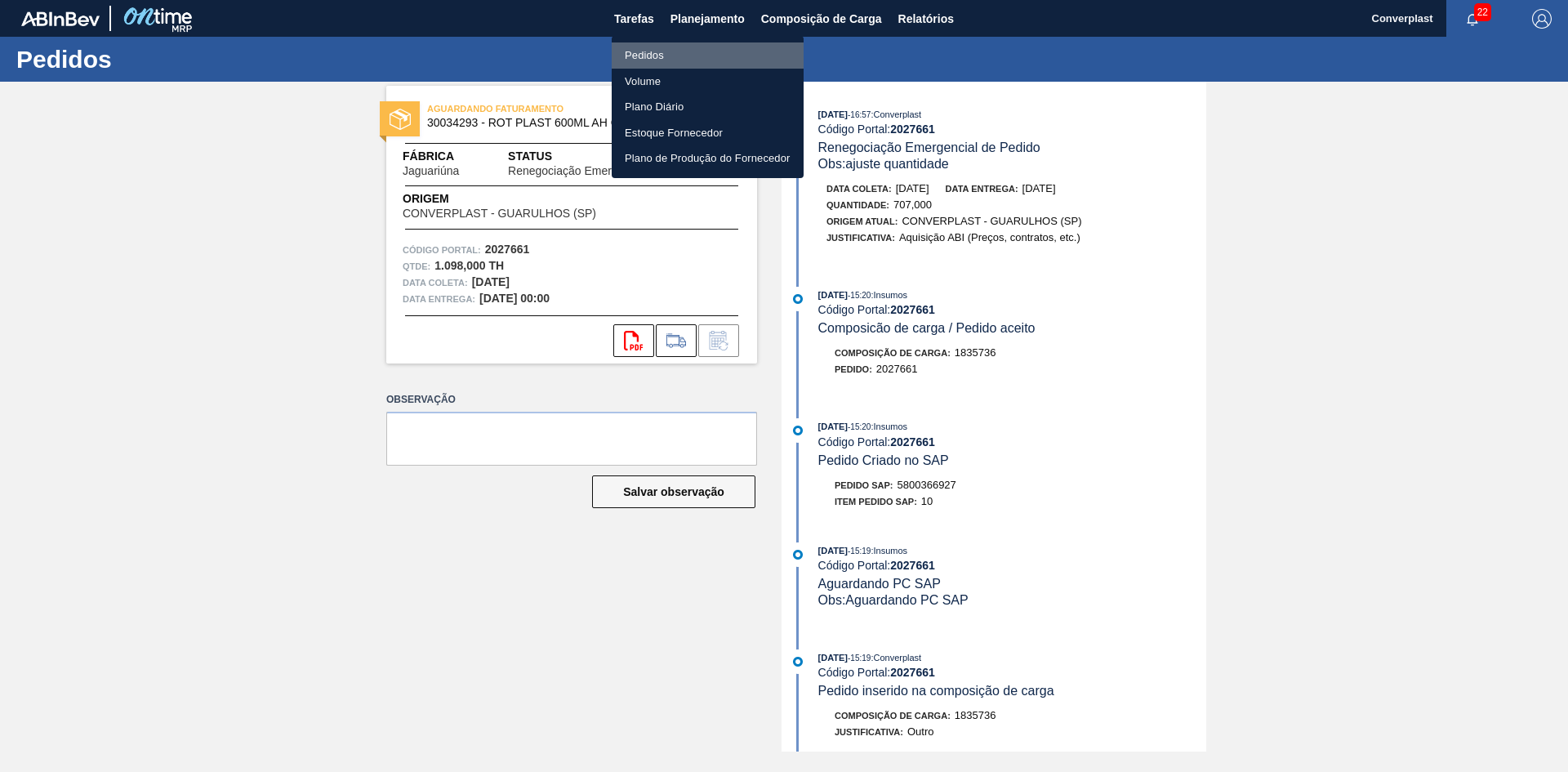
click at [670, 53] on li "Pedidos" at bounding box center [707, 56] width 192 height 26
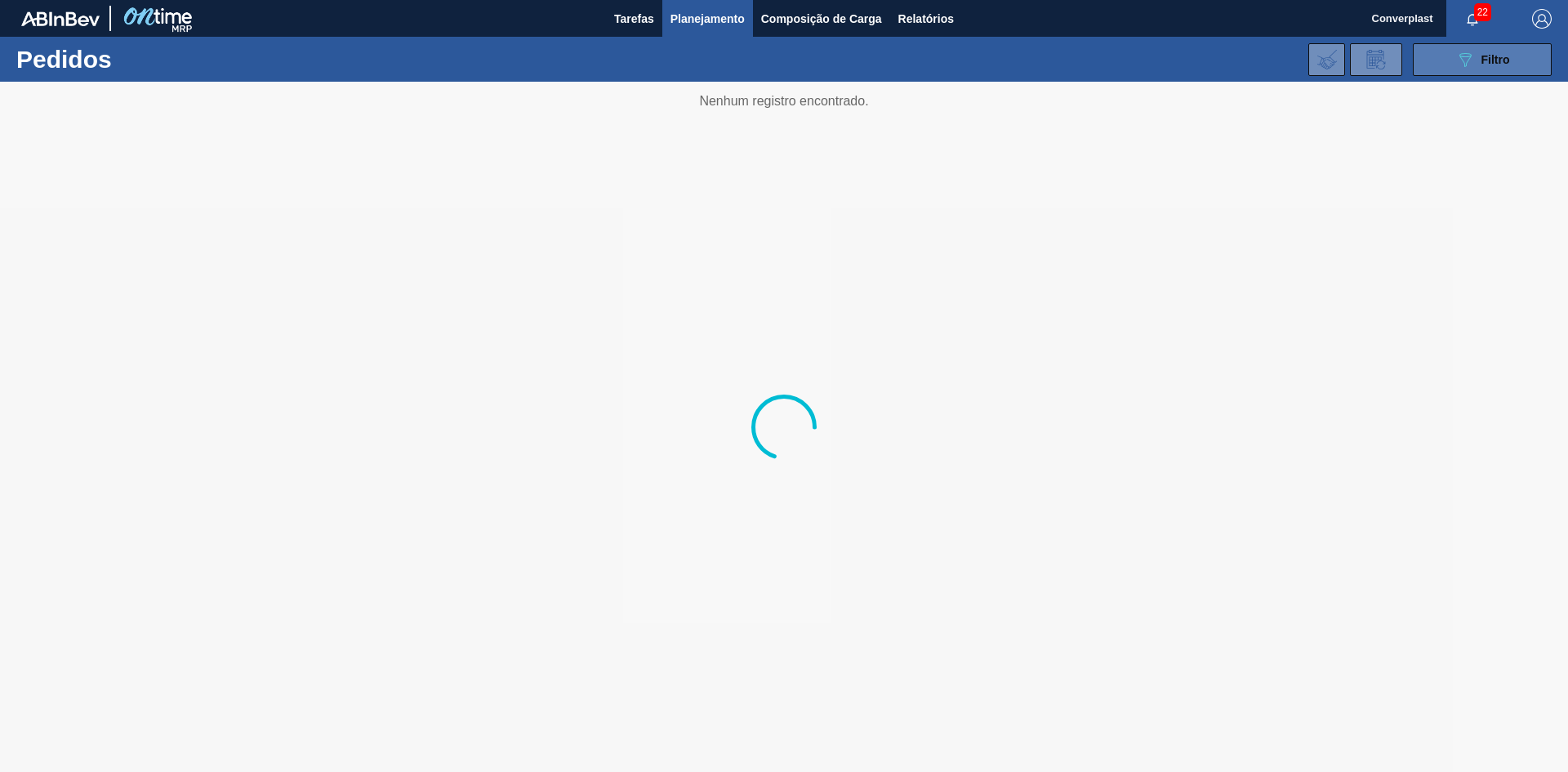
click at [1477, 58] on div "089F7B8B-B2A5-4AFE-B5C0-19BA573D28AC Filtro" at bounding box center [1482, 59] width 55 height 19
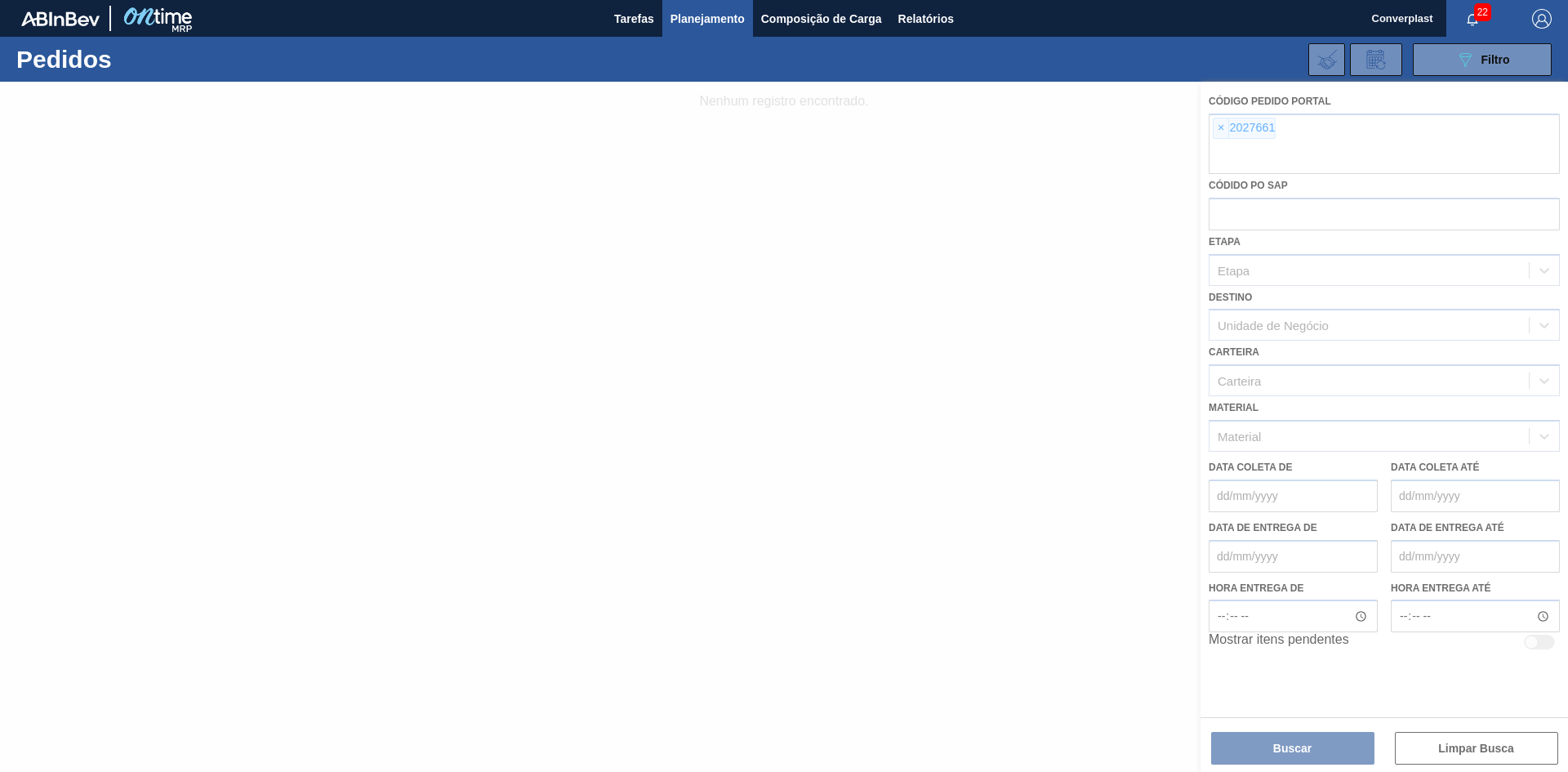
click at [1220, 127] on div at bounding box center [784, 427] width 1568 height 690
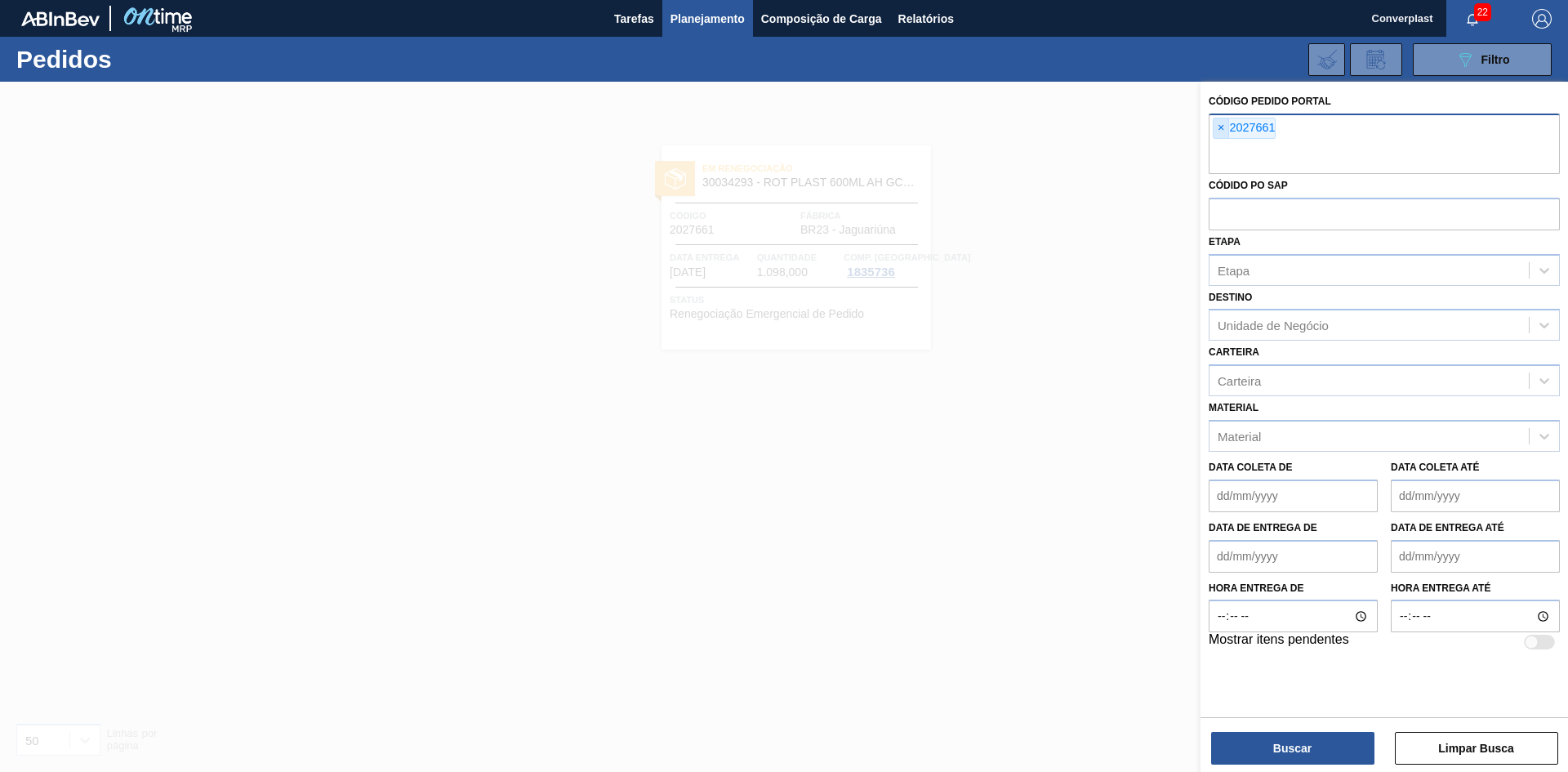
click at [1220, 136] on span "×" at bounding box center [1221, 128] width 16 height 19
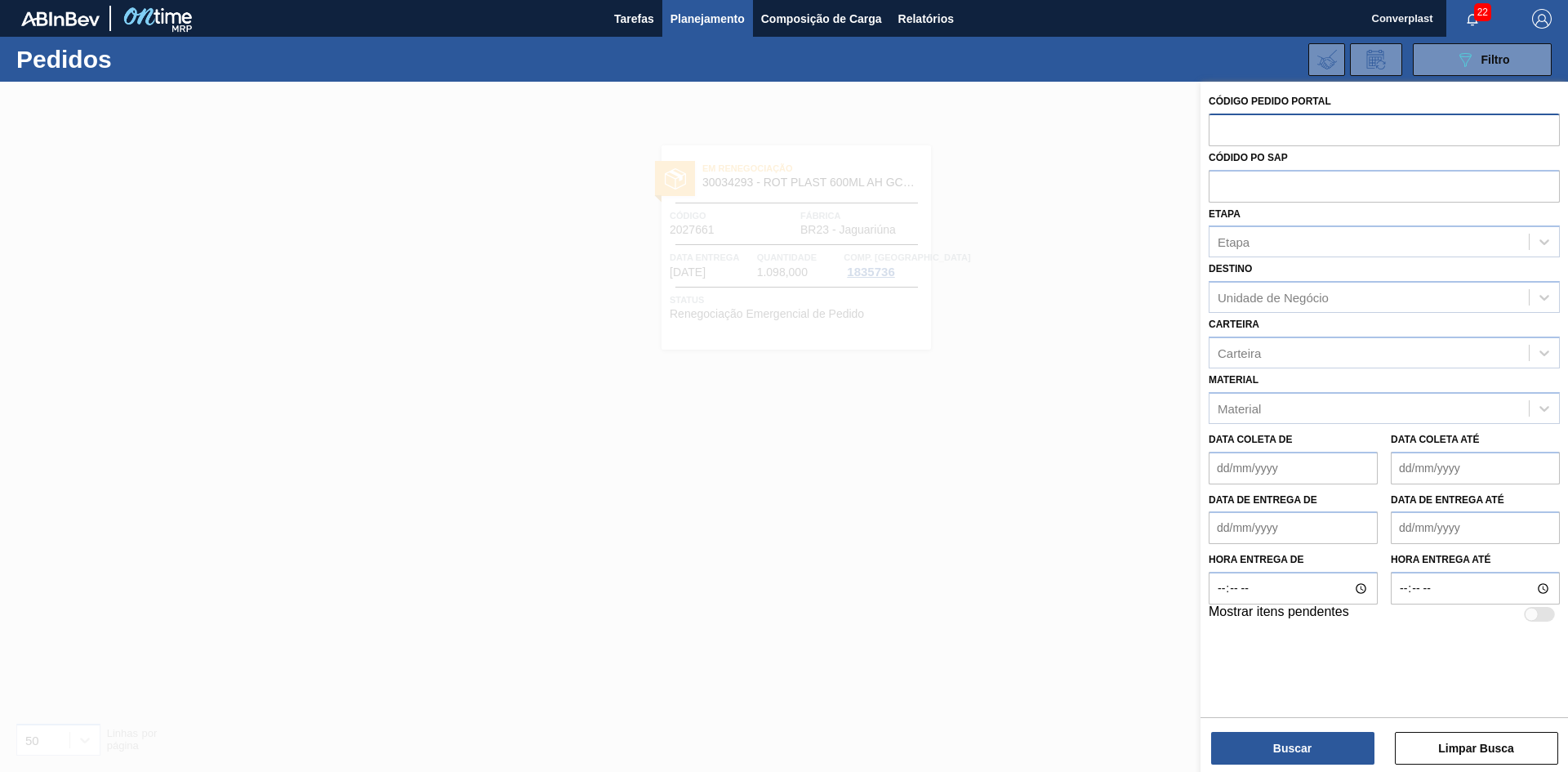
paste input "2023518"
type input "2023518"
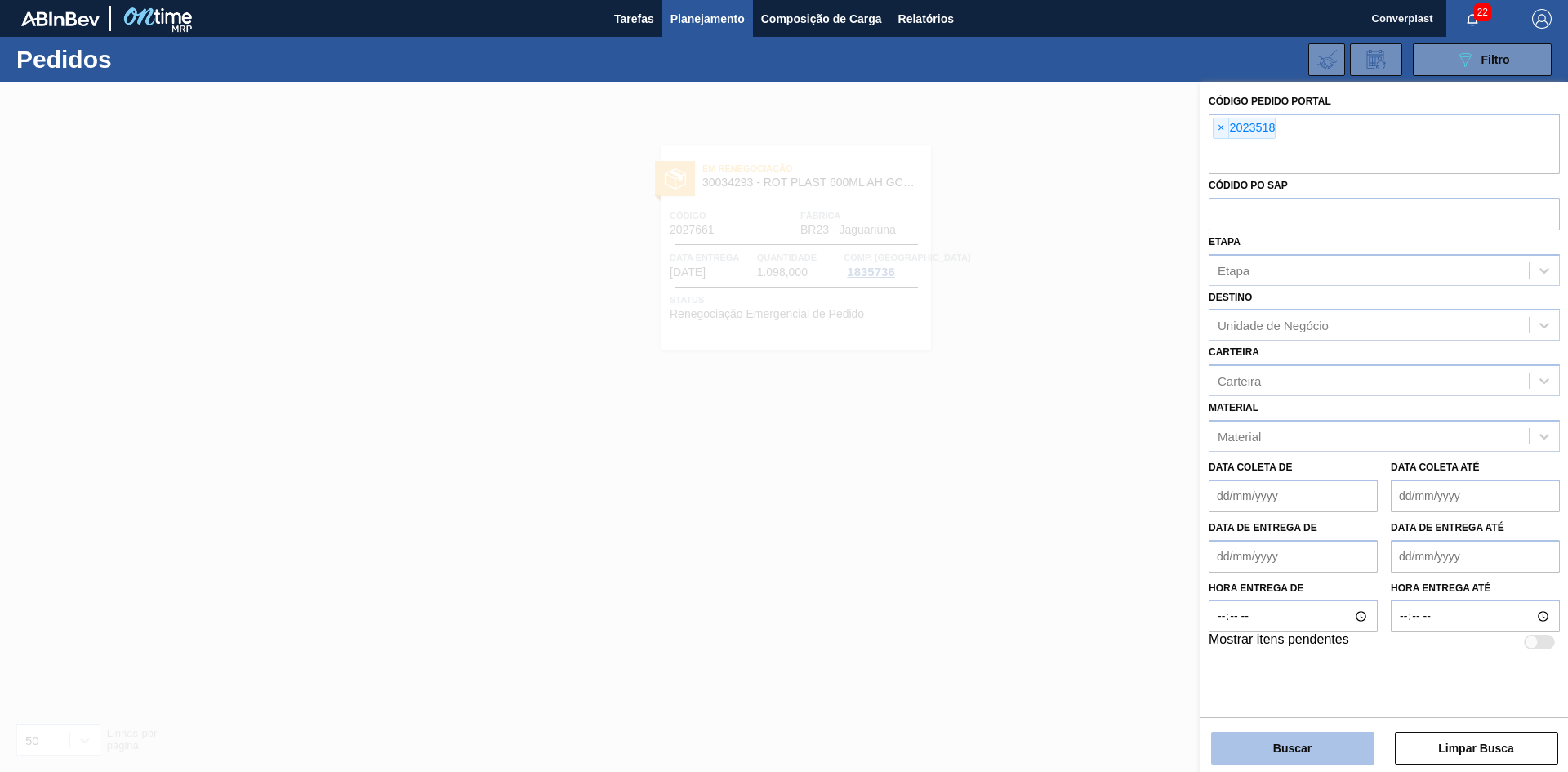
click at [1348, 749] on button "Buscar" at bounding box center [1292, 748] width 163 height 32
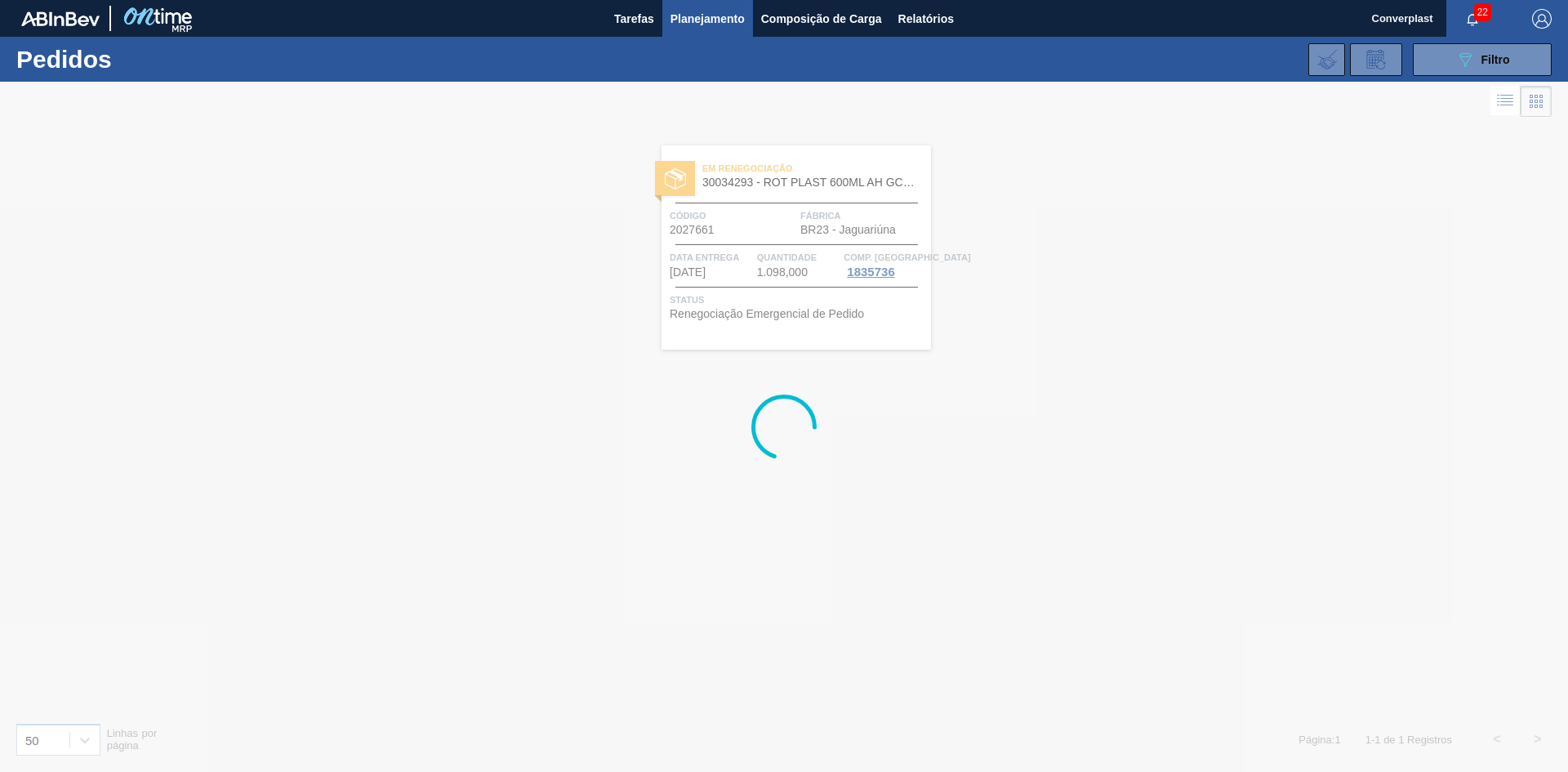
click at [977, 400] on div at bounding box center [784, 427] width 1568 height 690
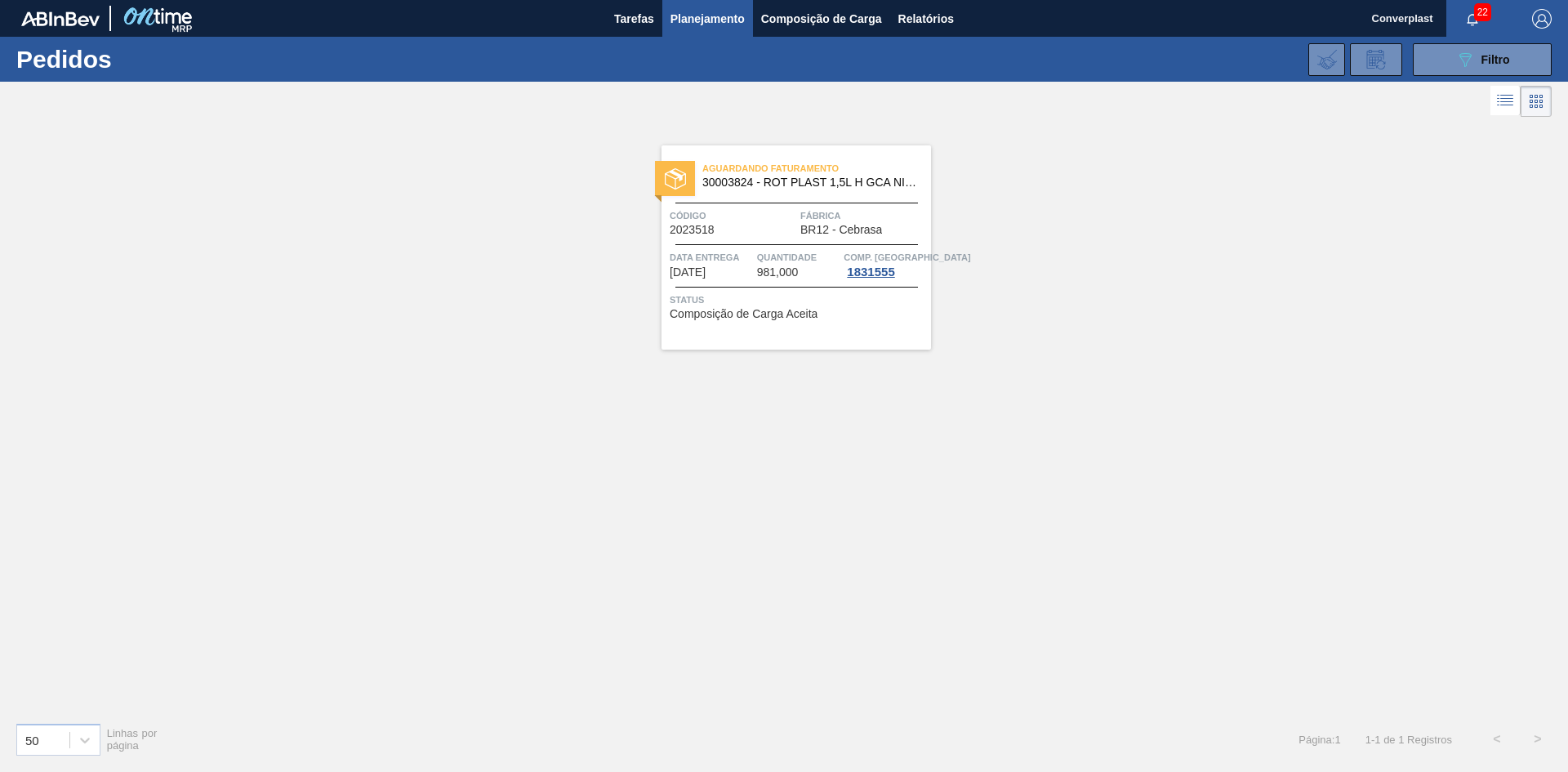
click at [914, 336] on div "Aguardando Faturamento 30003824 - ROT PLAST 1,5L H GCA NIV22 Código 2023518 Fáb…" at bounding box center [795, 247] width 269 height 204
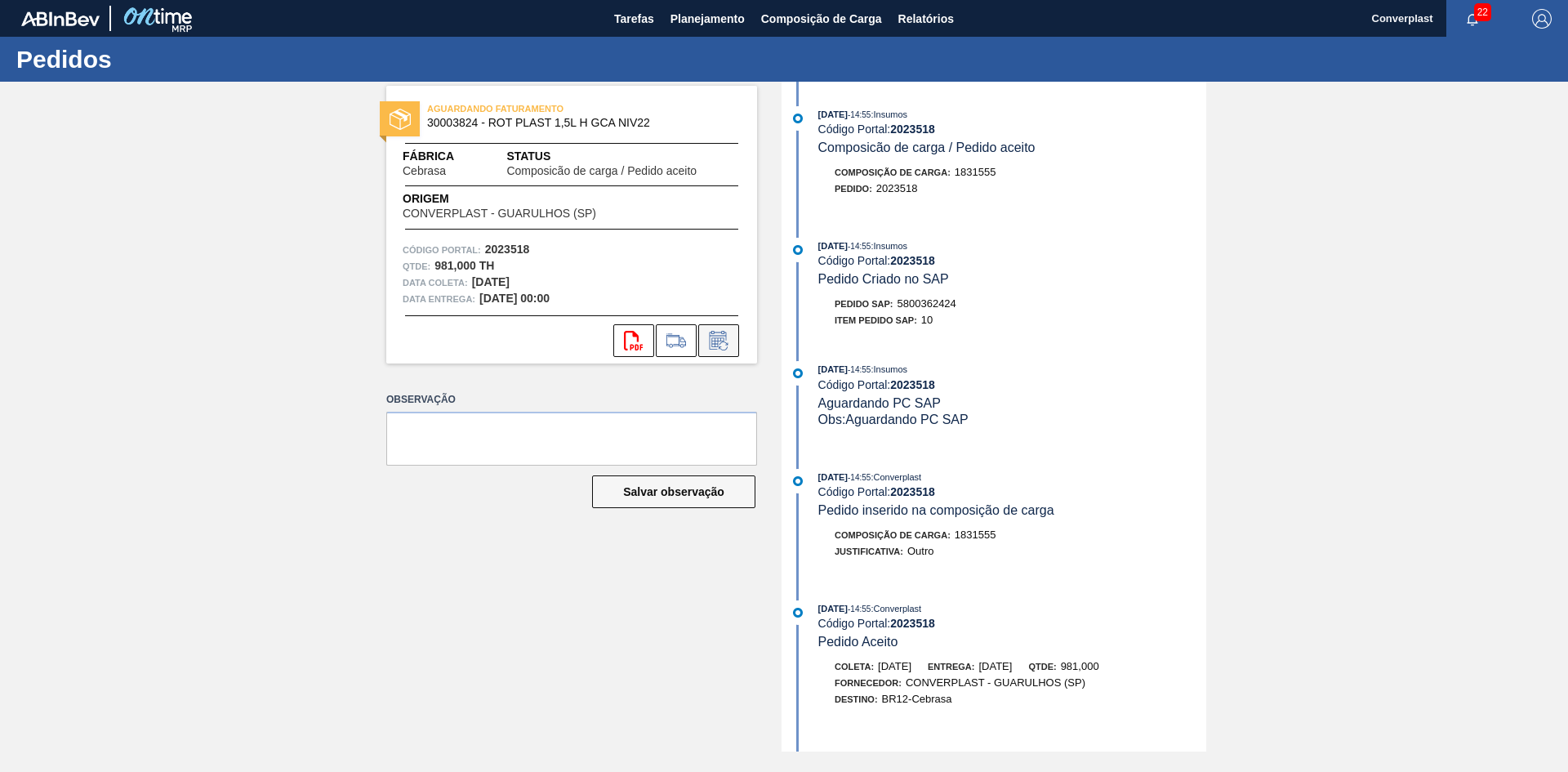
click at [707, 344] on icon at bounding box center [719, 341] width 26 height 19
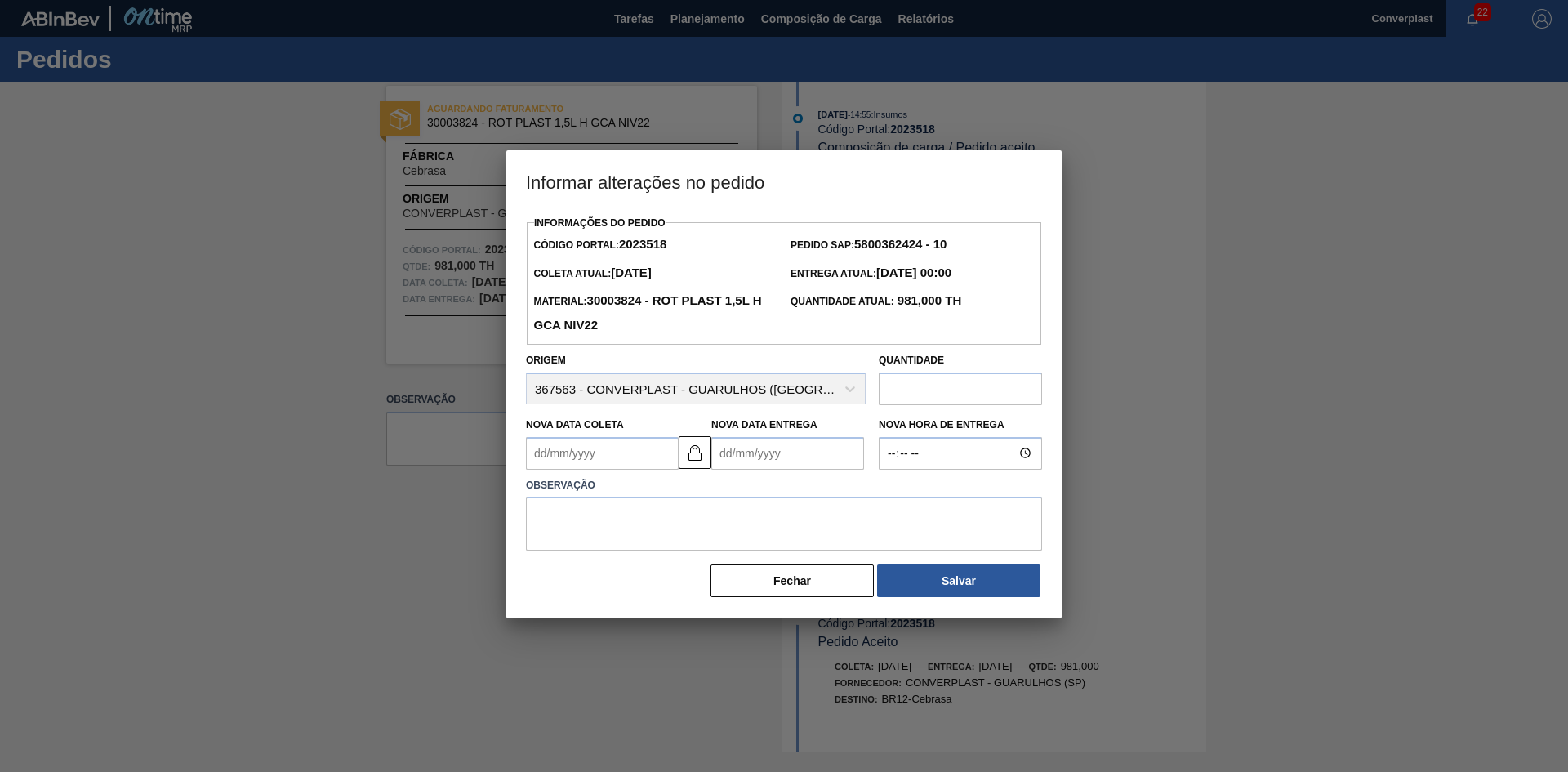
click at [933, 394] on input "text" at bounding box center [959, 388] width 163 height 32
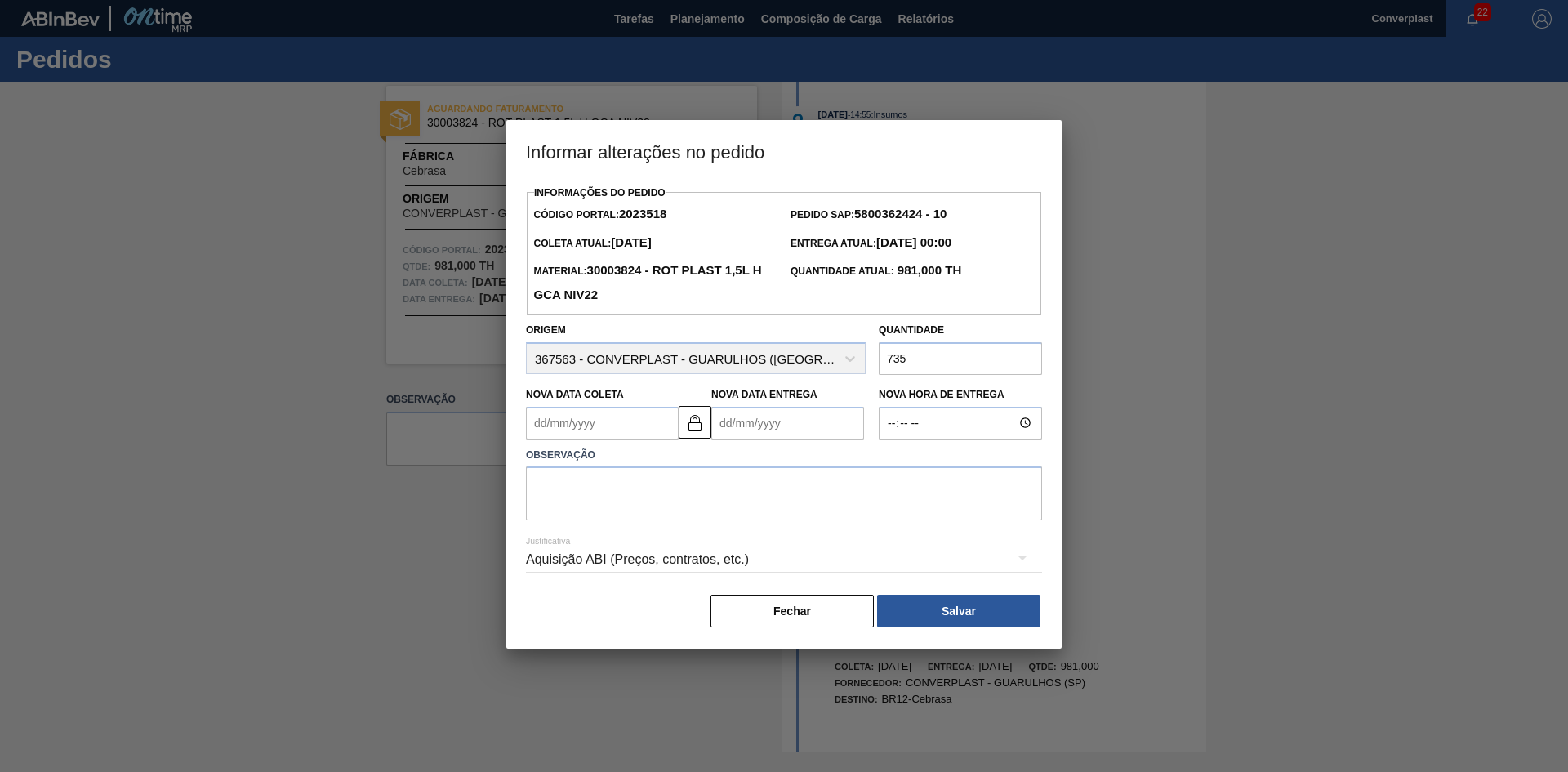
type input "735"
click at [586, 429] on Coleta2023518 "Nova Data Coleta" at bounding box center [602, 423] width 152 height 32
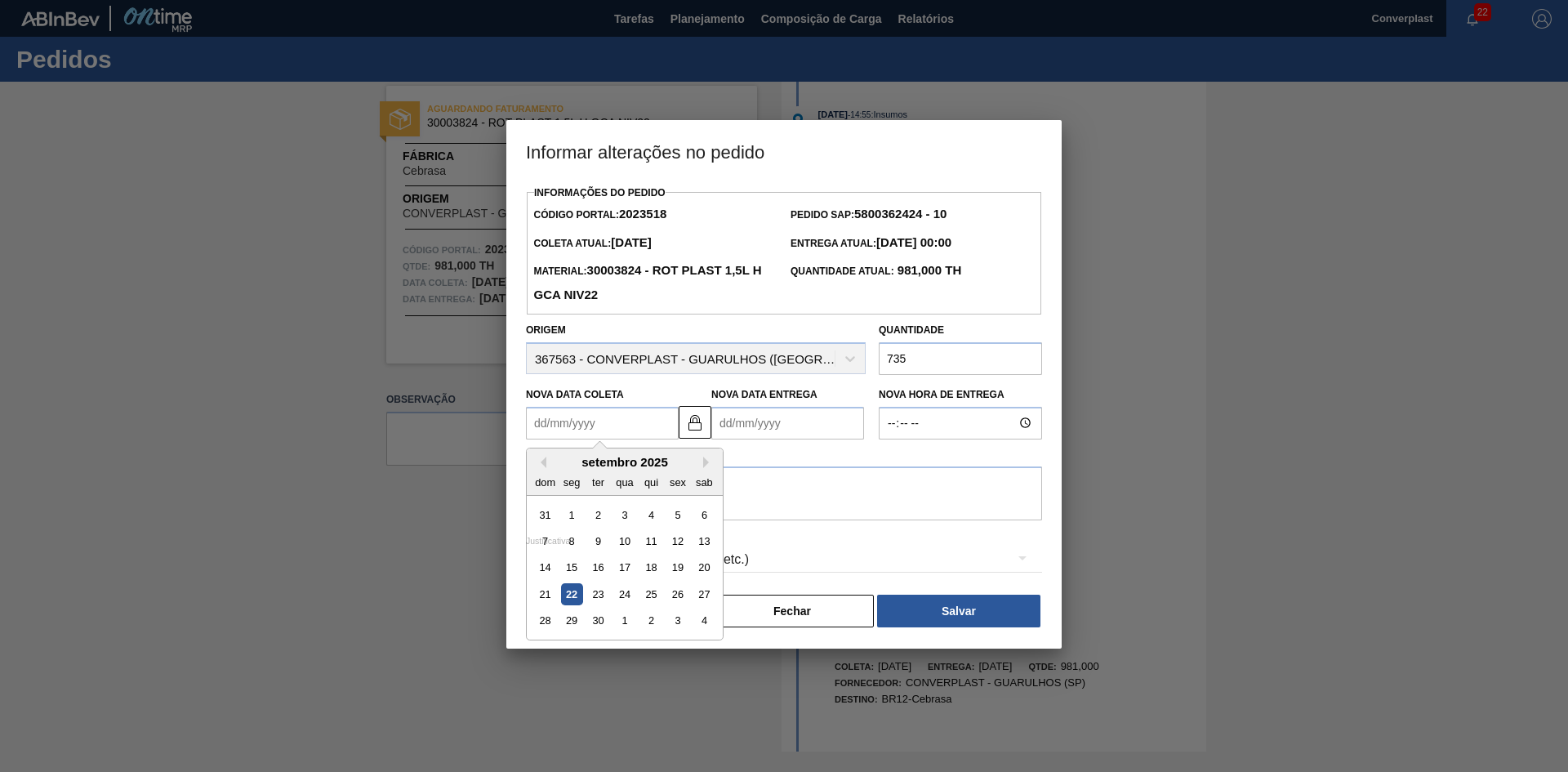
type Coleta2023518 "2"
type Entrega2023518 "[DATE]"
type Coleta2023518 "2/"
type Entrega2023518 "[DATE]"
type Coleta2023518 "2"
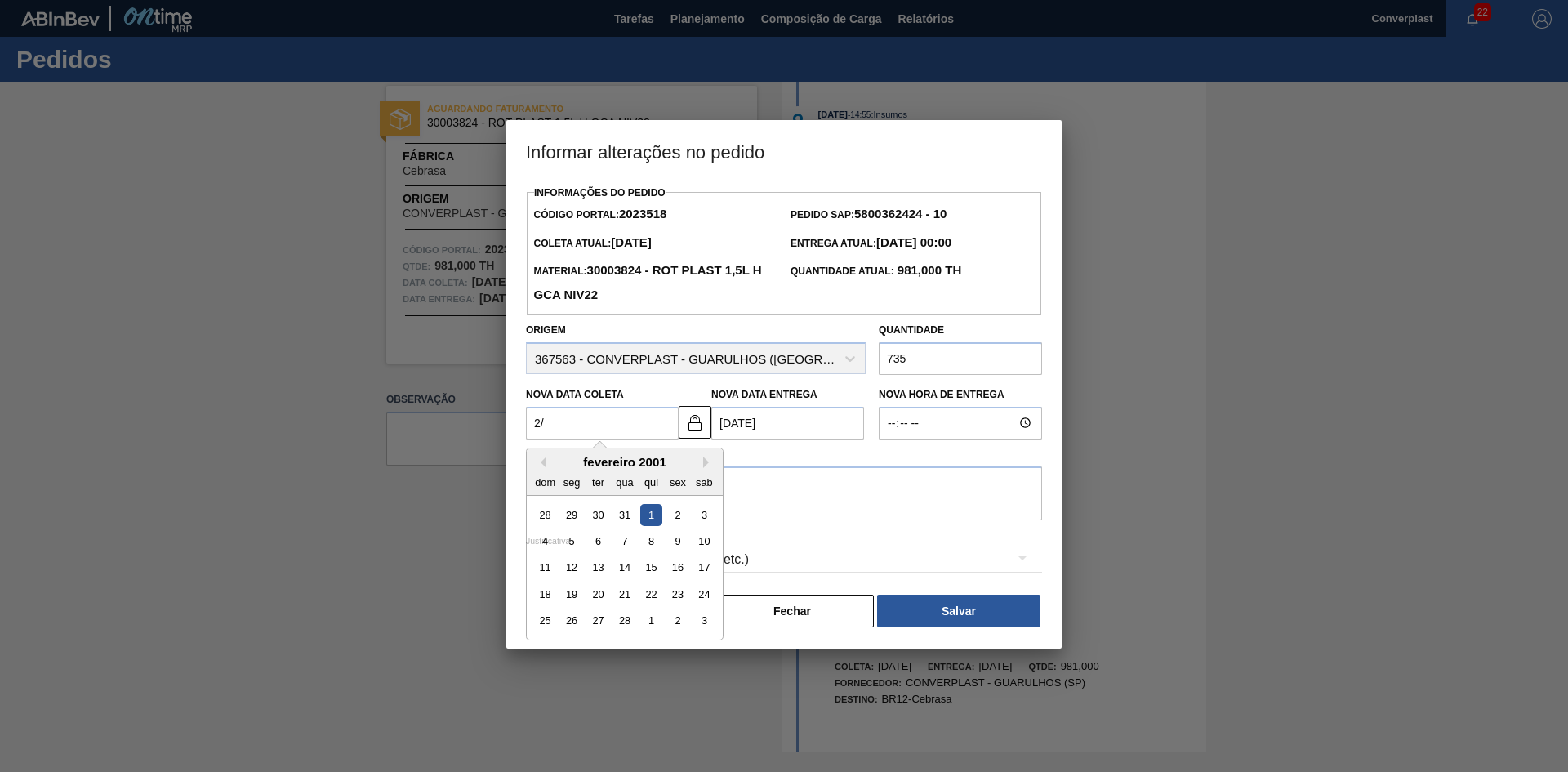
type Entrega2023518 "[DATE]"
type Coleta2023518 "26"
type Entrega2023518 "[DATE]"
click at [672, 600] on div "26" at bounding box center [677, 593] width 22 height 22
type Coleta2023518 "[DATE]"
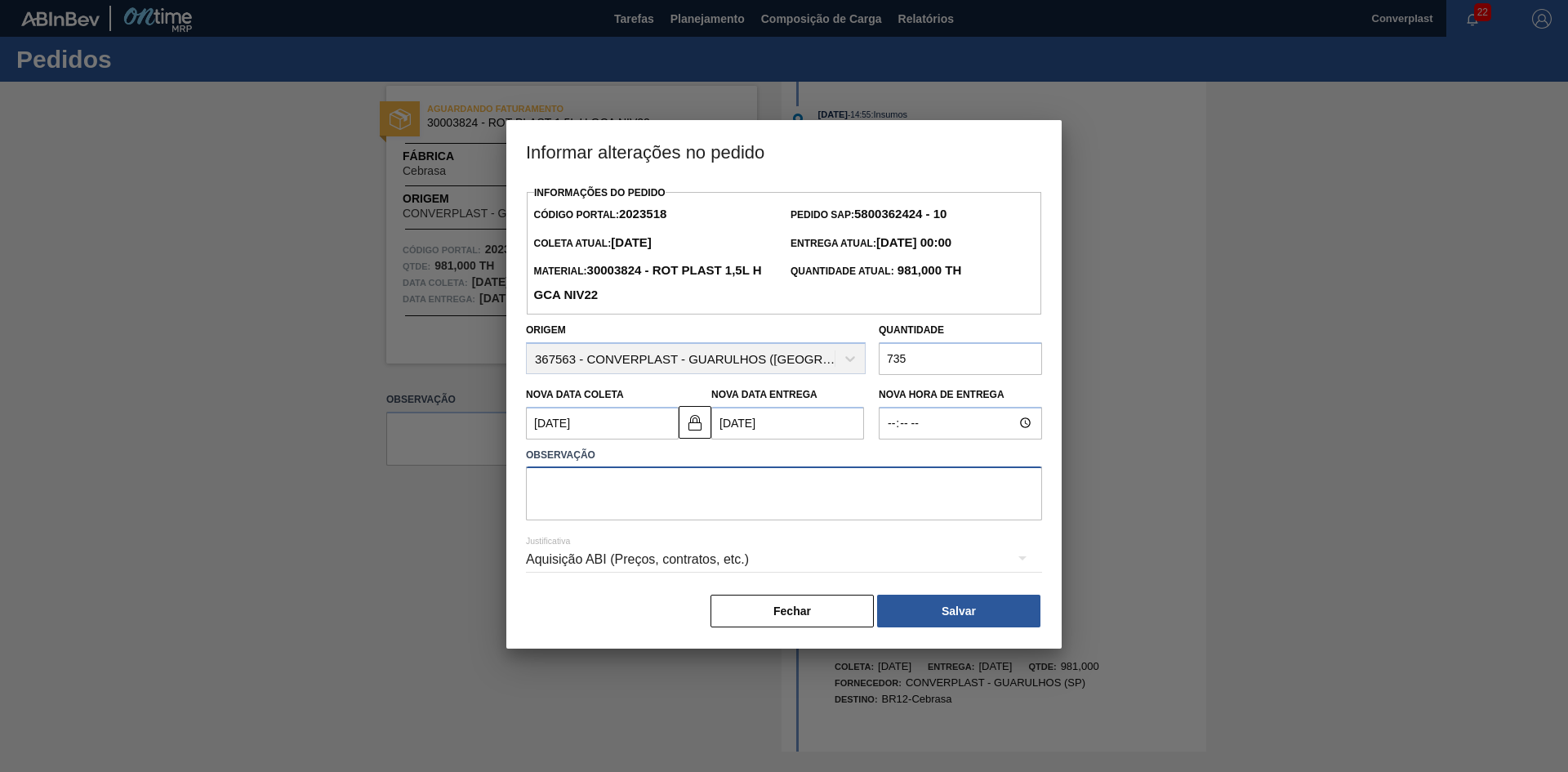
click at [722, 520] on textarea at bounding box center [784, 493] width 516 height 54
type textarea "ajuste quantidade e data"
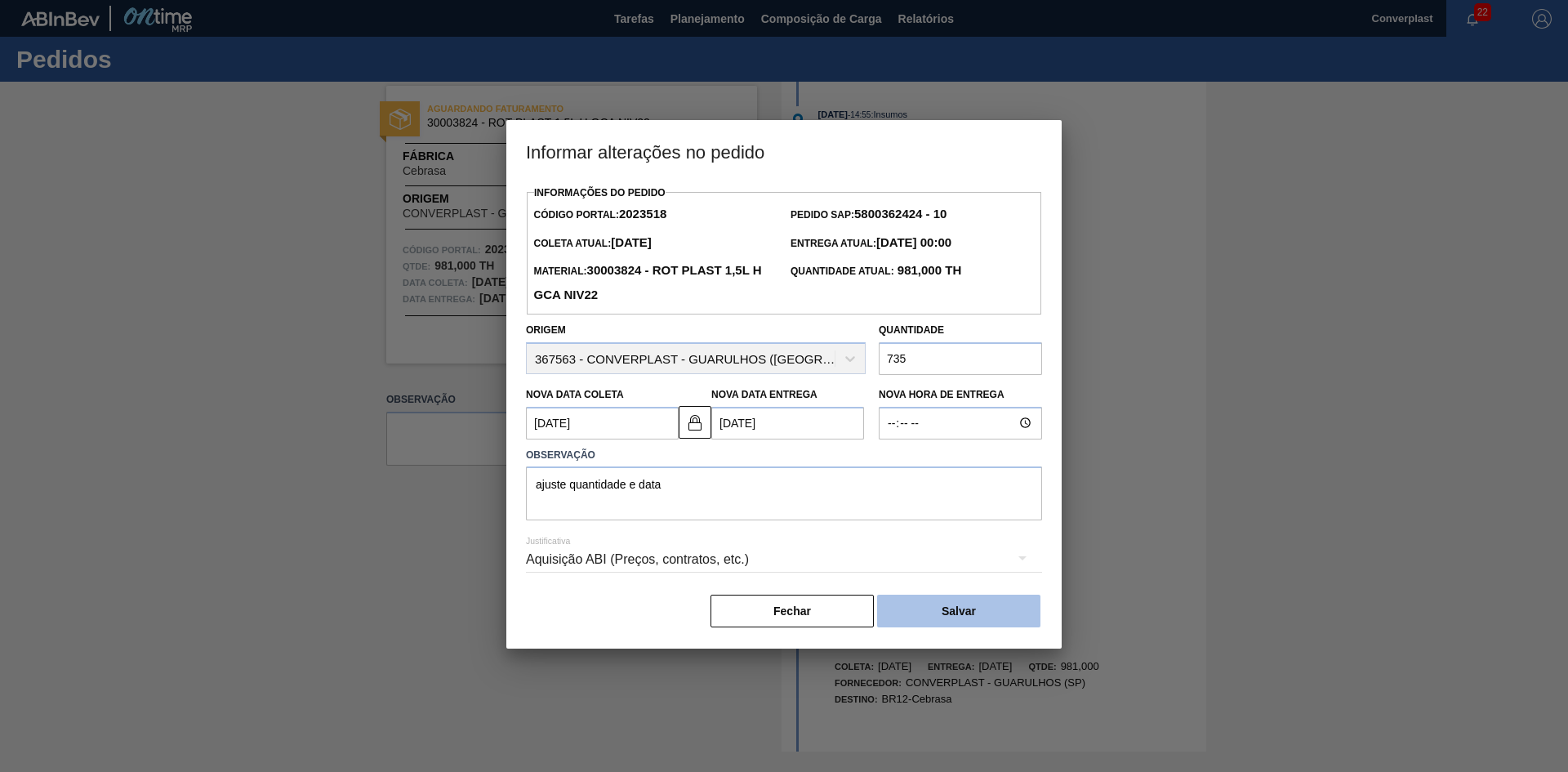
click at [952, 619] on button "Salvar" at bounding box center [958, 610] width 163 height 32
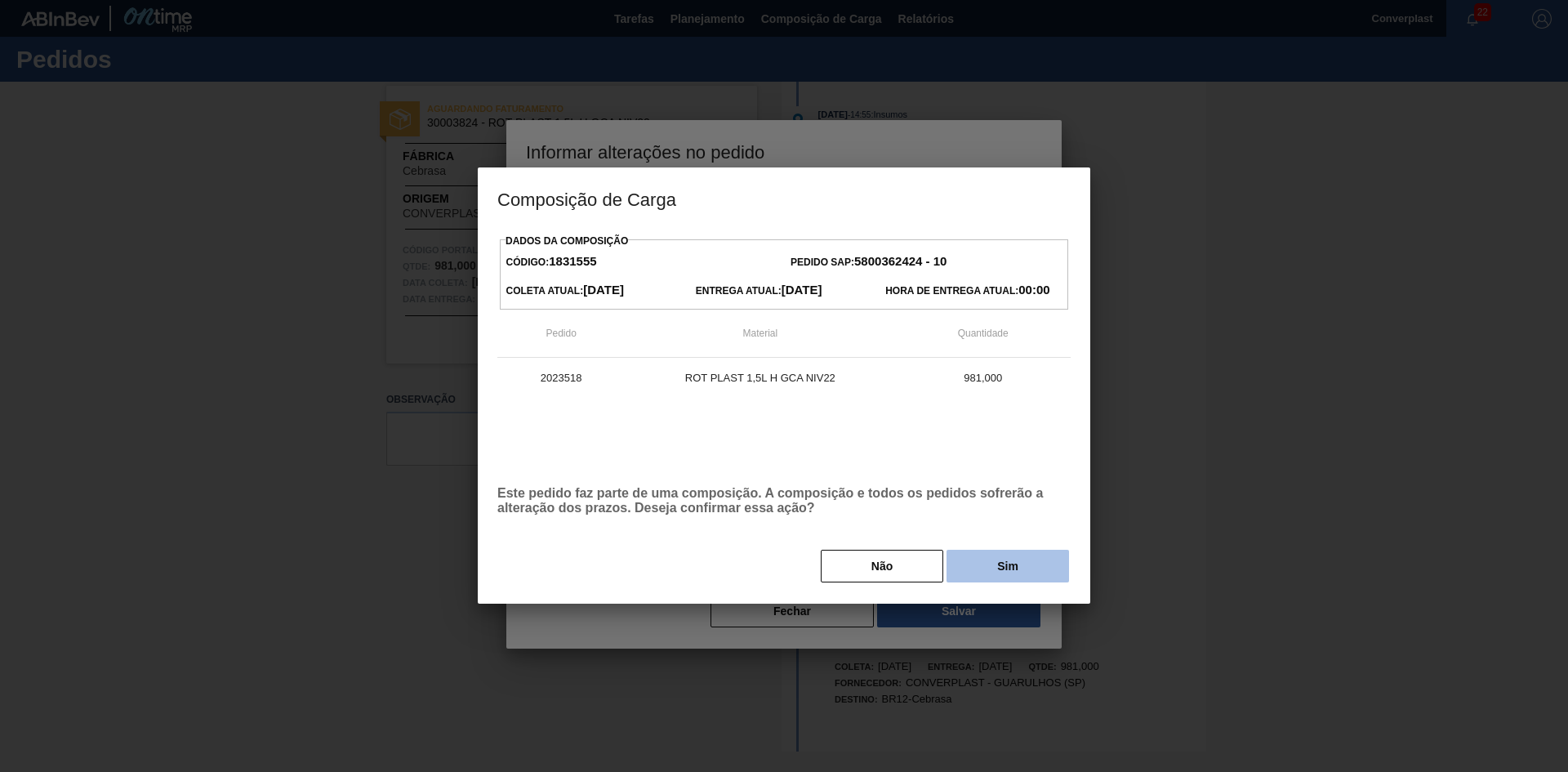
click at [980, 579] on button "Sim" at bounding box center [1007, 565] width 123 height 32
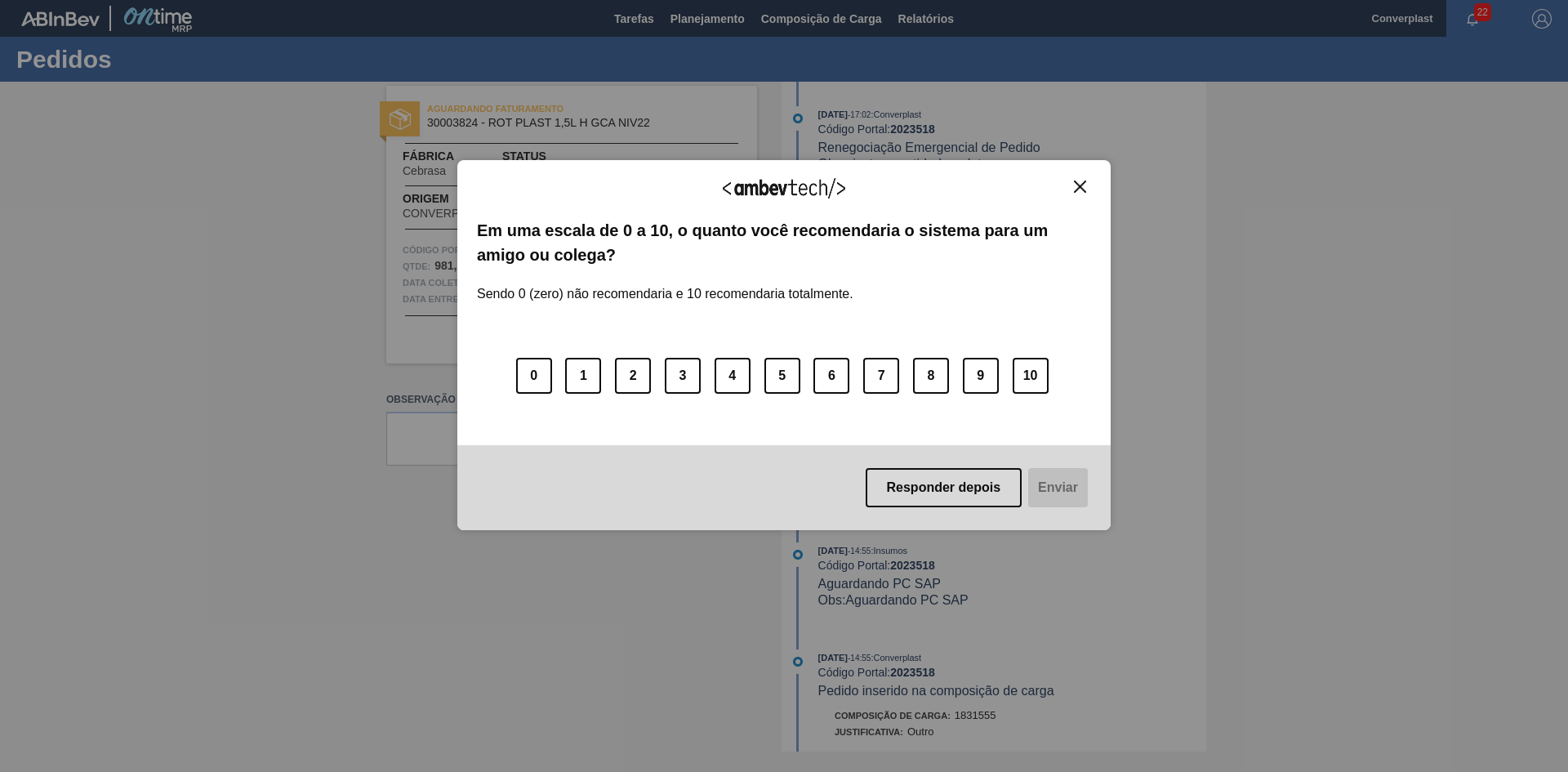
click at [1080, 190] on img "Close" at bounding box center [1080, 186] width 12 height 12
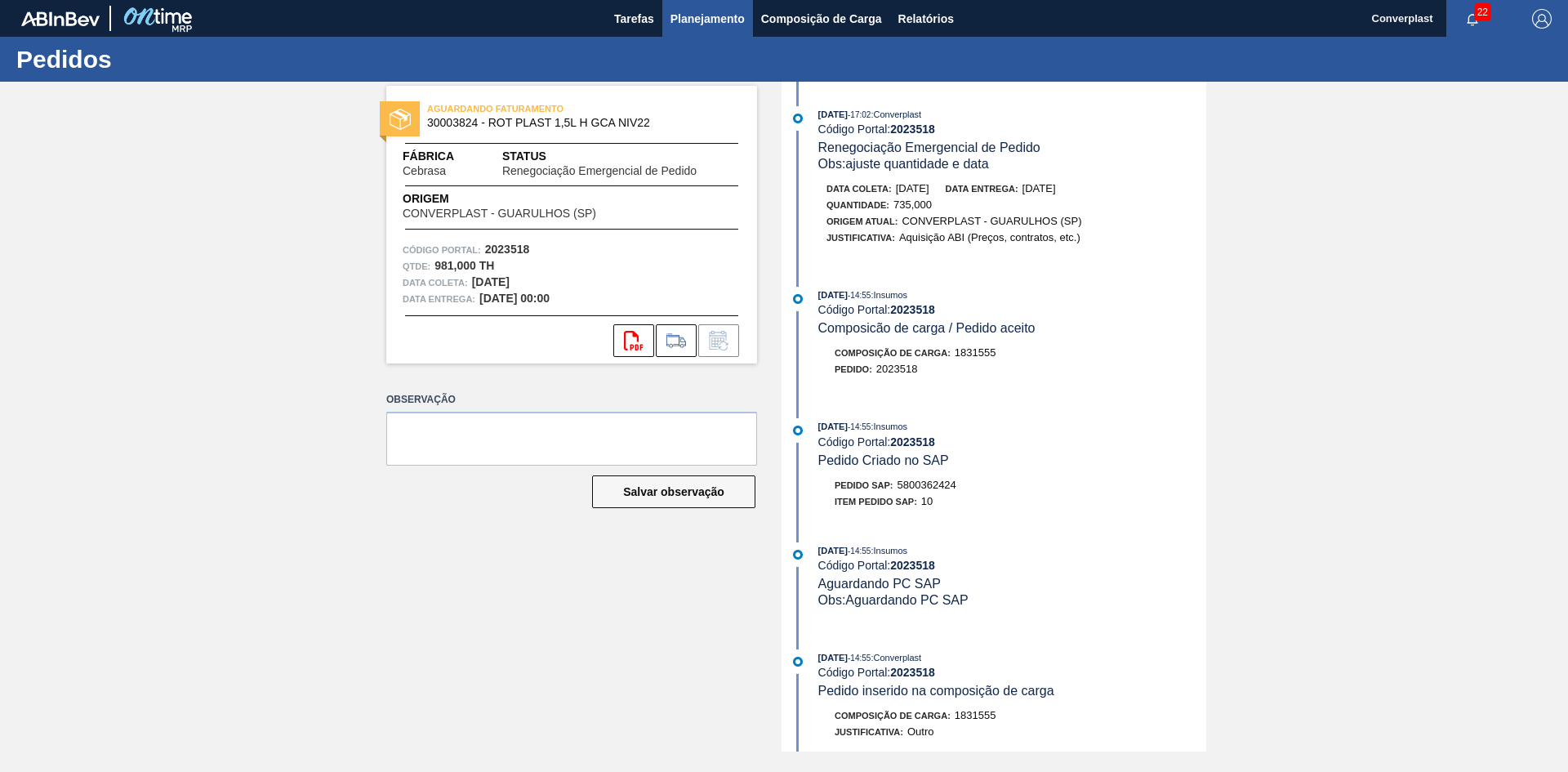
click at [708, 21] on span "Planejamento" at bounding box center [706, 18] width 74 height 19
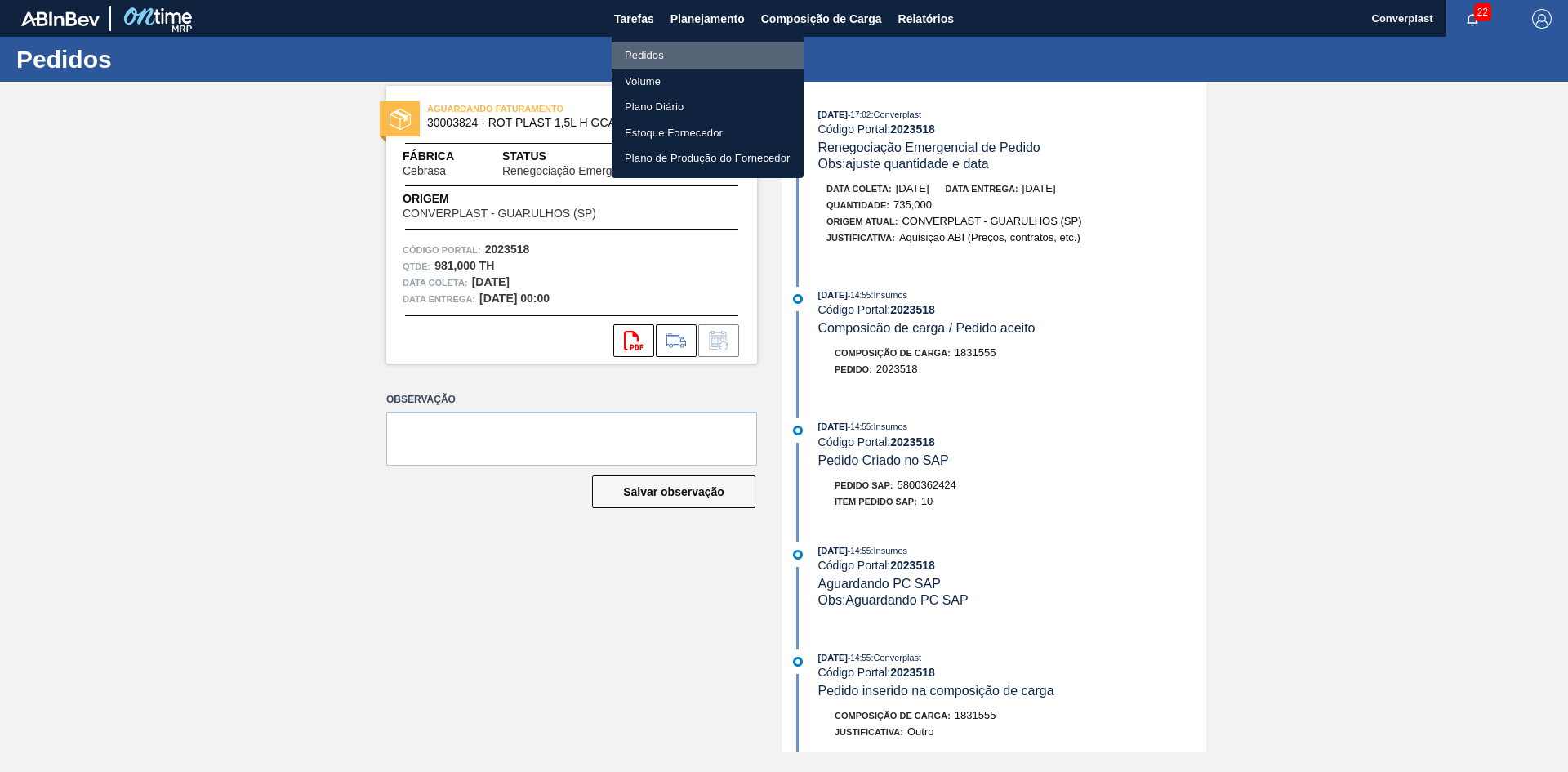
click at [629, 55] on li "Pedidos" at bounding box center [707, 56] width 192 height 26
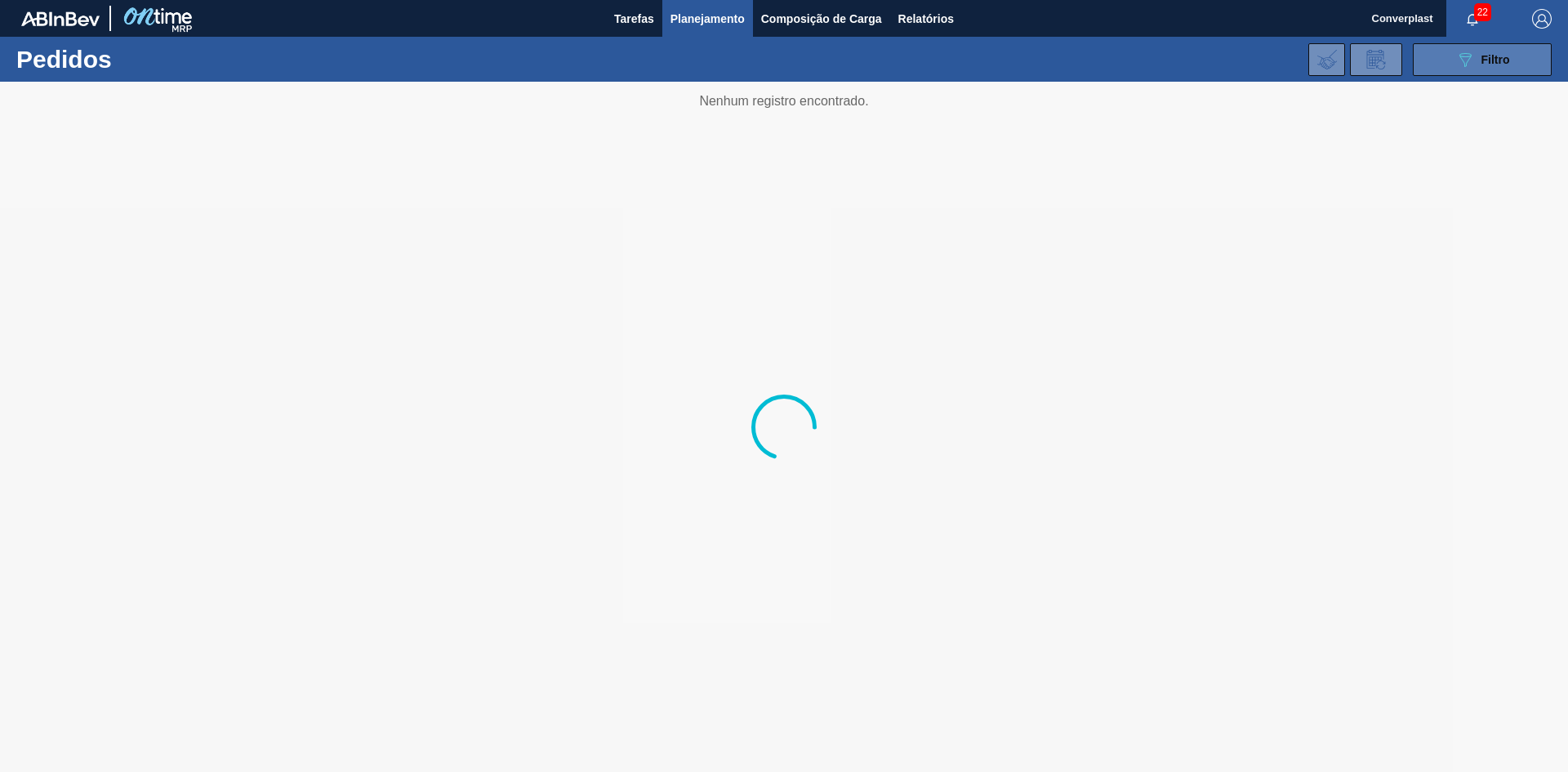
click at [1422, 64] on button "089F7B8B-B2A5-4AFE-B5C0-19BA573D28AC Filtro" at bounding box center [1481, 59] width 139 height 32
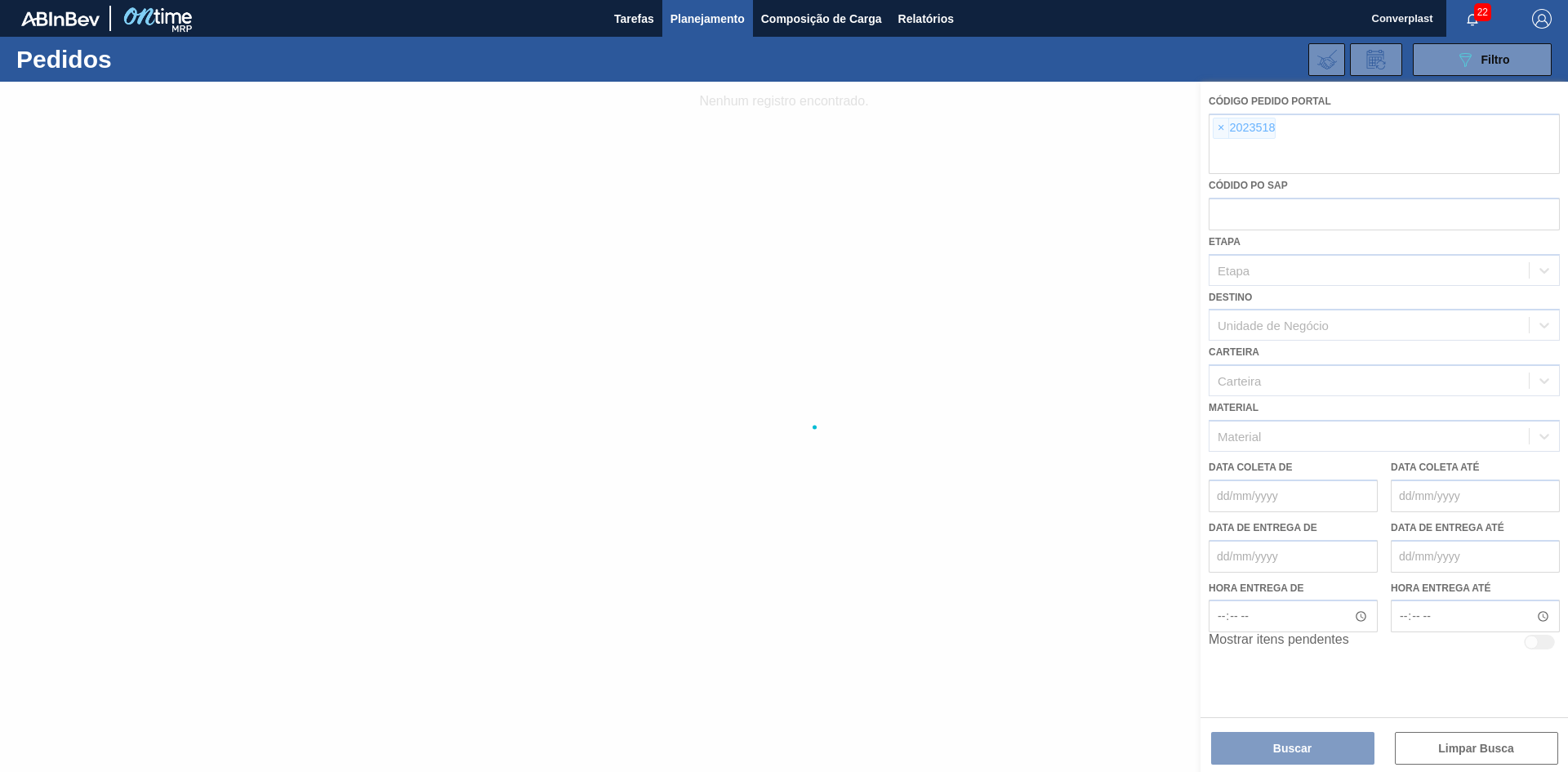
click at [1198, 128] on div at bounding box center [784, 427] width 1568 height 690
click at [1218, 128] on div at bounding box center [784, 427] width 1568 height 690
click at [1220, 126] on div at bounding box center [784, 427] width 1568 height 690
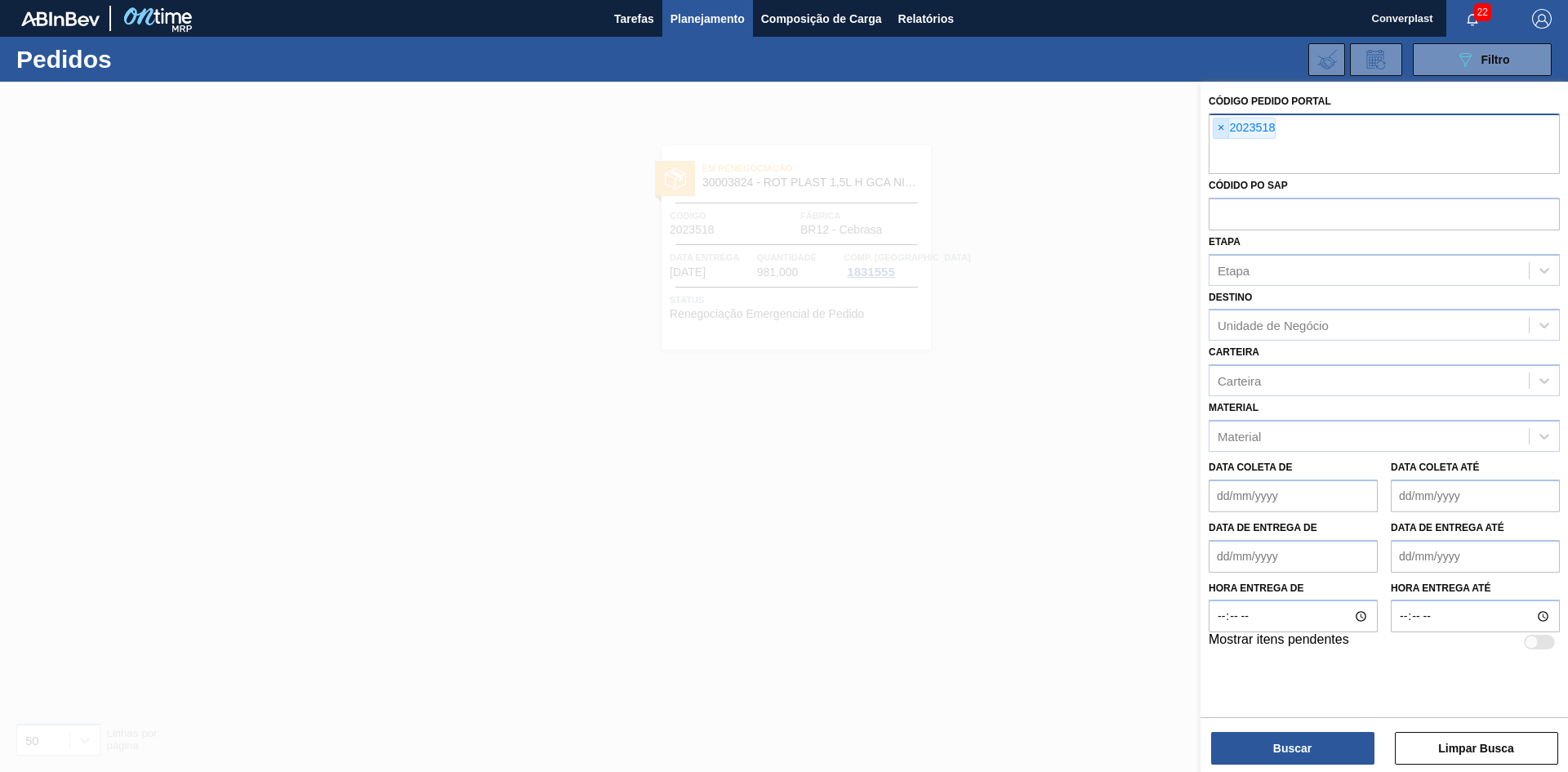
click at [1220, 130] on span "×" at bounding box center [1221, 128] width 16 height 19
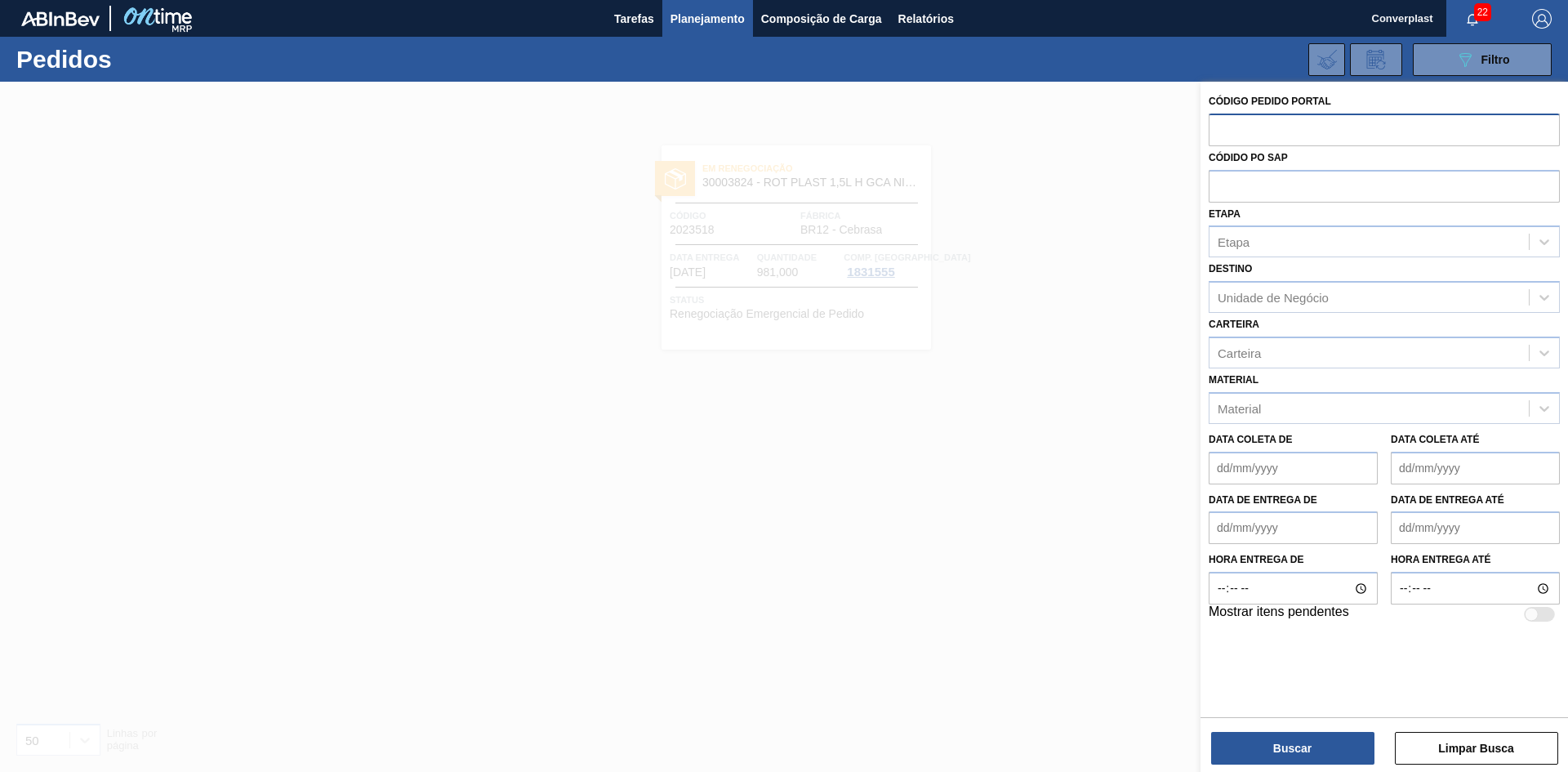
paste input "2033243"
type input "2033243"
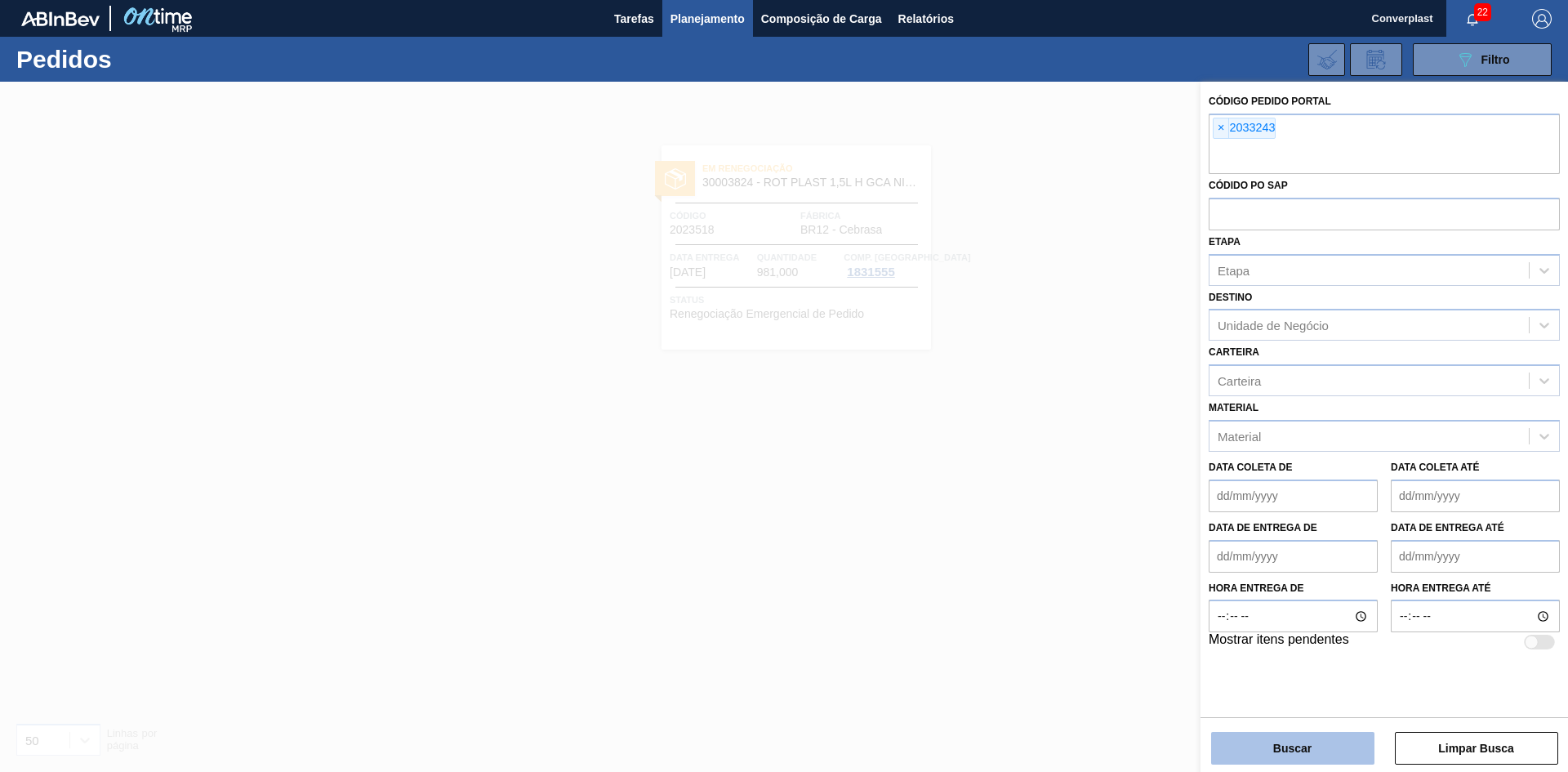
click at [1331, 742] on button "Buscar" at bounding box center [1292, 748] width 163 height 32
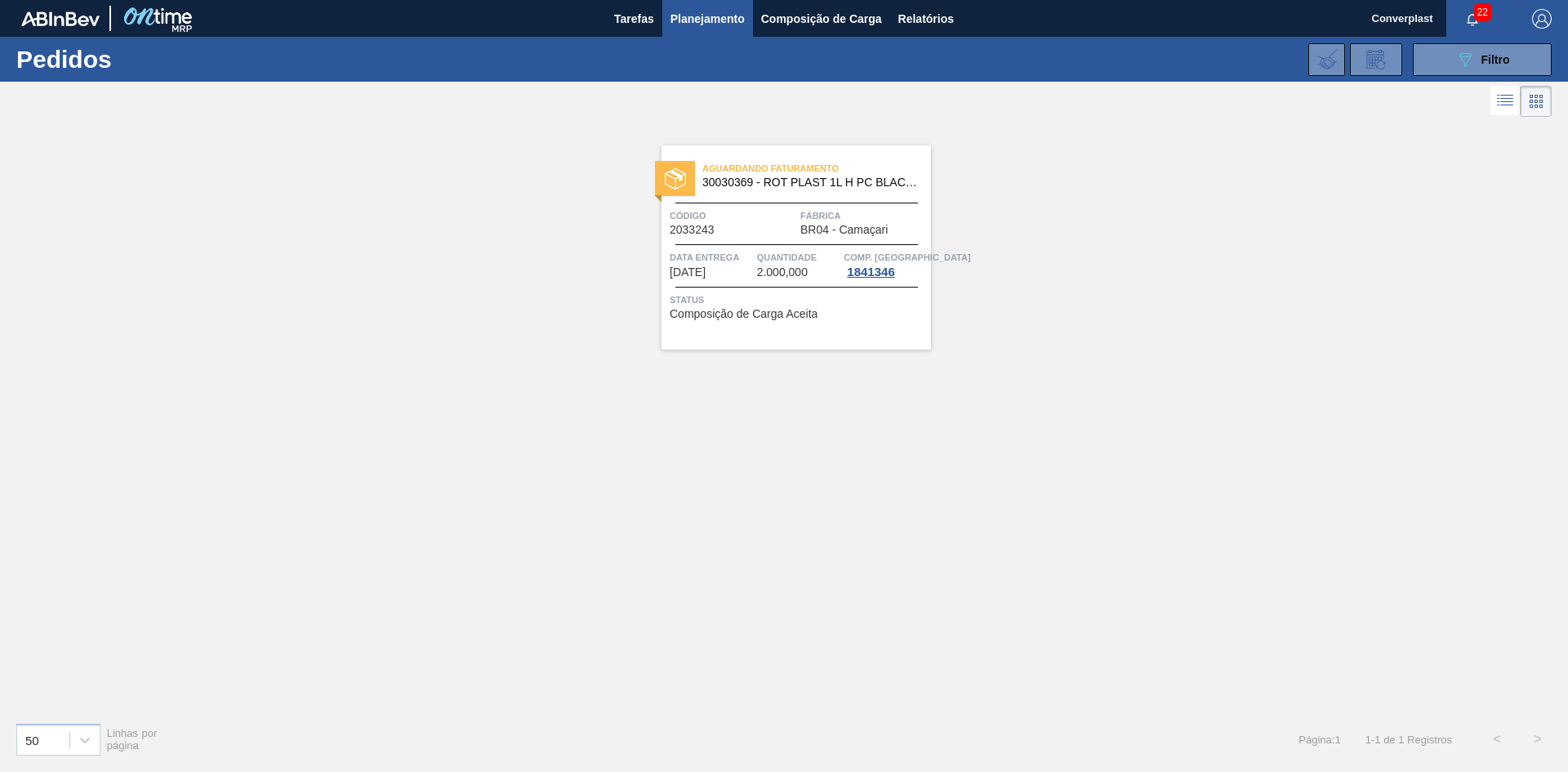
click at [787, 205] on div "Aguardando Faturamento 30030369 - ROT PLAST 1L H PC BLACK NIV24 Código 2033243 …" at bounding box center [795, 247] width 269 height 204
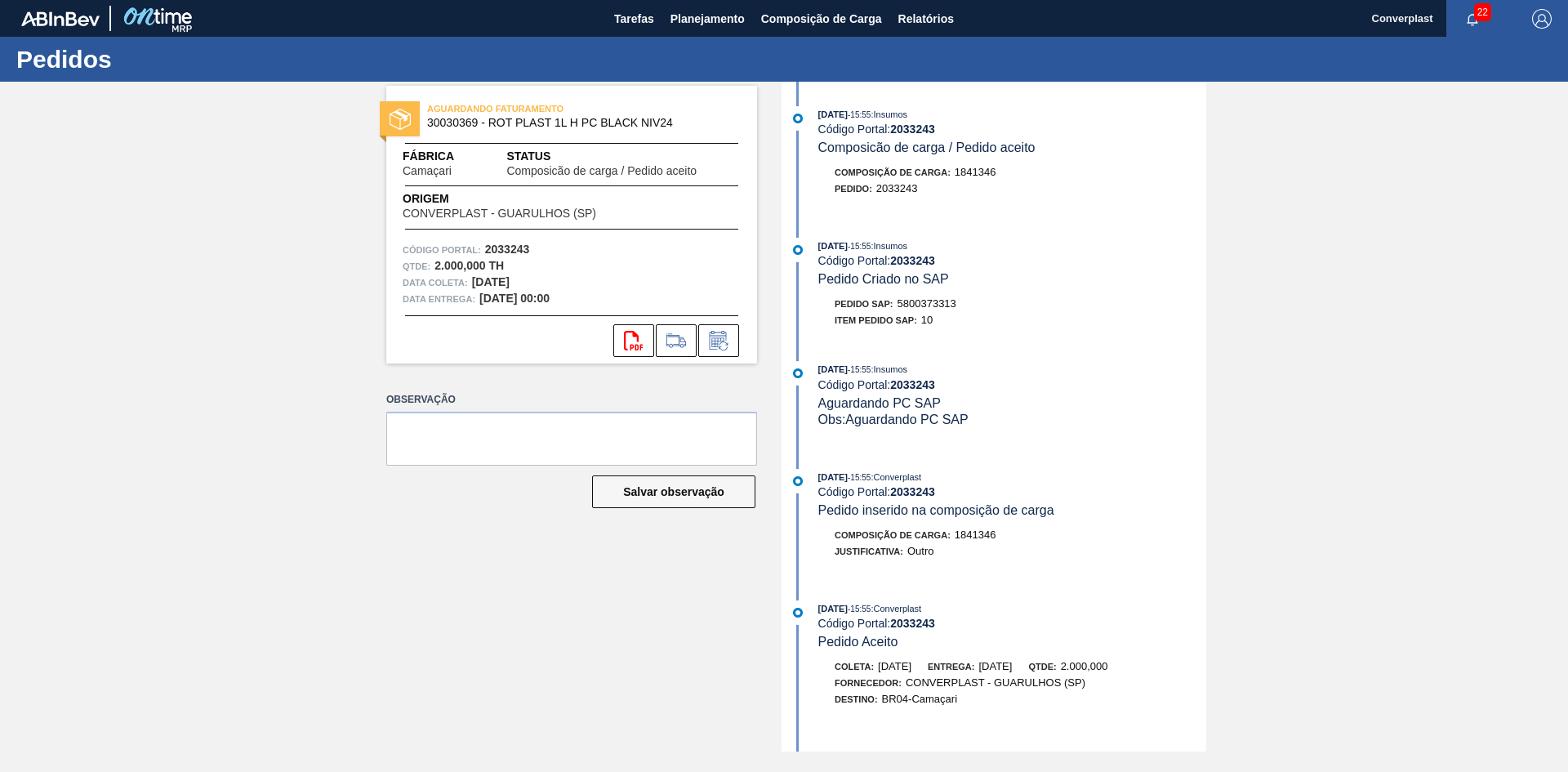
scroll to position [227, 0]
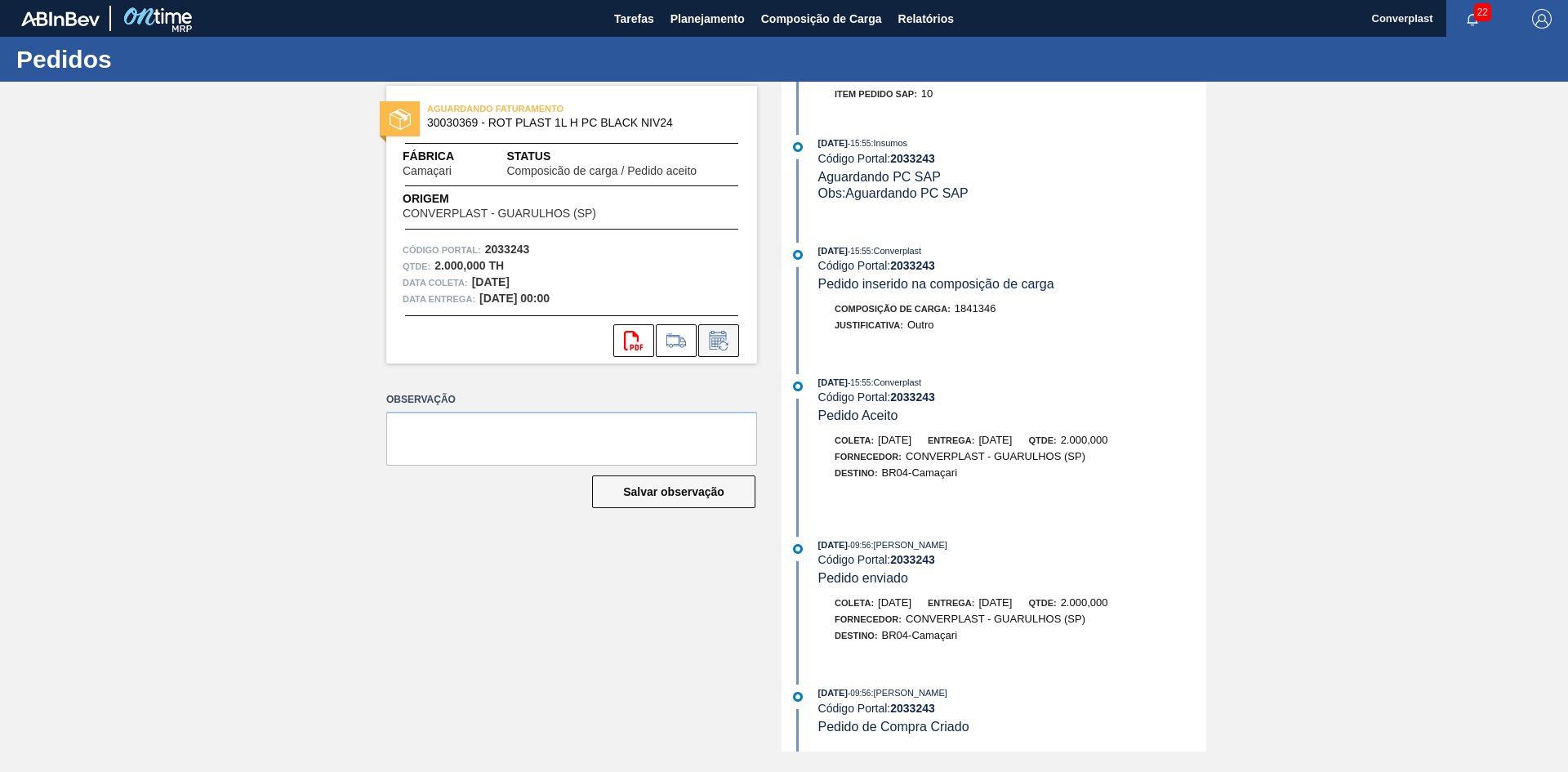
click at [712, 344] on icon at bounding box center [717, 342] width 12 height 10
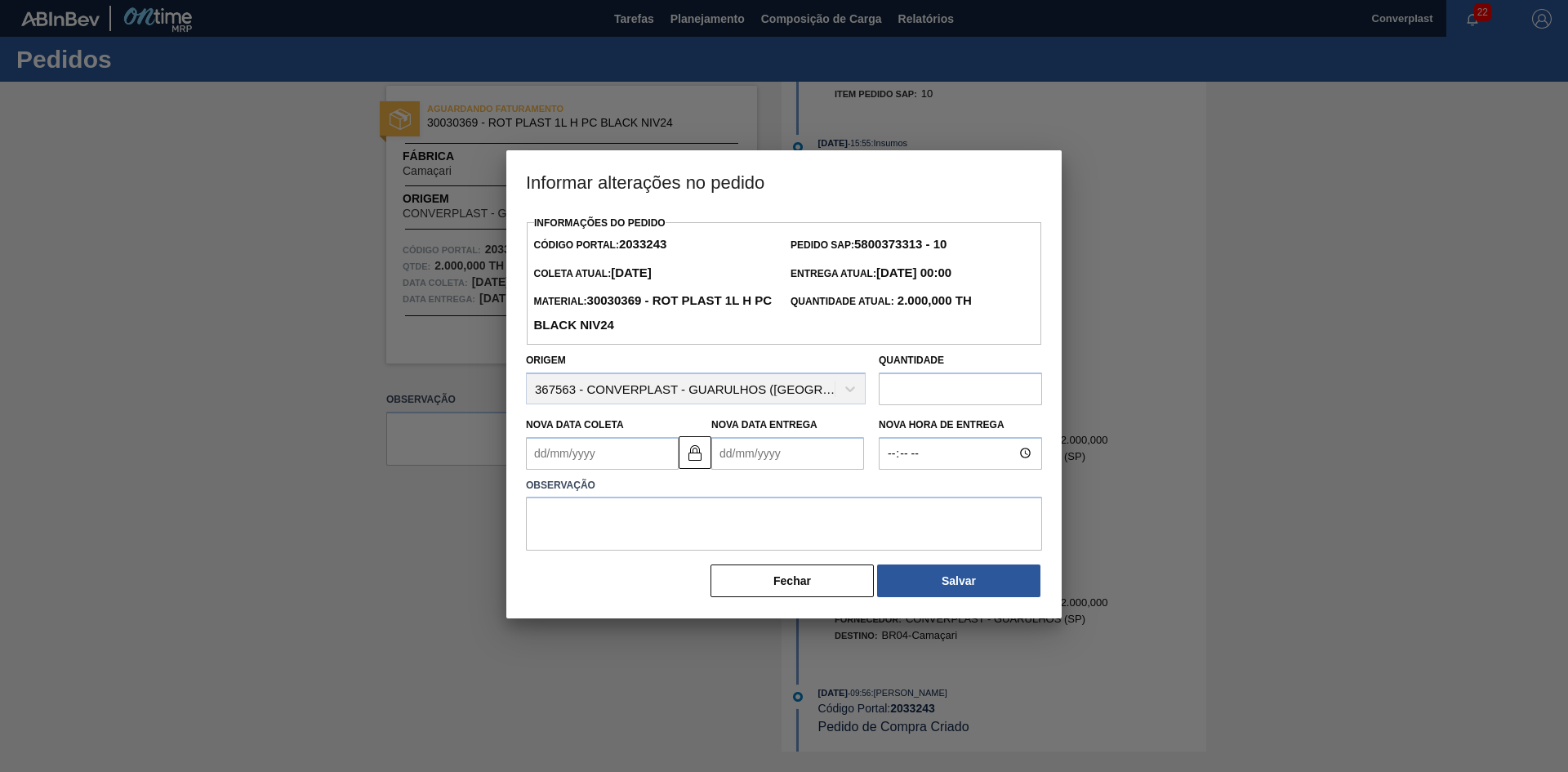
click at [955, 399] on input "text" at bounding box center [959, 388] width 163 height 32
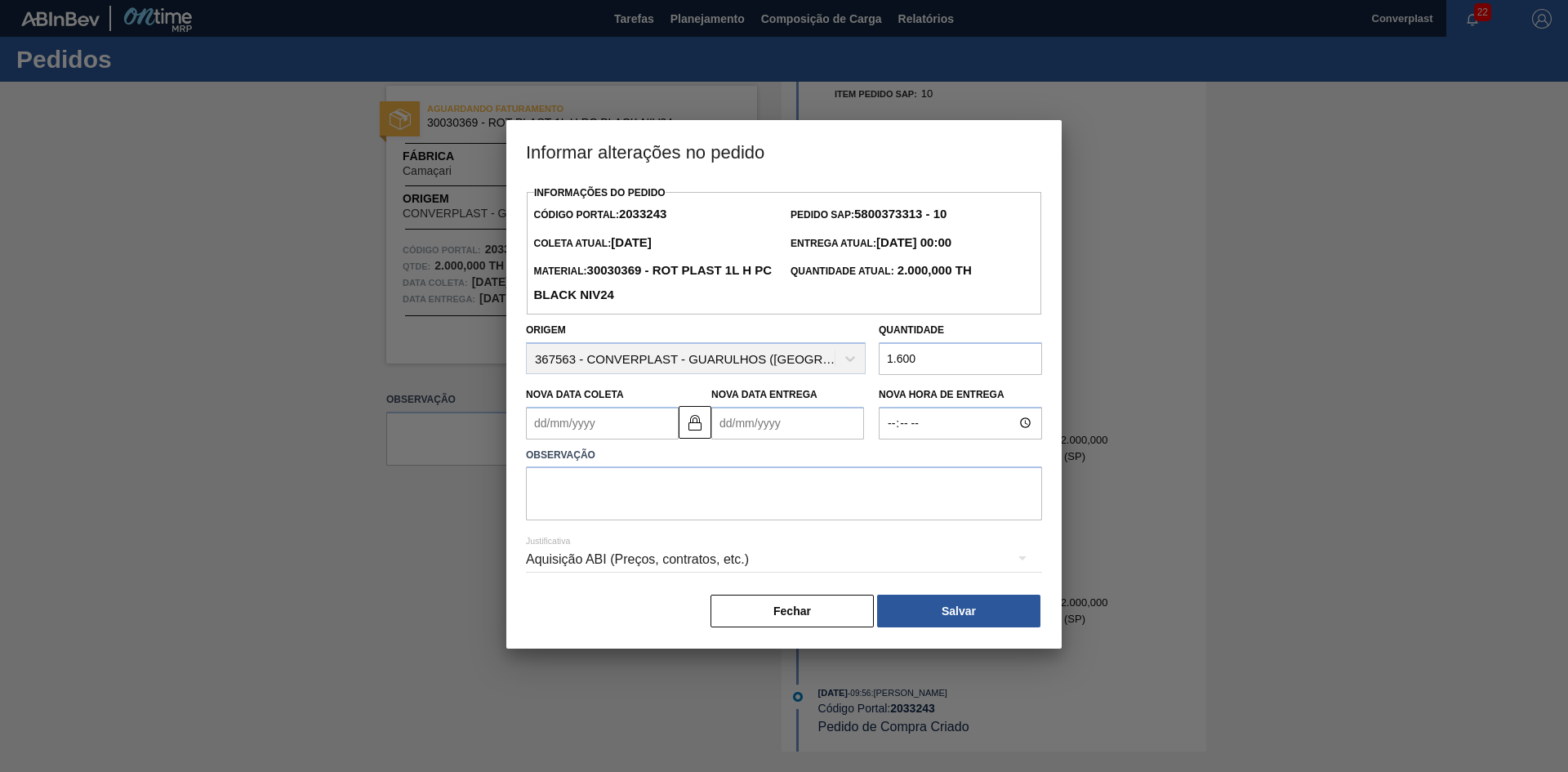
type input "1.600"
click at [625, 436] on Coleta2033243 "Nova Data Coleta" at bounding box center [602, 423] width 152 height 32
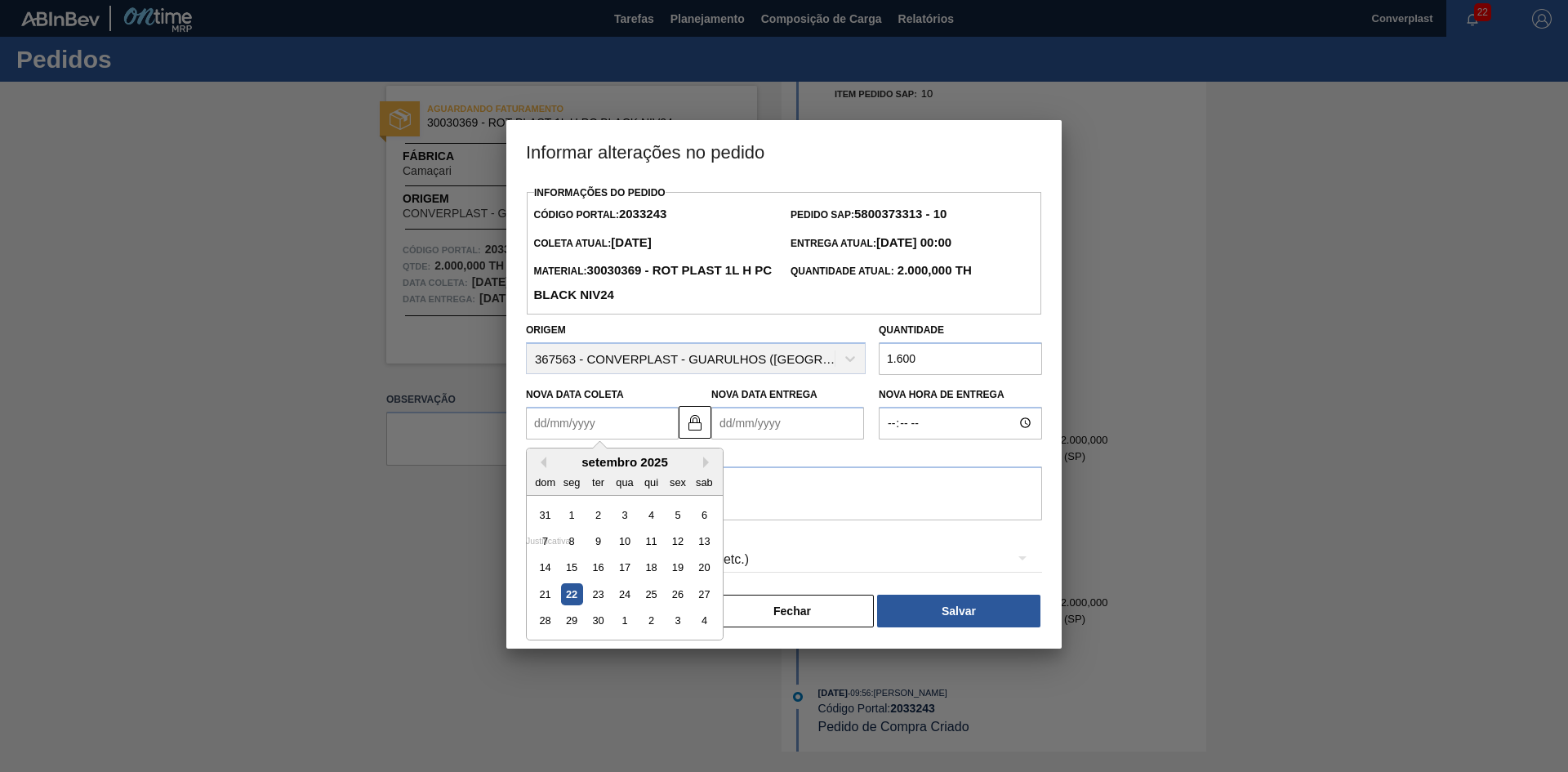
type Coleta2033243 "3"
type Entrega2033243 "[DATE]"
type Coleta2033243 "30"
type Entrega2033243 "[DATE]"
click at [591, 632] on div "30" at bounding box center [598, 620] width 22 height 22
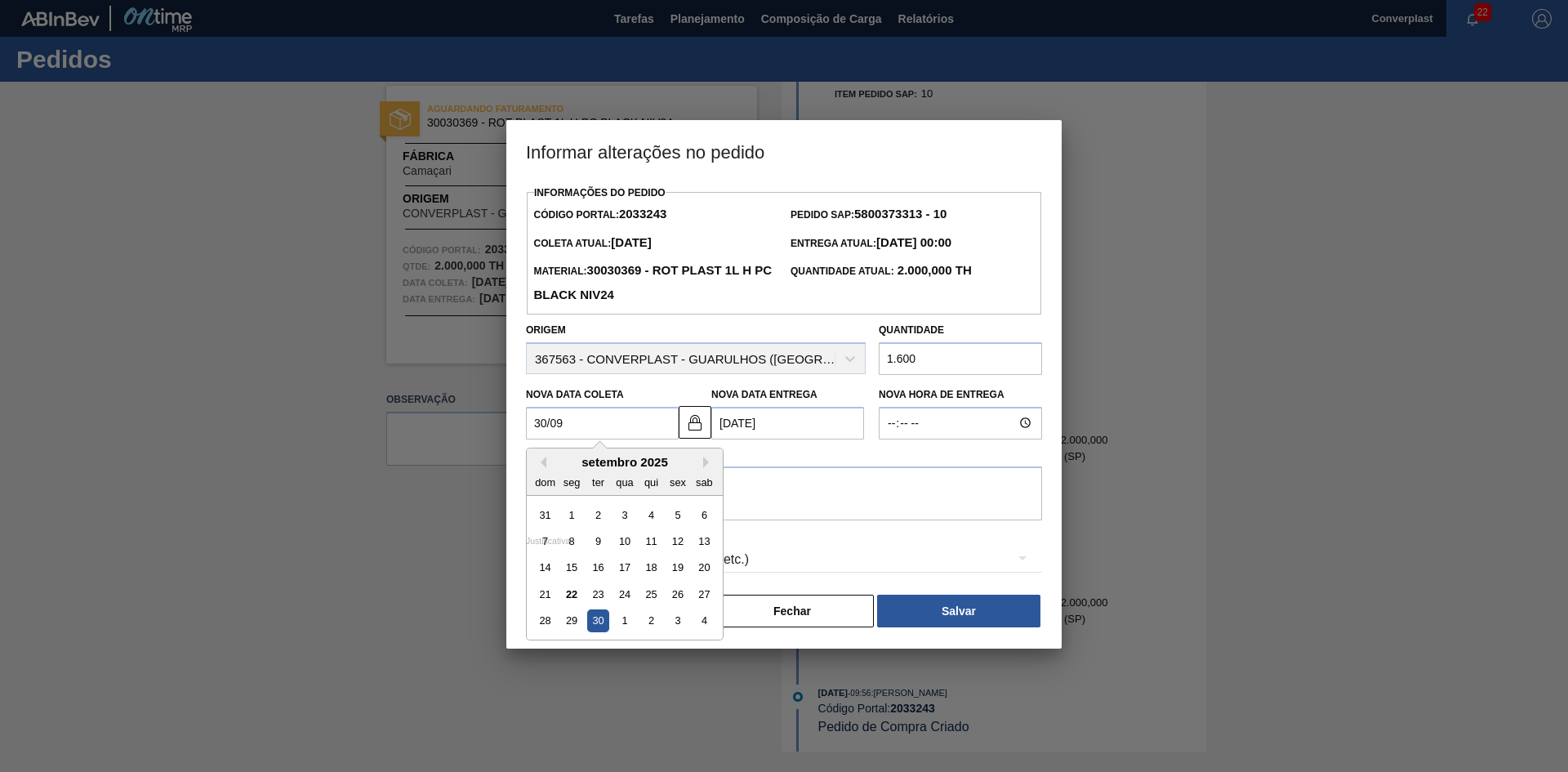
type Coleta2033243 "[DATE]"
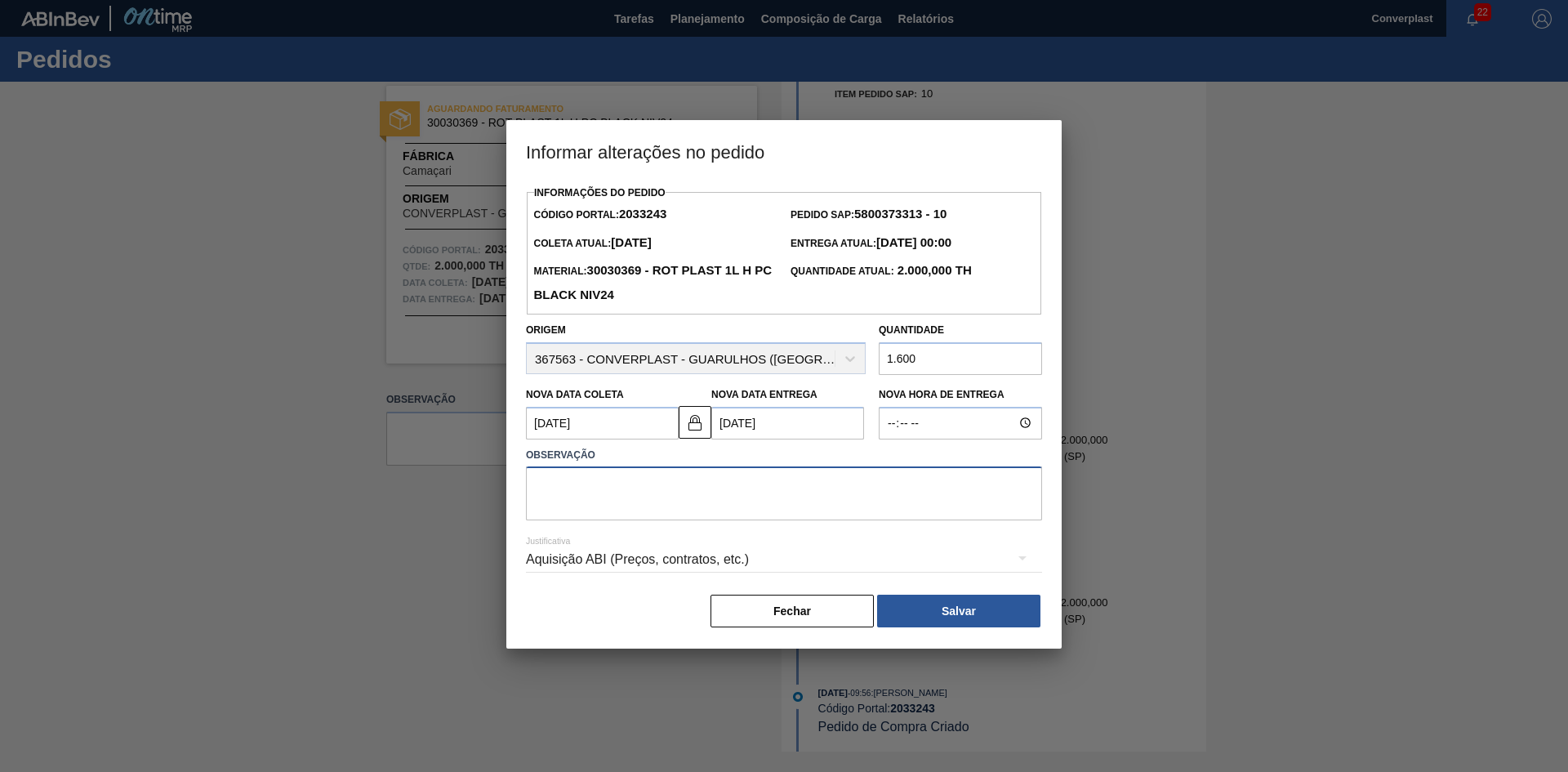
click at [585, 498] on textarea at bounding box center [784, 493] width 516 height 54
type textarea "ajuste data"
click at [703, 420] on img at bounding box center [694, 422] width 19 height 19
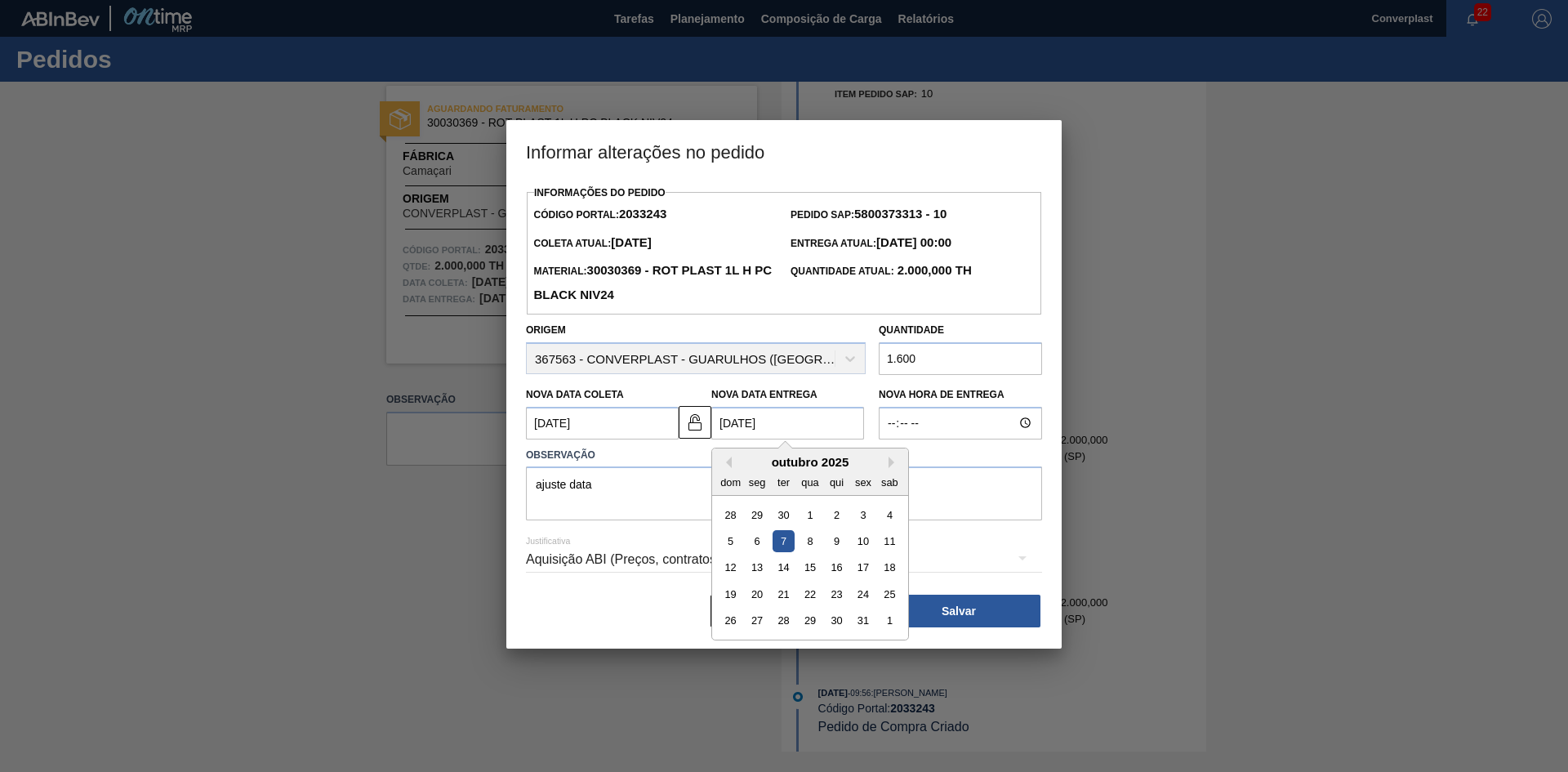
drag, startPoint x: 731, startPoint y: 427, endPoint x: 628, endPoint y: 425, distance: 103.0
click at [628, 425] on div "Nova Data Coleta [DATE] Nova Data Entrega [DATE] Previous Month Next Month [DAT…" at bounding box center [695, 409] width 353 height 60
type Entrega2033243 "[DATE]"
click at [943, 510] on textarea "ajuste data" at bounding box center [784, 493] width 516 height 54
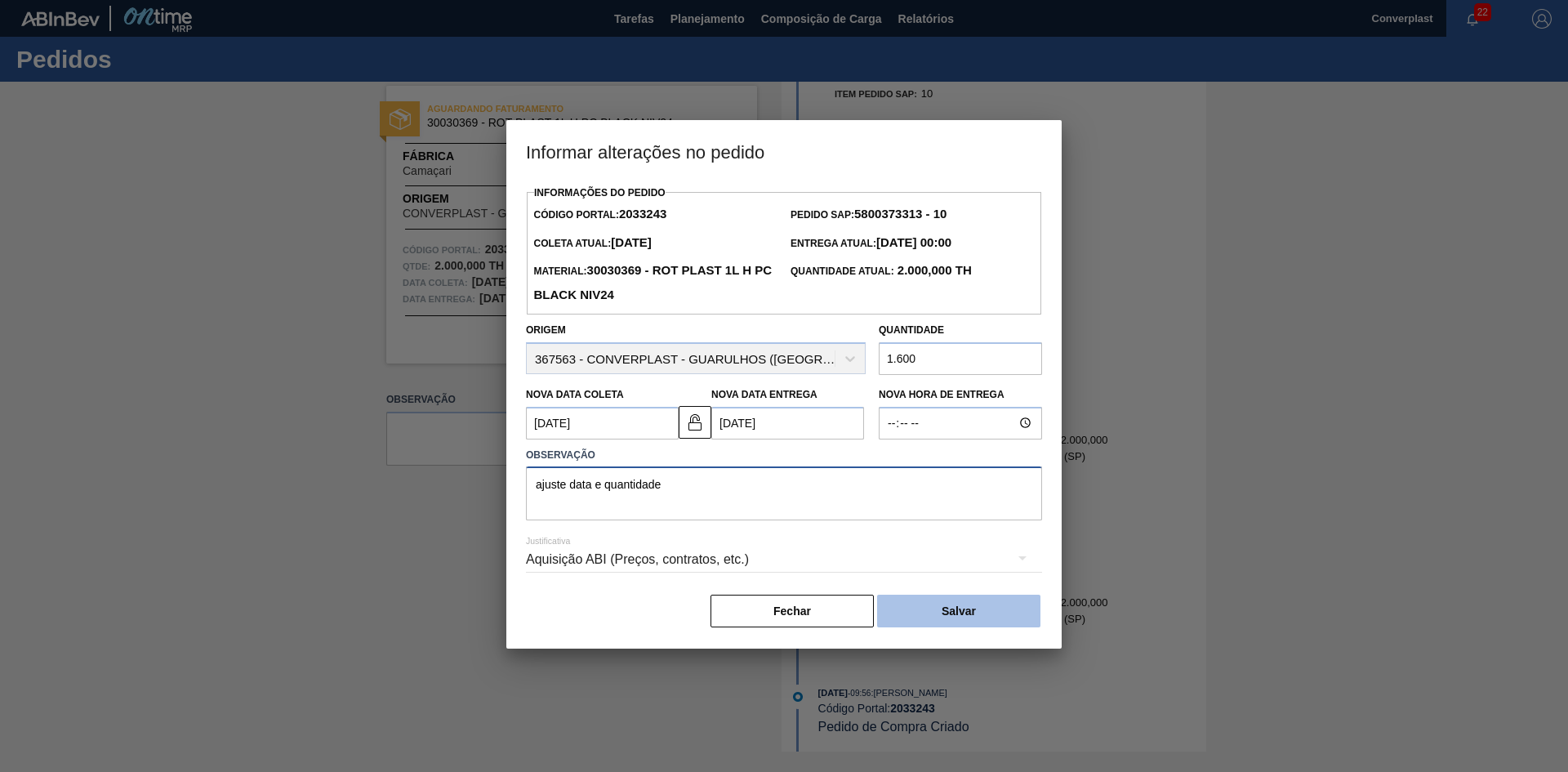
type textarea "ajuste data e quantidade"
click at [942, 609] on button "Salvar" at bounding box center [958, 610] width 163 height 32
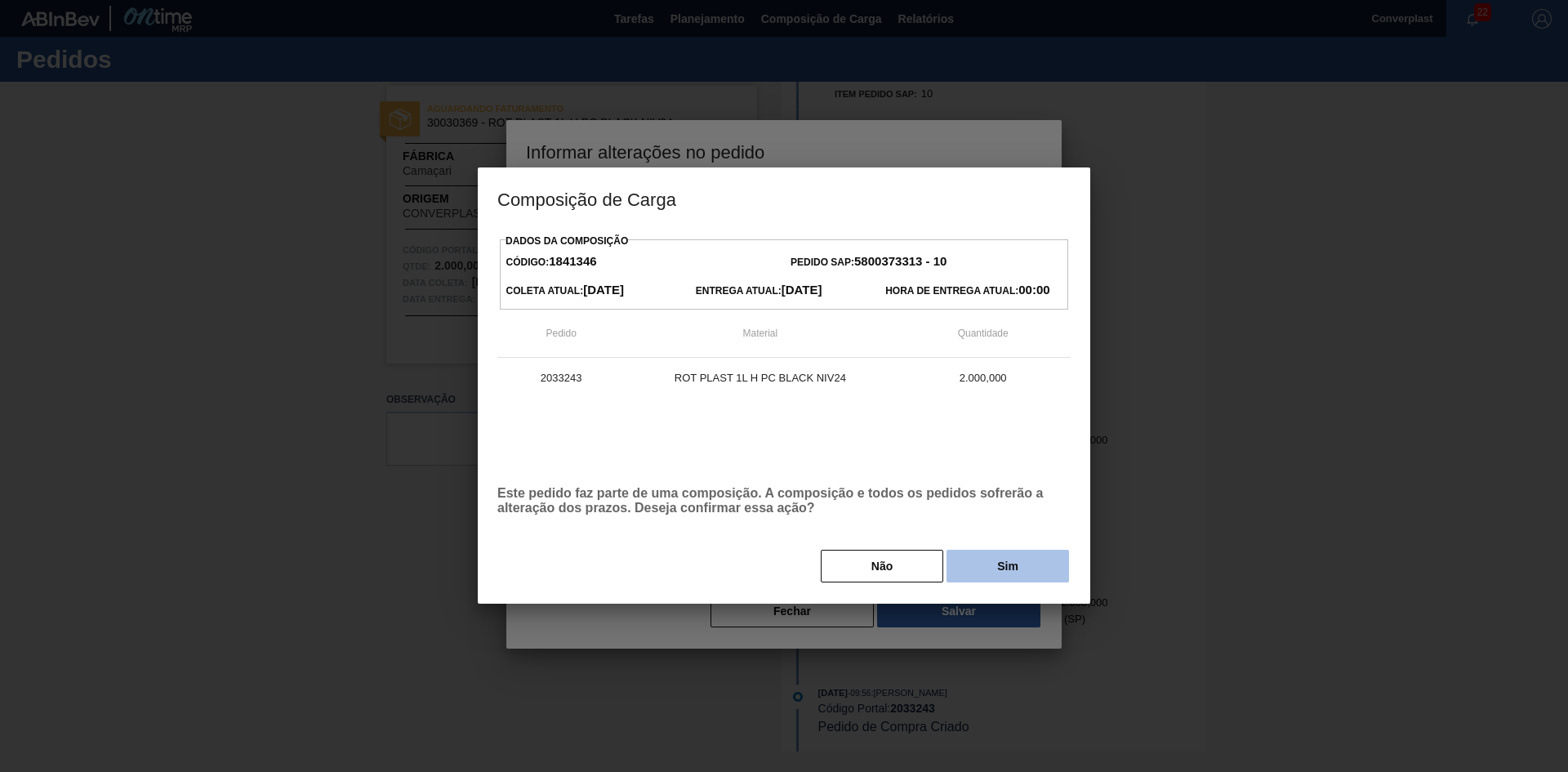
click at [979, 576] on button "Sim" at bounding box center [1007, 565] width 123 height 32
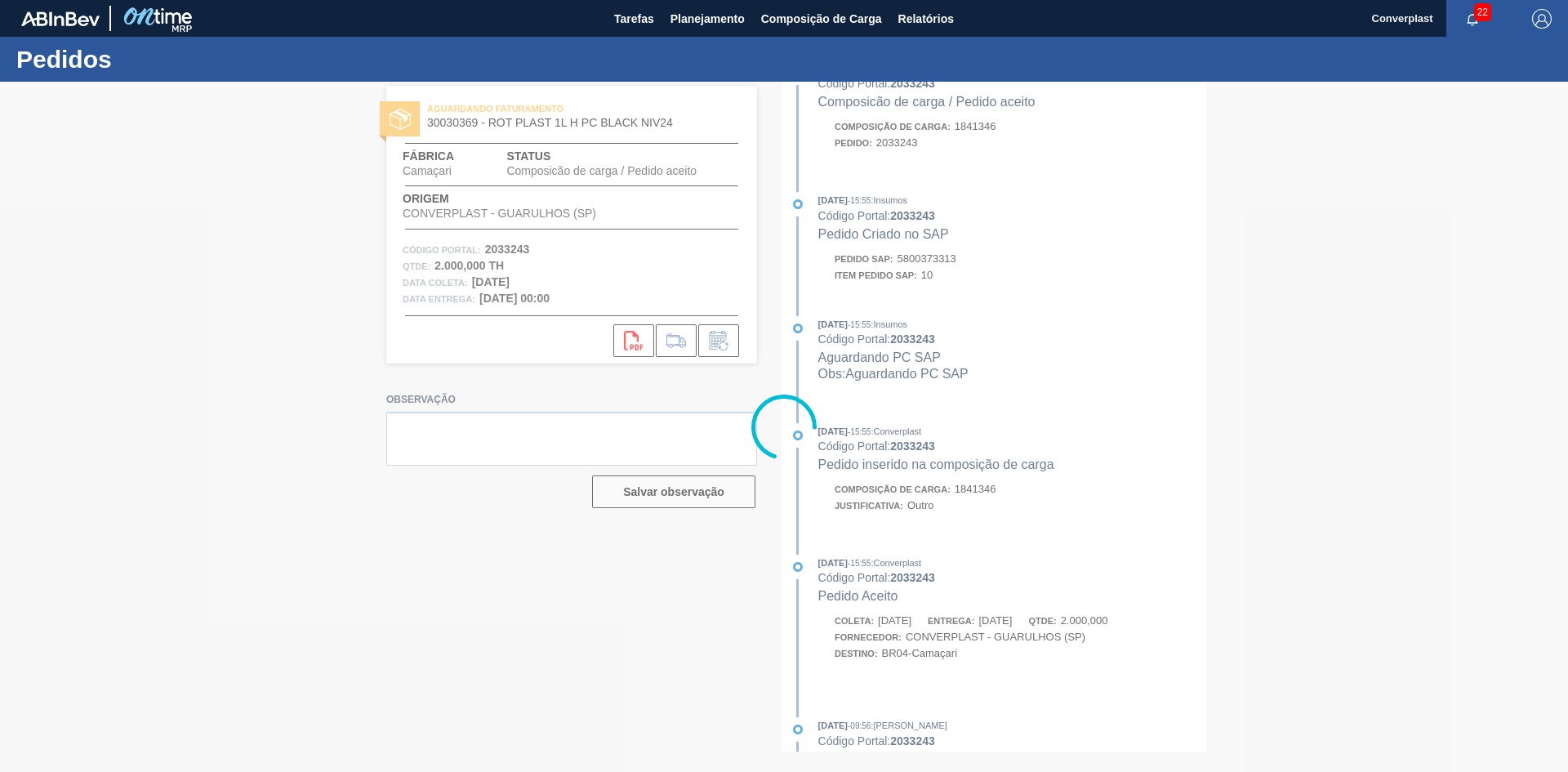
scroll to position [407, 0]
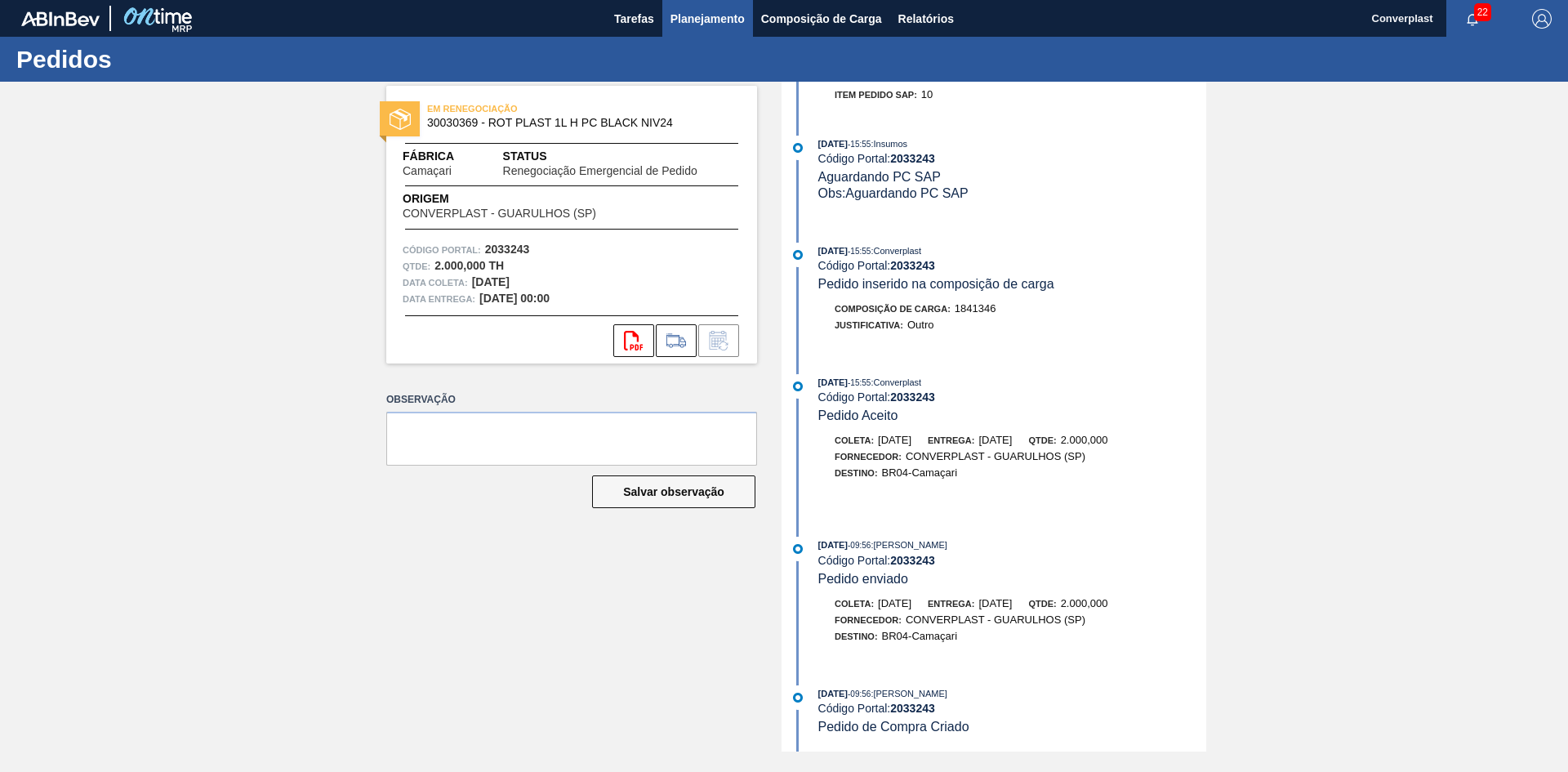
click at [702, 27] on span "Planejamento" at bounding box center [706, 18] width 74 height 19
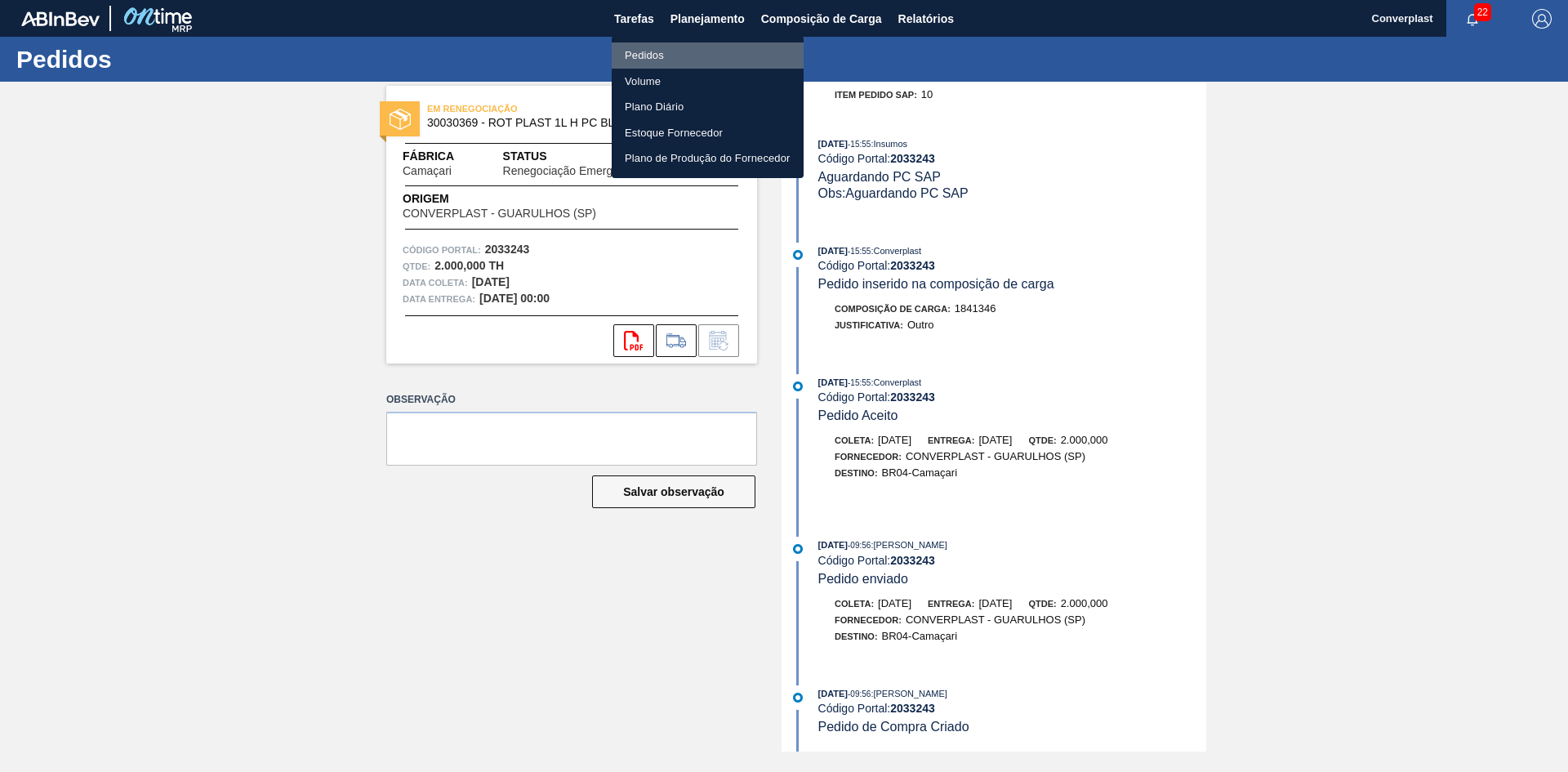
click at [628, 63] on li "Pedidos" at bounding box center [707, 56] width 192 height 26
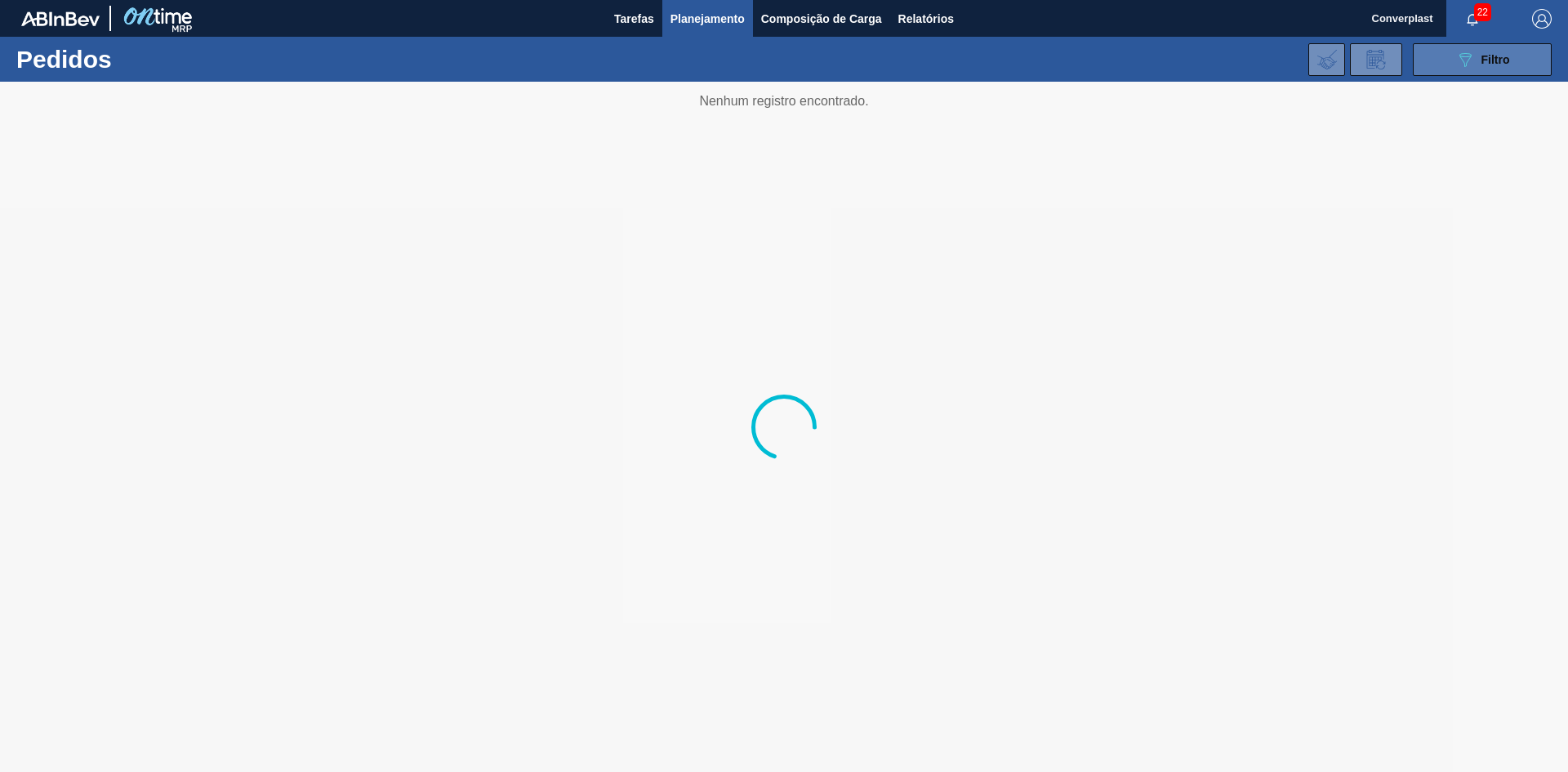
click at [1477, 64] on div "089F7B8B-B2A5-4AFE-B5C0-19BA573D28AC Filtro" at bounding box center [1482, 59] width 55 height 19
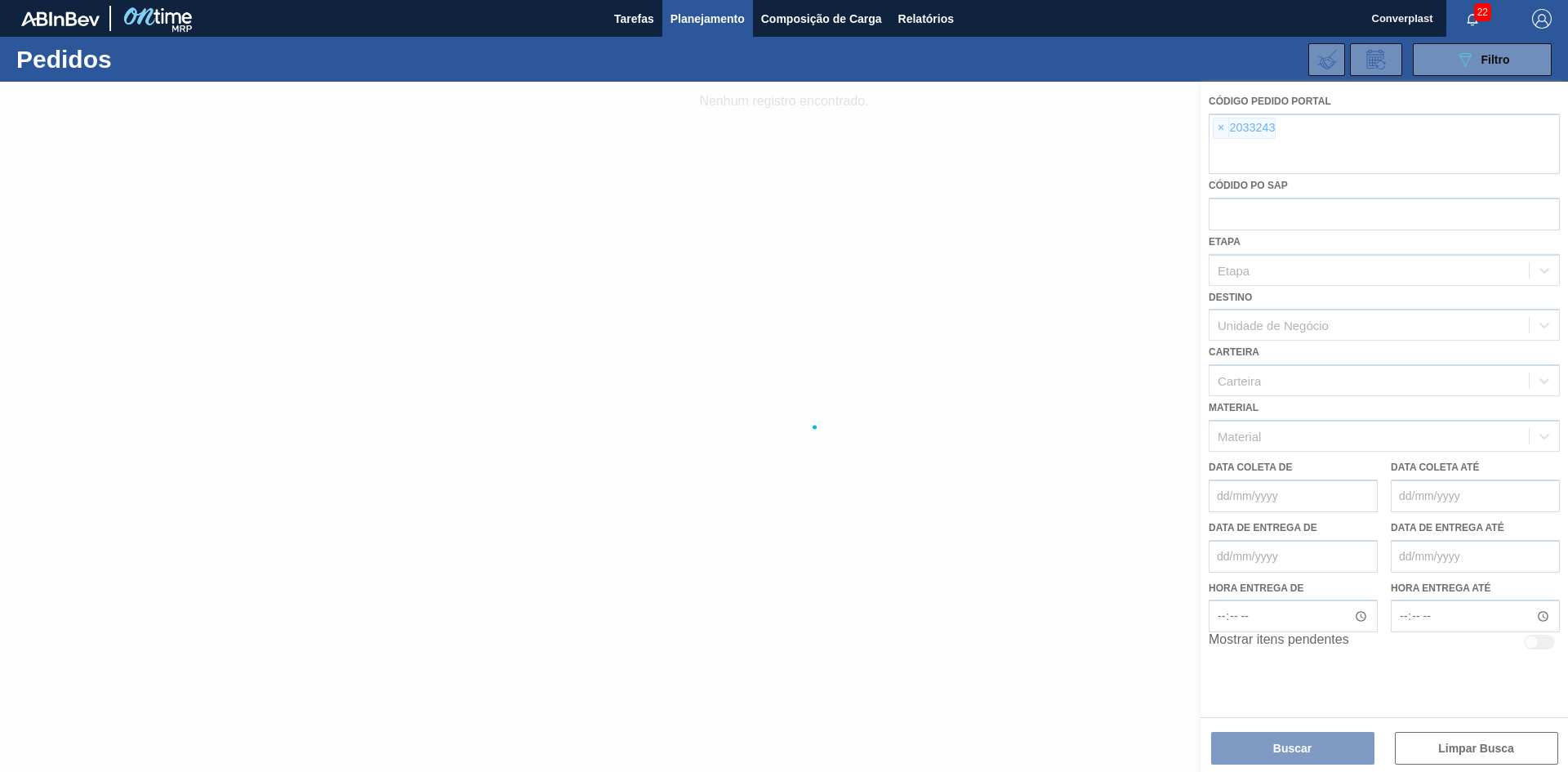
click at [1220, 130] on div at bounding box center [784, 427] width 1568 height 690
click at [1220, 132] on div at bounding box center [784, 427] width 1568 height 690
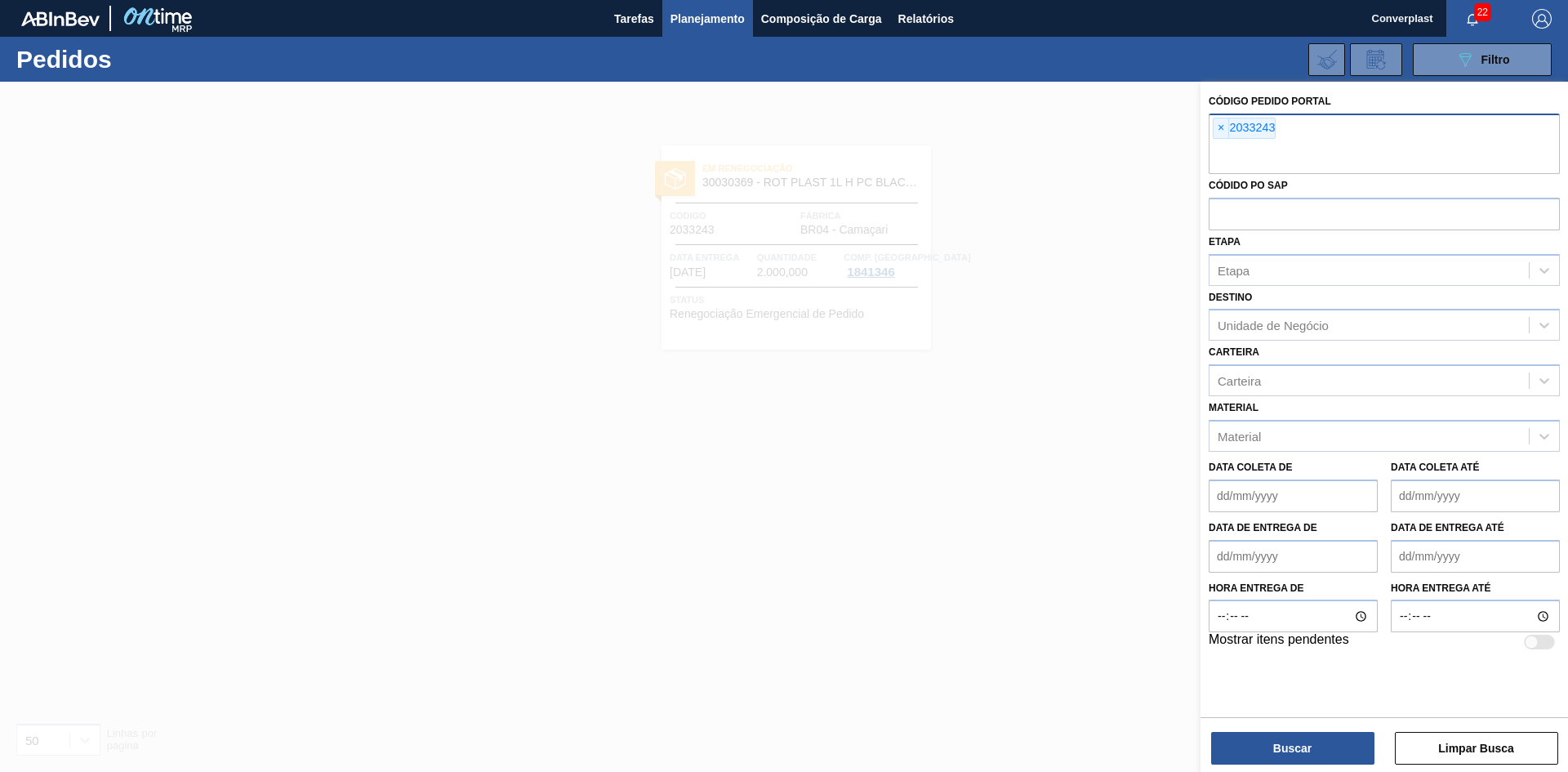
click at [1220, 132] on span "×" at bounding box center [1221, 128] width 16 height 19
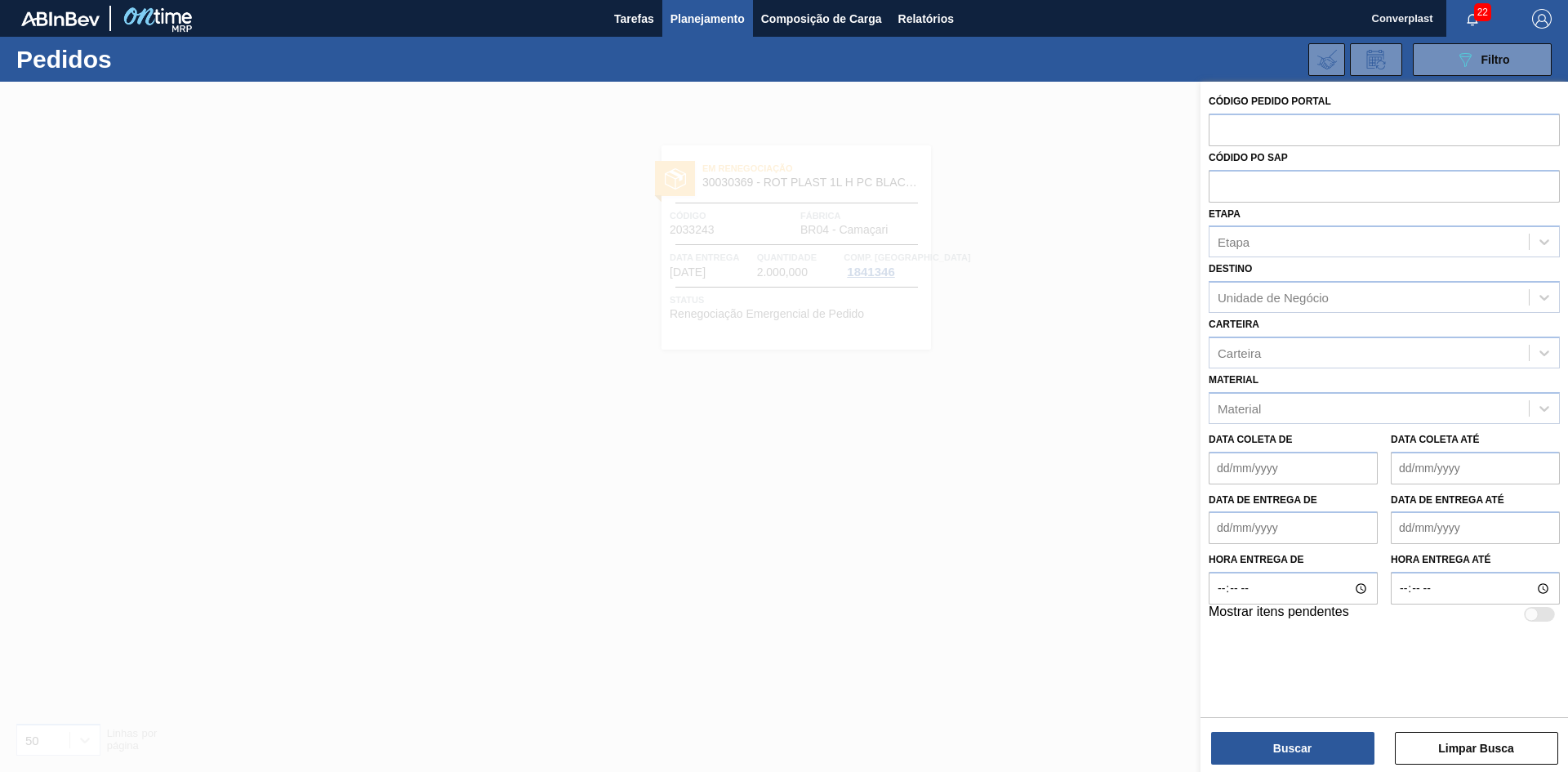
paste input "2031743"
type input "2031743"
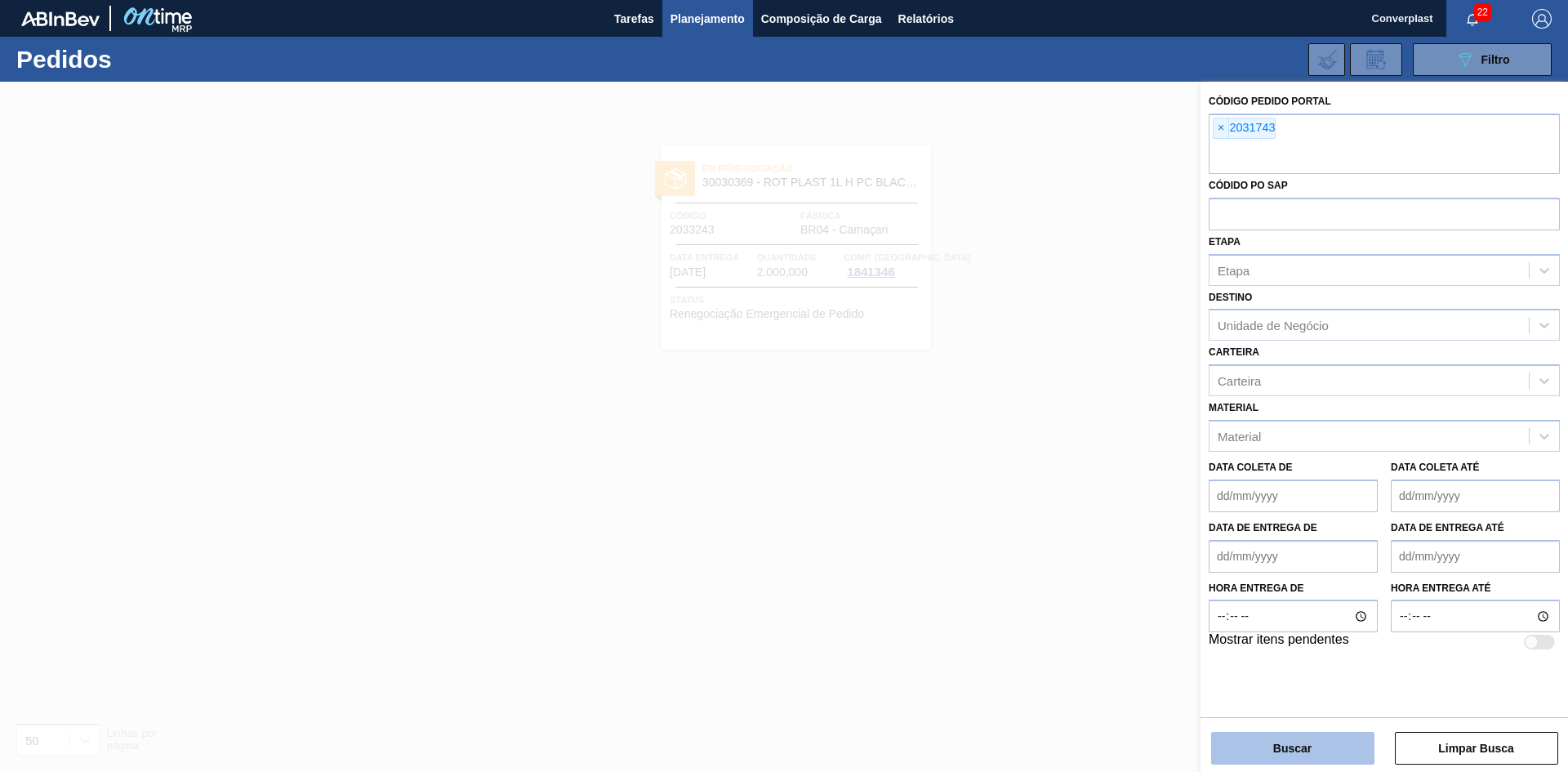
click at [1224, 732] on button "Buscar" at bounding box center [1292, 748] width 163 height 32
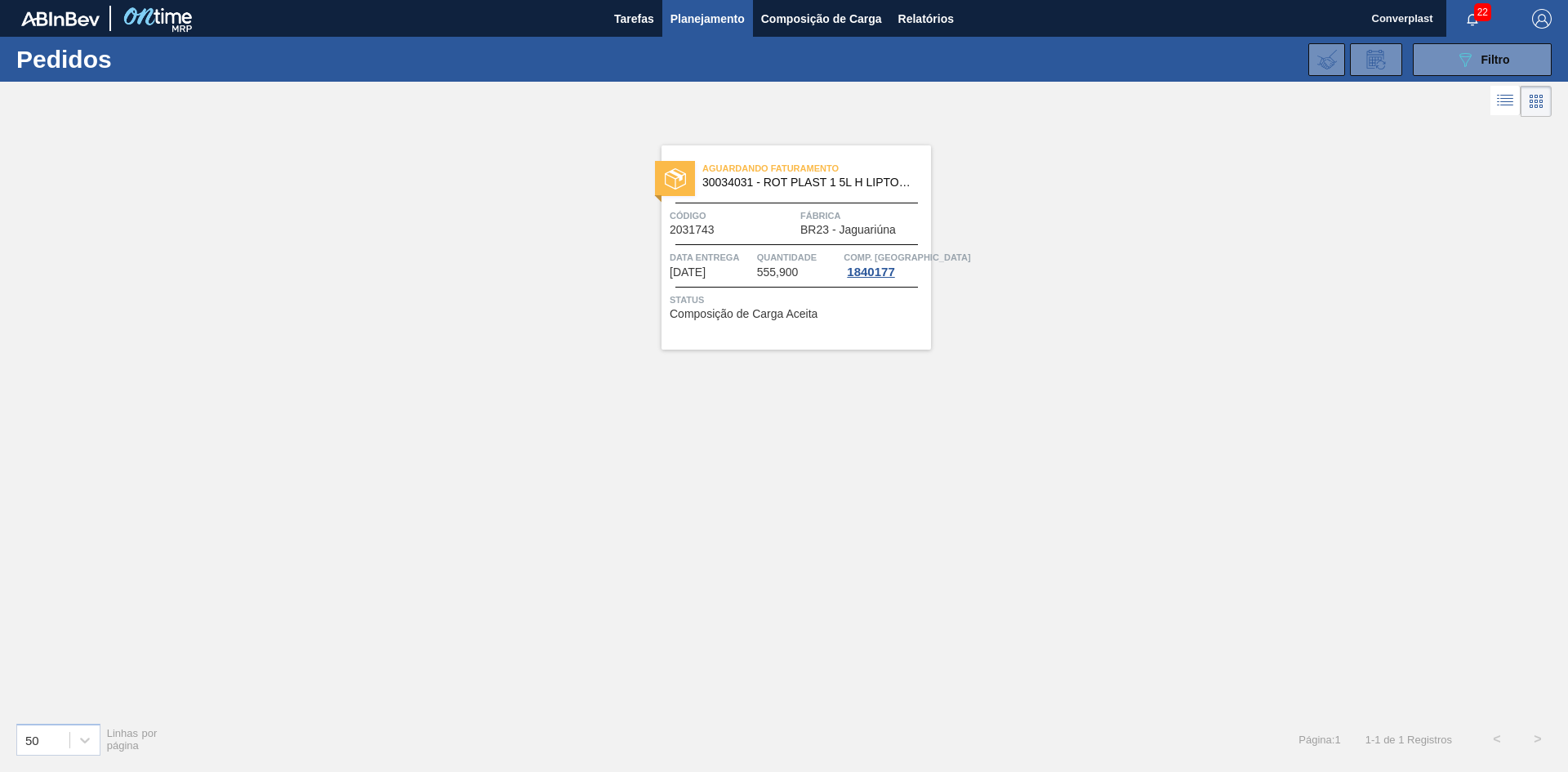
click at [742, 207] on div "Aguardando Faturamento 30034031 - ROT PLAST 1 5L H LIPTON PESSEGO NF24 Código 2…" at bounding box center [795, 247] width 269 height 204
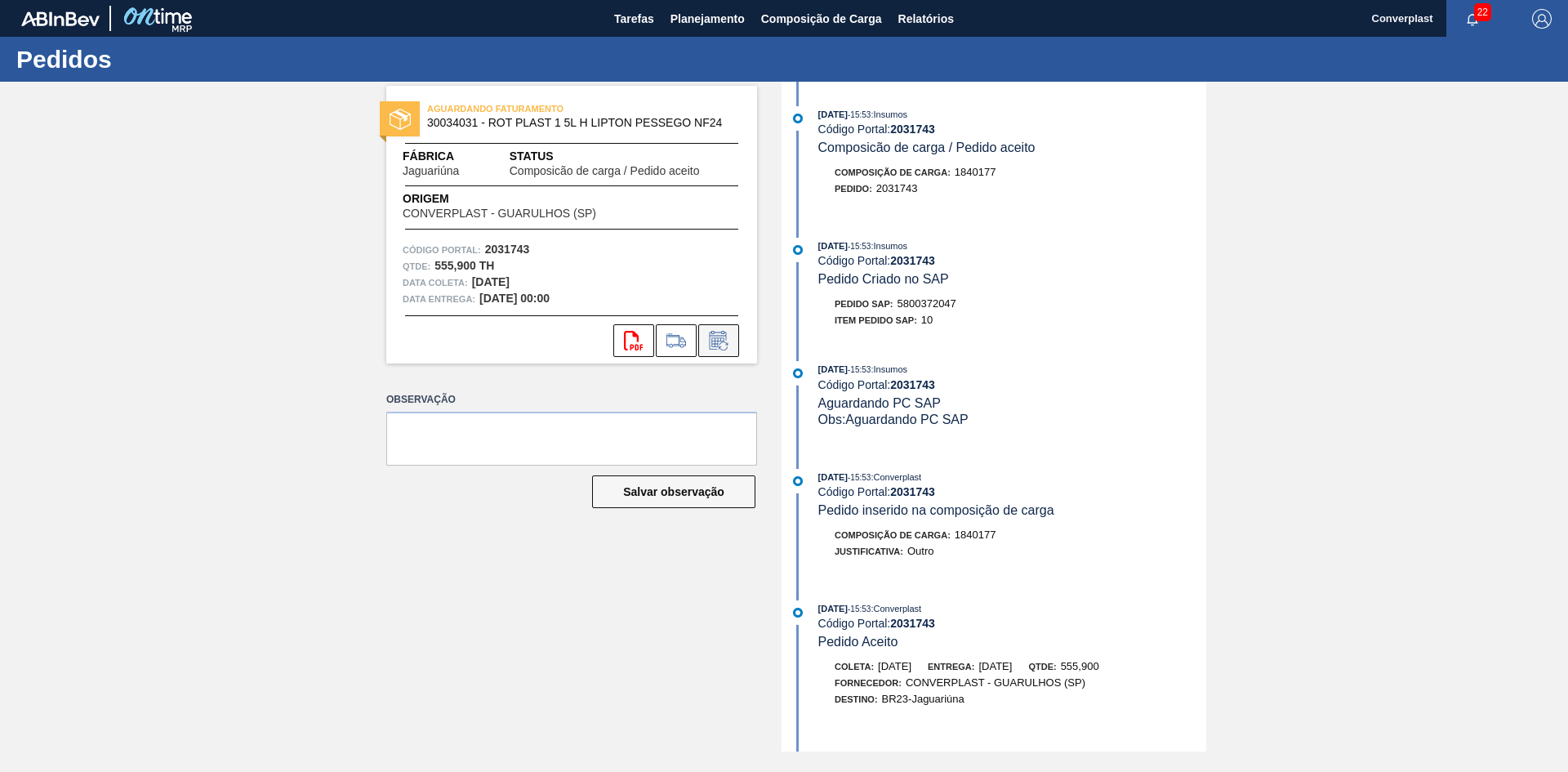
click at [709, 335] on icon at bounding box center [719, 341] width 26 height 19
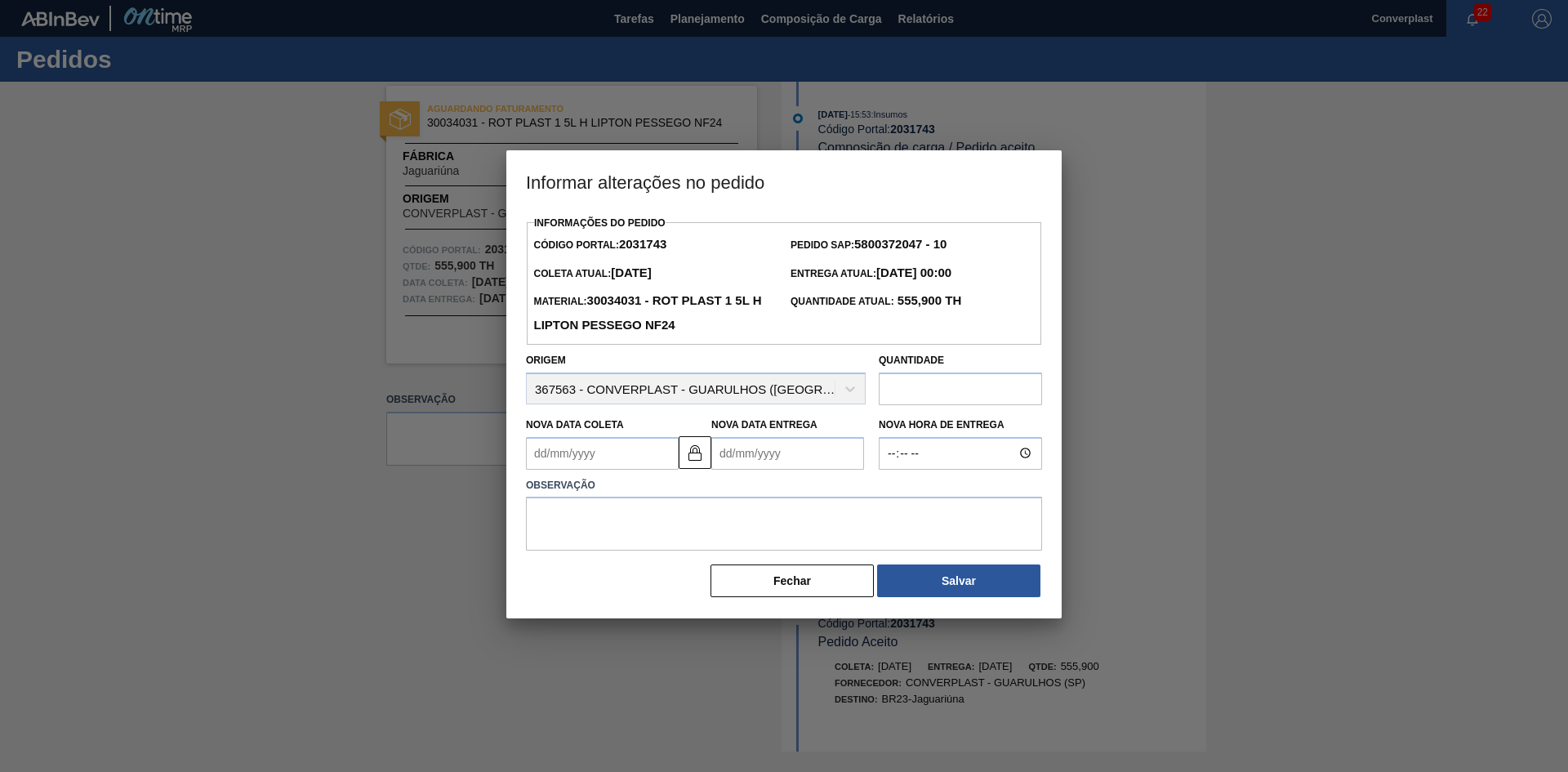
click at [934, 392] on input "text" at bounding box center [959, 388] width 163 height 32
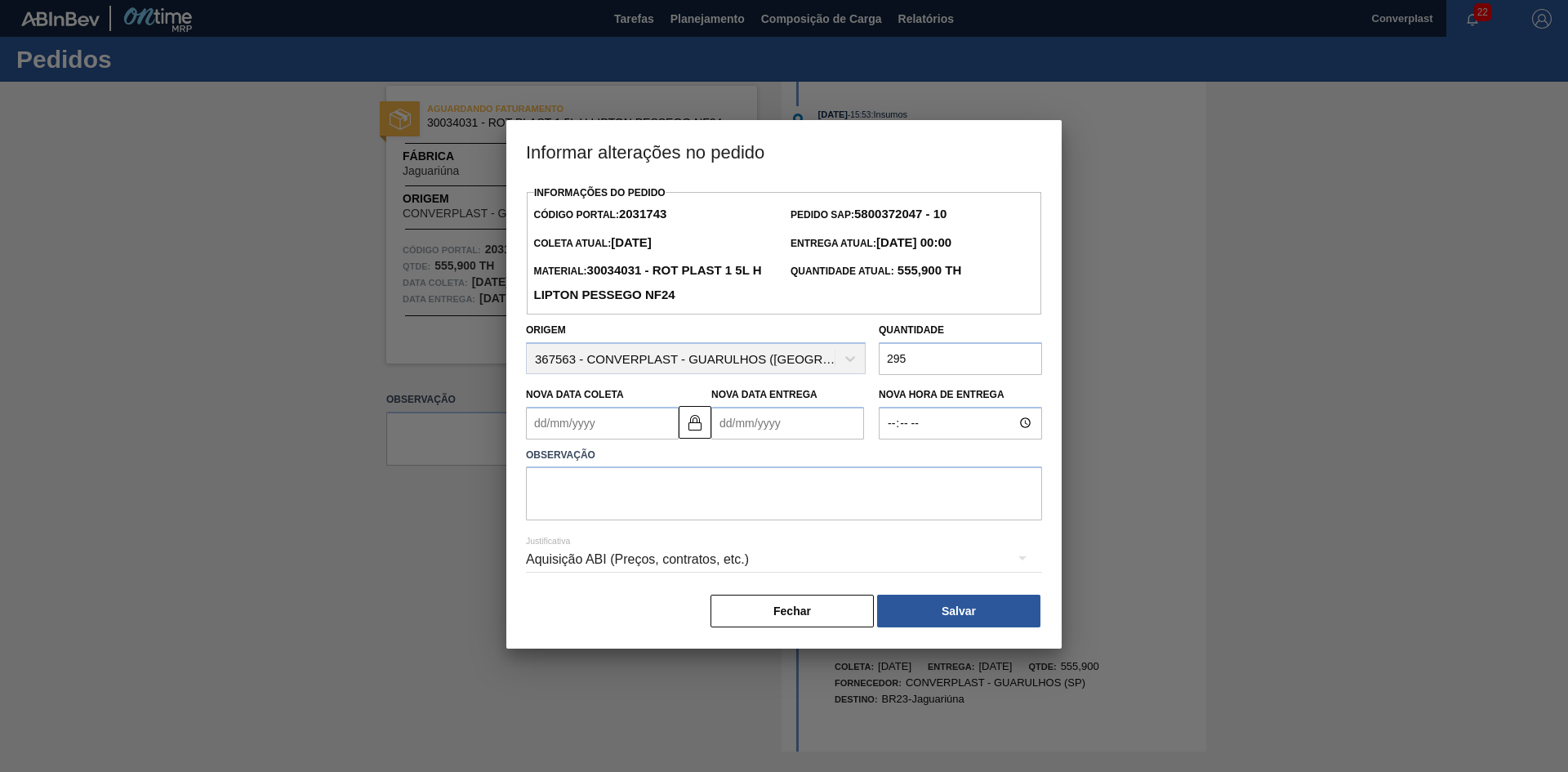
type input "295"
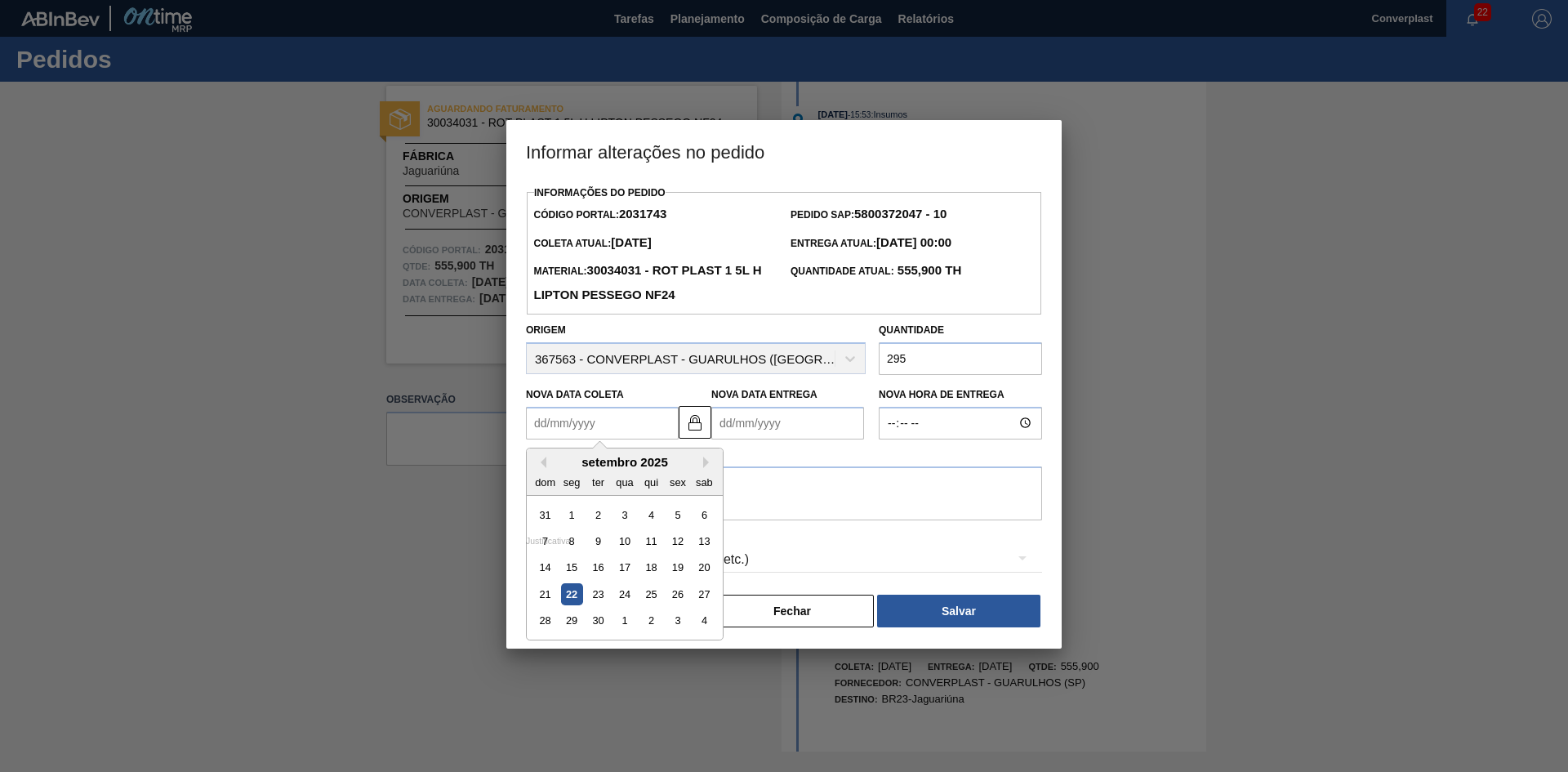
click at [585, 423] on Coleta2031743 "Nova Data Coleta" at bounding box center [602, 423] width 152 height 32
type Coleta2031743 "2"
type Entrega2031743 "[DATE]"
type Coleta2031743 "24"
type Entrega2031743 "[DATE]"
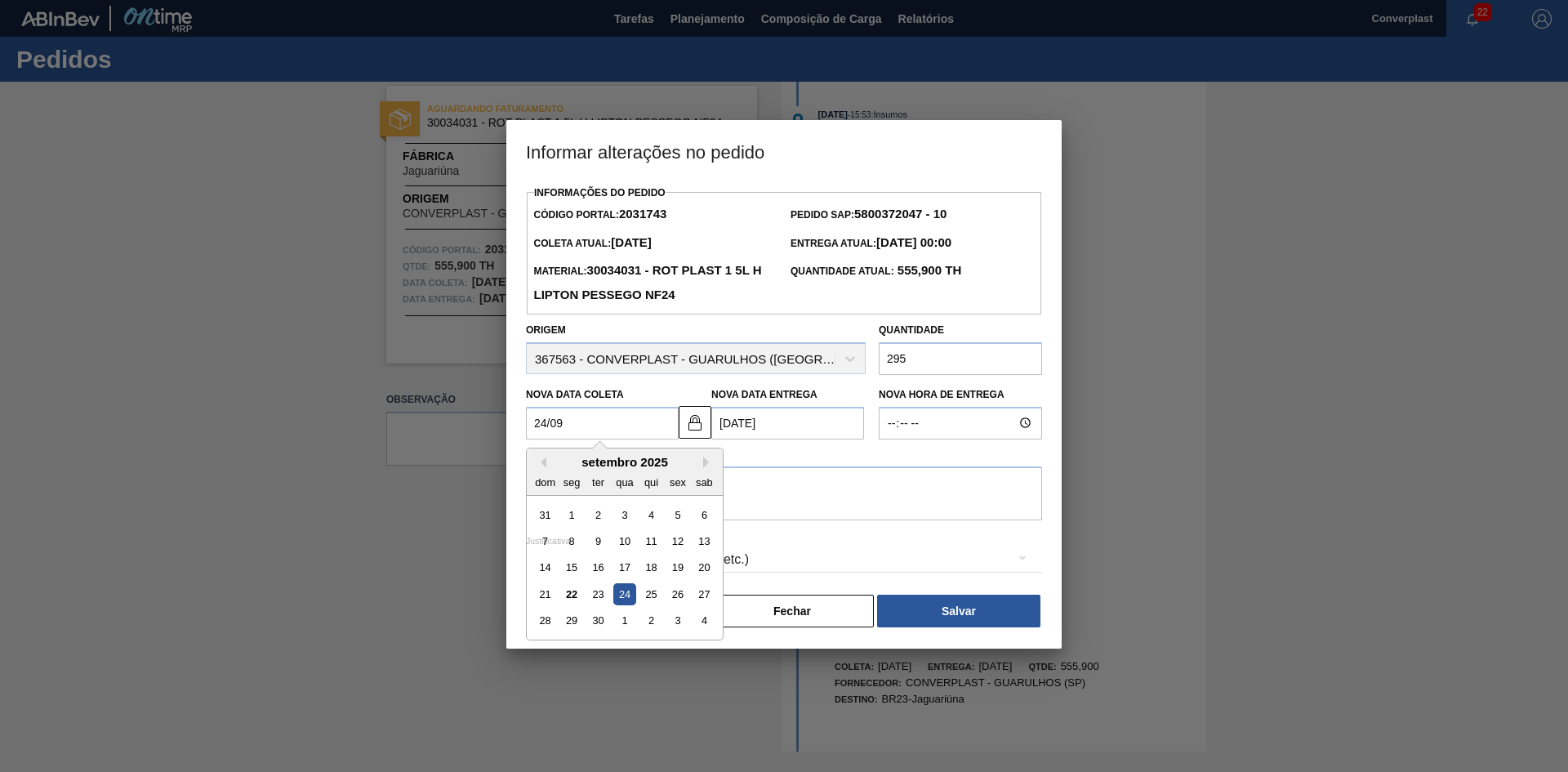
click at [632, 594] on div "24" at bounding box center [624, 593] width 22 height 22
type Coleta2031743 "[DATE]"
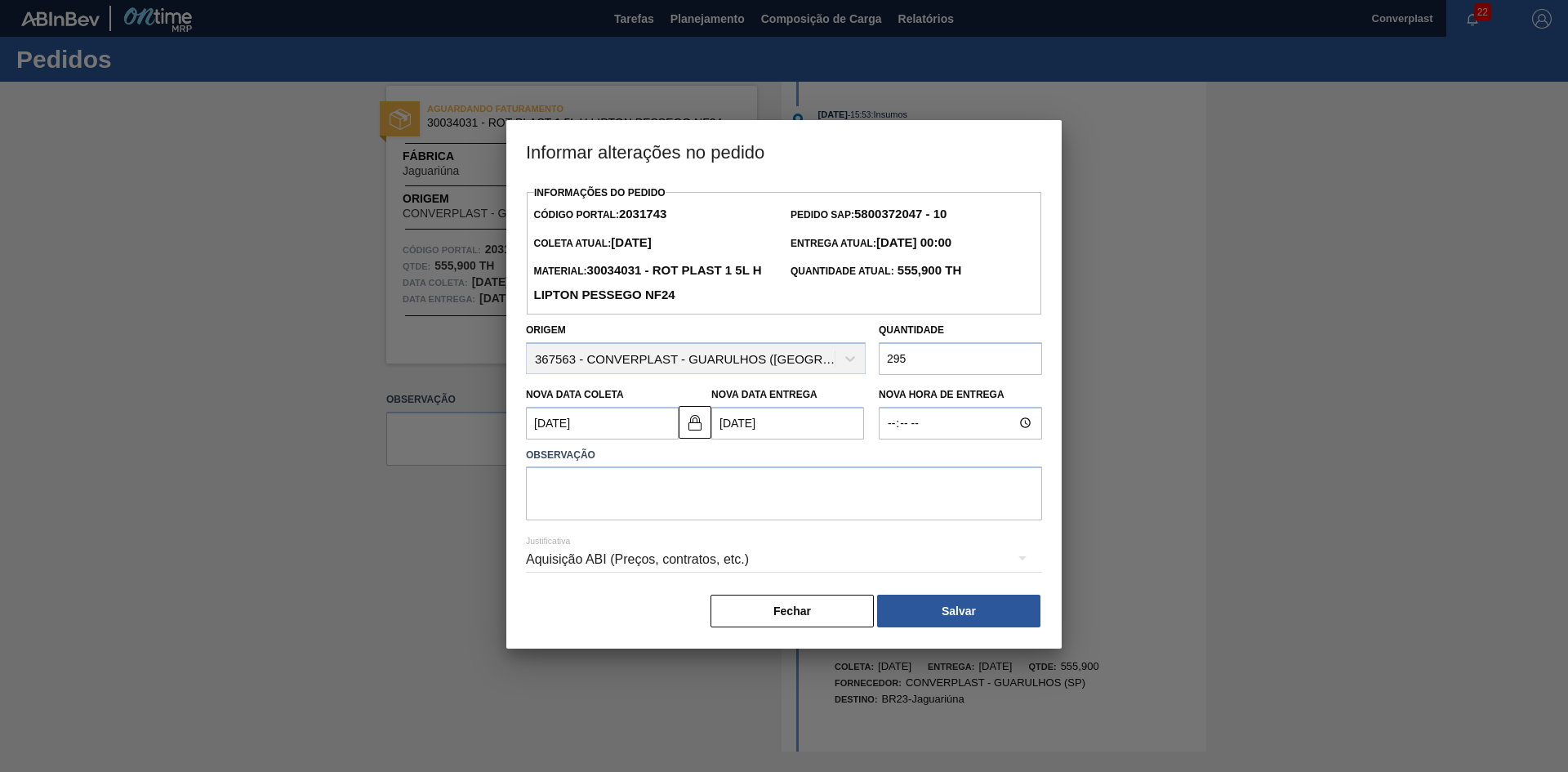
click at [801, 540] on div "Aquisição ABI (Preços, contratos, etc.)" at bounding box center [784, 559] width 516 height 45
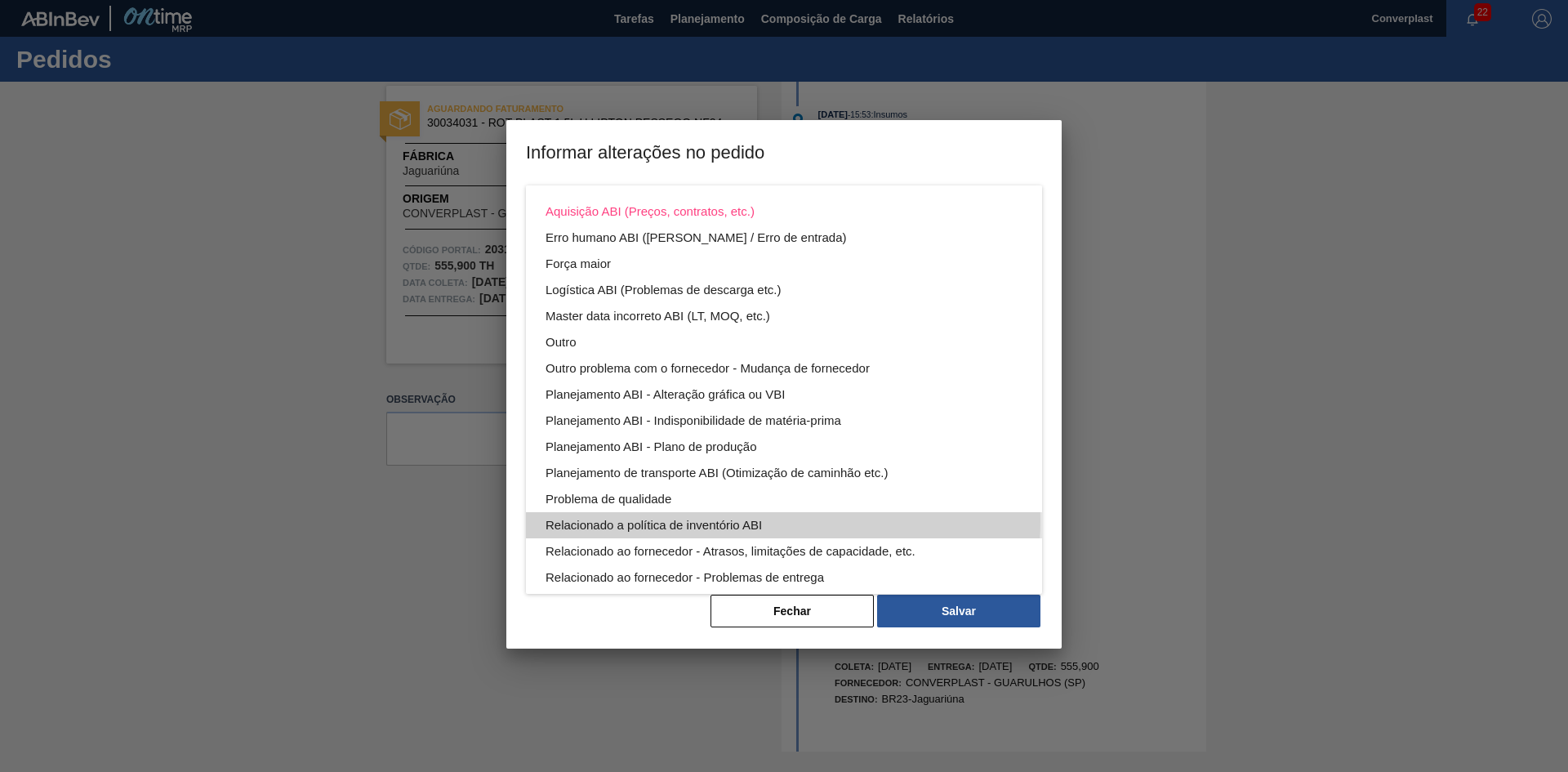
click at [759, 498] on div "Aquisição ABI (Preços, contratos, etc.) Erro humano ABI (Cálculo / Erro de entr…" at bounding box center [784, 434] width 516 height 497
click at [592, 612] on div "Aquisição ABI (Preços, contratos, etc.) Erro humano ABI (Cálculo / Erro de entr…" at bounding box center [784, 386] width 1568 height 772
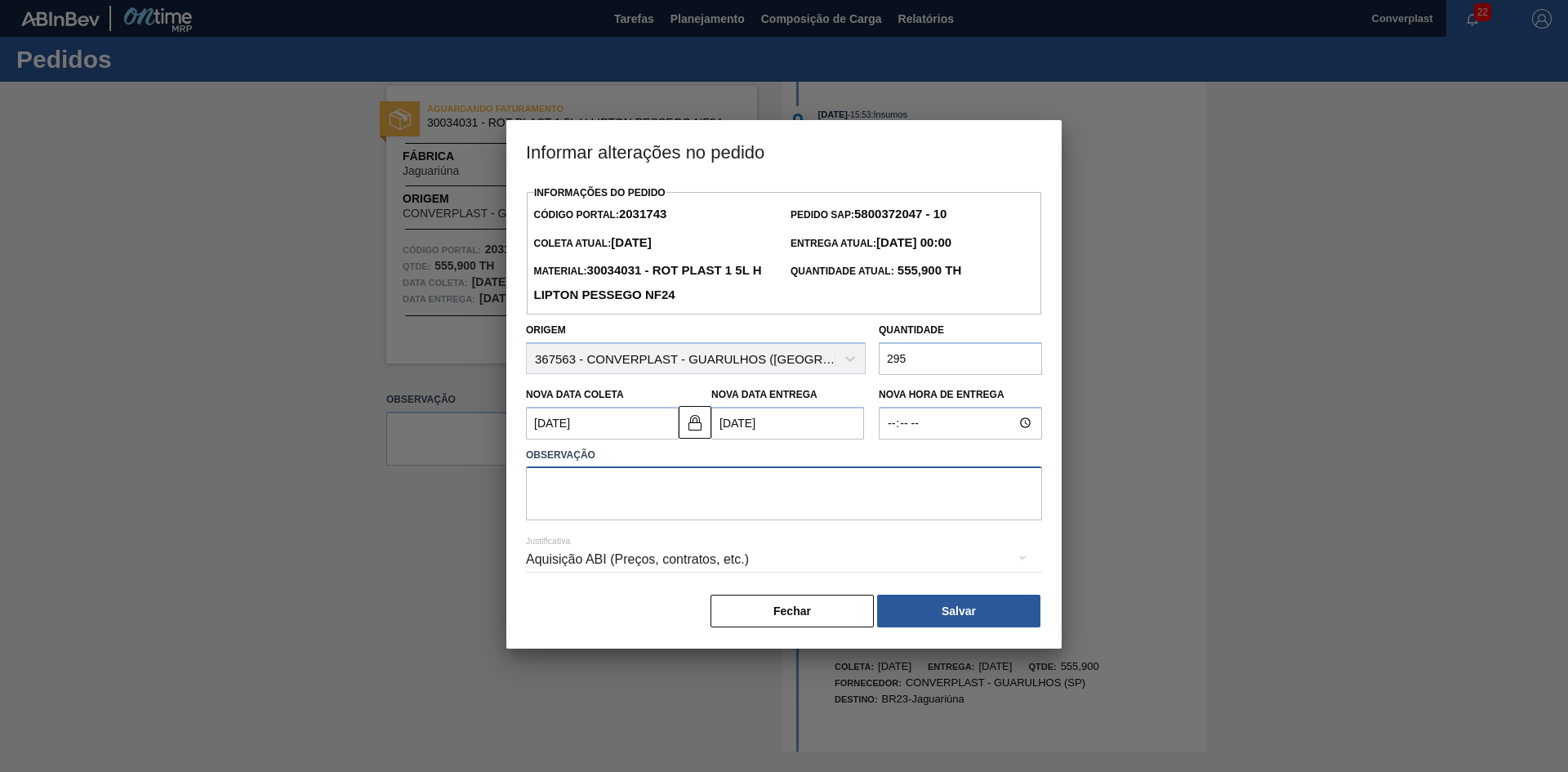
click at [618, 491] on textarea at bounding box center [784, 493] width 516 height 54
type textarea "ajuste data e quantidade"
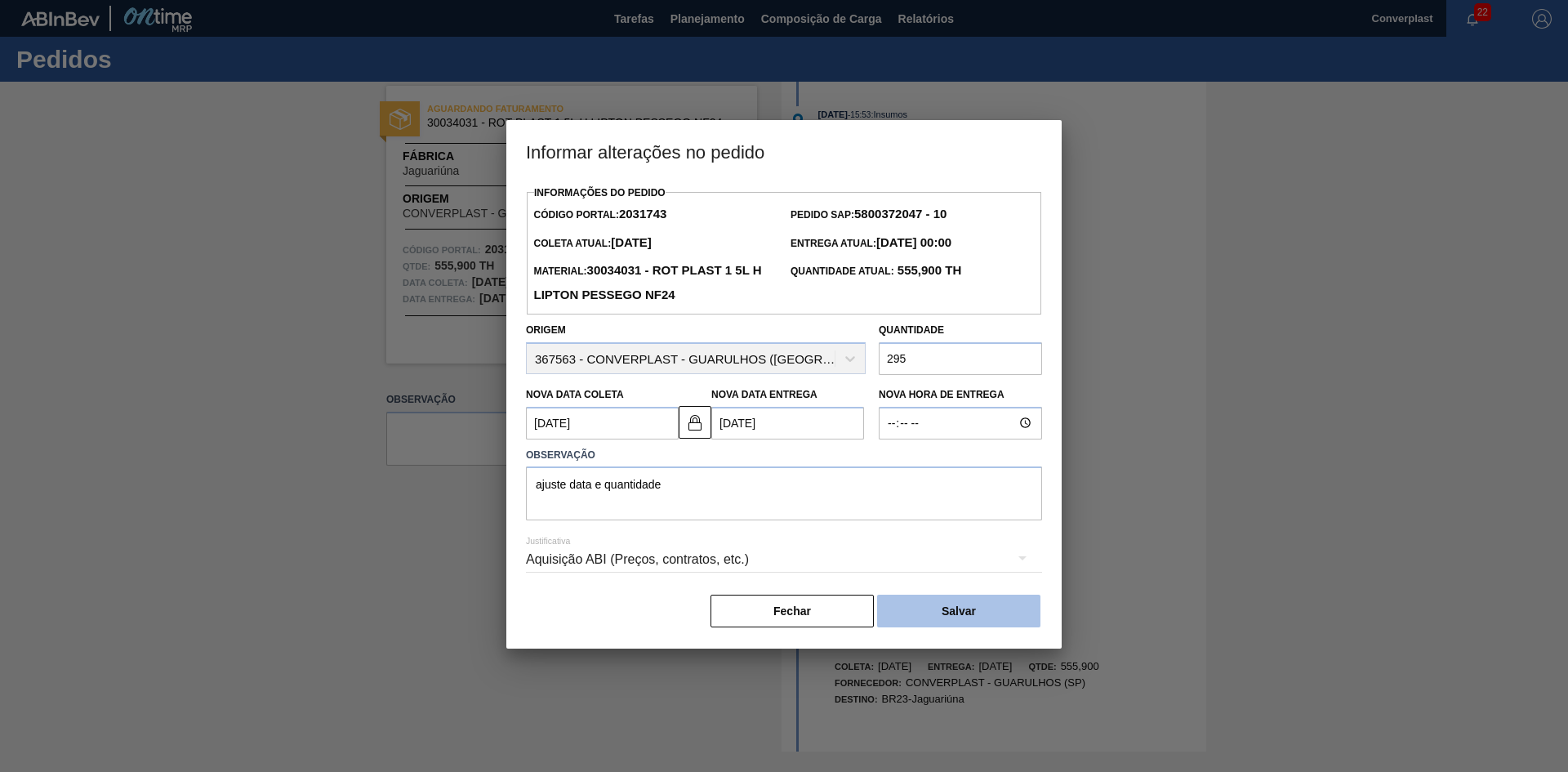
click at [997, 606] on button "Salvar" at bounding box center [958, 610] width 163 height 32
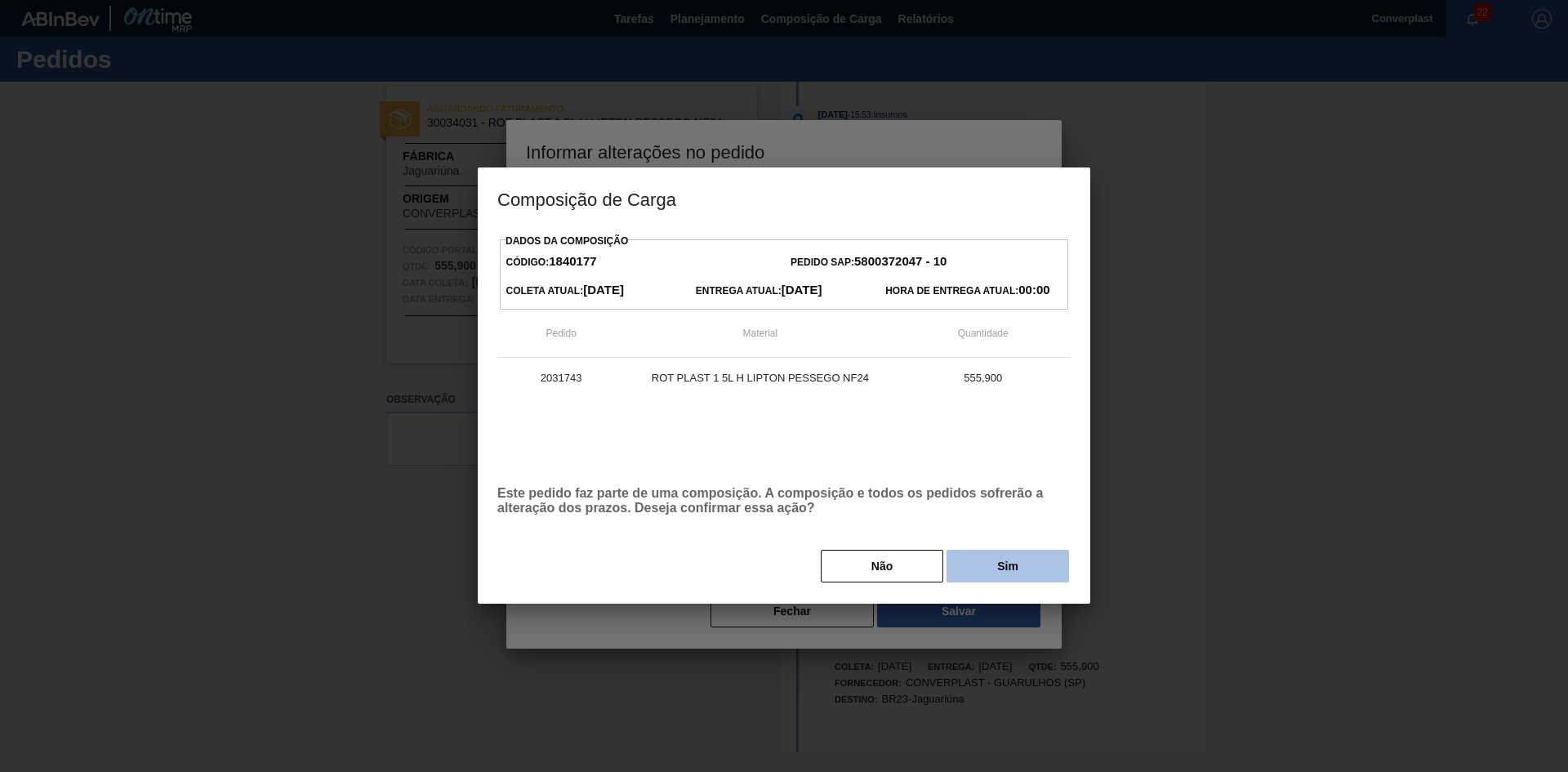
click at [980, 566] on button "Sim" at bounding box center [1007, 565] width 123 height 32
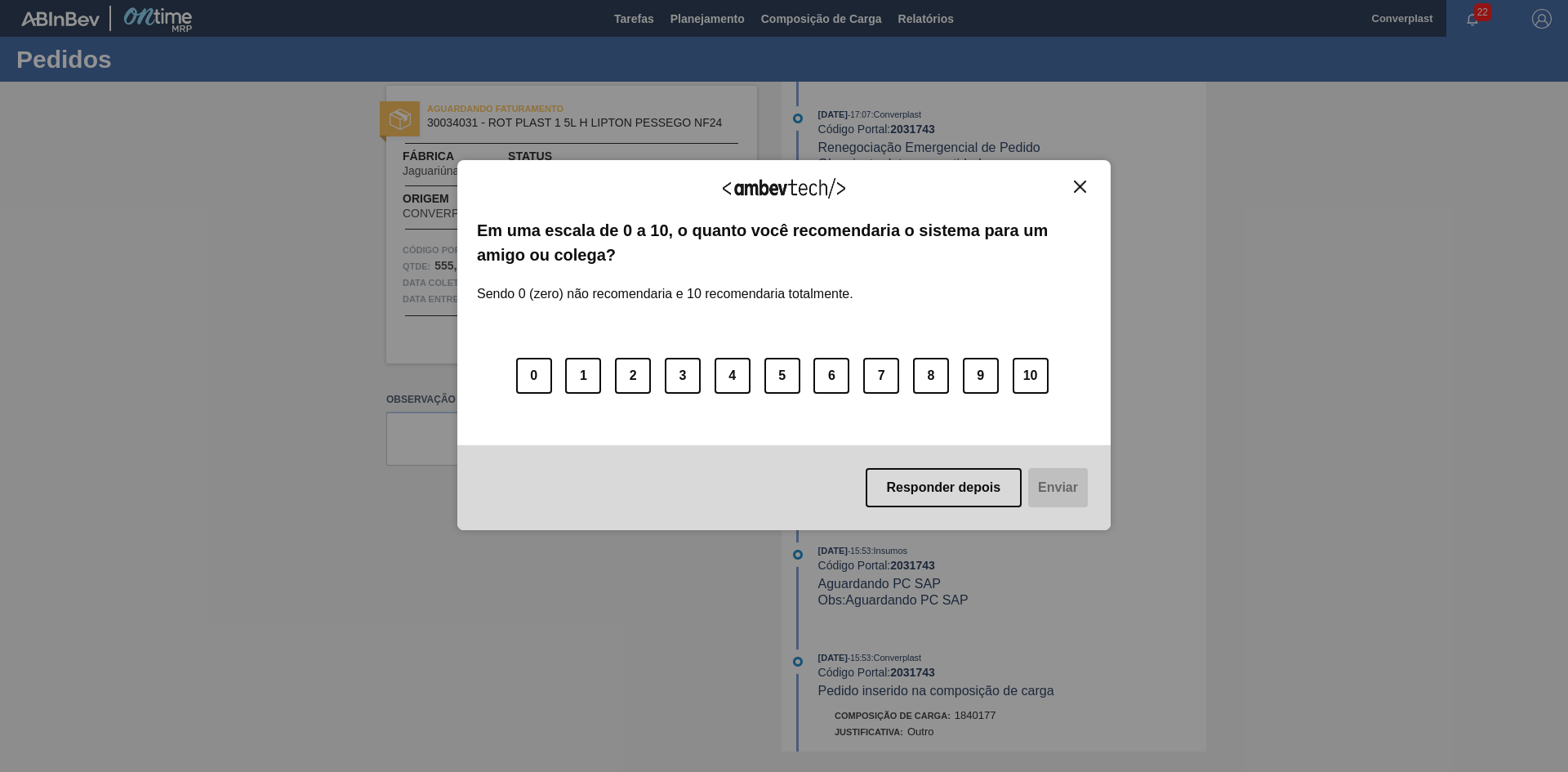
click at [1088, 186] on button "Close" at bounding box center [1079, 186] width 22 height 14
